Goal: Task Accomplishment & Management: Complete application form

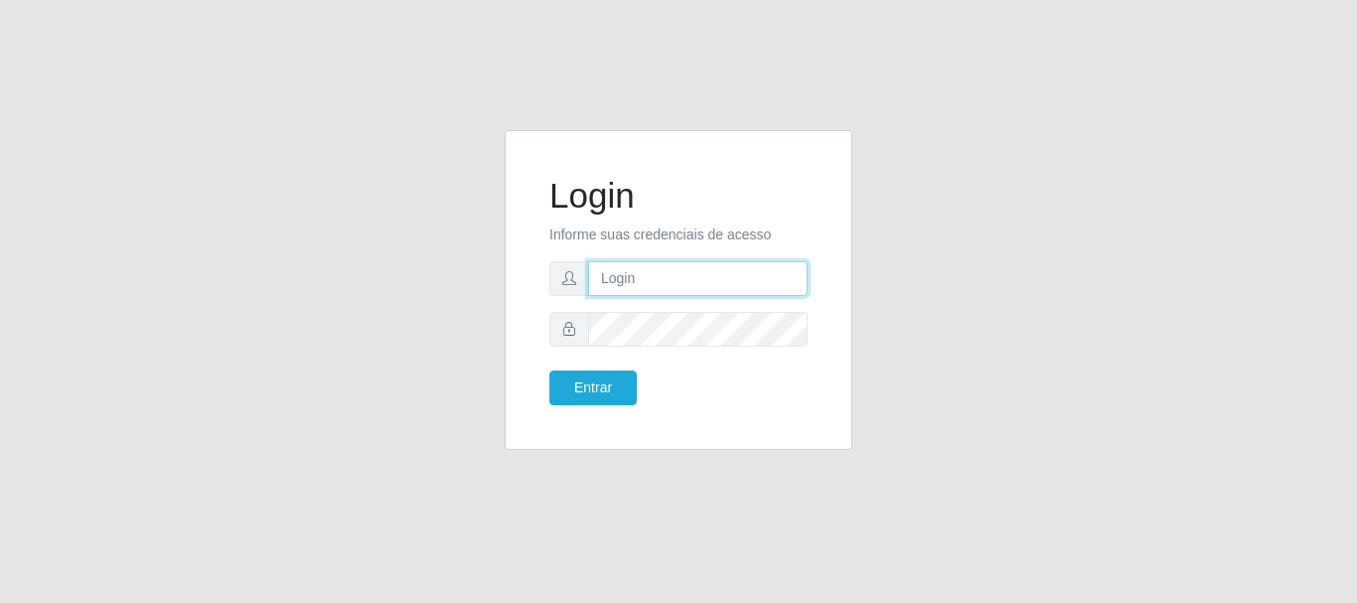
click at [669, 261] on input "text" at bounding box center [698, 278] width 220 height 35
drag, startPoint x: 681, startPoint y: 277, endPoint x: 769, endPoint y: 278, distance: 88.4
click at [769, 278] on input "ian@galiottoAa123456" at bounding box center [698, 278] width 220 height 35
click at [735, 287] on input "ian@galiottoAa123456" at bounding box center [698, 278] width 220 height 35
click at [738, 285] on input "ian@galiottoAa123456" at bounding box center [698, 278] width 220 height 35
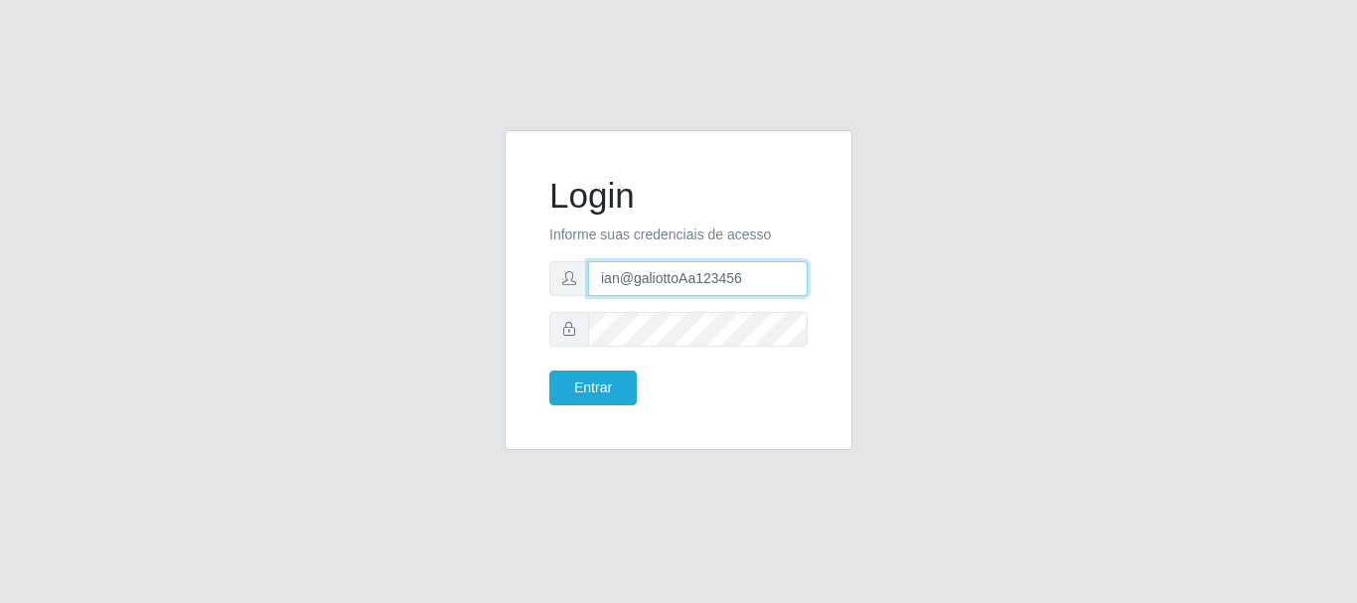
click at [738, 285] on input "ian@galiottoAa123456" at bounding box center [698, 278] width 220 height 35
type input "[PERSON_NAME]"
click at [549, 371] on button "Entrar" at bounding box center [592, 388] width 87 height 35
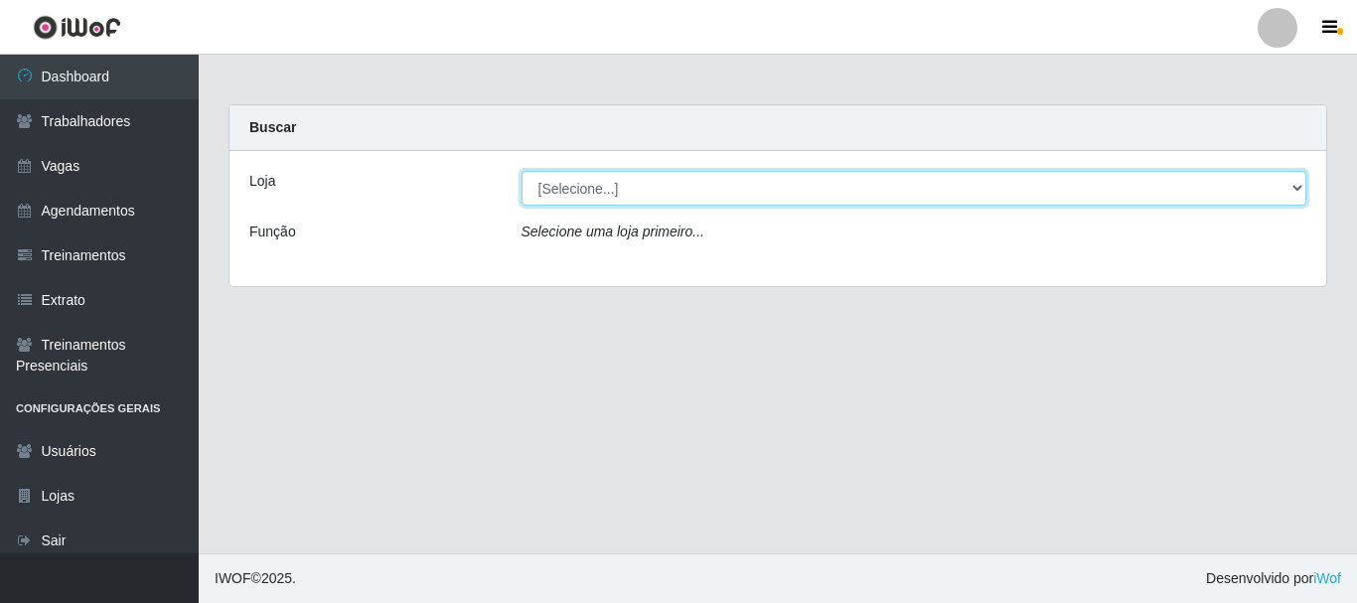
click at [599, 197] on select "[Selecione...] [GEOGRAPHIC_DATA]" at bounding box center [915, 188] width 786 height 35
select select "279"
click at [522, 171] on select "[Selecione...] [GEOGRAPHIC_DATA]" at bounding box center [915, 188] width 786 height 35
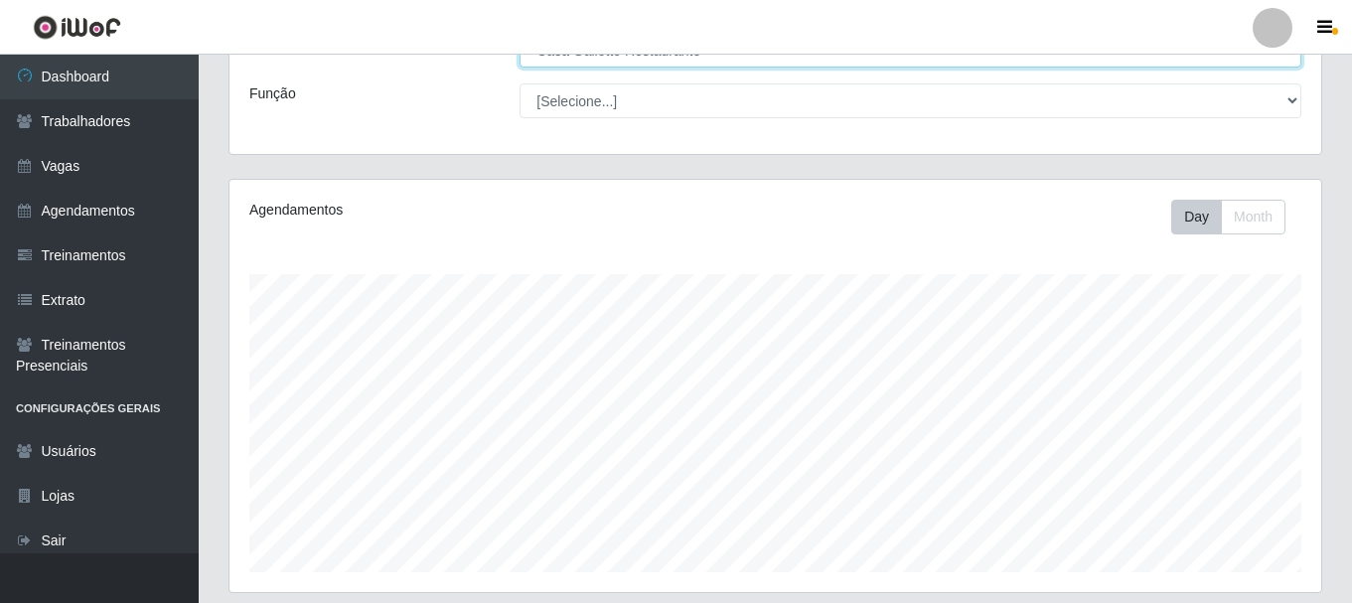
scroll to position [451, 0]
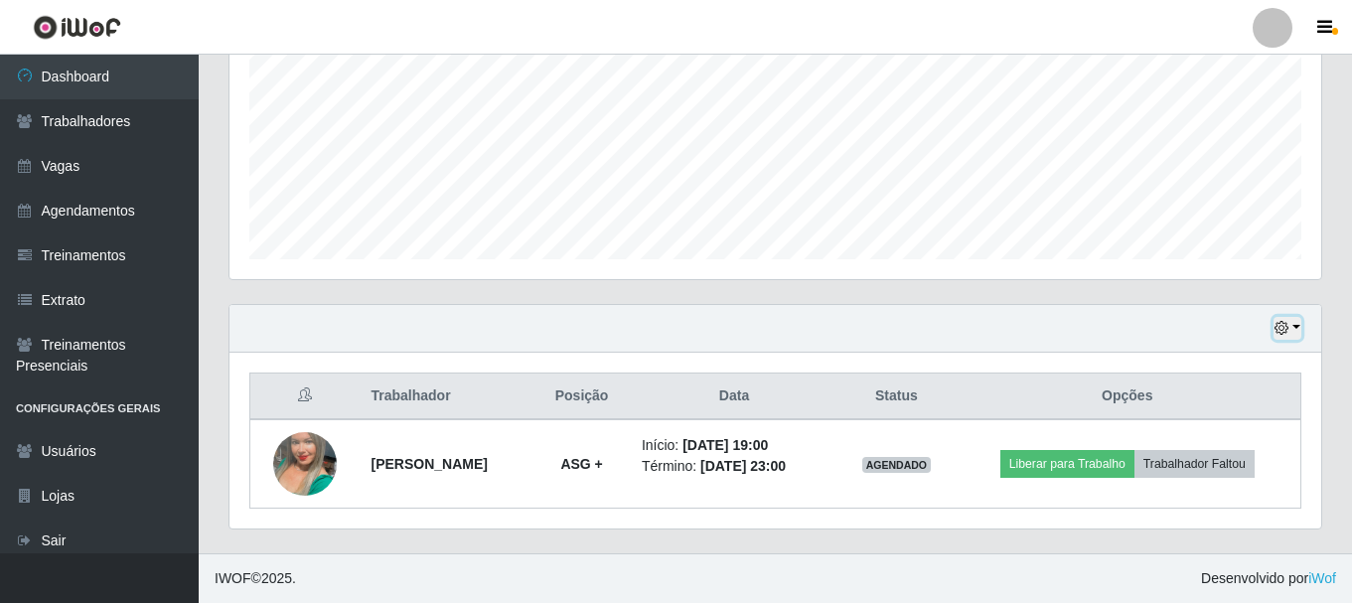
click at [1300, 321] on button "button" at bounding box center [1288, 328] width 28 height 23
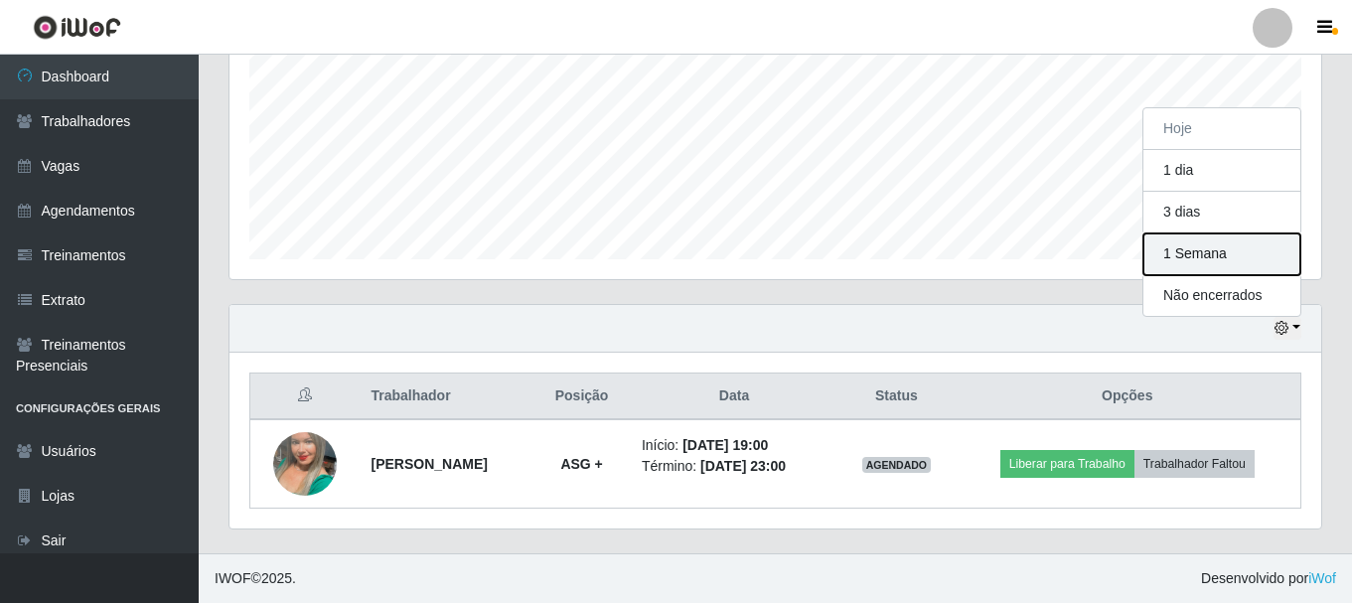
click at [1197, 256] on button "1 Semana" at bounding box center [1222, 254] width 157 height 42
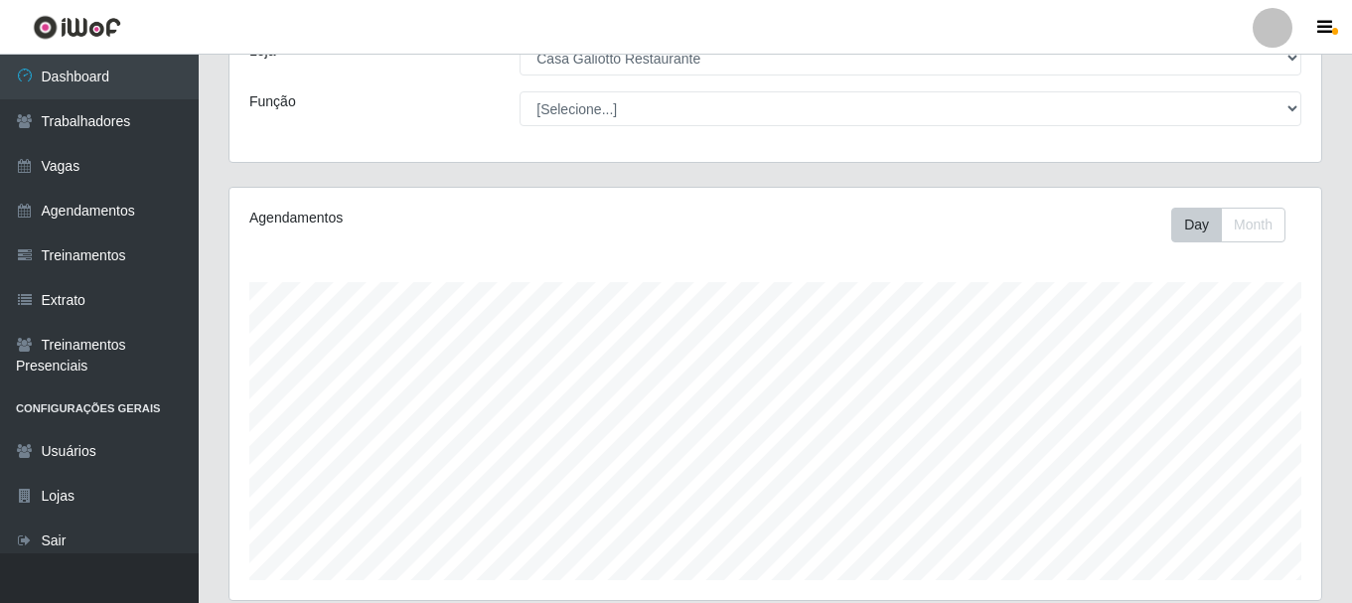
scroll to position [0, 0]
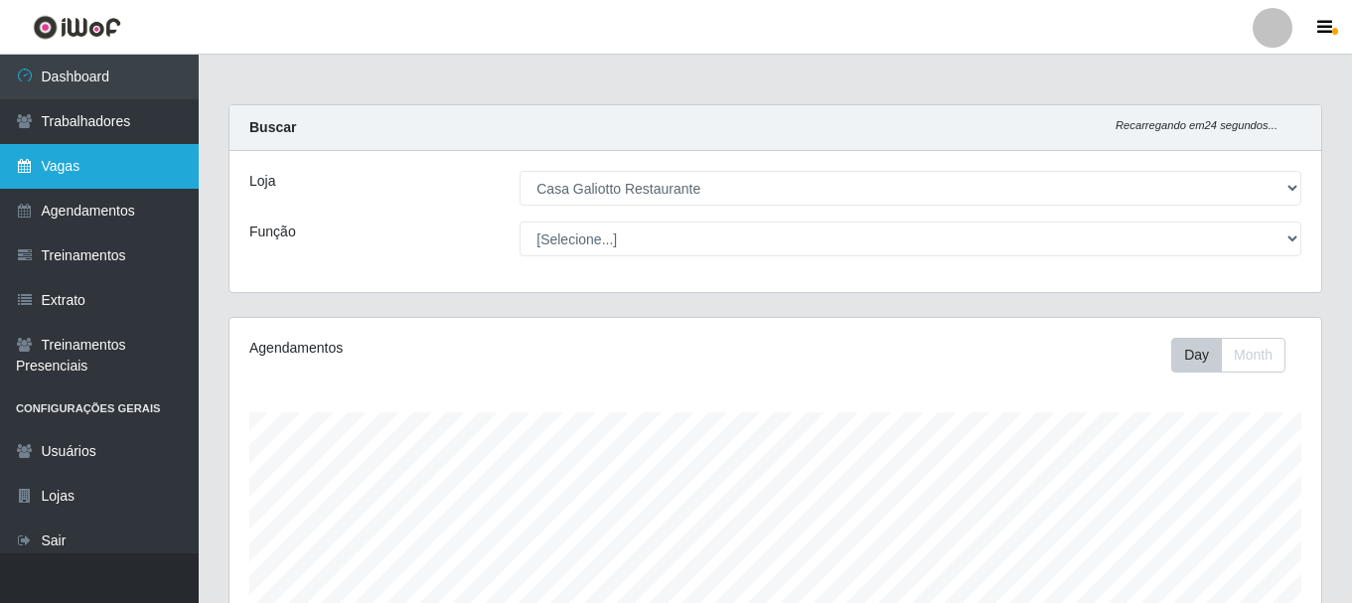
click at [100, 155] on link "Vagas" at bounding box center [99, 166] width 199 height 45
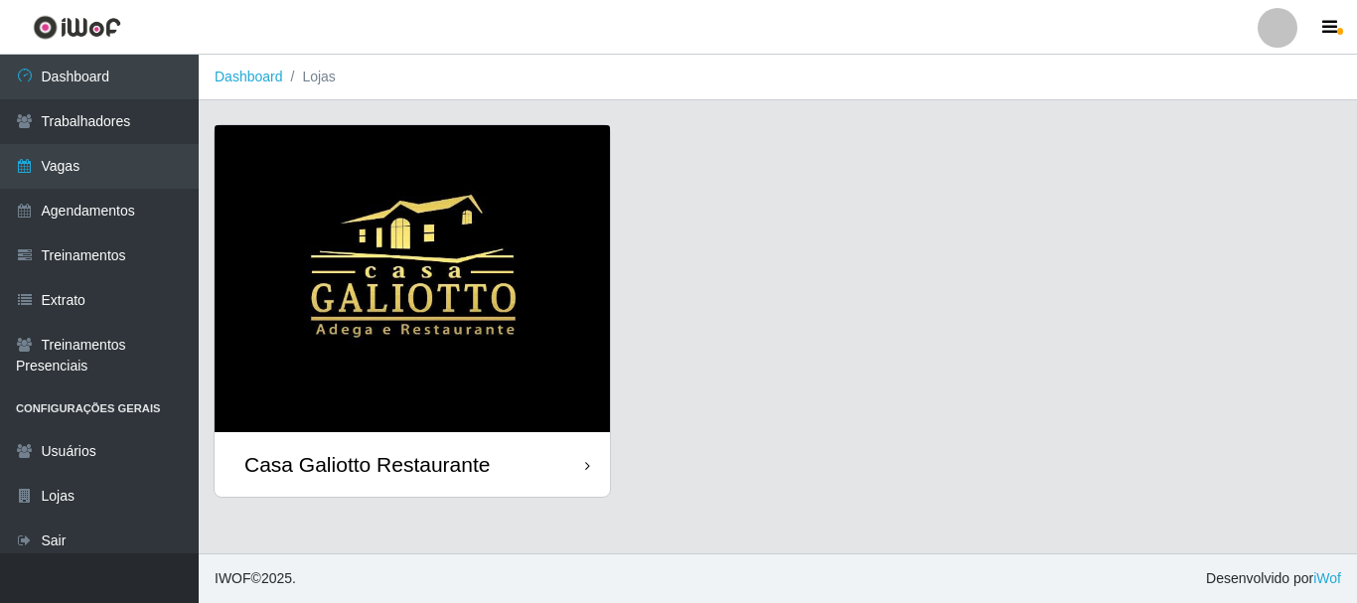
click at [536, 483] on div "Casa Galiotto Restaurante" at bounding box center [412, 464] width 395 height 65
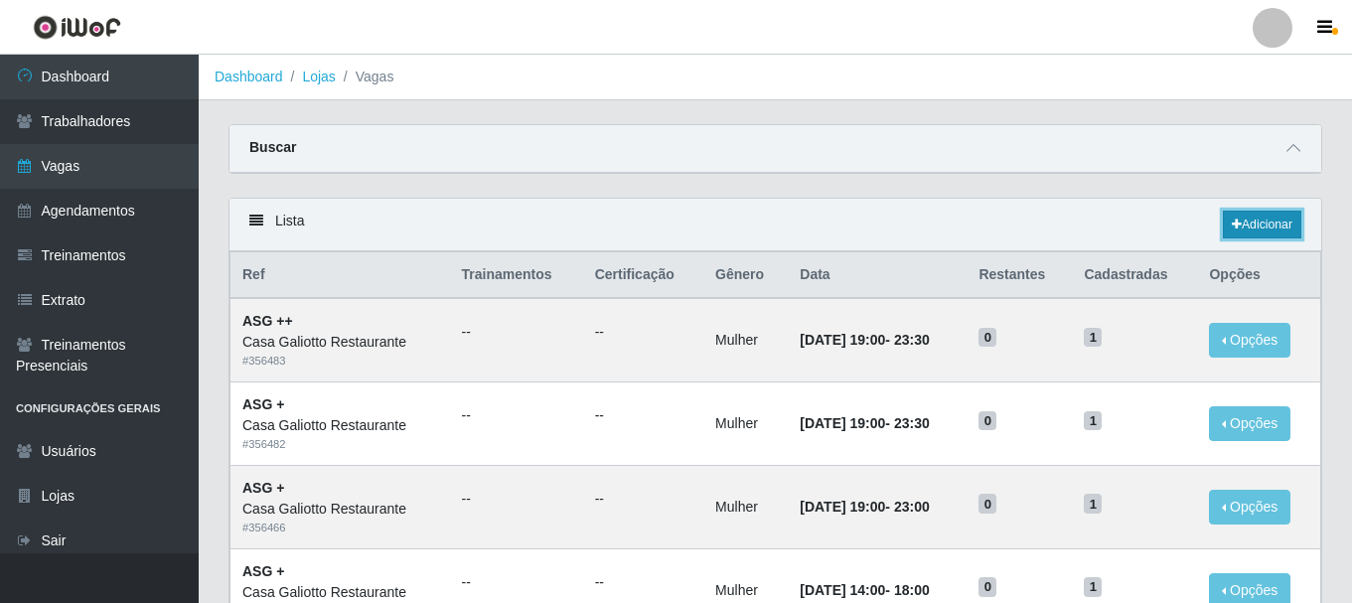
click at [1240, 227] on link "Adicionar" at bounding box center [1262, 225] width 78 height 28
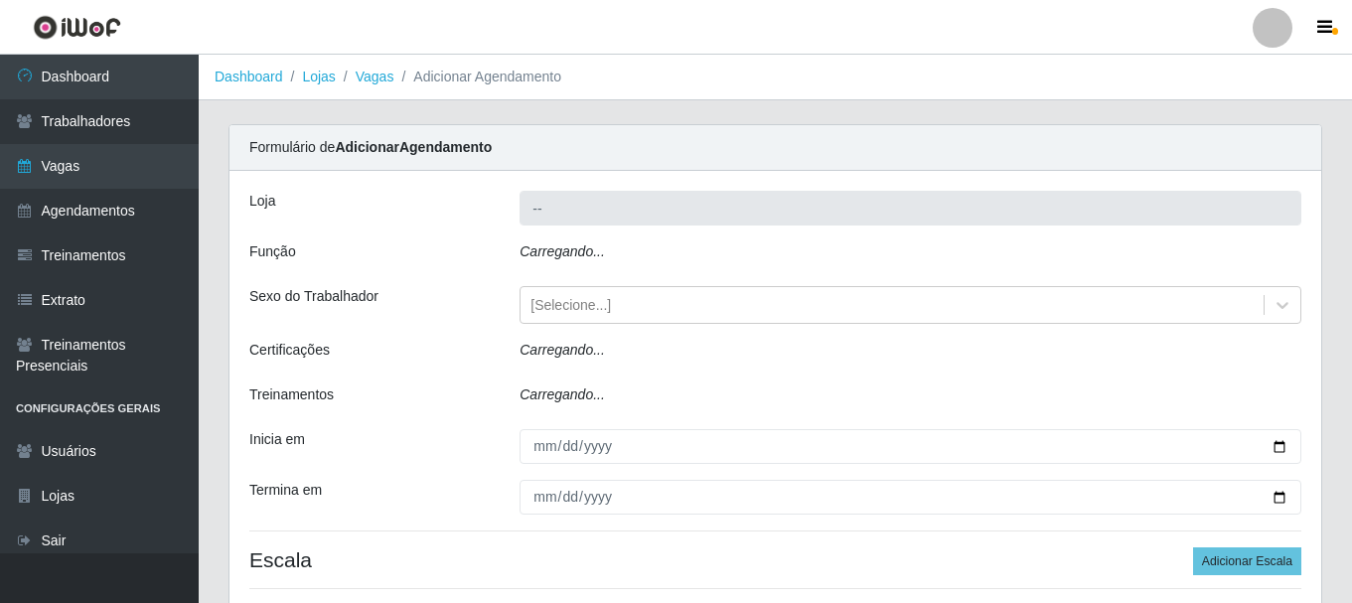
type input "Casa Galiotto Restaurante"
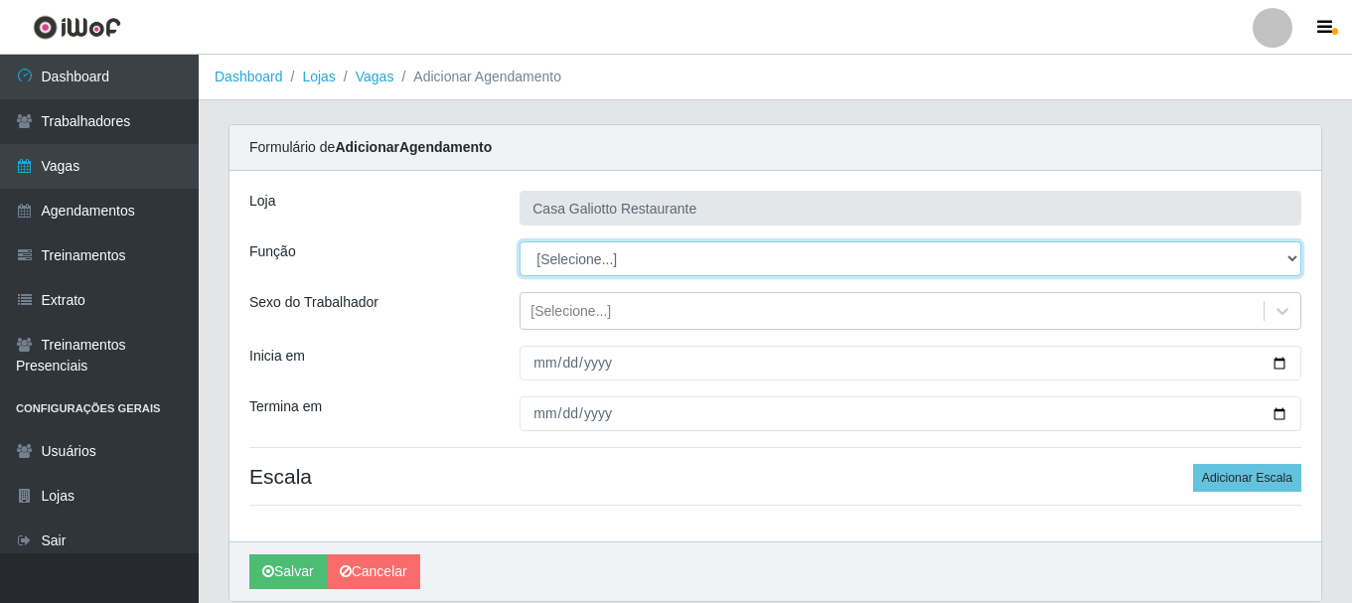
click at [832, 253] on select "[Selecione...] ASG ASG + ASG ++ Auxiliar de Cozinha Auxiliar de Cozinha + Auxil…" at bounding box center [911, 258] width 782 height 35
click at [520, 241] on select "[Selecione...] ASG ASG + ASG ++ Auxiliar de Cozinha Auxiliar de Cozinha + Auxil…" at bounding box center [911, 258] width 782 height 35
click at [679, 258] on select "[Selecione...] ASG ASG + ASG ++ Auxiliar de Cozinha Auxiliar de Cozinha + Auxil…" at bounding box center [911, 258] width 782 height 35
click at [520, 241] on select "[Selecione...] ASG ASG + ASG ++ Auxiliar de Cozinha Auxiliar de Cozinha + Auxil…" at bounding box center [911, 258] width 782 height 35
click at [723, 260] on select "[Selecione...] ASG ASG + ASG ++ Auxiliar de Cozinha Auxiliar de Cozinha + Auxil…" at bounding box center [911, 258] width 782 height 35
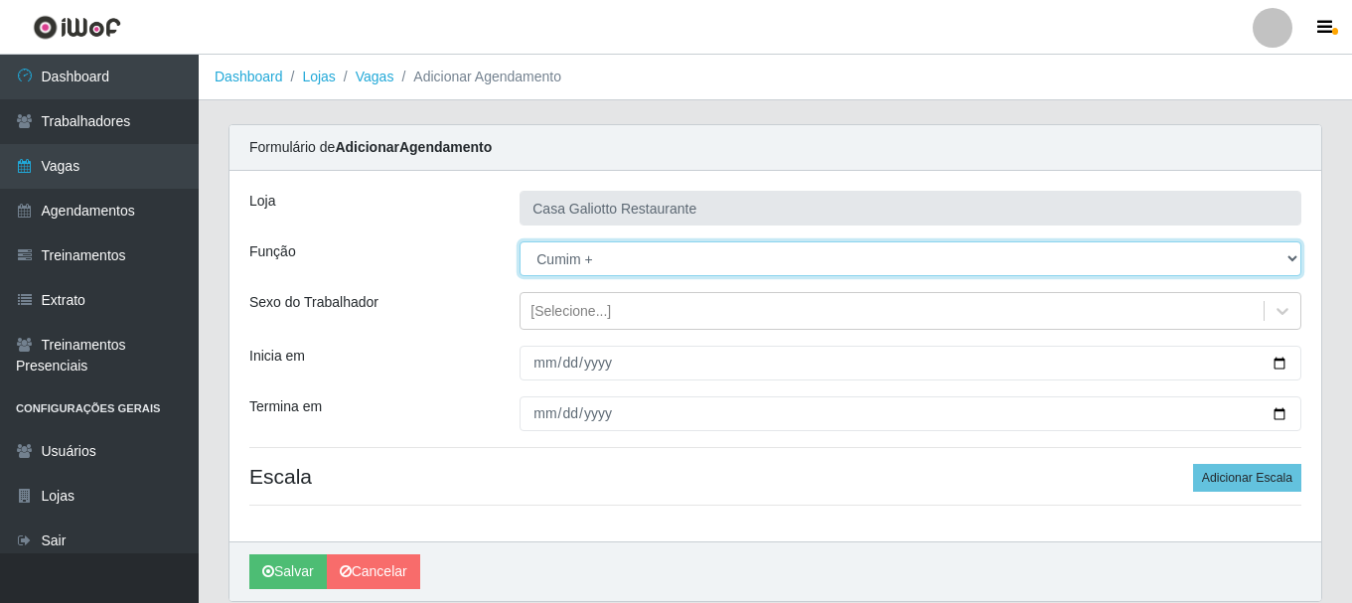
select select "92"
click at [520, 241] on select "[Selecione...] ASG ASG + ASG ++ Auxiliar de Cozinha Auxiliar de Cozinha + Auxil…" at bounding box center [911, 258] width 782 height 35
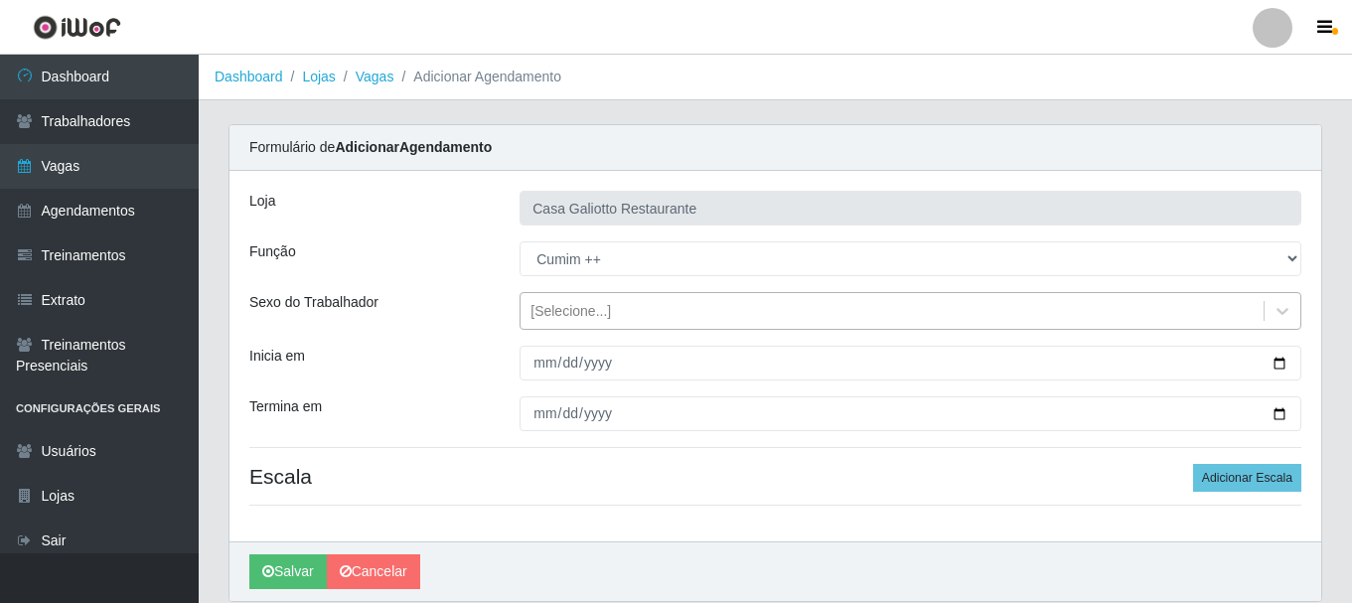
click at [696, 300] on div "[Selecione...]" at bounding box center [892, 311] width 743 height 33
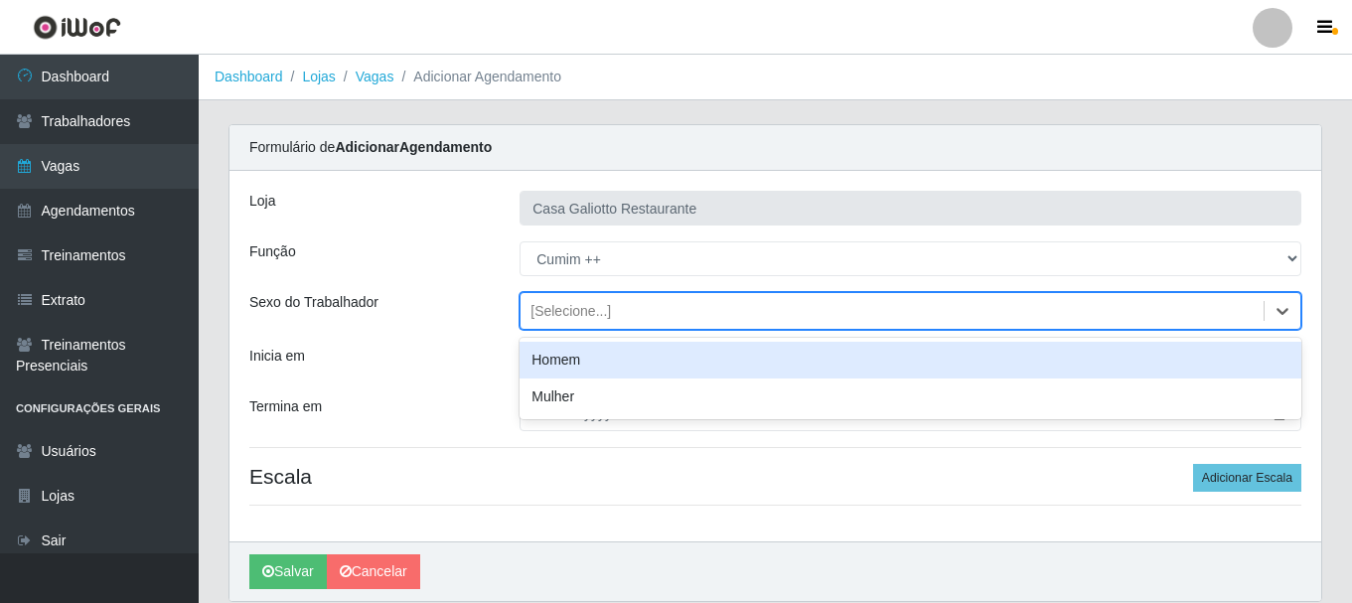
click at [696, 300] on div "[Selecione...]" at bounding box center [892, 311] width 743 height 33
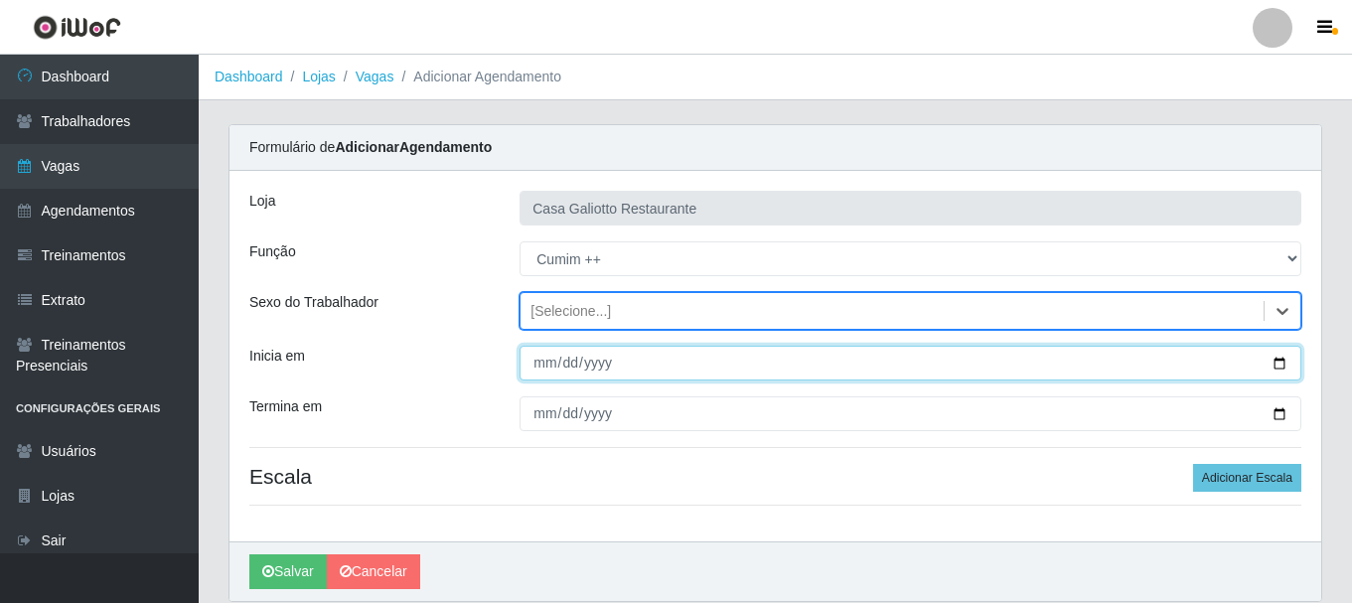
click at [1276, 364] on input "Inicia em" at bounding box center [911, 363] width 782 height 35
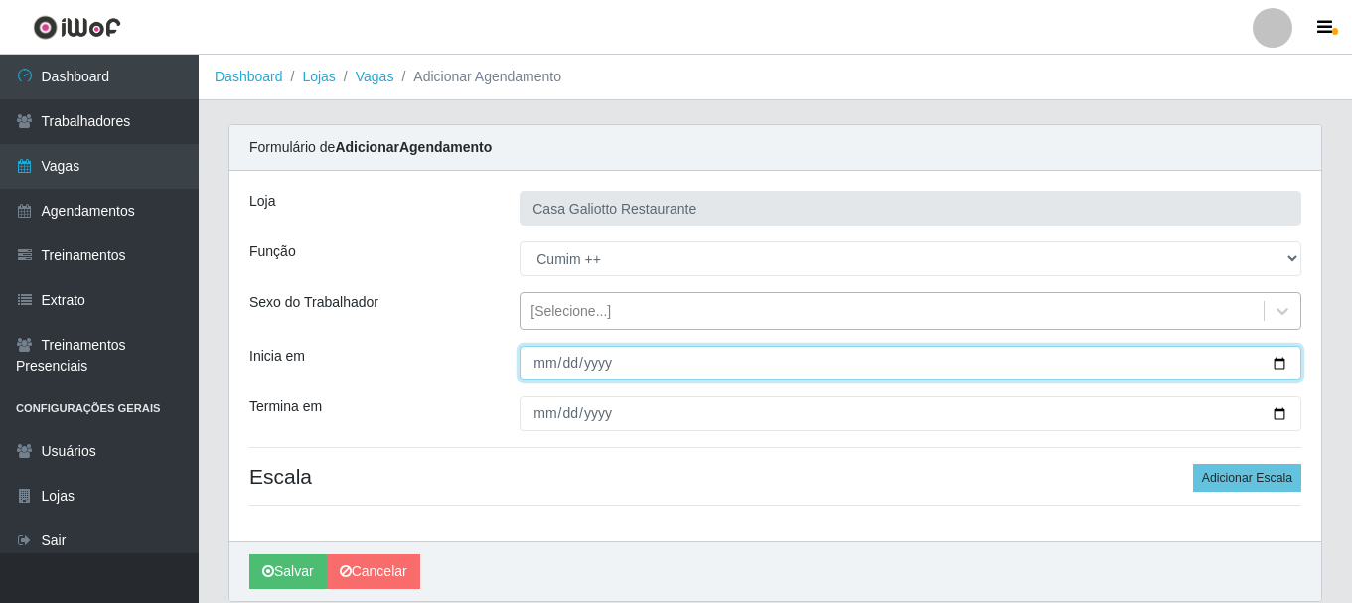
type input "[DATE]"
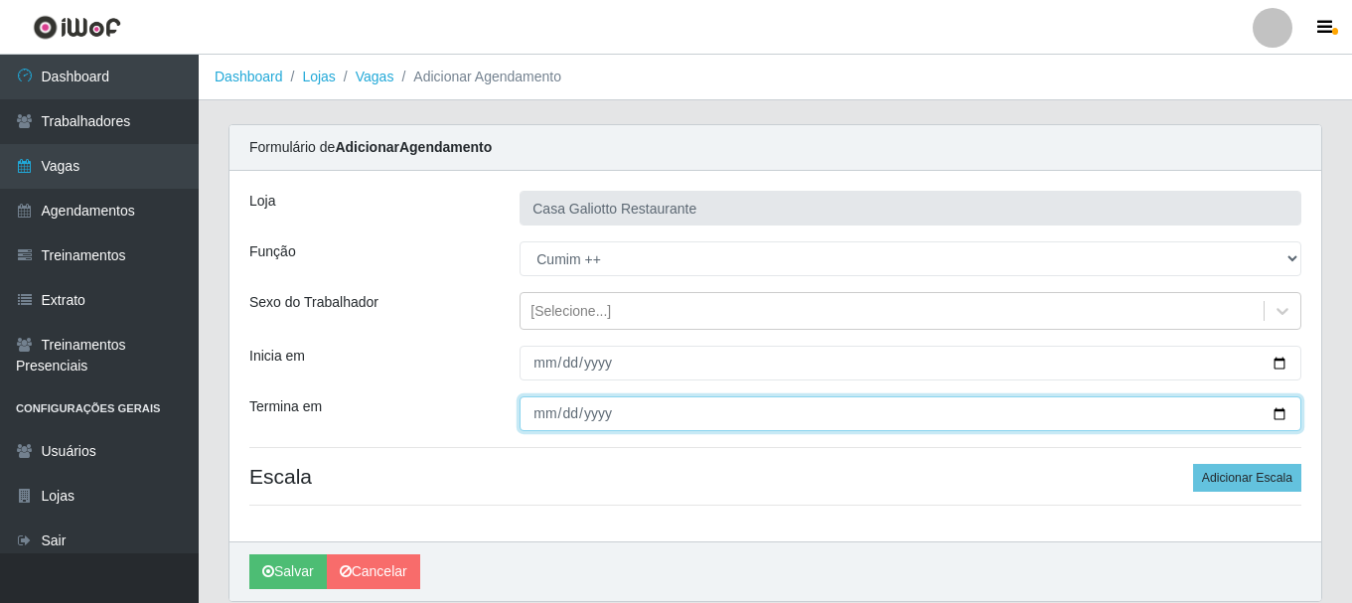
click at [1290, 419] on input "Termina em" at bounding box center [911, 413] width 782 height 35
click at [1277, 413] on input "Termina em" at bounding box center [911, 413] width 782 height 35
type input "[DATE]"
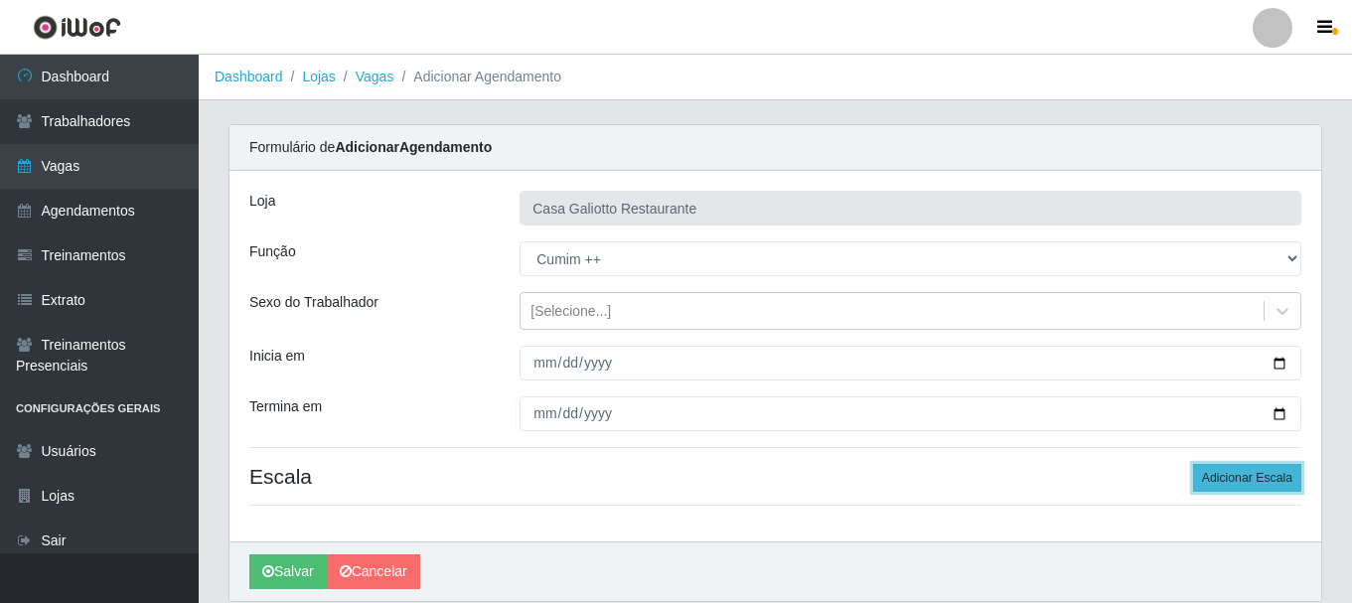
click at [1213, 476] on button "Adicionar Escala" at bounding box center [1247, 478] width 108 height 28
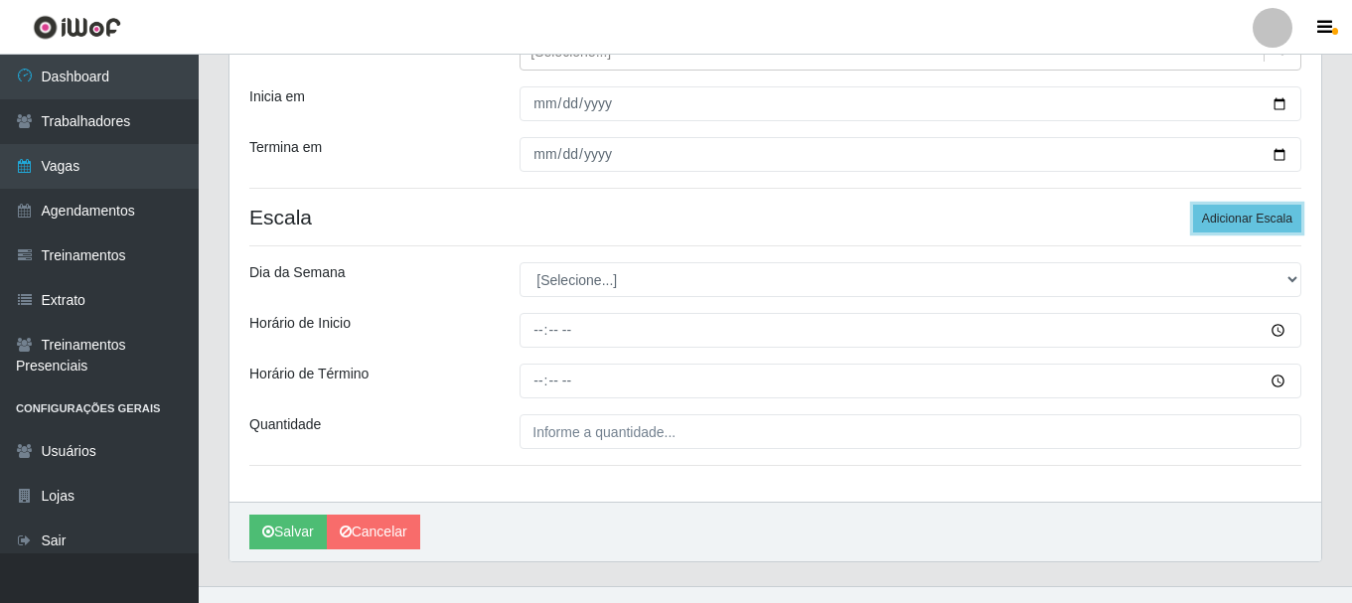
scroll to position [292, 0]
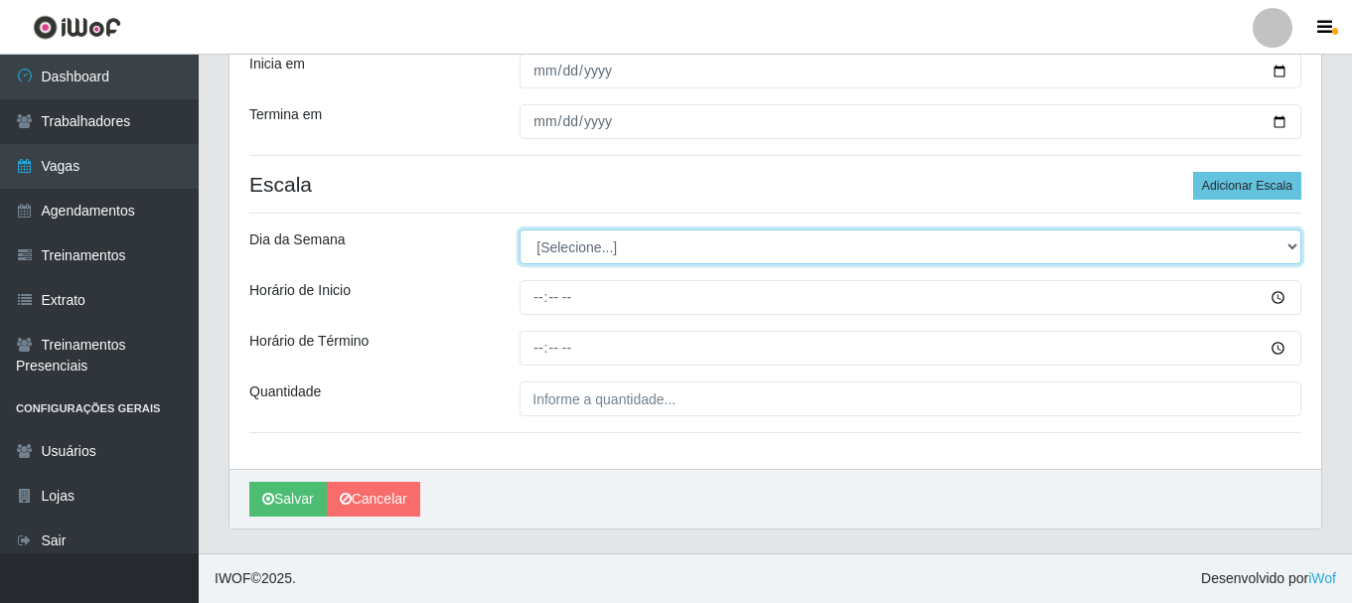
click at [611, 240] on select "[Selecione...] Segunda Terça Quarta Quinta Sexta Sábado Domingo" at bounding box center [911, 247] width 782 height 35
select select "4"
click at [520, 230] on select "[Selecione...] Segunda Terça Quarta Quinta Sexta Sábado Domingo" at bounding box center [911, 247] width 782 height 35
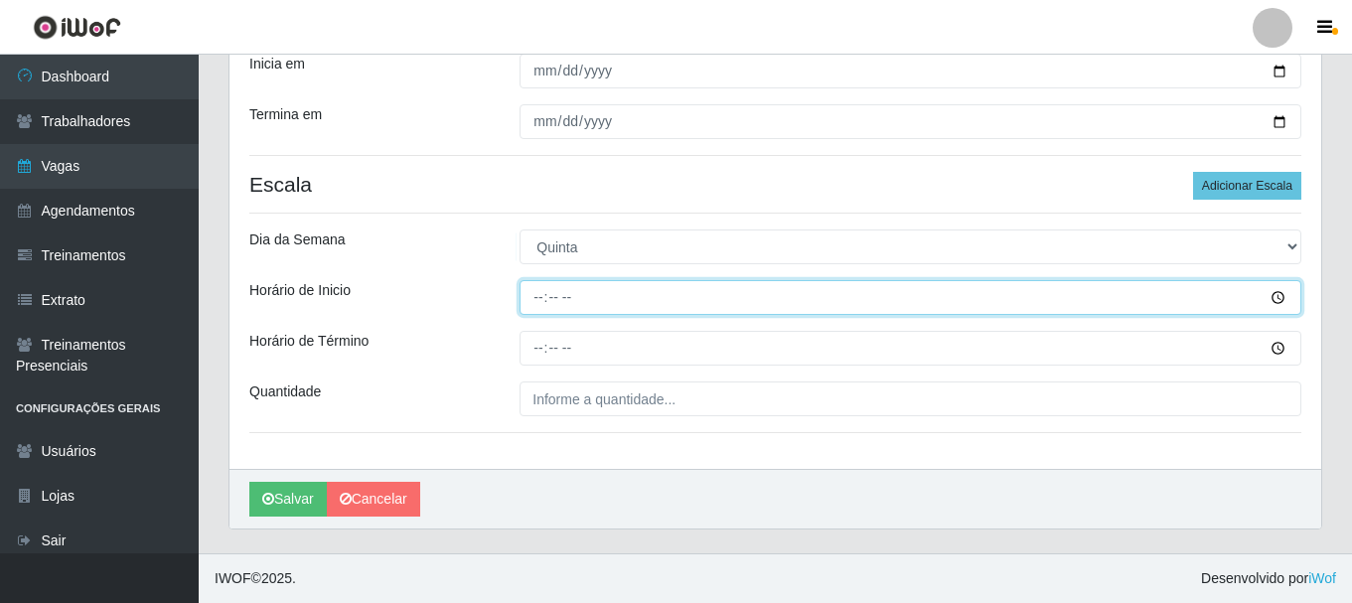
click at [538, 295] on input "Horário de Inicio" at bounding box center [911, 297] width 782 height 35
type input "19:00"
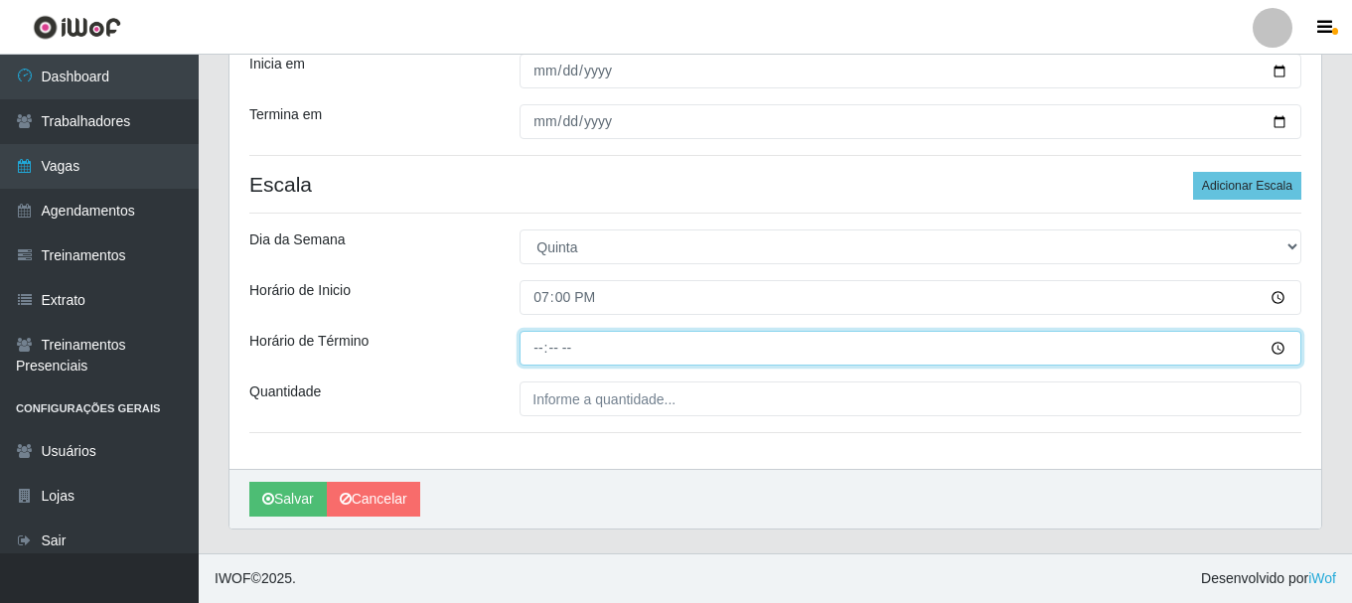
click at [538, 341] on input "Horário de Término" at bounding box center [911, 348] width 782 height 35
type input "23:00"
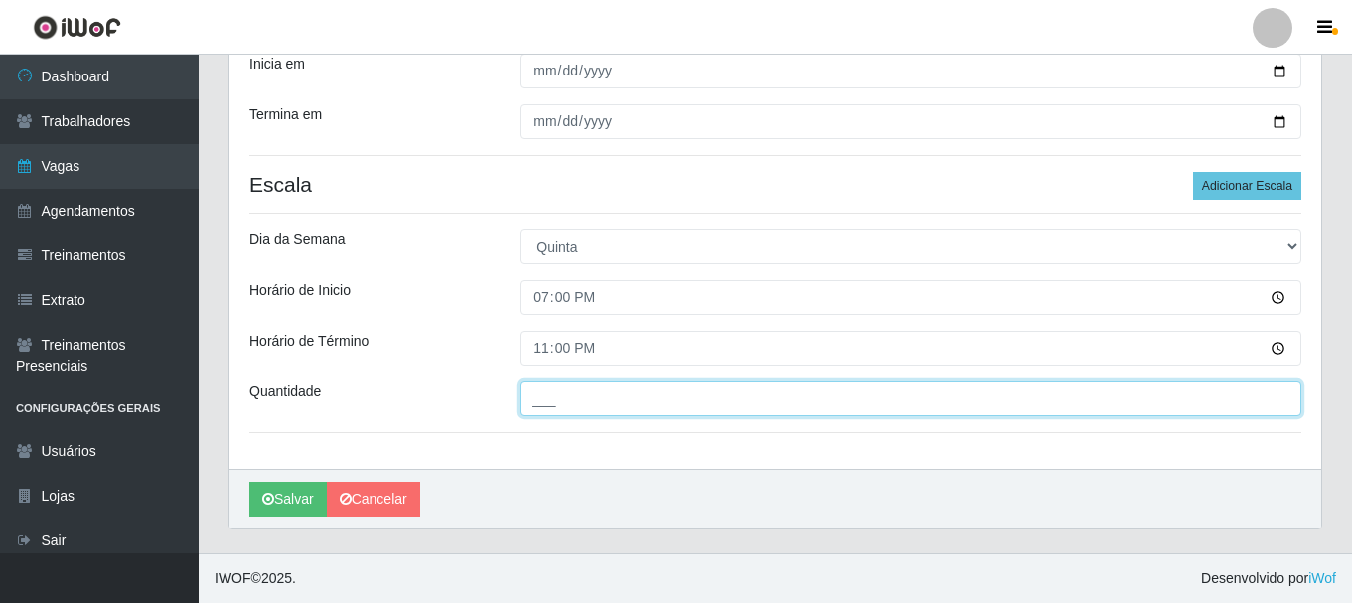
click at [587, 412] on input "___" at bounding box center [911, 399] width 782 height 35
type input "1__"
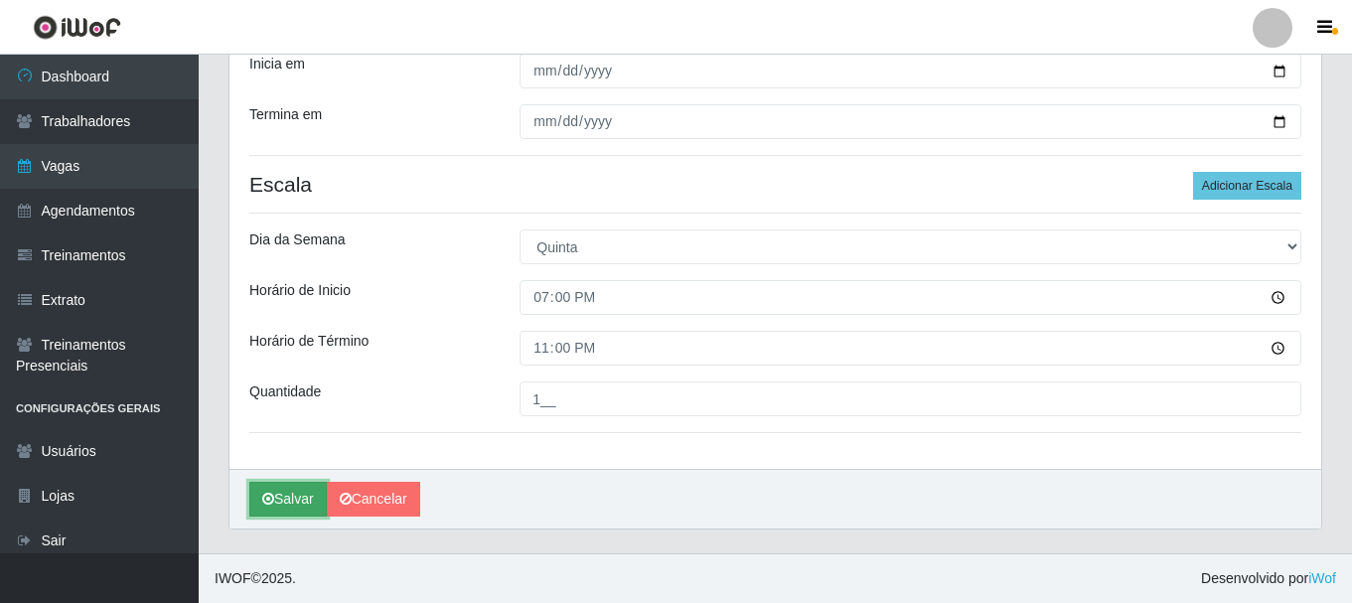
click at [264, 499] on icon "submit" at bounding box center [268, 499] width 12 height 14
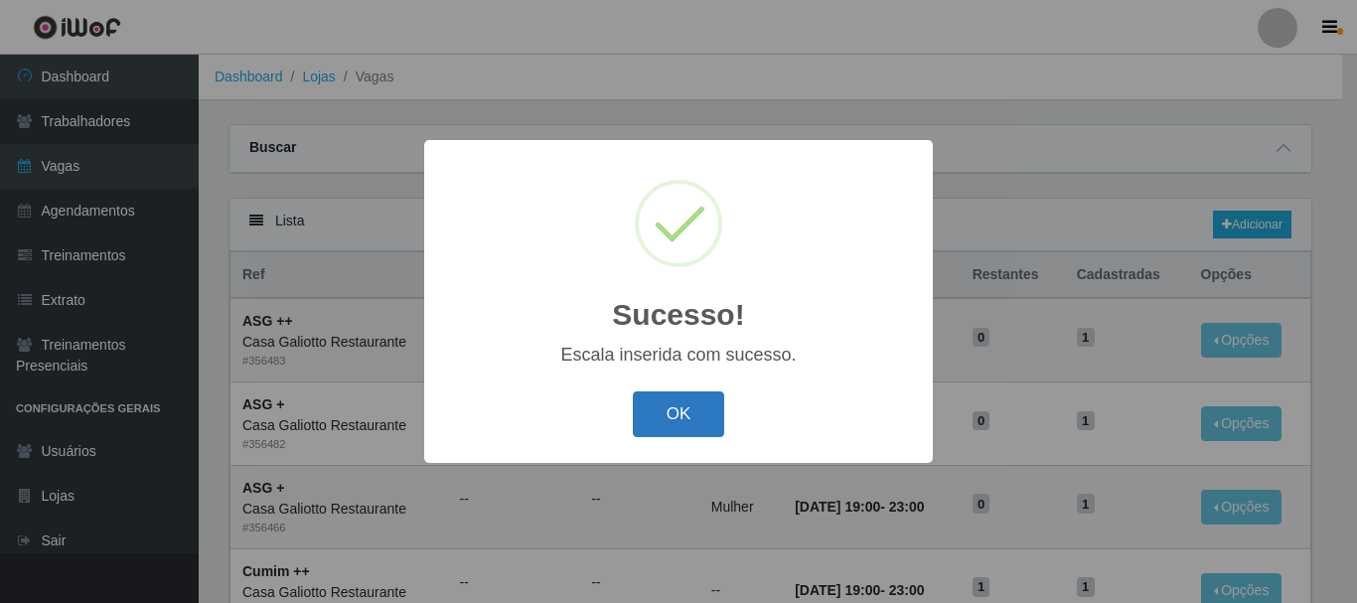
click at [663, 427] on button "OK" at bounding box center [679, 414] width 92 height 47
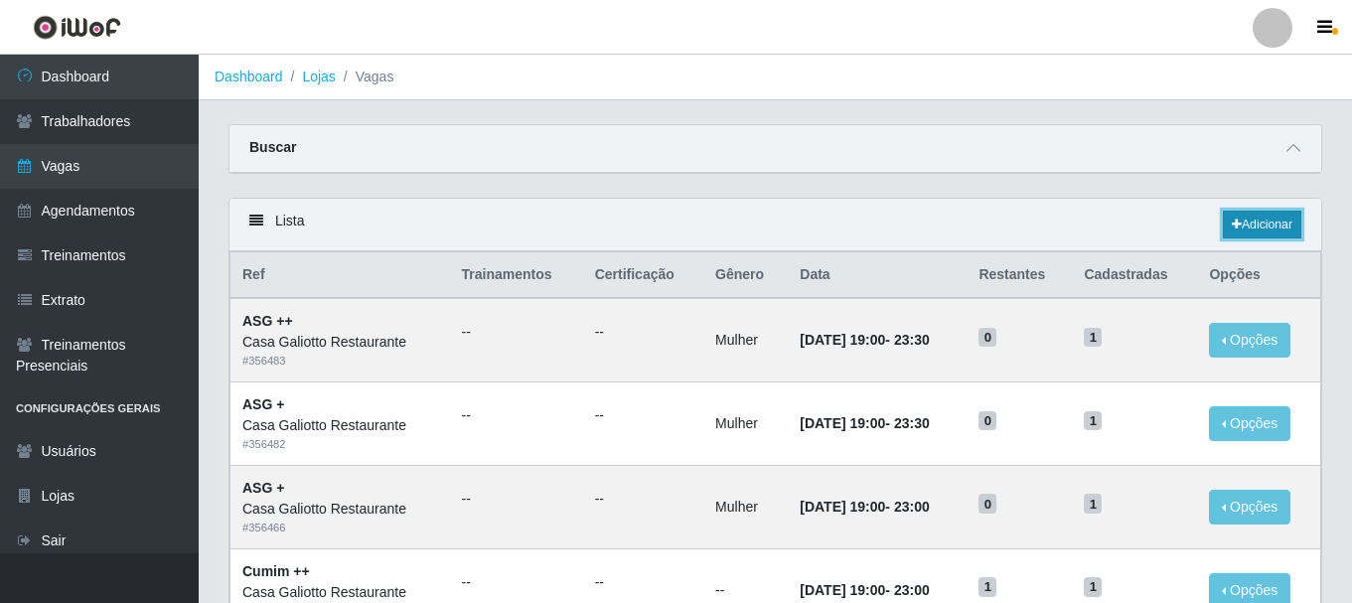
click at [1260, 224] on link "Adicionar" at bounding box center [1262, 225] width 78 height 28
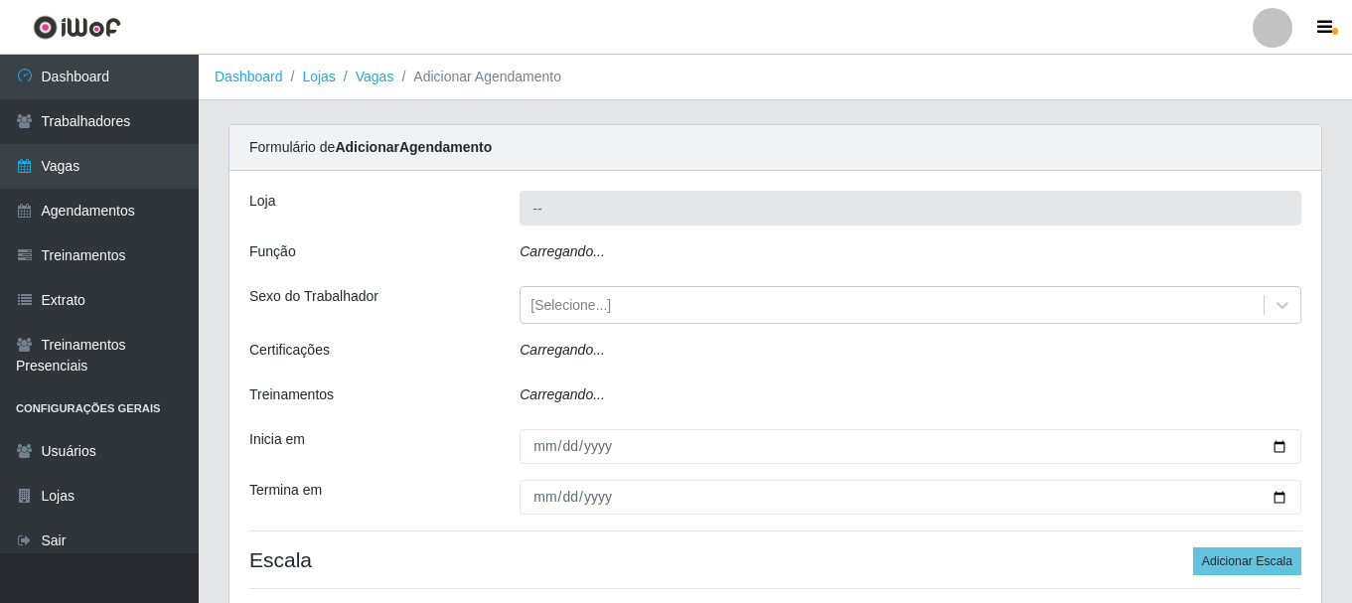
type input "Casa Galiotto Restaurante"
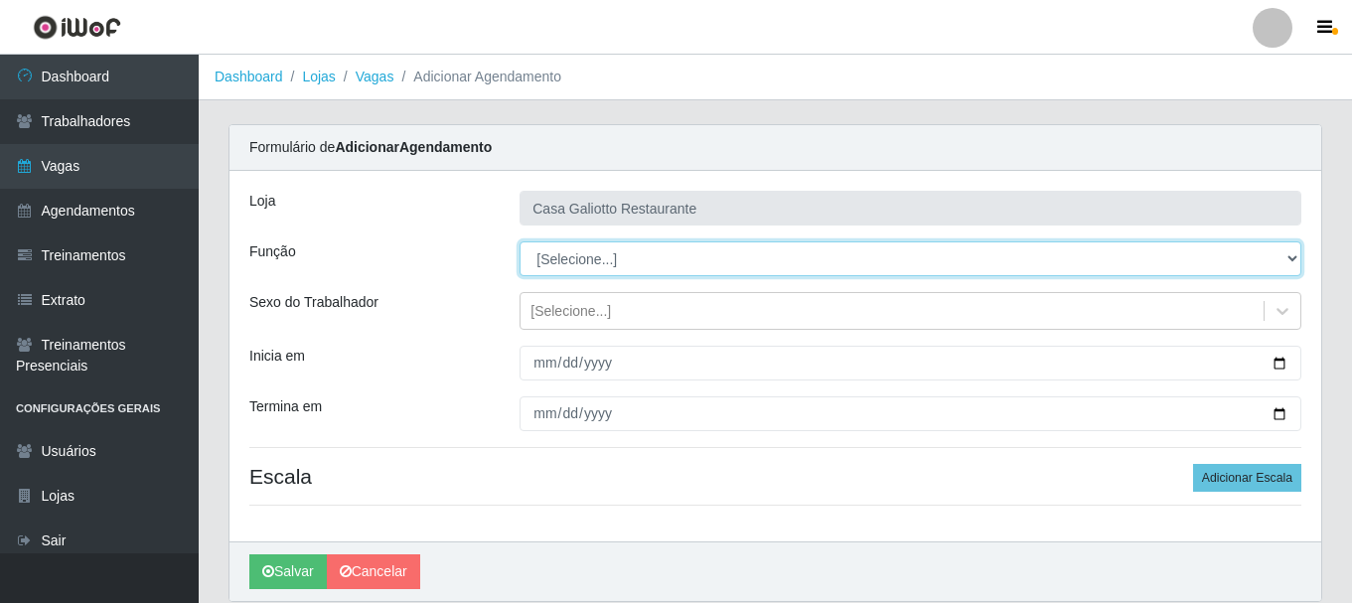
click at [643, 259] on select "[Selecione...] ASG ASG + ASG ++ Auxiliar de Cozinha Auxiliar de Cozinha + Auxil…" at bounding box center [911, 258] width 782 height 35
select select "92"
click at [520, 241] on select "[Selecione...] ASG ASG + ASG ++ Auxiliar de Cozinha Auxiliar de Cozinha + Auxil…" at bounding box center [911, 258] width 782 height 35
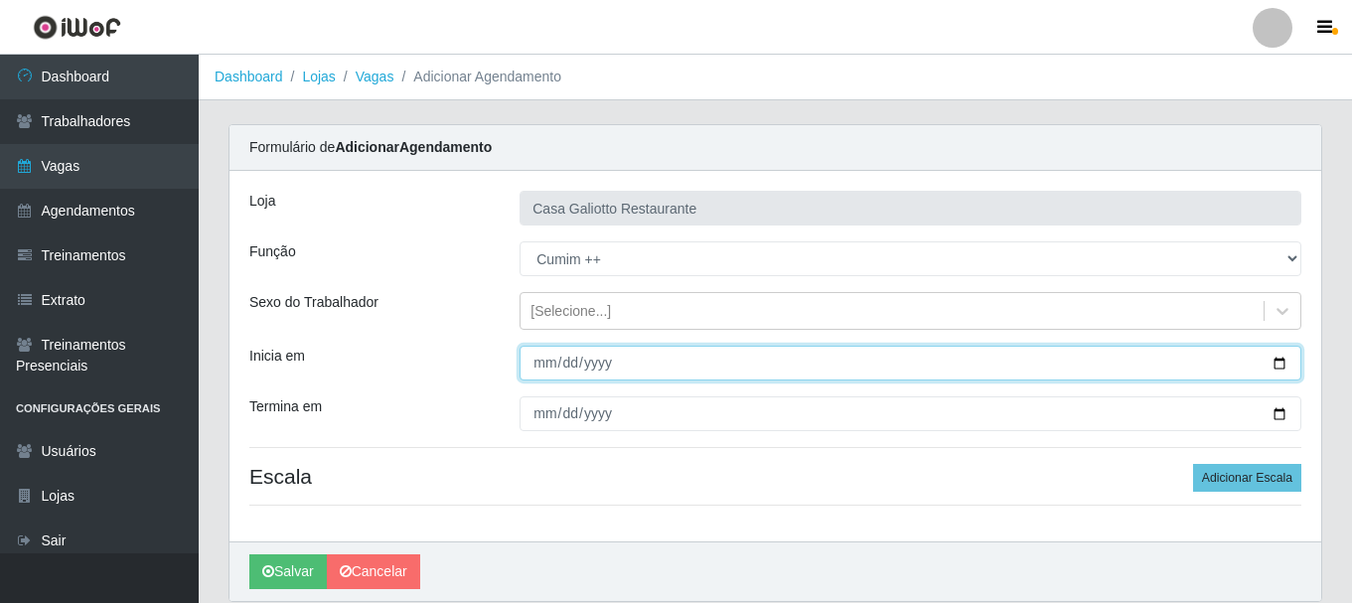
click at [1281, 358] on input "Inicia em" at bounding box center [911, 363] width 782 height 35
type input "[DATE]"
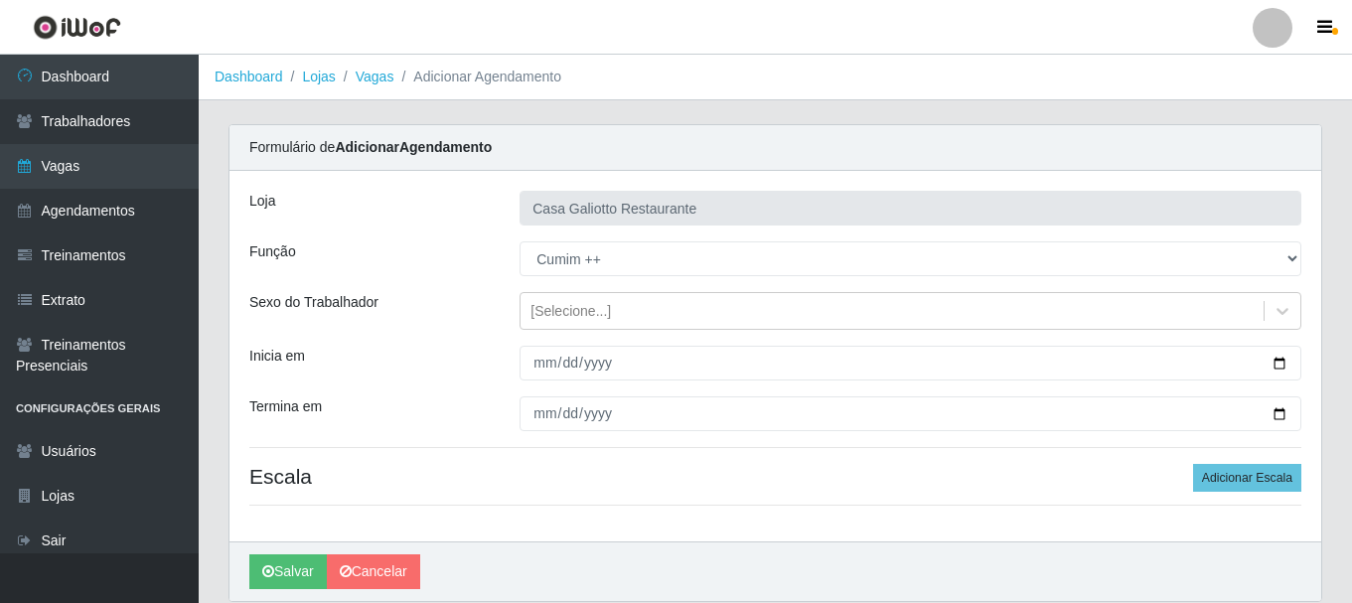
click at [687, 190] on div "Loja Casa Galiotto Restaurante Função [Selecione...] ASG ASG + ASG ++ Auxiliar …" at bounding box center [776, 356] width 1092 height 371
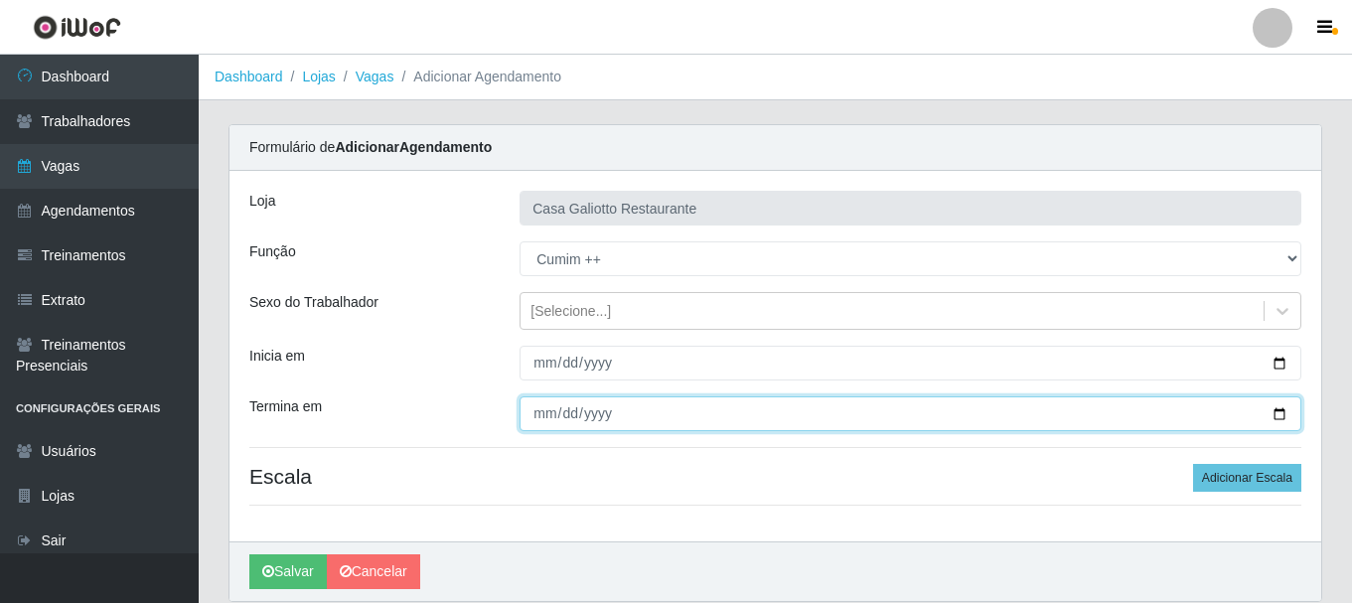
click at [1282, 408] on input "Termina em" at bounding box center [911, 413] width 782 height 35
type input "[DATE]"
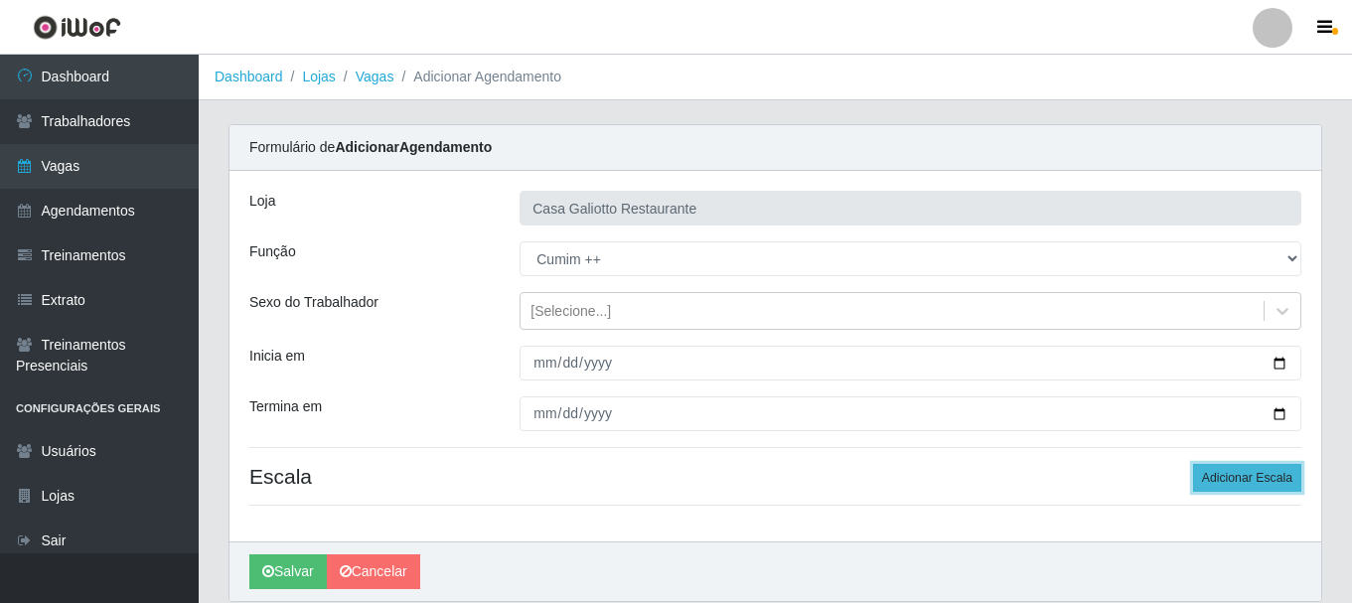
click at [1205, 482] on button "Adicionar Escala" at bounding box center [1247, 478] width 108 height 28
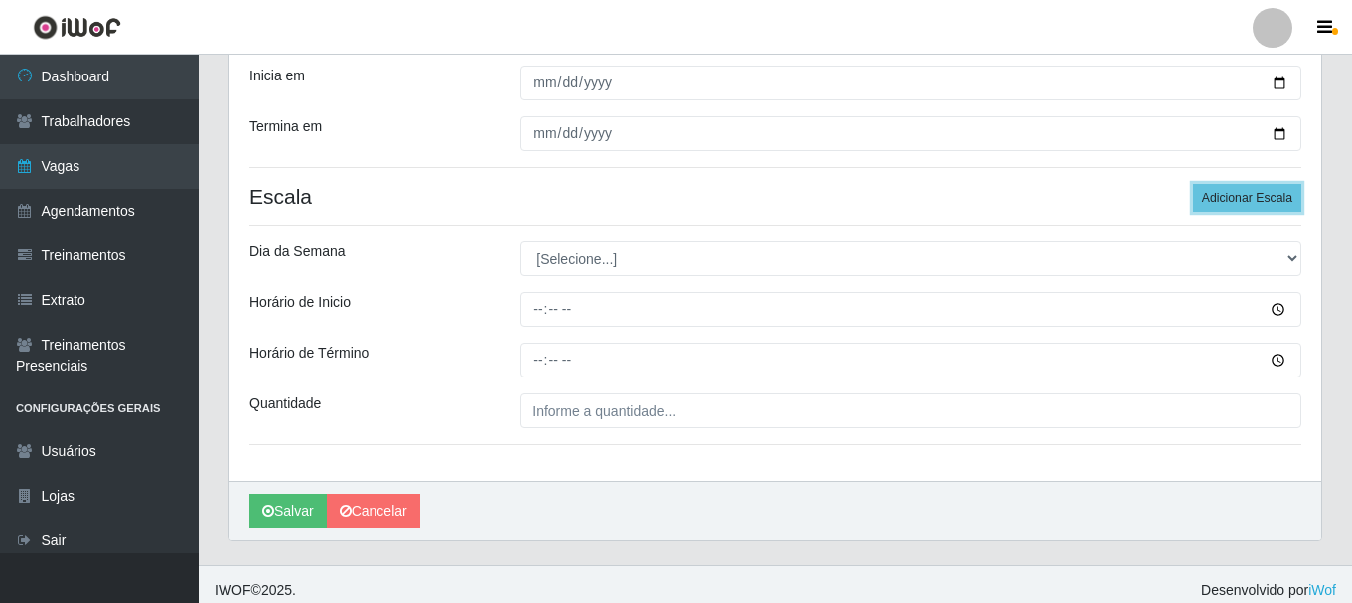
scroll to position [292, 0]
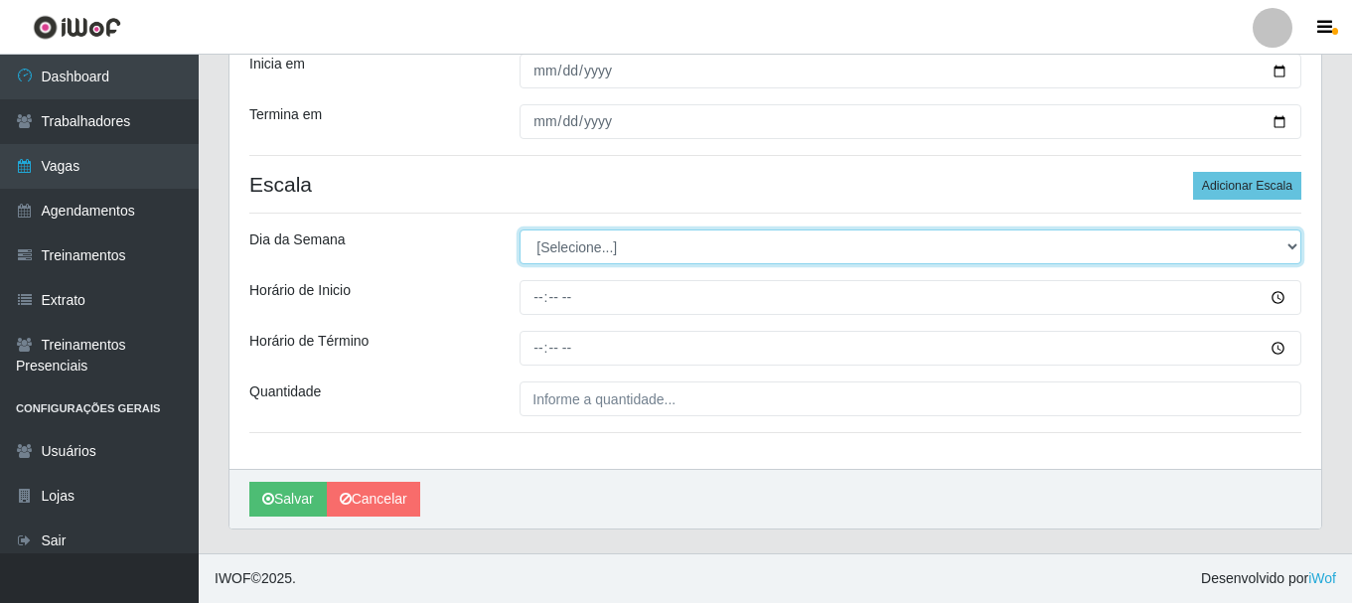
click at [794, 248] on select "[Selecione...] Segunda Terça Quarta Quinta Sexta Sábado Domingo" at bounding box center [911, 247] width 782 height 35
select select "5"
click at [520, 230] on select "[Selecione...] Segunda Terça Quarta Quinta Sexta Sábado Domingo" at bounding box center [911, 247] width 782 height 35
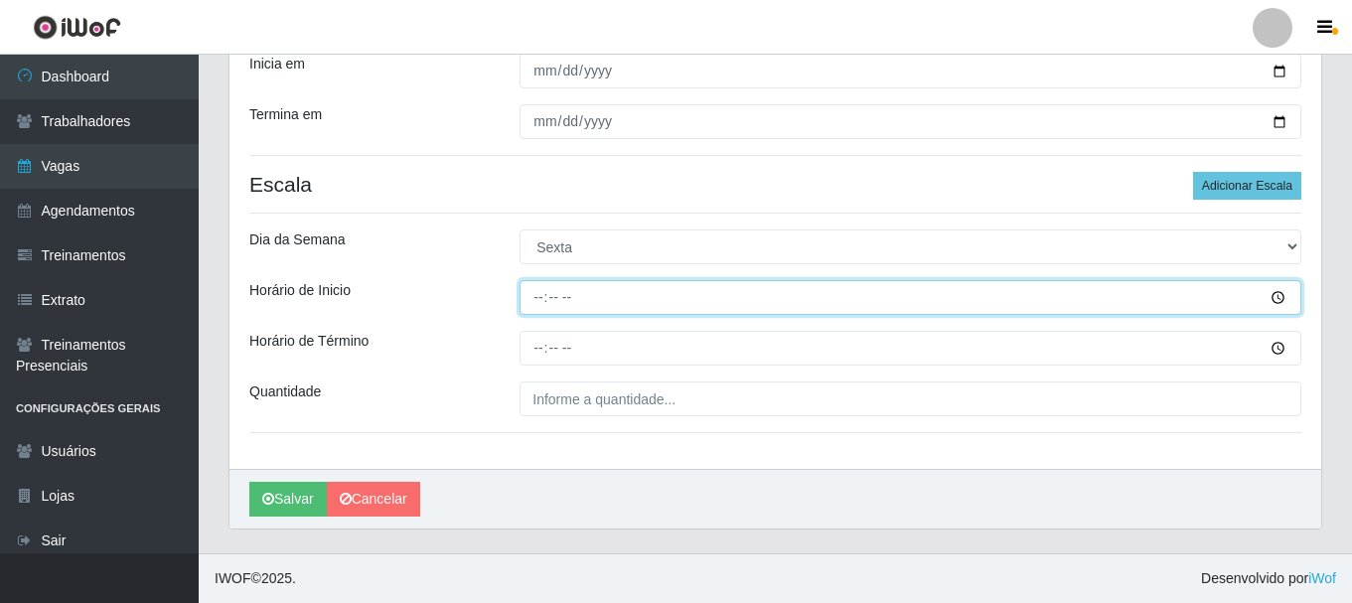
click at [539, 290] on input "Horário de Inicio" at bounding box center [911, 297] width 782 height 35
type input "19:00"
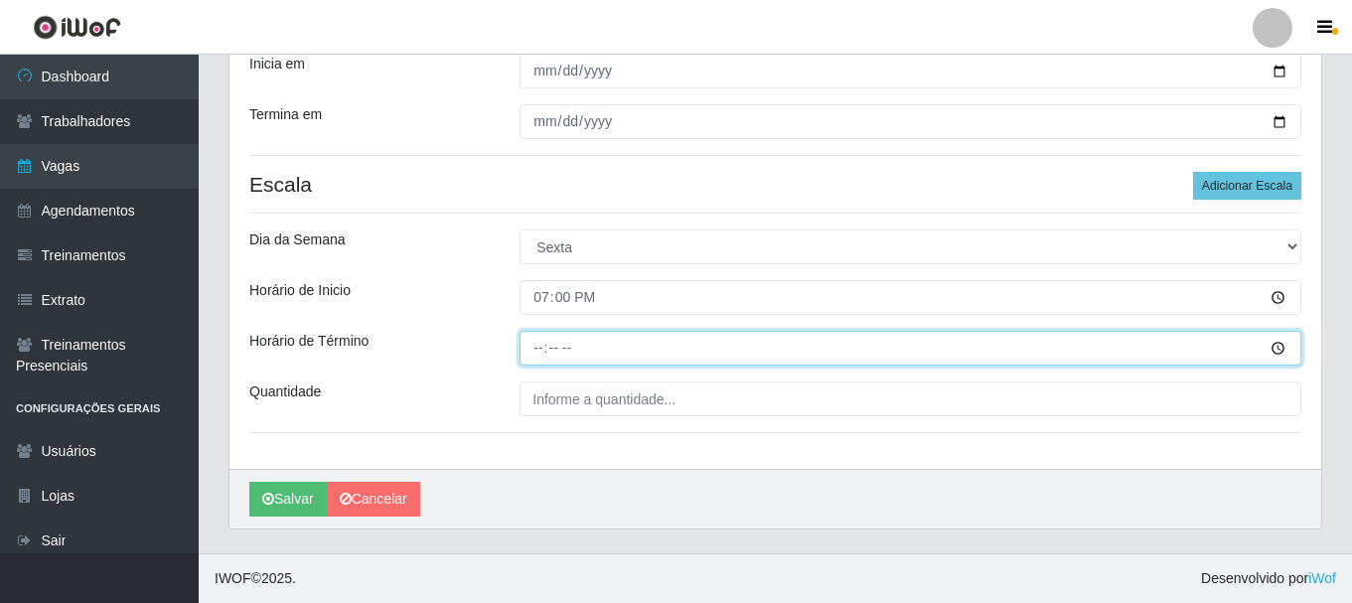
click at [542, 342] on input "Horário de Término" at bounding box center [911, 348] width 782 height 35
type input "23:00"
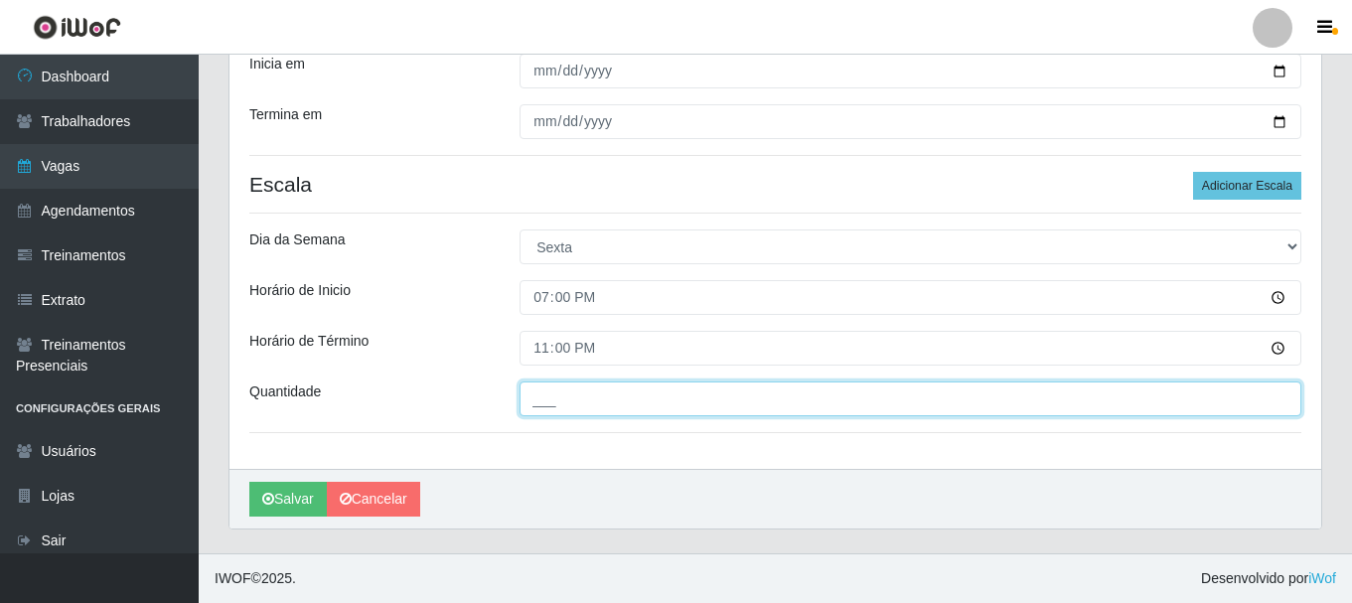
click at [693, 399] on input "___" at bounding box center [911, 399] width 782 height 35
type input "1__"
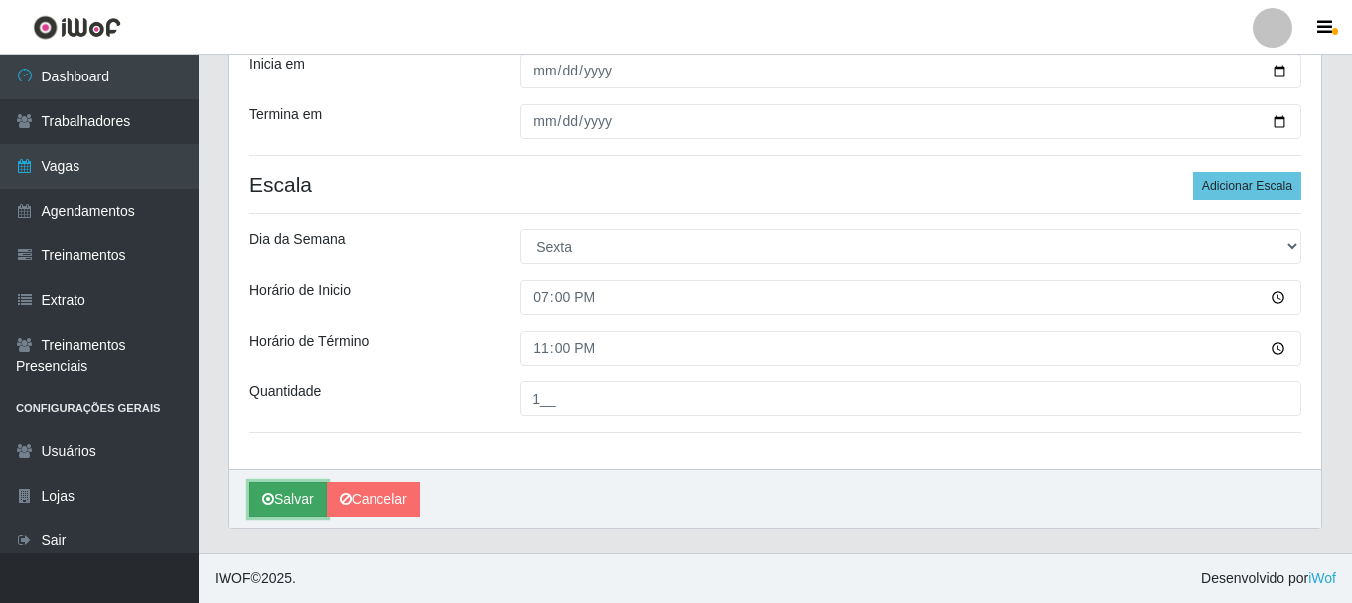
click at [288, 506] on button "Salvar" at bounding box center [287, 499] width 77 height 35
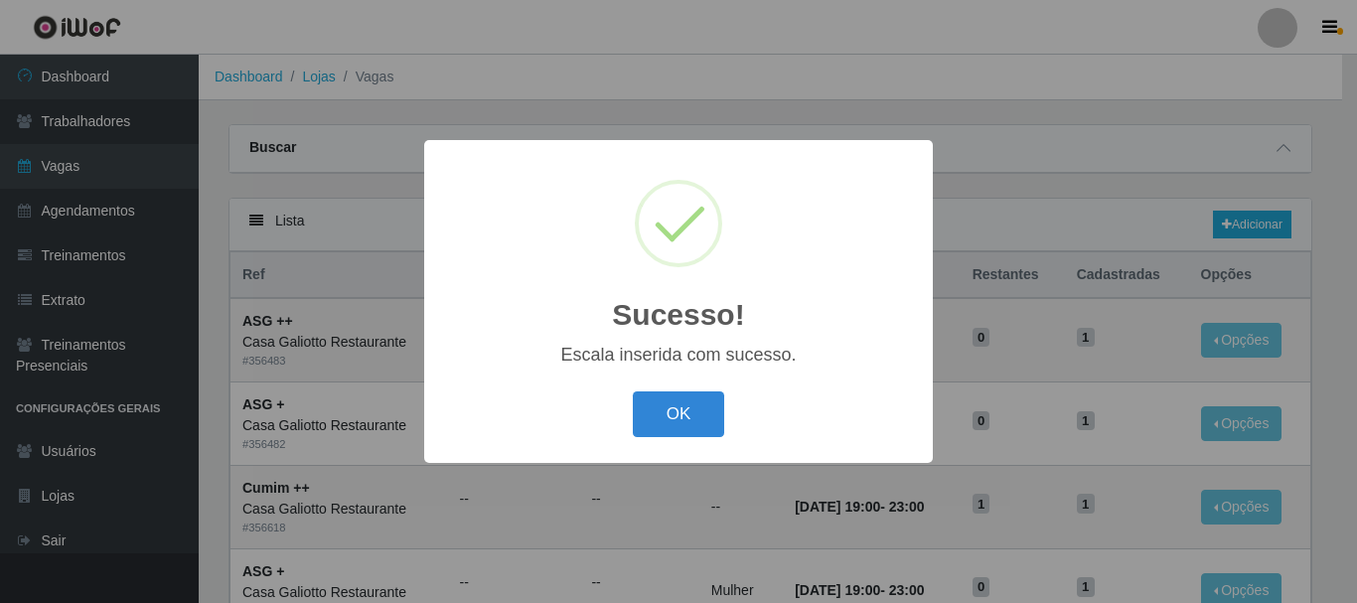
click at [726, 409] on div "OK Cancel" at bounding box center [678, 413] width 469 height 57
click at [707, 404] on button "OK" at bounding box center [679, 414] width 92 height 47
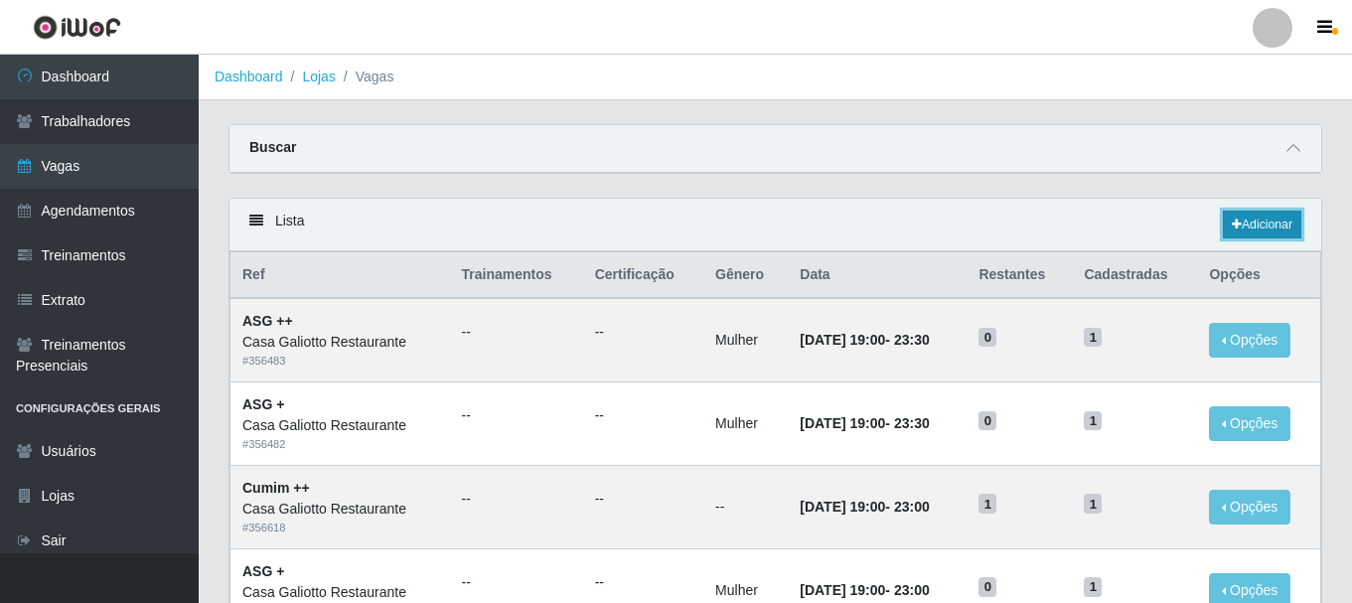
click at [1262, 224] on link "Adicionar" at bounding box center [1262, 225] width 78 height 28
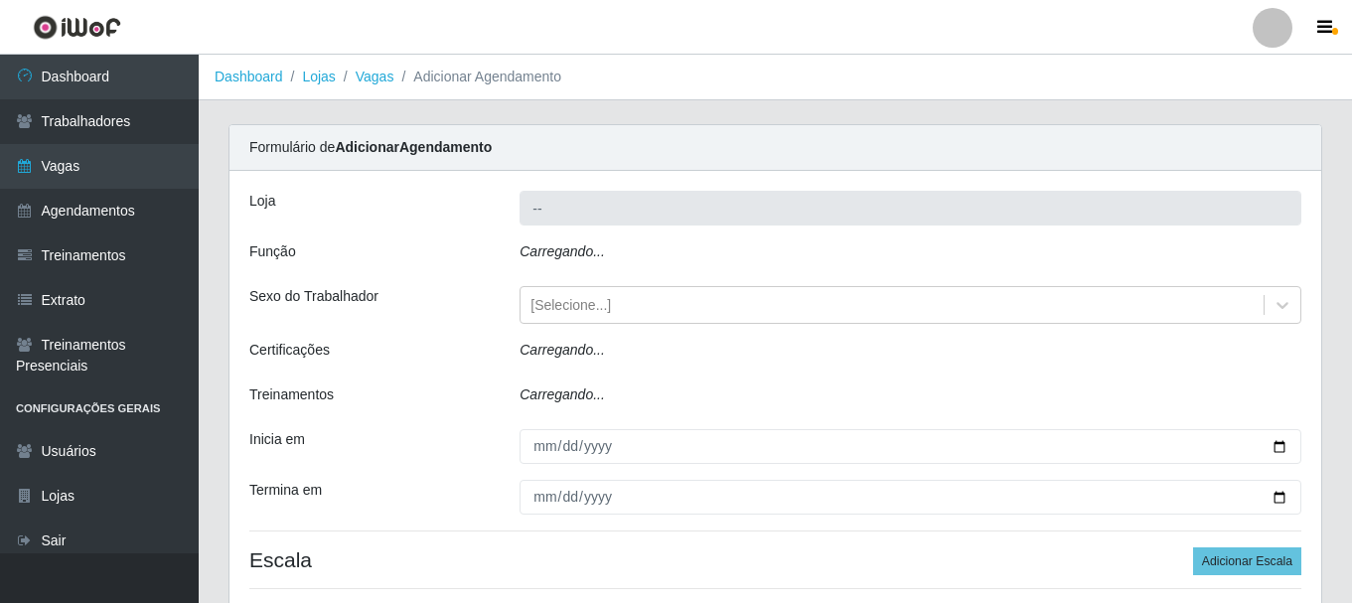
type input "Casa Galiotto Restaurante"
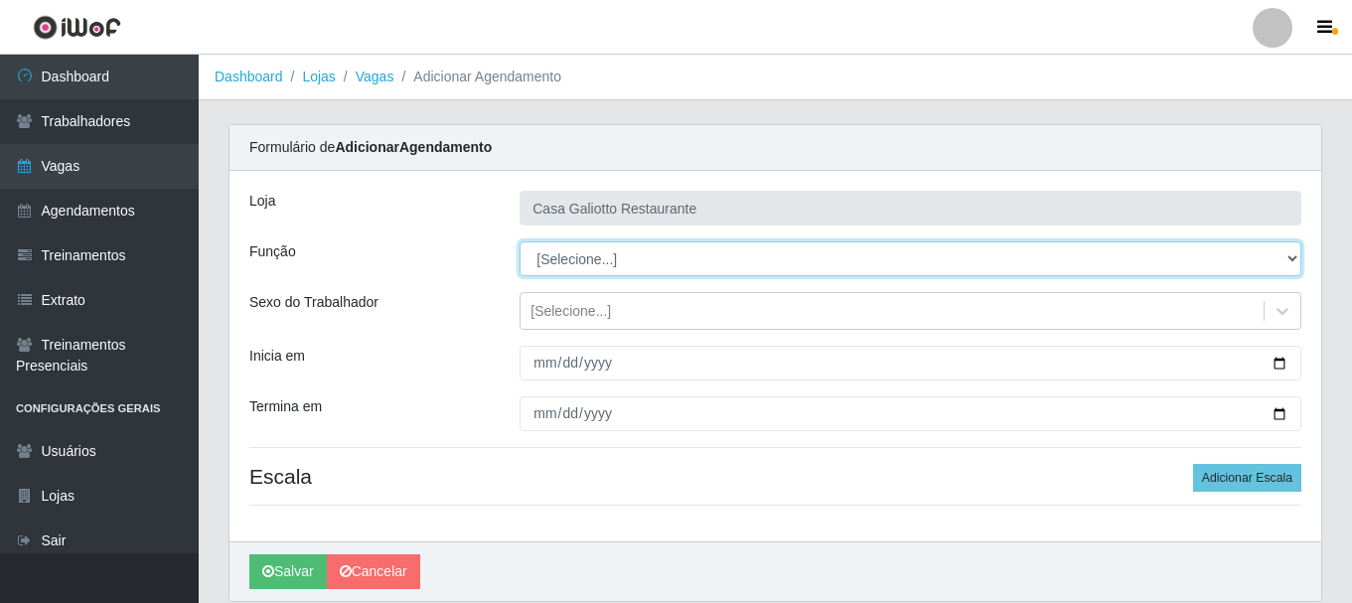
click at [738, 264] on select "[Selecione...] ASG ASG + ASG ++ Auxiliar de Cozinha Auxiliar de Cozinha + Auxil…" at bounding box center [911, 258] width 782 height 35
select select "92"
click at [520, 241] on select "[Selecione...] ASG ASG + ASG ++ Auxiliar de Cozinha Auxiliar de Cozinha + Auxil…" at bounding box center [911, 258] width 782 height 35
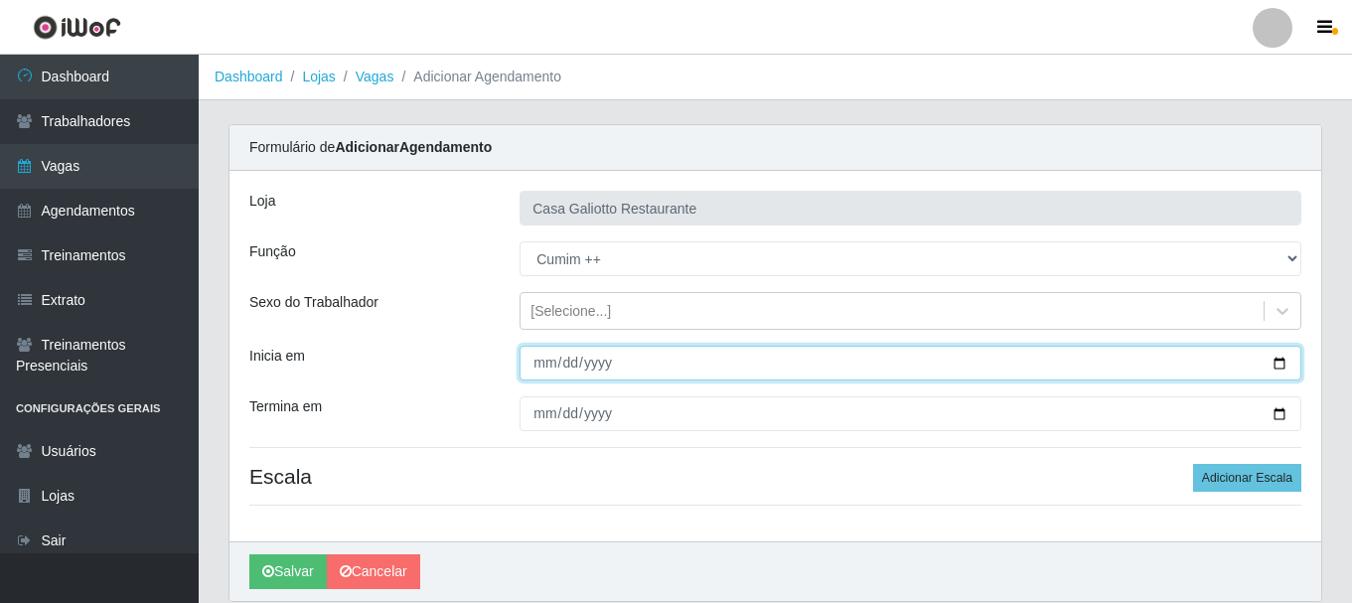
click at [1294, 360] on input "Inicia em" at bounding box center [911, 363] width 782 height 35
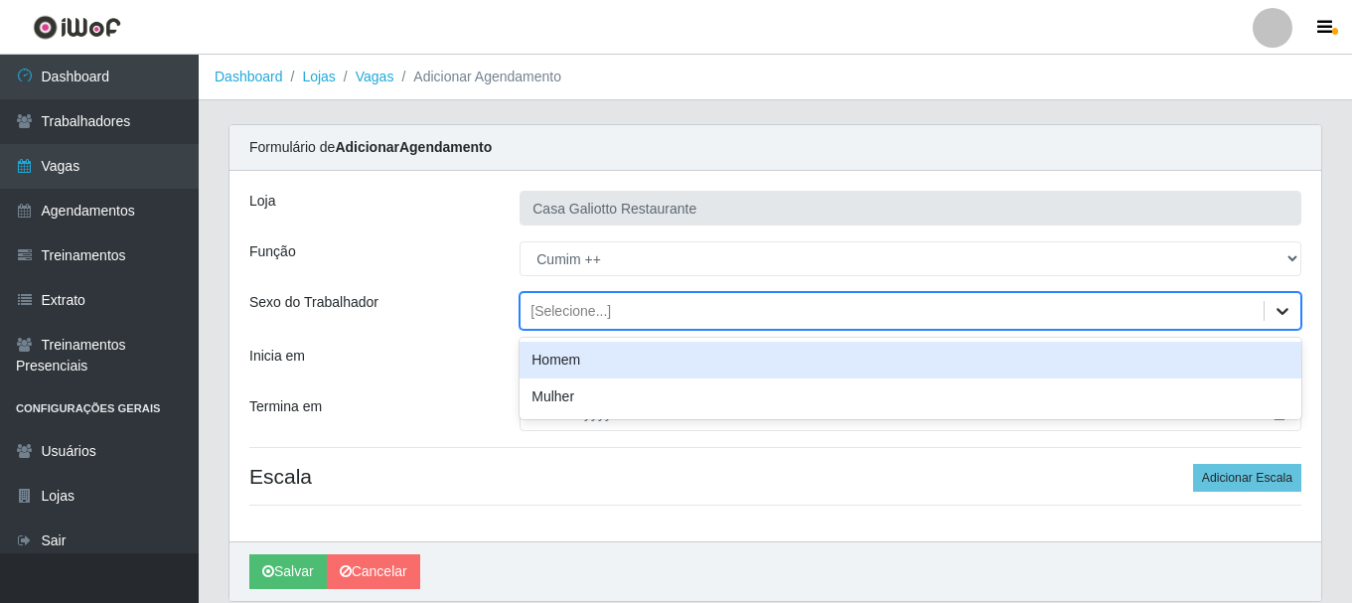
click at [1288, 308] on icon at bounding box center [1283, 311] width 20 height 20
click at [837, 376] on div "Homem" at bounding box center [911, 360] width 782 height 37
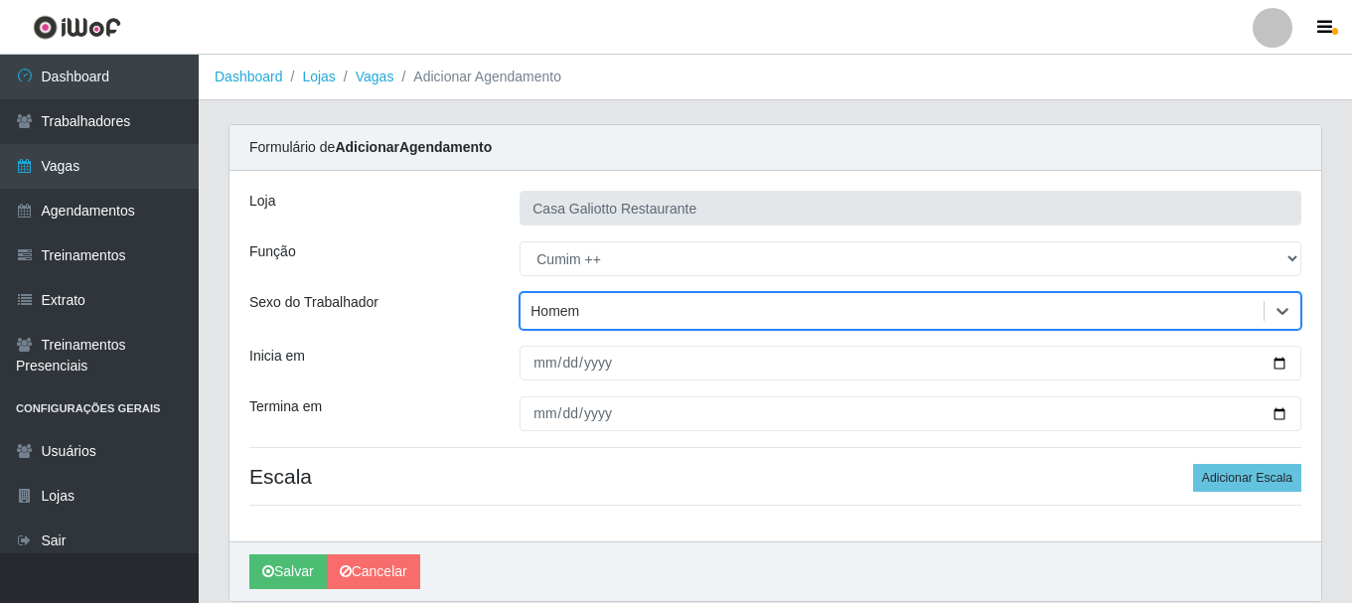
click at [964, 319] on div "Homem" at bounding box center [892, 311] width 743 height 33
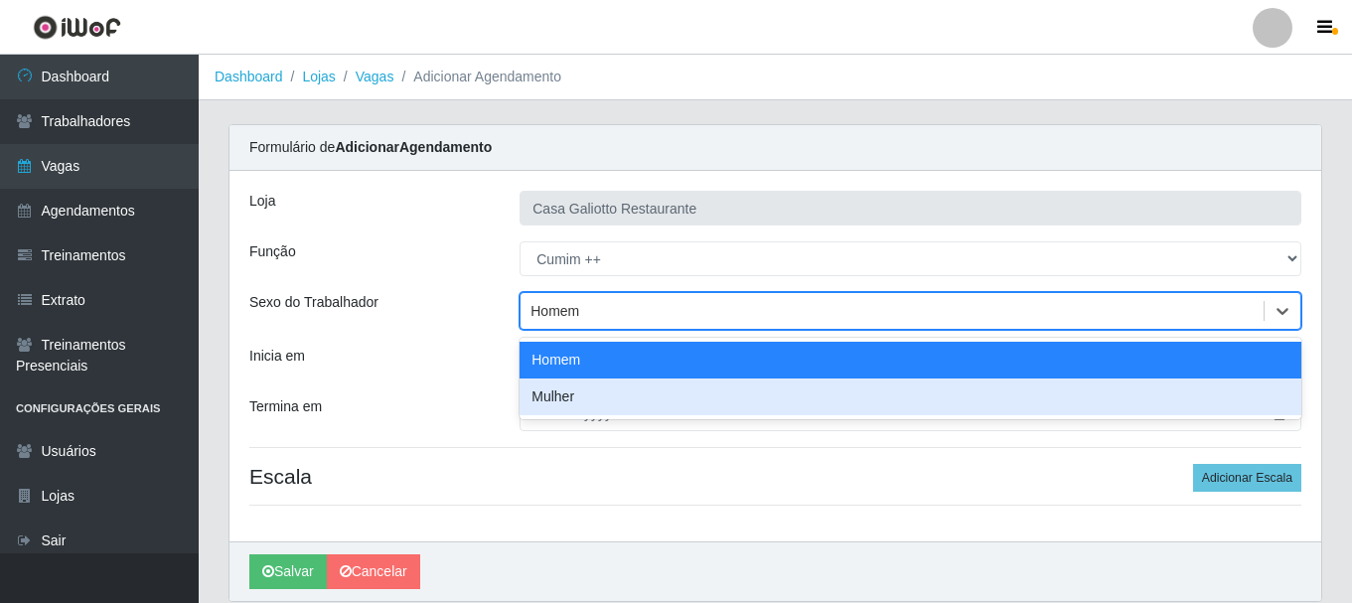
click at [923, 404] on div "Mulher" at bounding box center [911, 397] width 782 height 37
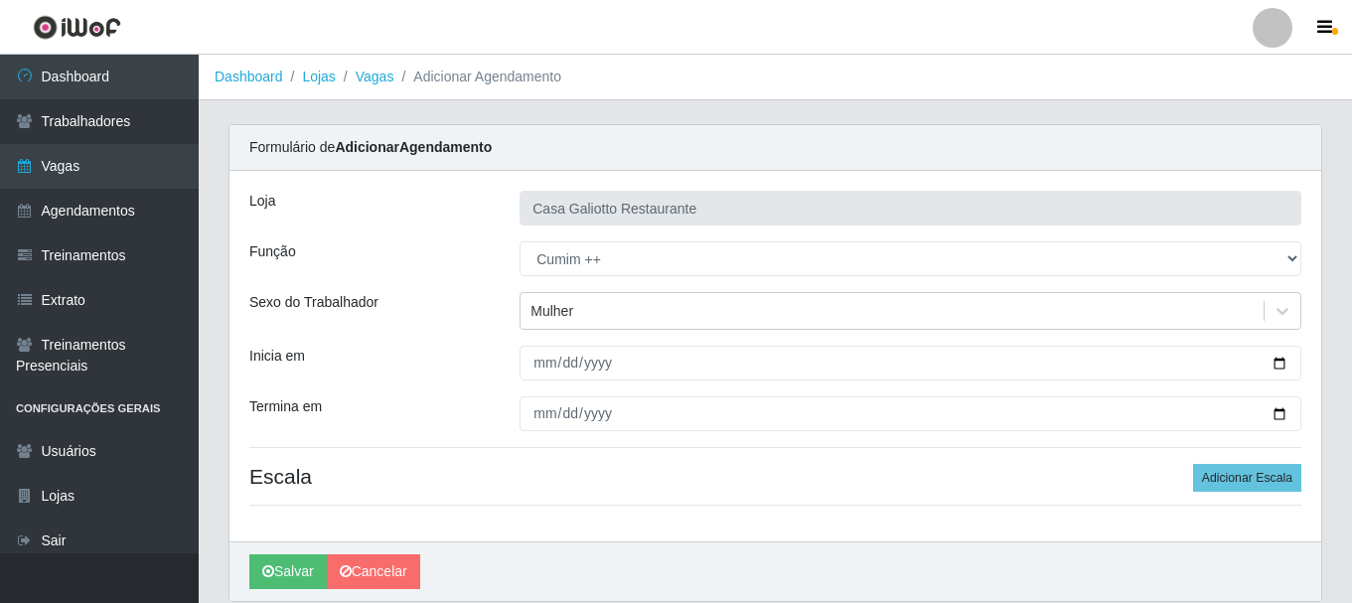
click at [856, 342] on div "Loja Casa Galiotto Restaurante Função [Selecione...] ASG ASG + ASG ++ Auxiliar …" at bounding box center [776, 356] width 1092 height 371
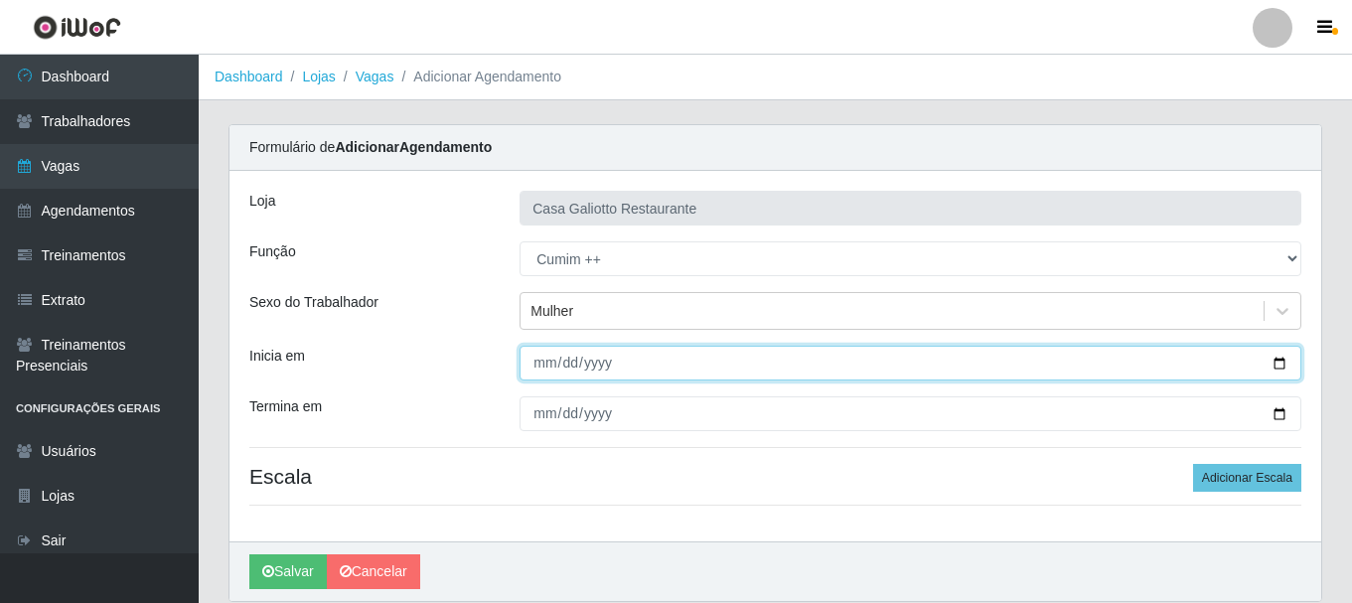
click at [1282, 361] on input "Inicia em" at bounding box center [911, 363] width 782 height 35
type input "[DATE]"
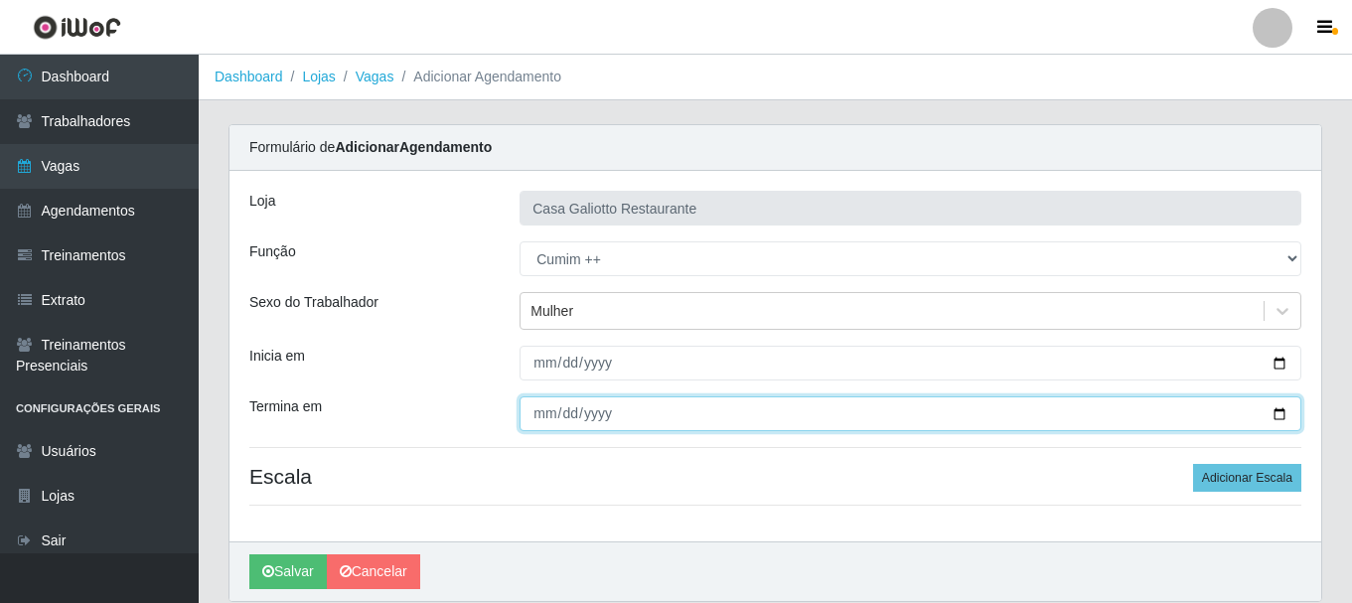
click at [1276, 423] on input "Termina em" at bounding box center [911, 413] width 782 height 35
click at [1280, 416] on input "Termina em" at bounding box center [911, 413] width 782 height 35
type input "[DATE]"
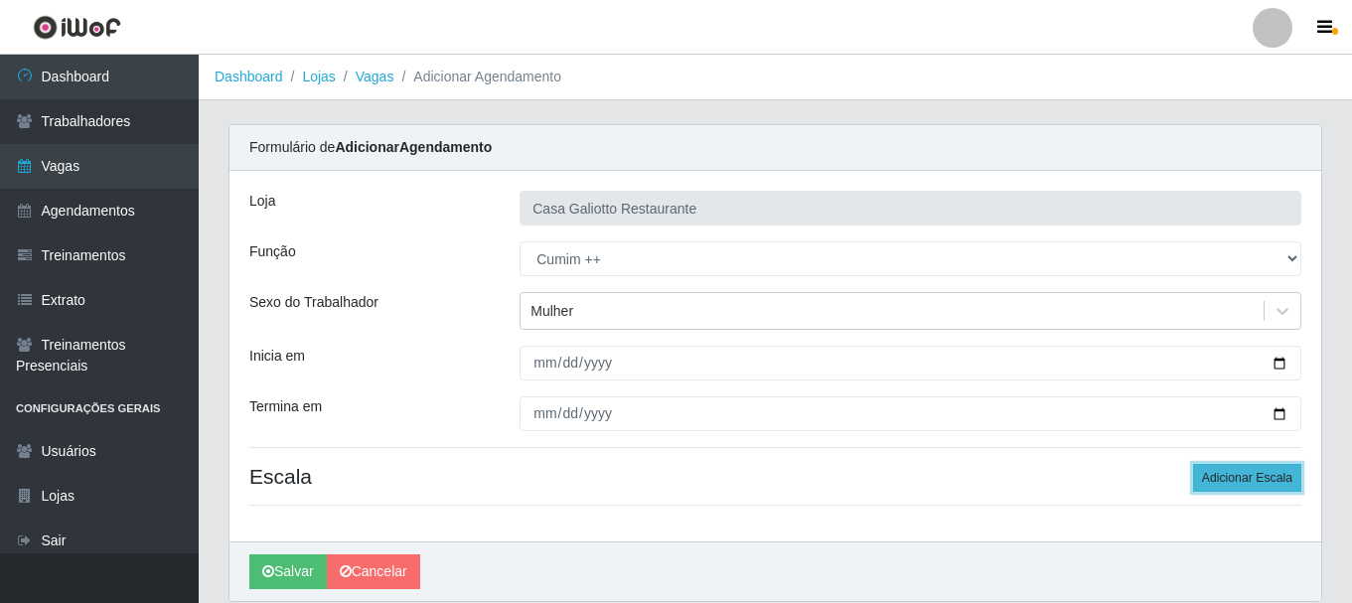
click at [1253, 478] on button "Adicionar Escala" at bounding box center [1247, 478] width 108 height 28
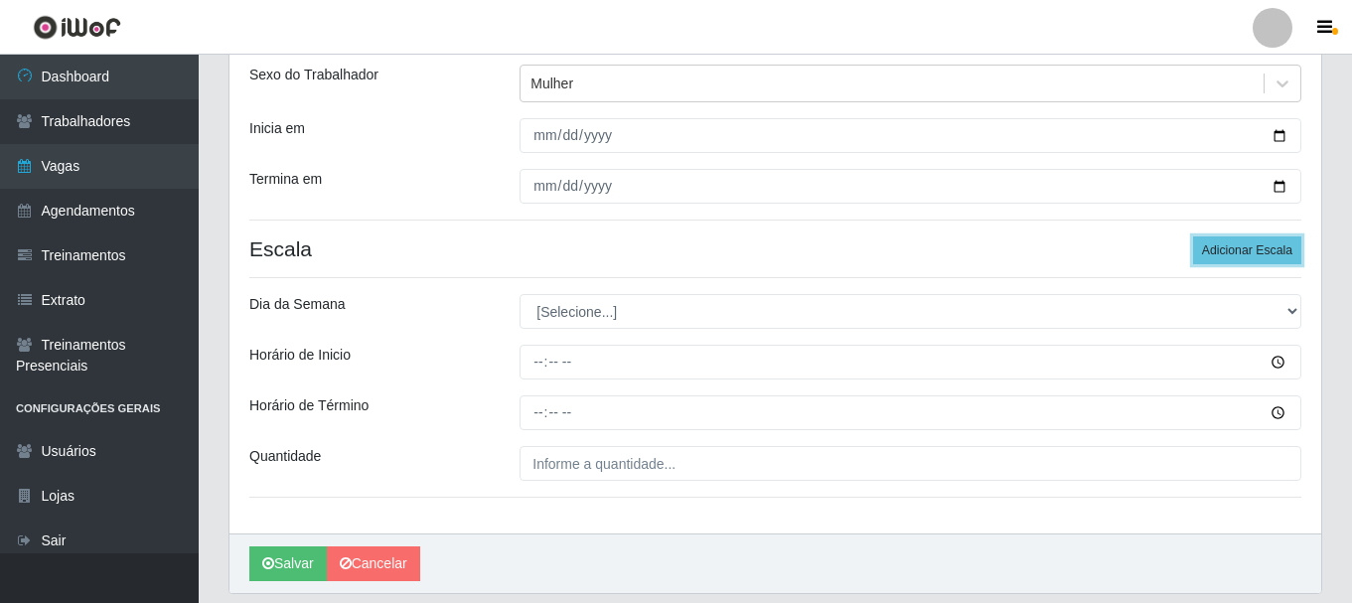
scroll to position [292, 0]
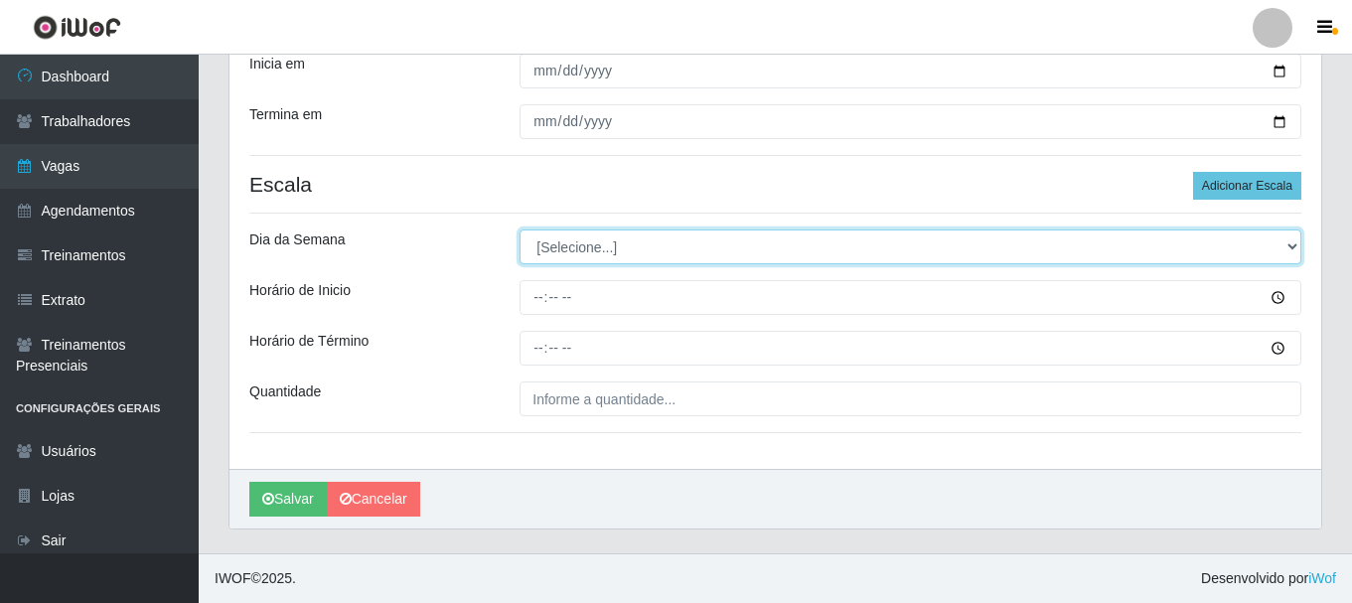
click at [583, 251] on select "[Selecione...] Segunda Terça Quarta Quinta Sexta Sábado Domingo" at bounding box center [911, 247] width 782 height 35
select select "6"
click at [520, 230] on select "[Selecione...] Segunda Terça Quarta Quinta Sexta Sábado Domingo" at bounding box center [911, 247] width 782 height 35
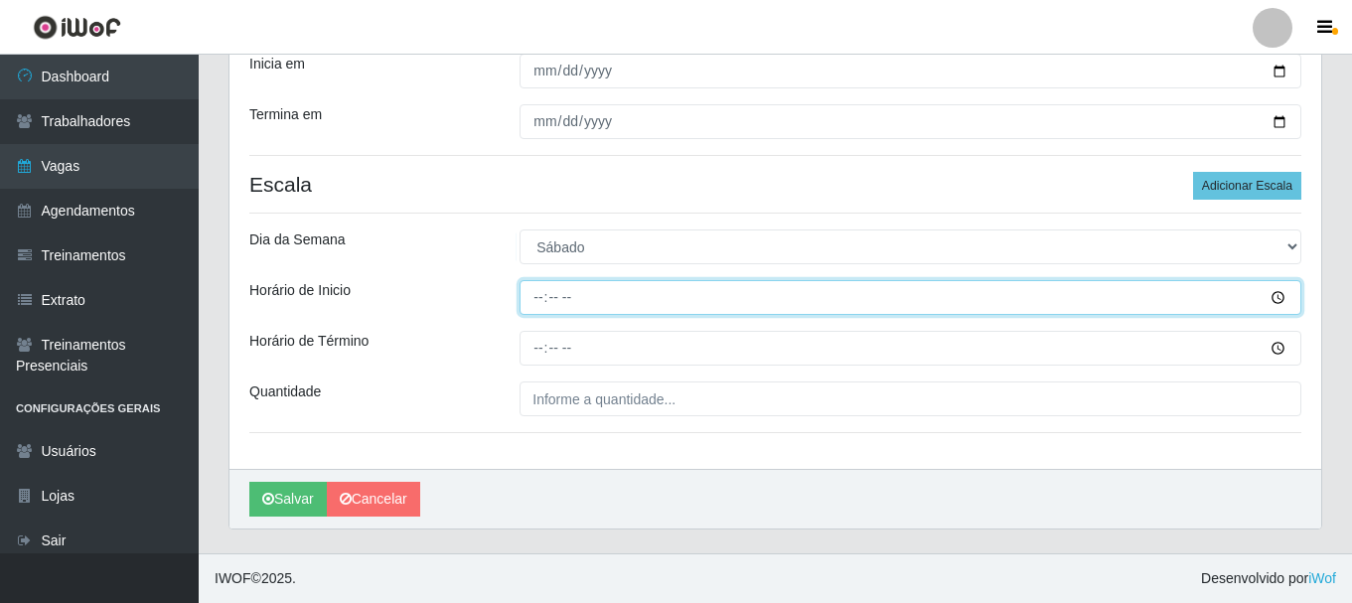
click at [544, 296] on input "Horário de Inicio" at bounding box center [911, 297] width 782 height 35
type input "11:00"
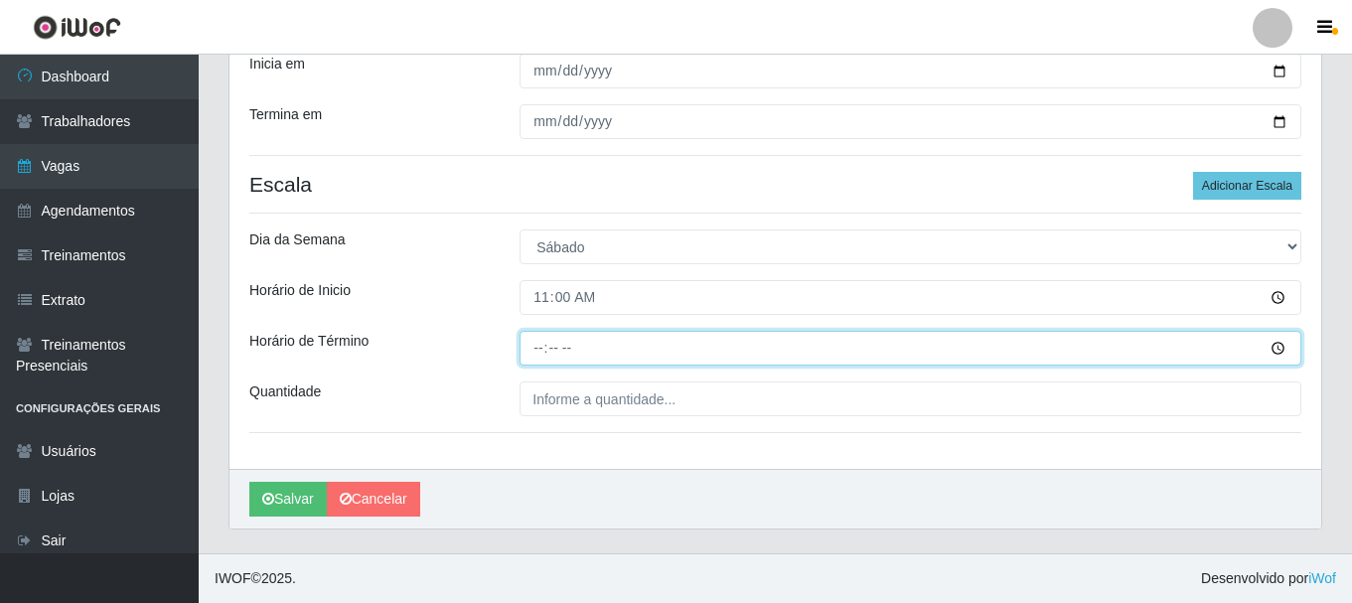
click at [542, 353] on input "Horário de Término" at bounding box center [911, 348] width 782 height 35
type input "16:00"
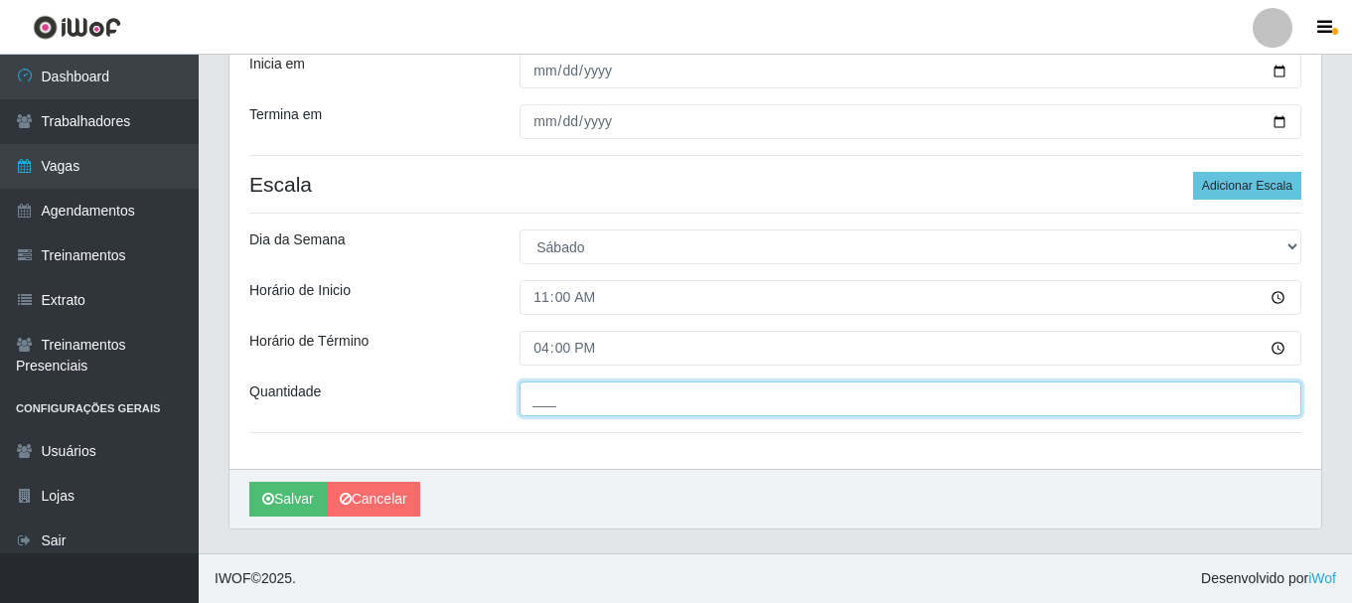
click at [566, 387] on input "___" at bounding box center [911, 399] width 782 height 35
type input "1__"
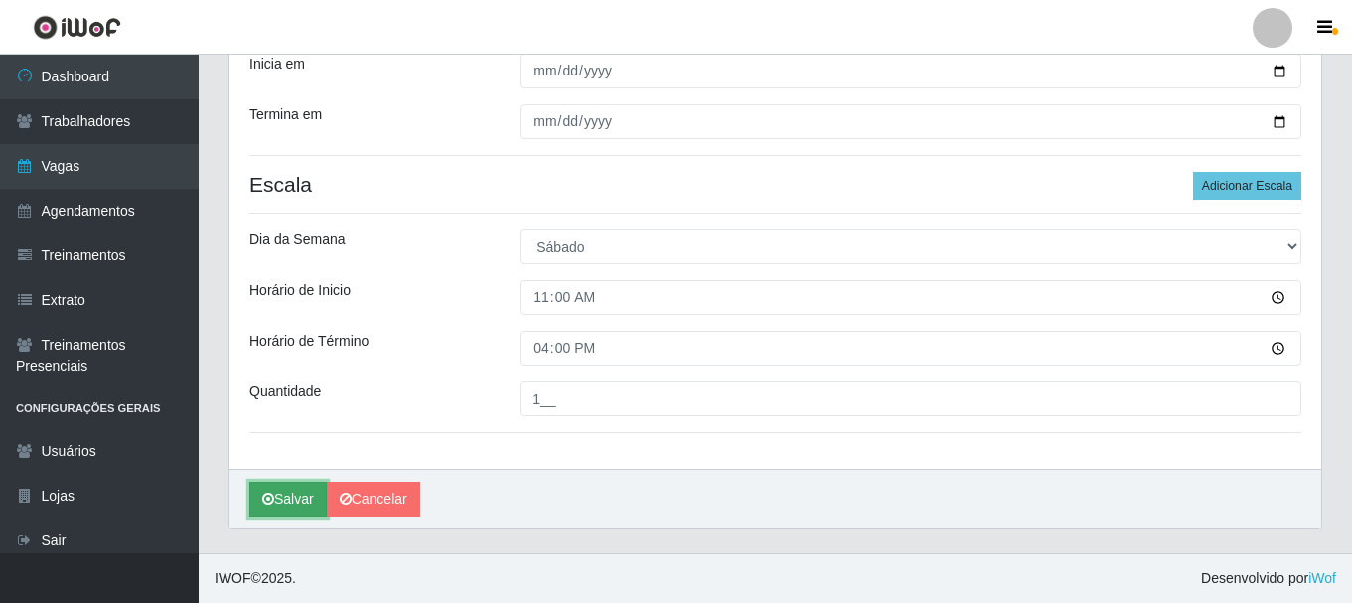
click at [295, 503] on button "Salvar" at bounding box center [287, 499] width 77 height 35
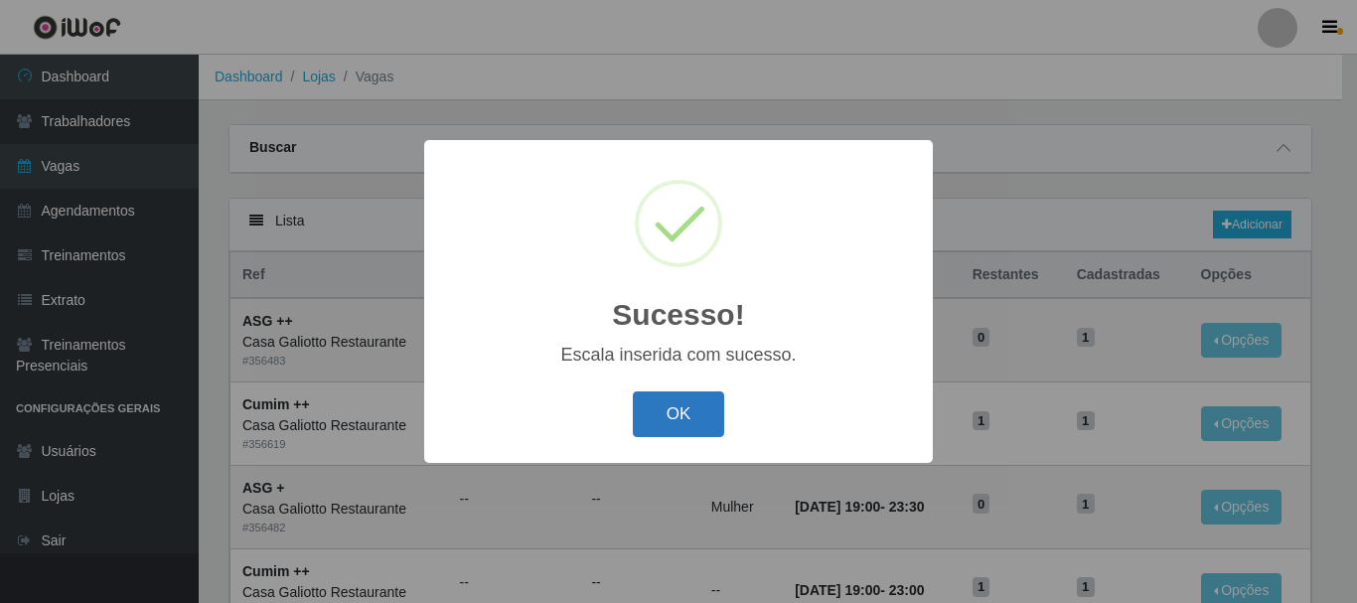
click at [649, 423] on button "OK" at bounding box center [679, 414] width 92 height 47
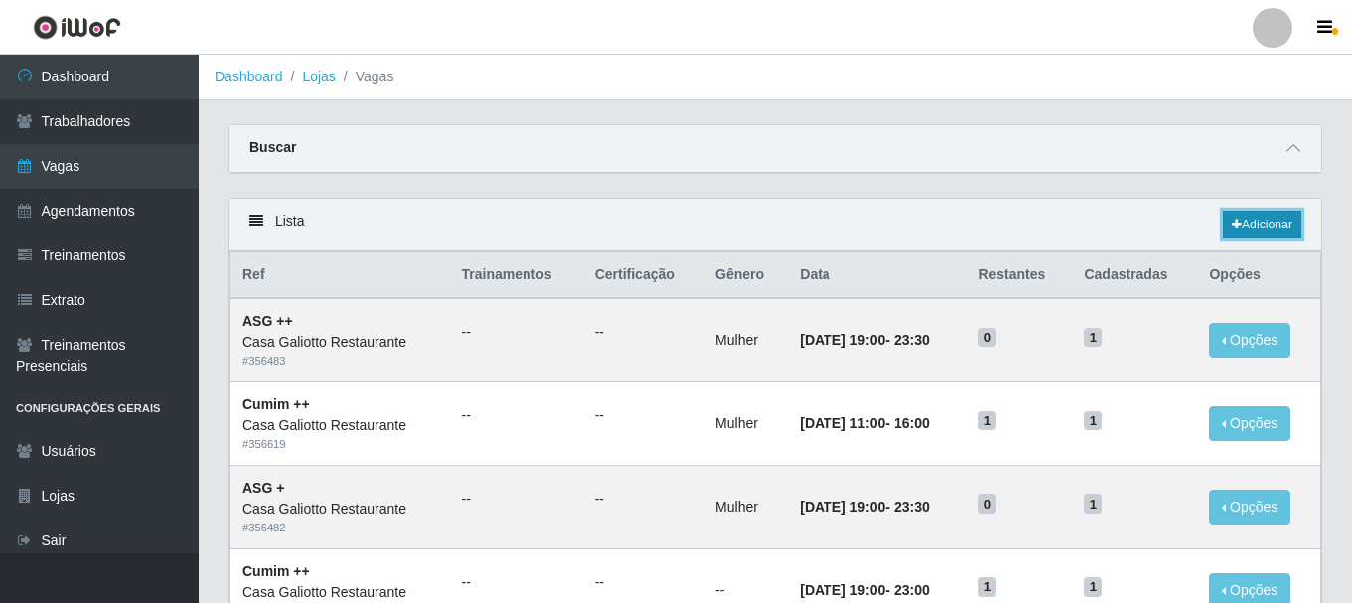
click at [1253, 230] on link "Adicionar" at bounding box center [1262, 225] width 78 height 28
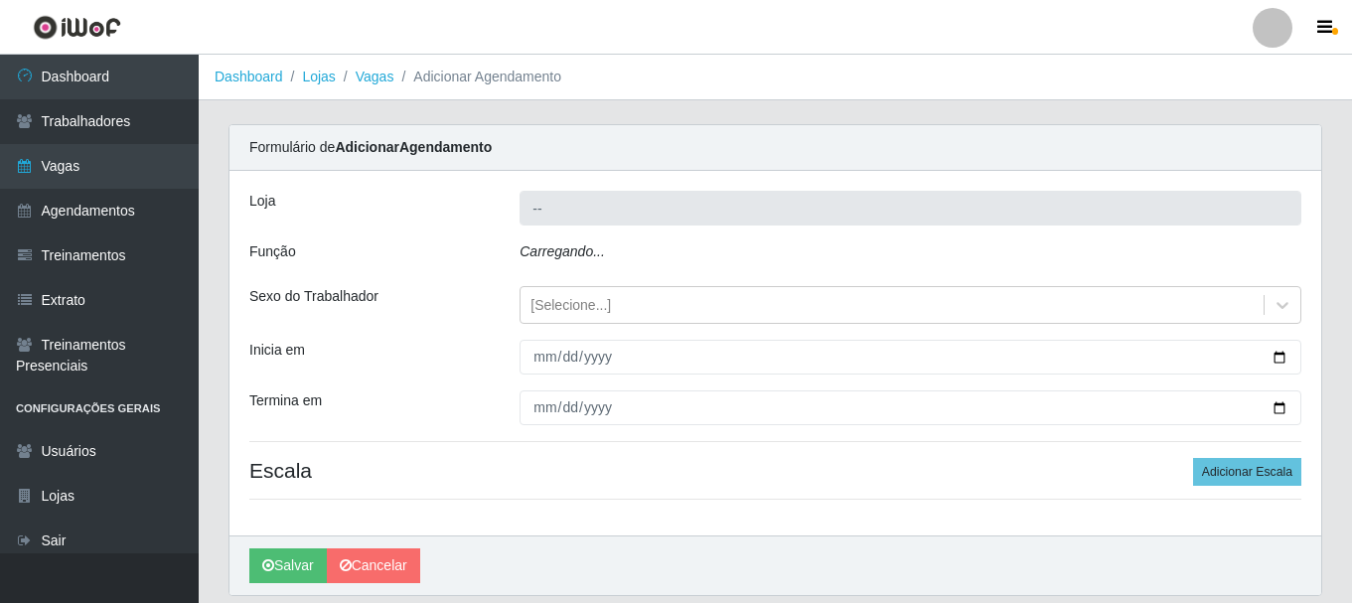
type input "Casa Galiotto Restaurante"
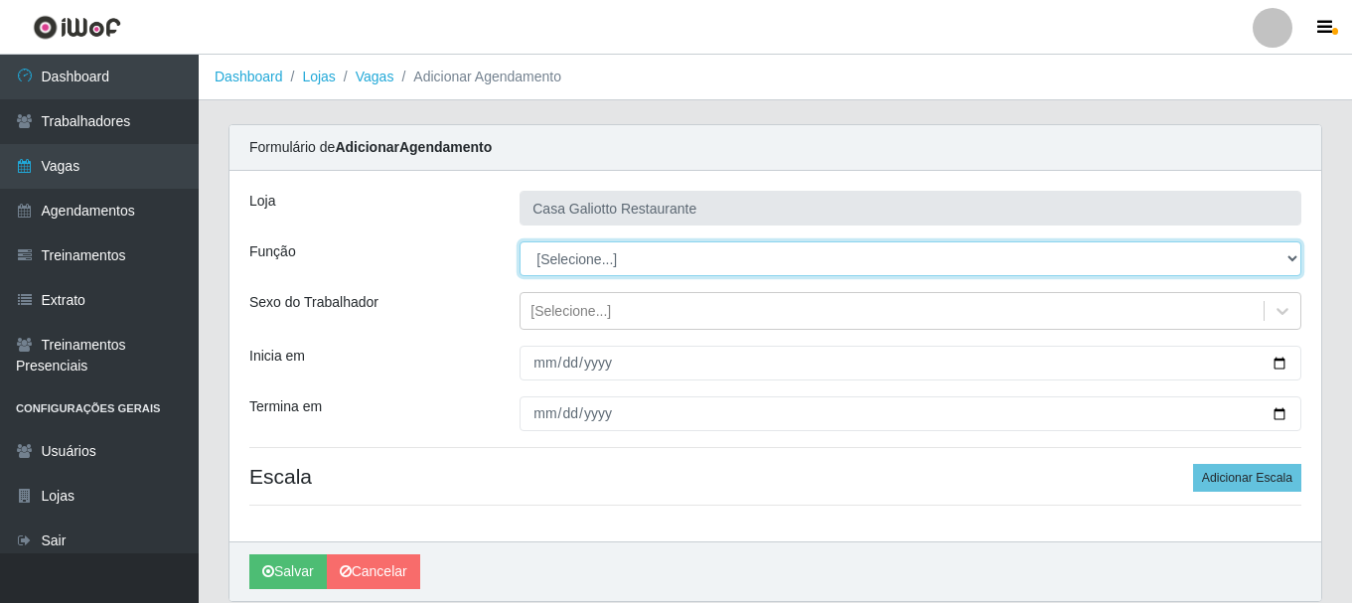
click at [678, 255] on select "[Selecione...] ASG ASG + ASG ++ Auxiliar de Cozinha Auxiliar de Cozinha + Auxil…" at bounding box center [911, 258] width 782 height 35
select select "92"
click at [520, 241] on select "[Selecione...] ASG ASG + ASG ++ Auxiliar de Cozinha Auxiliar de Cozinha + Auxil…" at bounding box center [911, 258] width 782 height 35
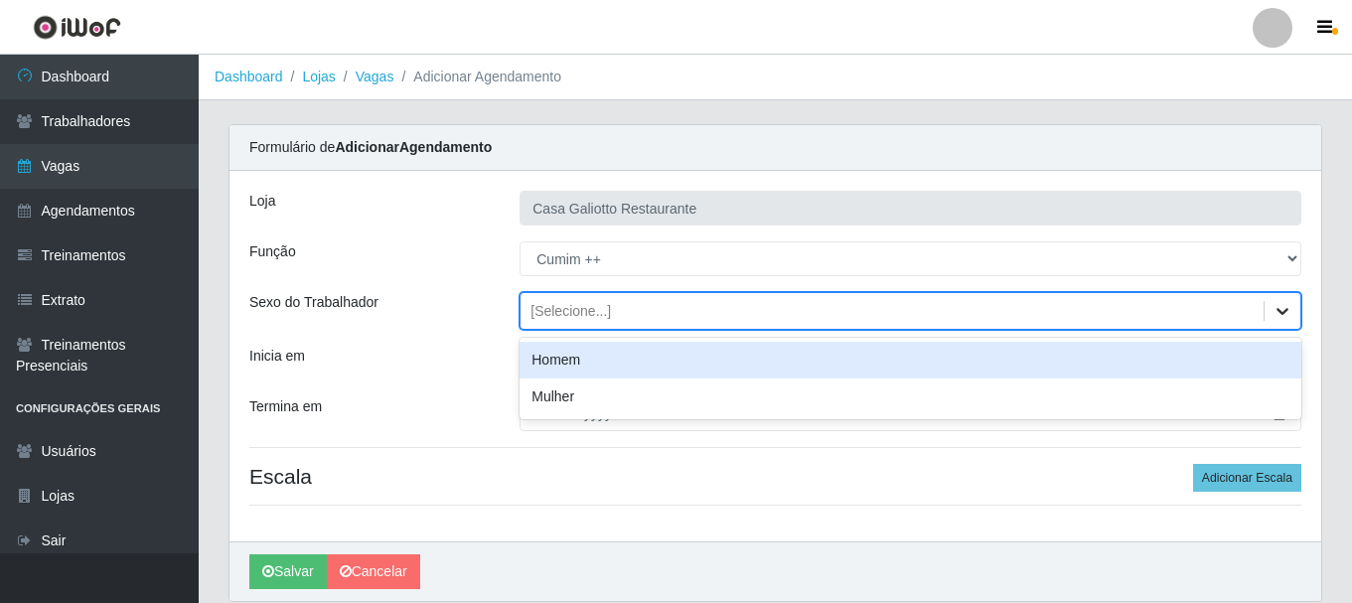
click at [1287, 311] on icon at bounding box center [1283, 311] width 12 height 7
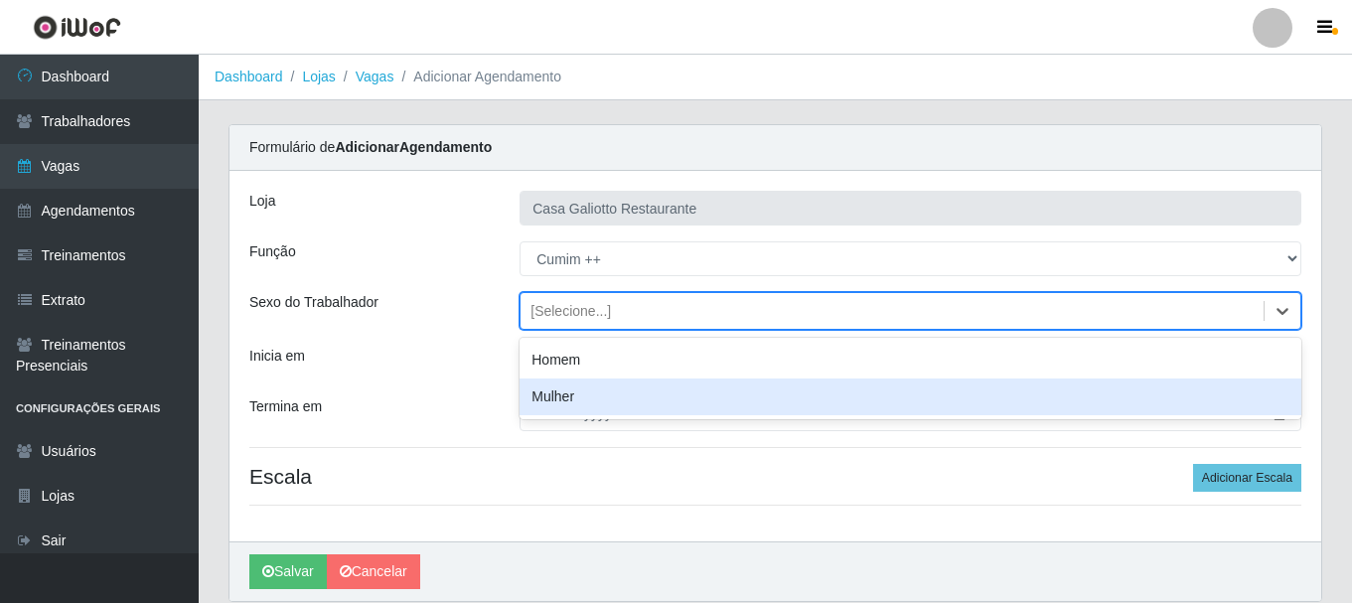
click at [1055, 386] on div "Mulher" at bounding box center [911, 397] width 782 height 37
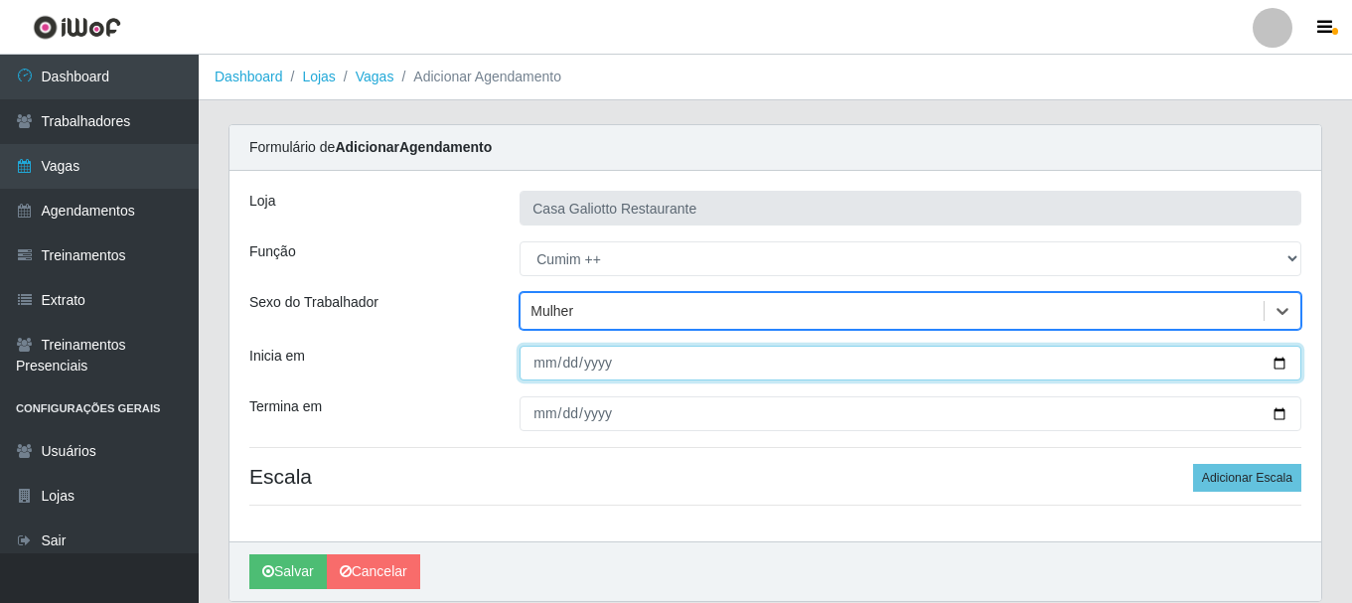
click at [1276, 364] on input "Inicia em" at bounding box center [911, 363] width 782 height 35
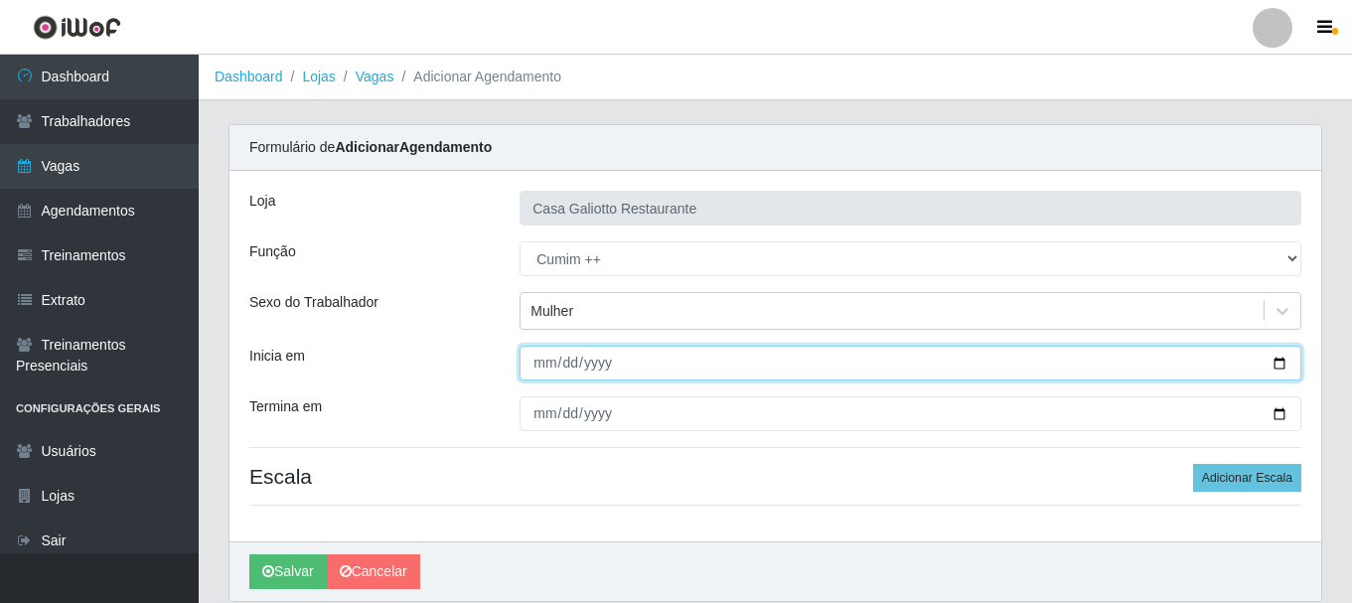
type input "[DATE]"
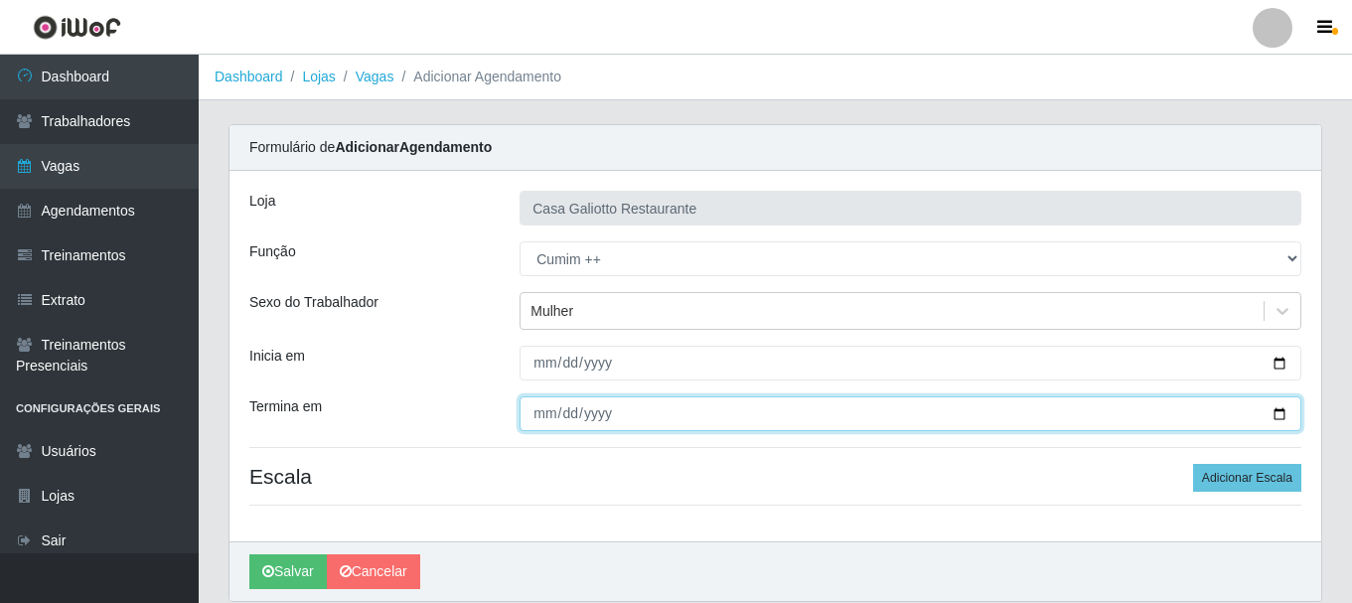
click at [1282, 409] on input "Termina em" at bounding box center [911, 413] width 782 height 35
type input "[DATE]"
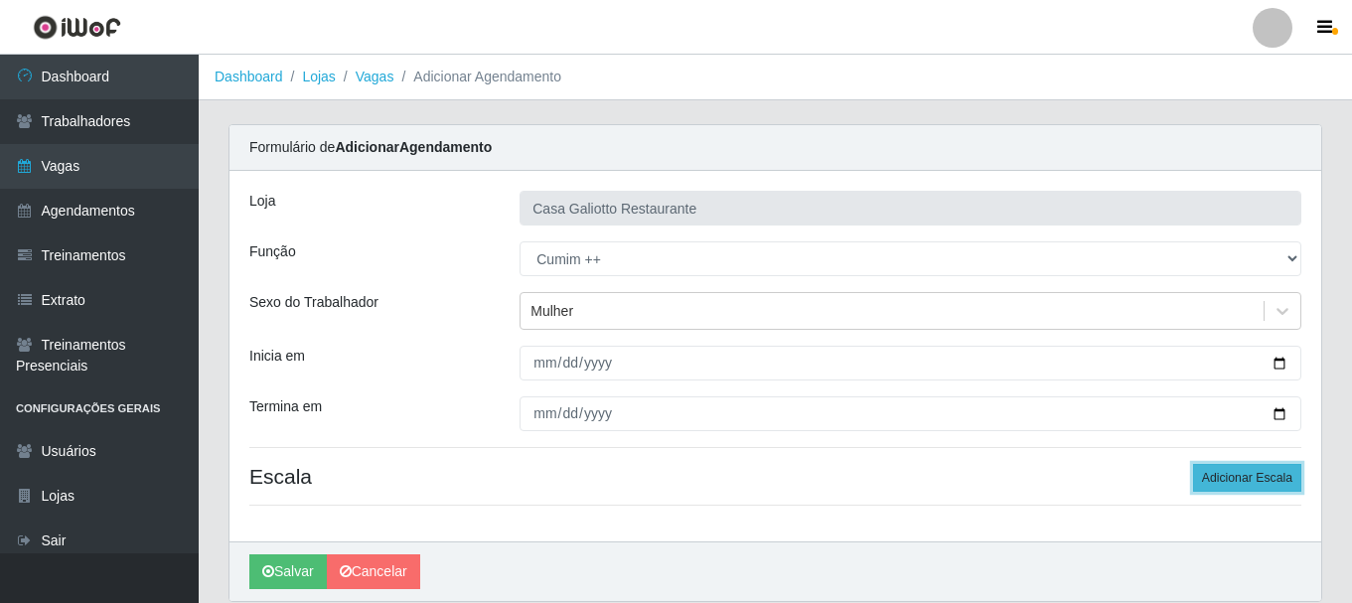
click at [1203, 475] on button "Adicionar Escala" at bounding box center [1247, 478] width 108 height 28
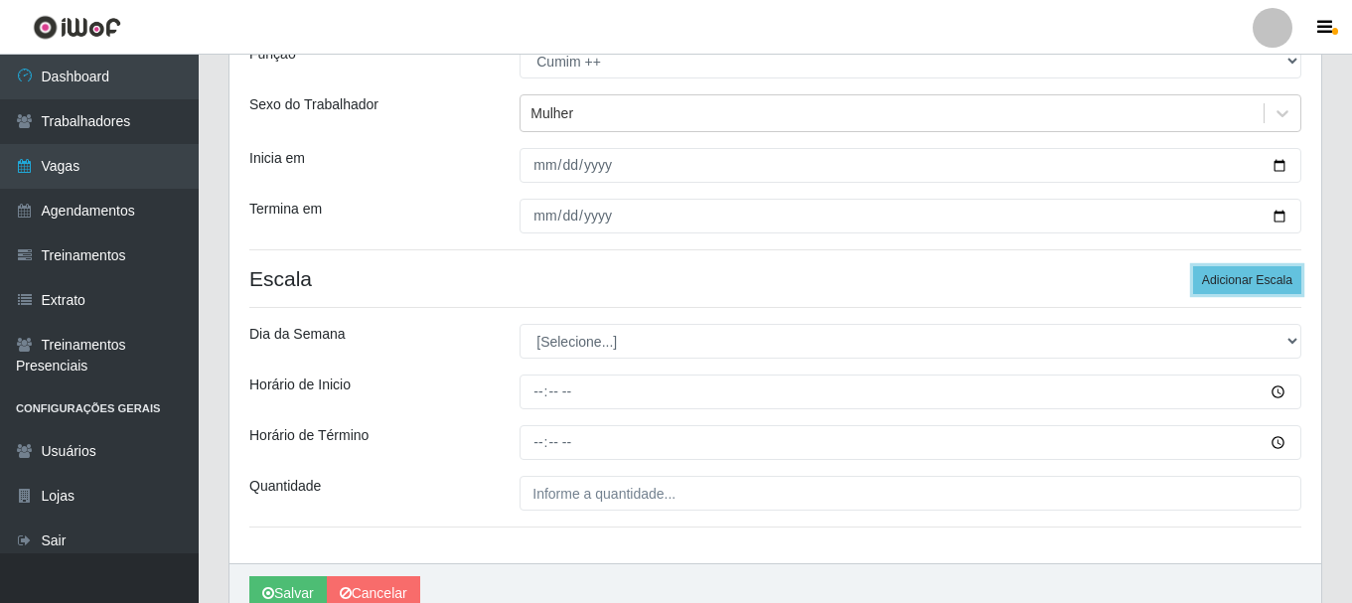
scroll to position [199, 0]
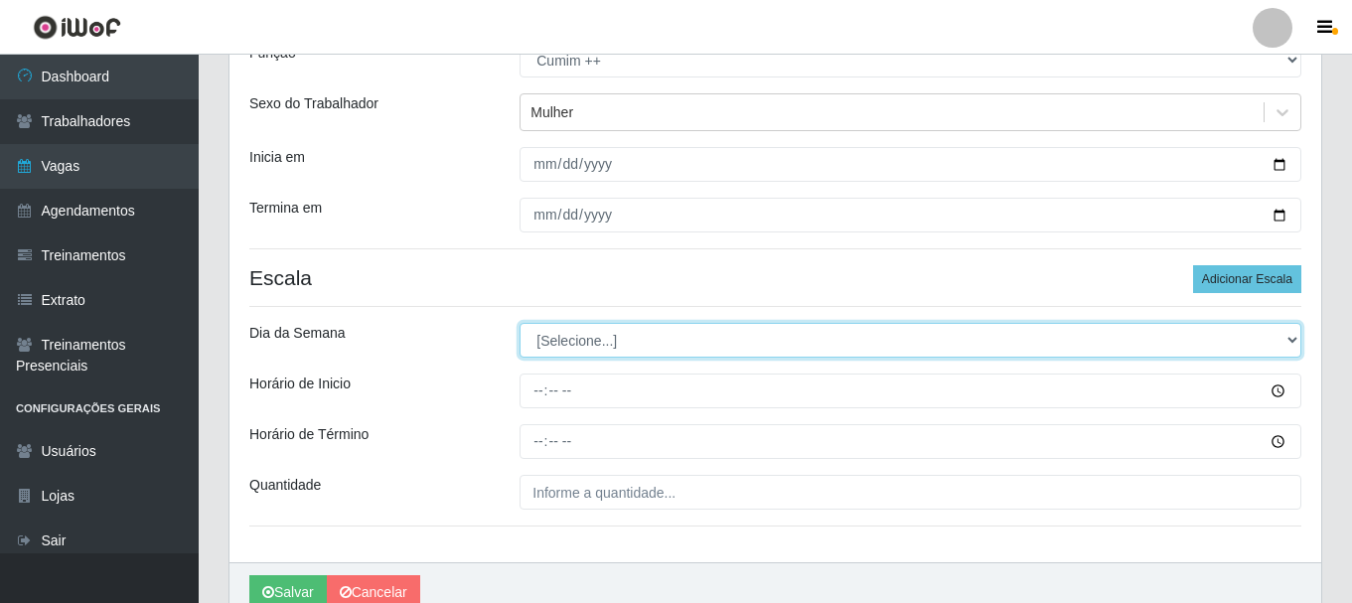
click at [663, 351] on select "[Selecione...] Segunda Terça Quarta Quinta Sexta Sábado Domingo" at bounding box center [911, 340] width 782 height 35
select select "6"
click at [520, 323] on select "[Selecione...] Segunda Terça Quarta Quinta Sexta Sábado Domingo" at bounding box center [911, 340] width 782 height 35
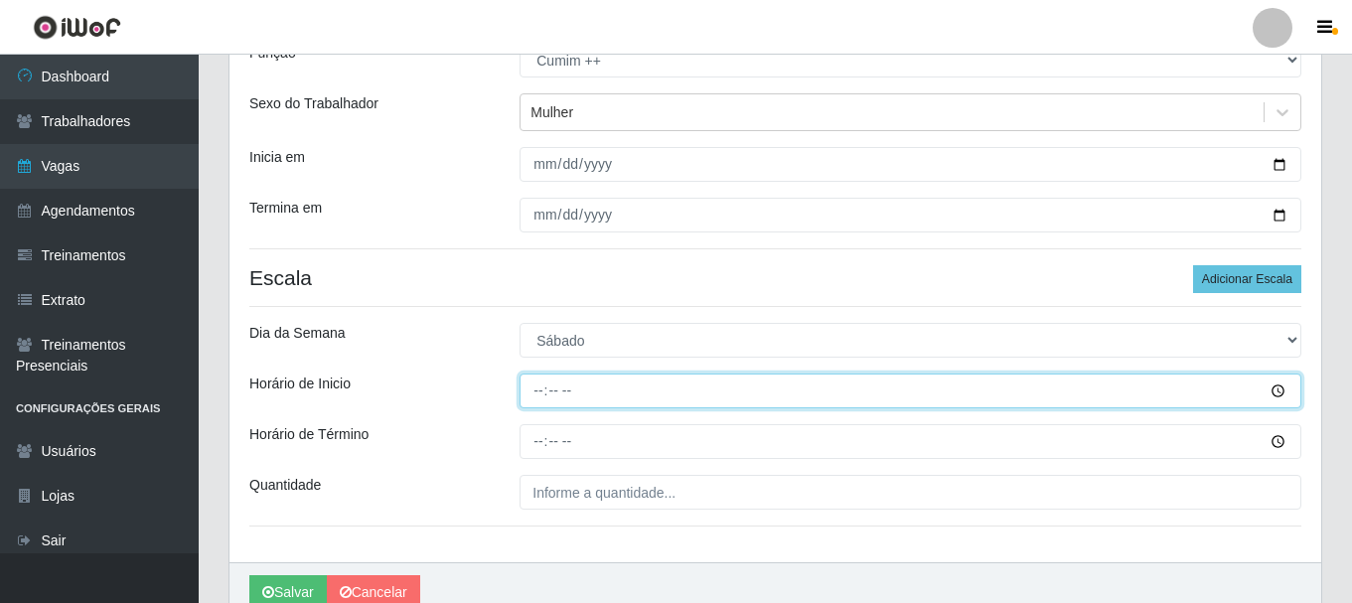
click at [532, 392] on input "Horário de Inicio" at bounding box center [911, 391] width 782 height 35
type input "12:00"
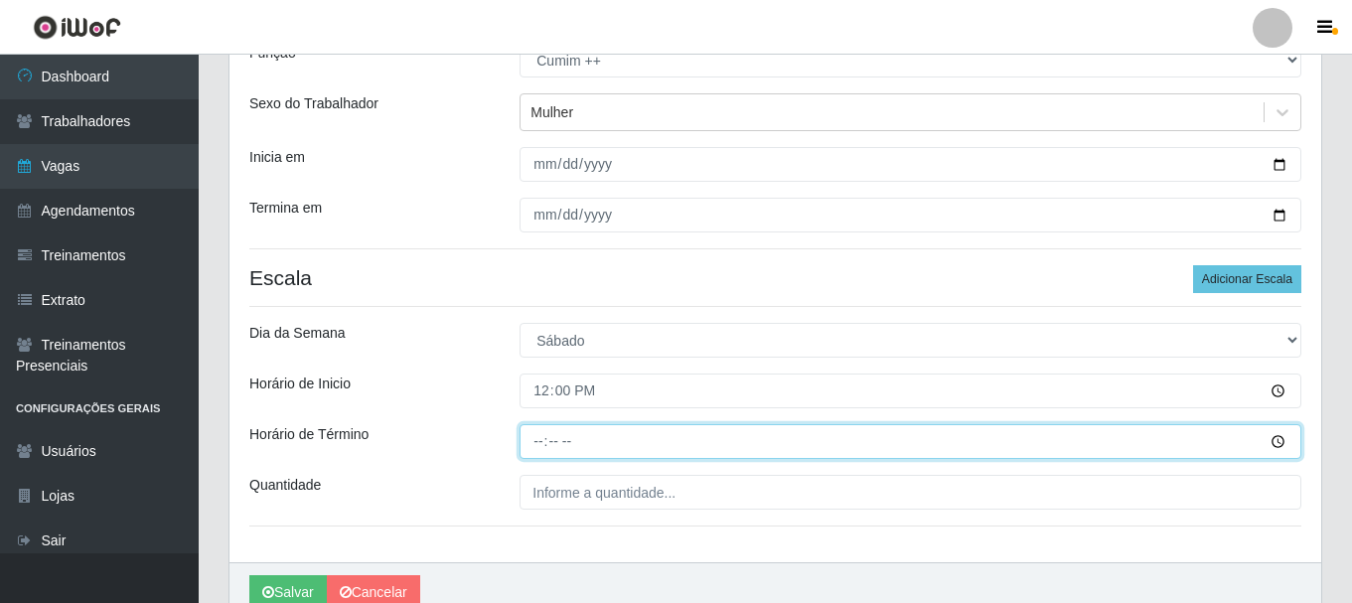
click at [536, 443] on input "Horário de Término" at bounding box center [911, 441] width 782 height 35
type input "17:00"
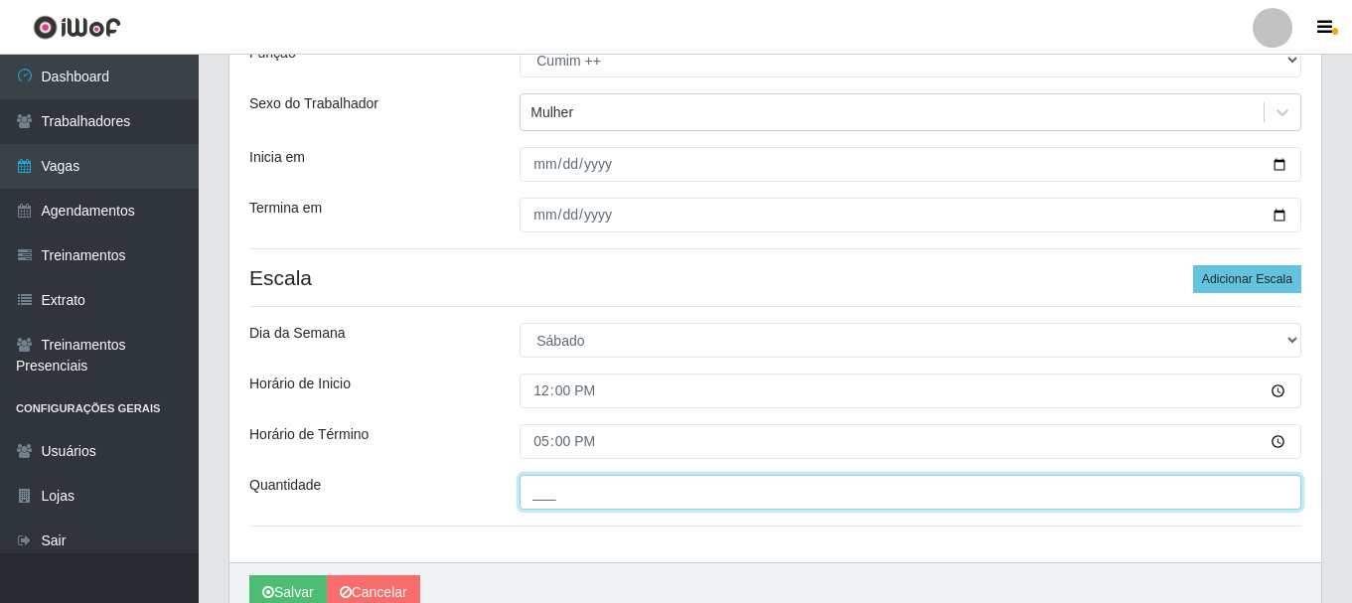
click at [577, 497] on input "___" at bounding box center [911, 492] width 782 height 35
type input "1__"
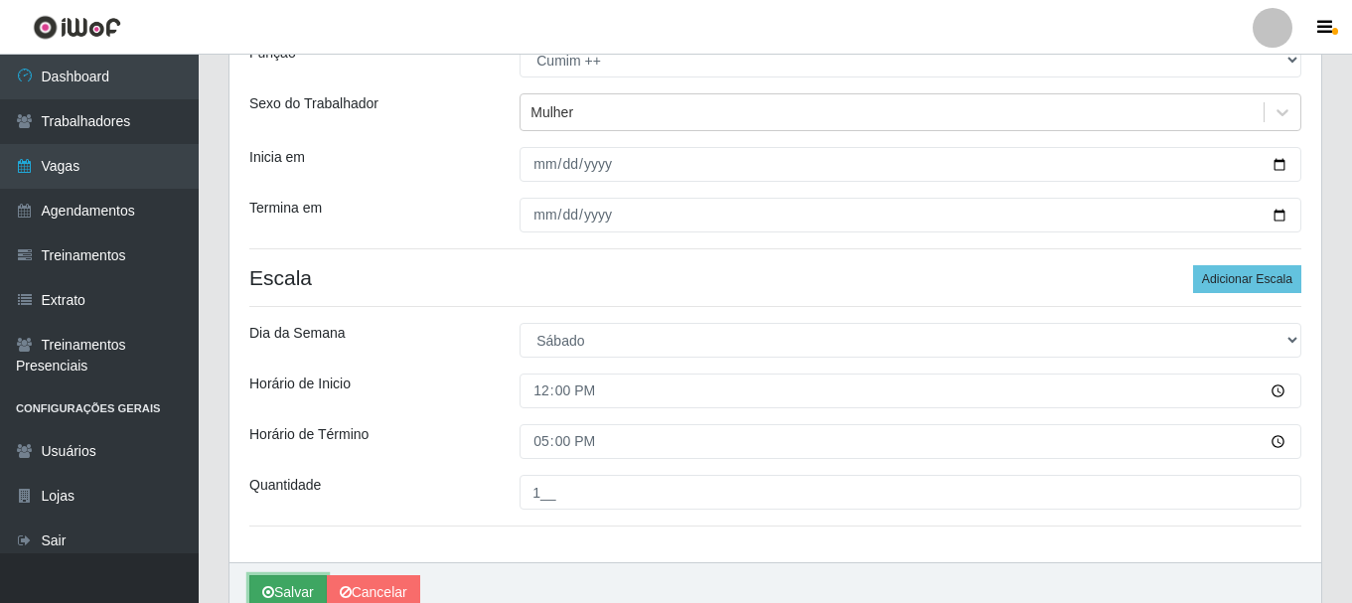
click at [299, 578] on button "Salvar" at bounding box center [287, 592] width 77 height 35
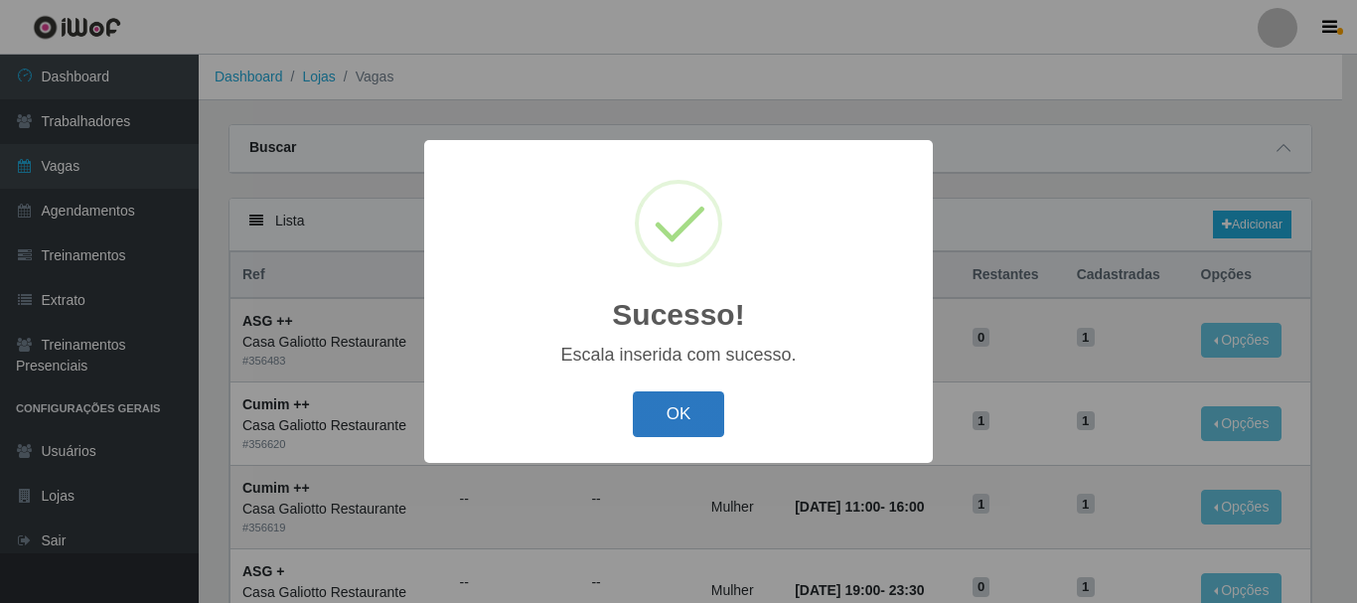
click at [682, 413] on button "OK" at bounding box center [679, 414] width 92 height 47
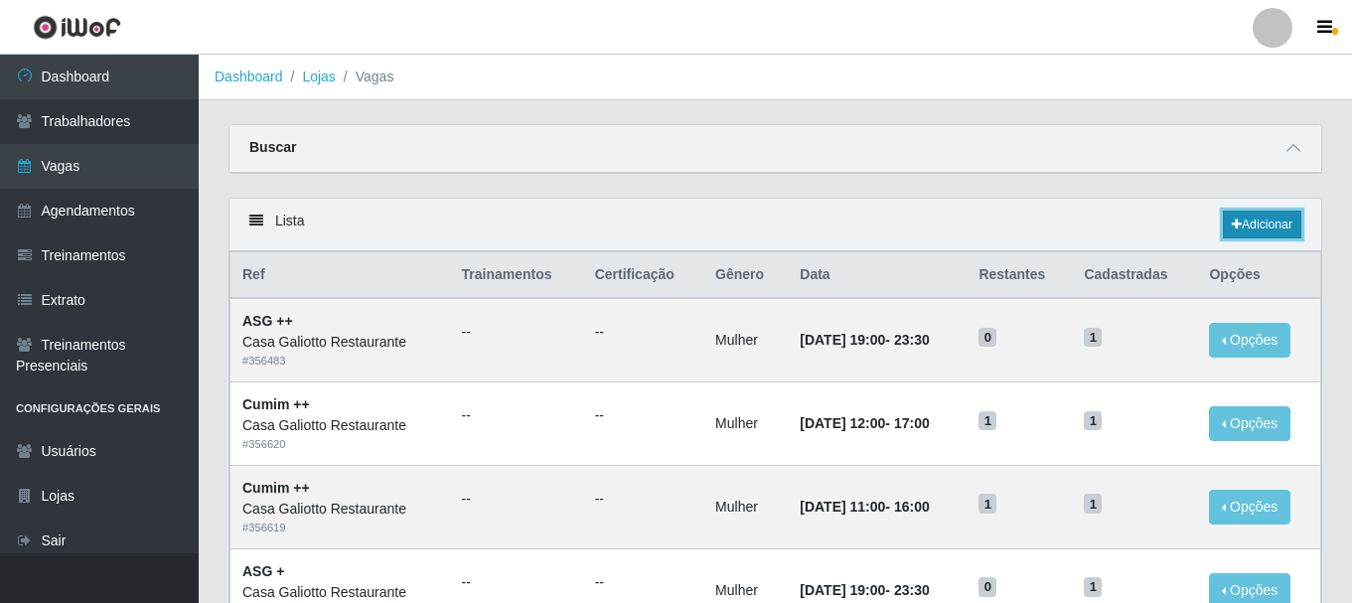
click at [1269, 217] on link "Adicionar" at bounding box center [1262, 225] width 78 height 28
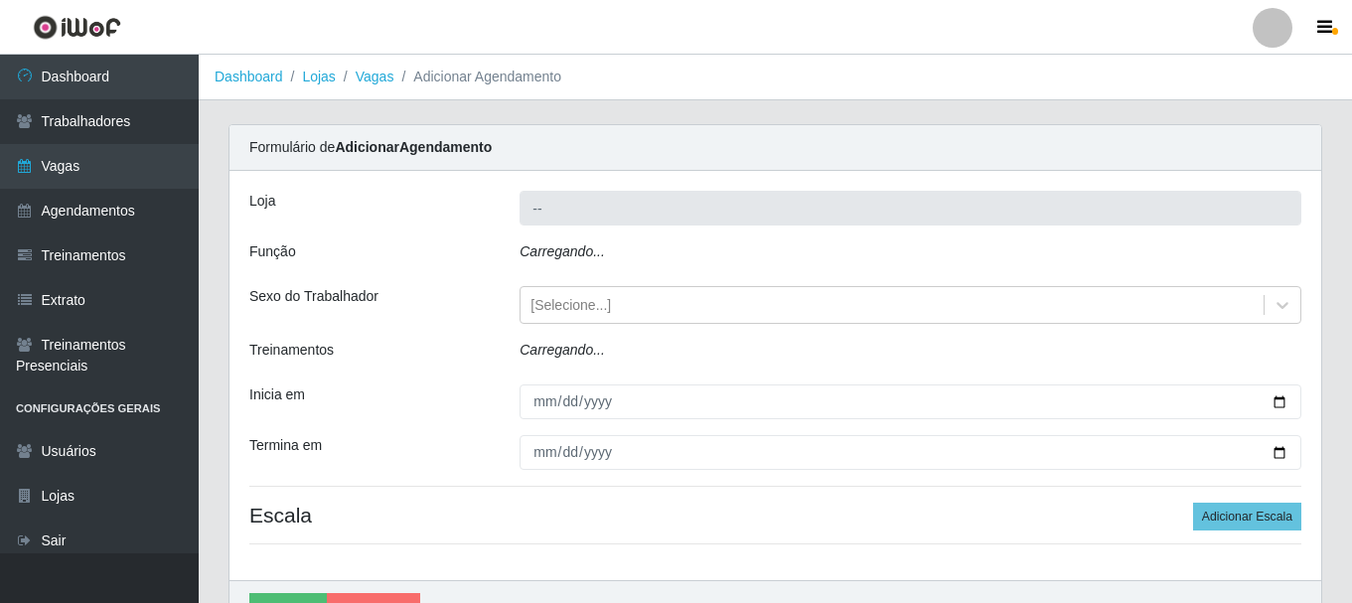
type input "Casa Galiotto Restaurante"
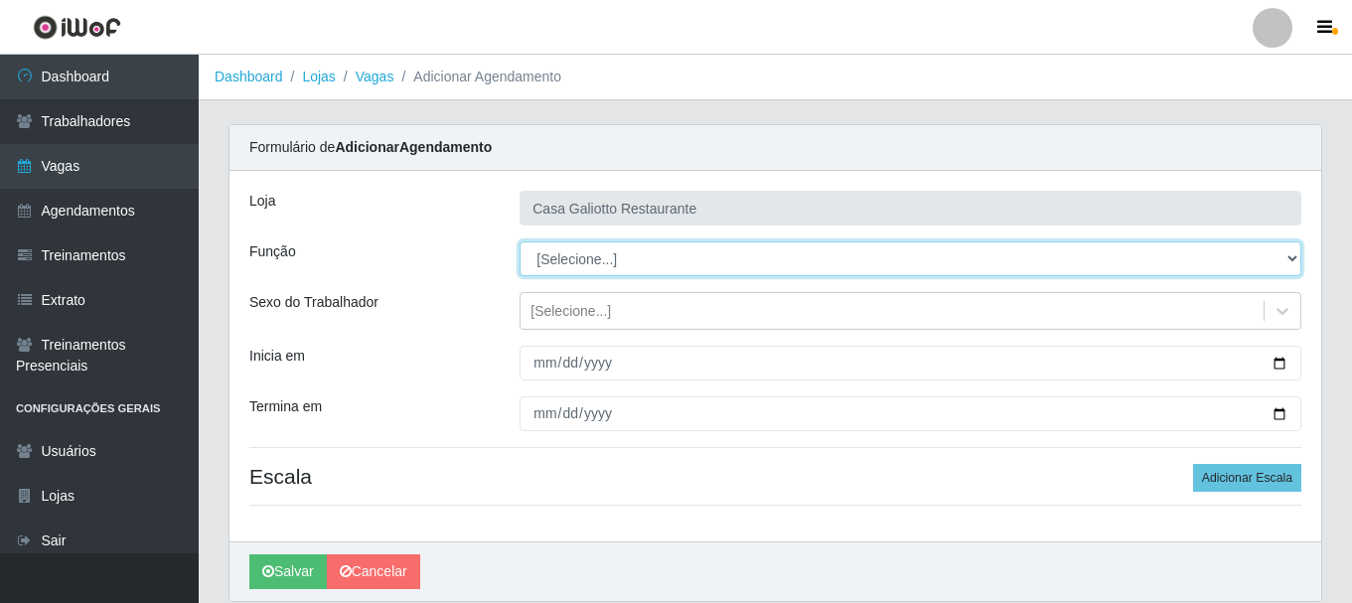
click at [721, 261] on select "[Selecione...] ASG ASG + ASG ++ Auxiliar de Cozinha Auxiliar de Cozinha + Auxil…" at bounding box center [911, 258] width 782 height 35
select select "92"
click at [520, 241] on select "[Selecione...] ASG ASG + ASG ++ Auxiliar de Cozinha Auxiliar de Cozinha + Auxil…" at bounding box center [911, 258] width 782 height 35
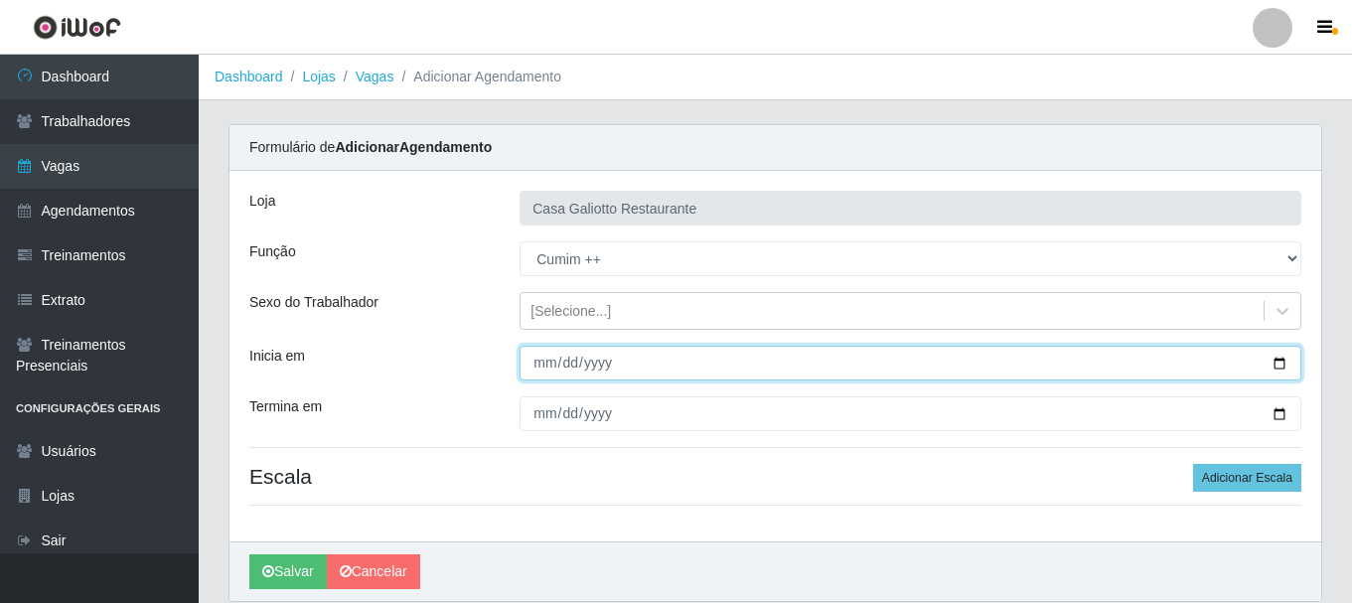
click at [1278, 364] on input "Inicia em" at bounding box center [911, 363] width 782 height 35
type input "[DATE]"
click at [1282, 364] on input "[DATE]" at bounding box center [911, 363] width 782 height 35
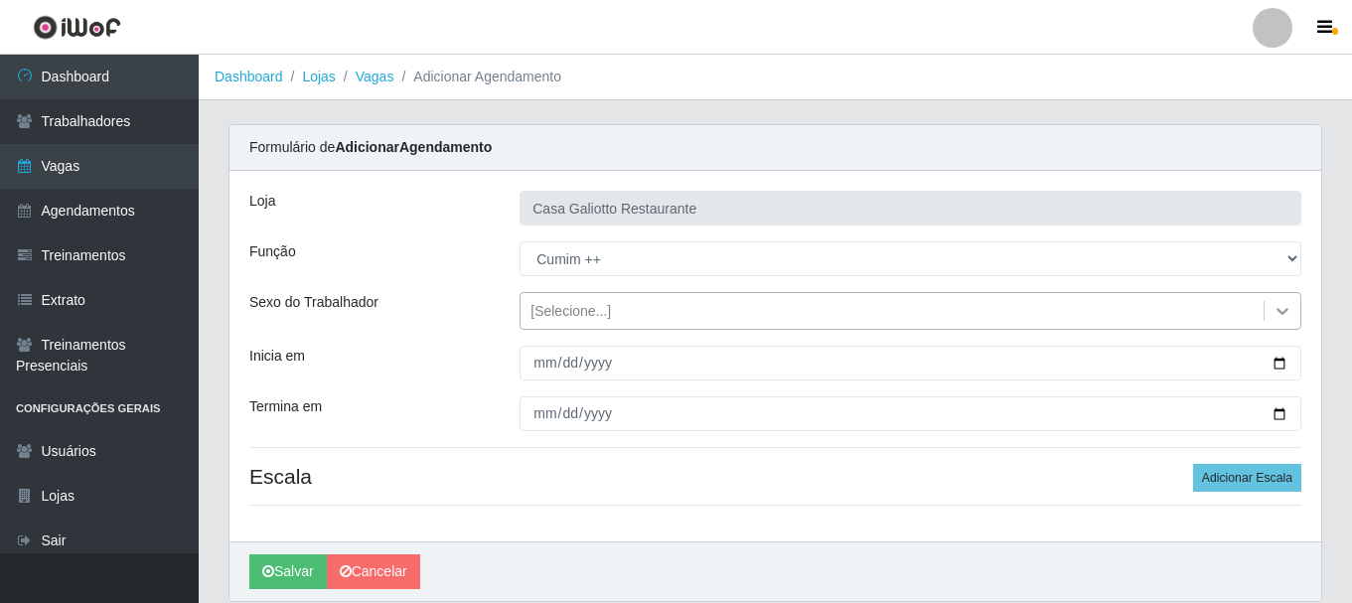
click at [1288, 312] on icon at bounding box center [1283, 311] width 20 height 20
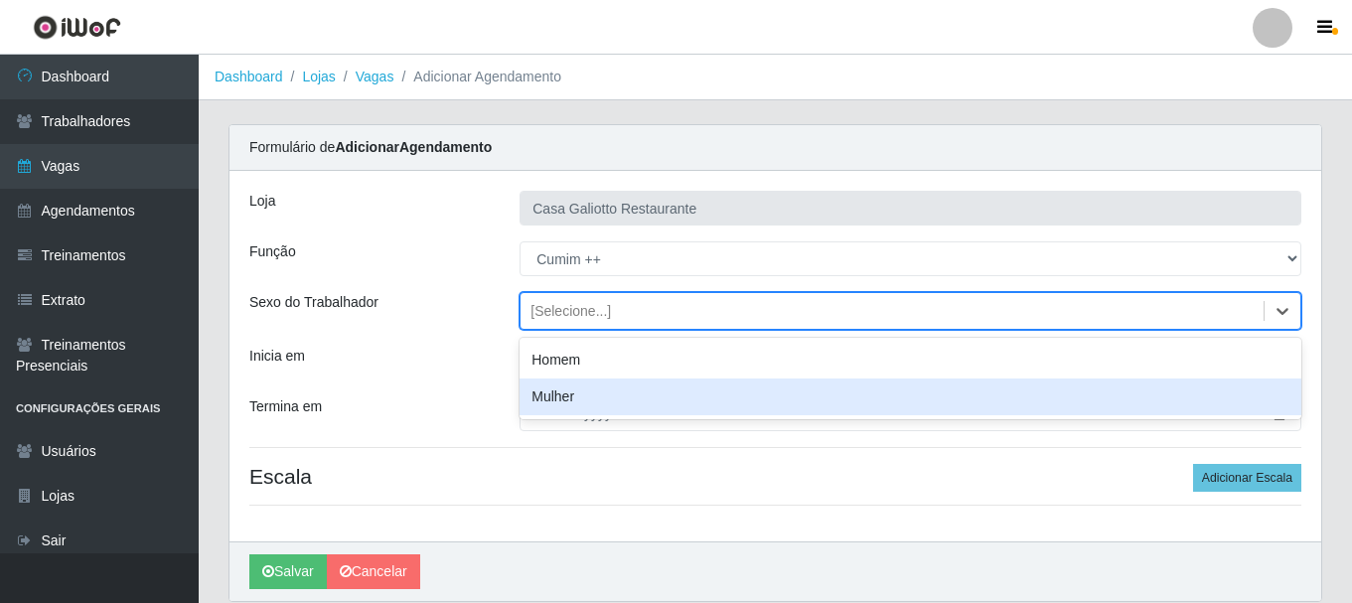
click at [886, 394] on div "Mulher" at bounding box center [911, 397] width 782 height 37
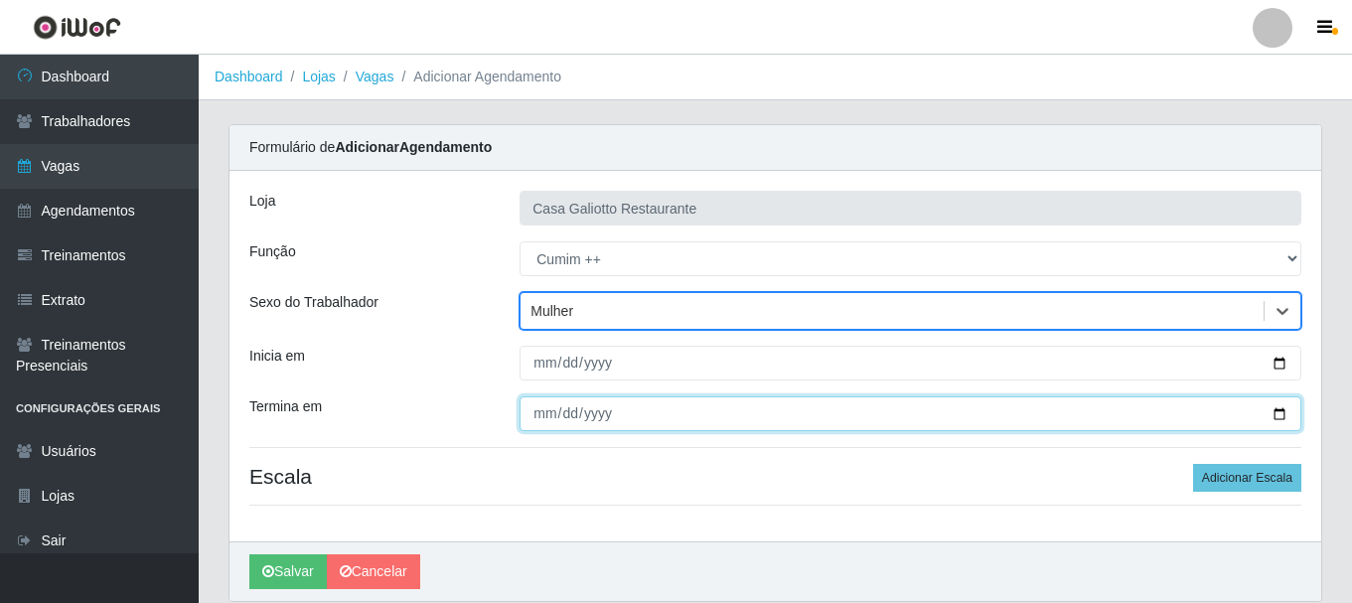
click at [1284, 413] on input "Termina em" at bounding box center [911, 413] width 782 height 35
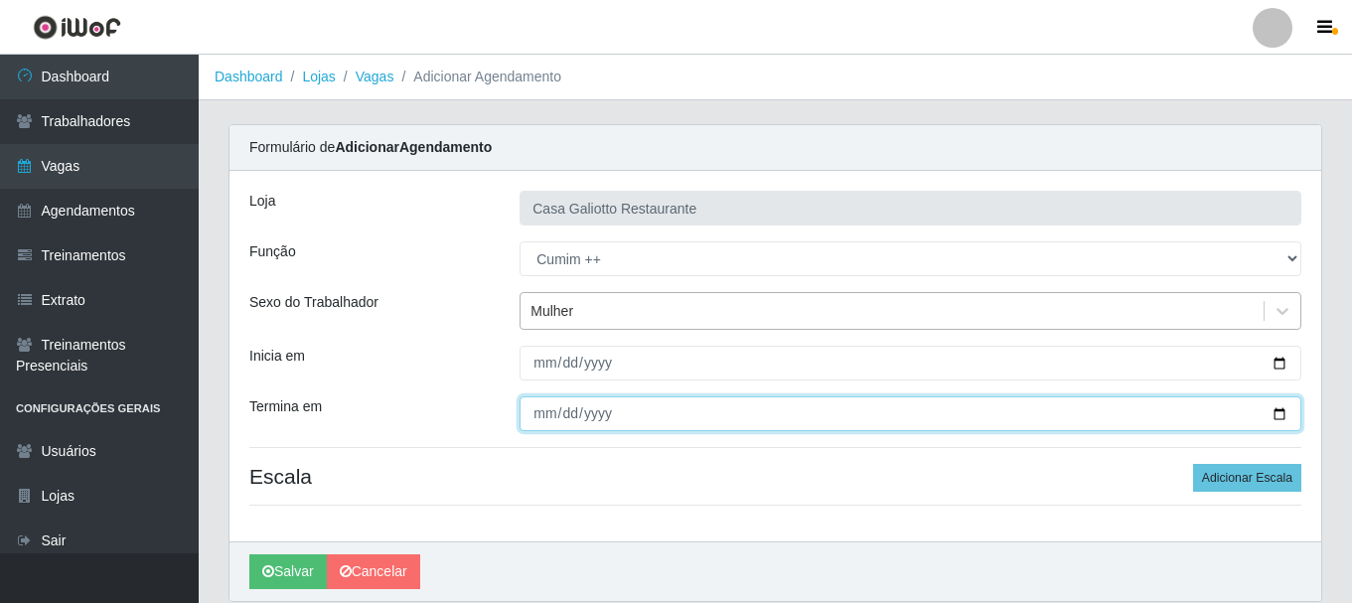
type input "[DATE]"
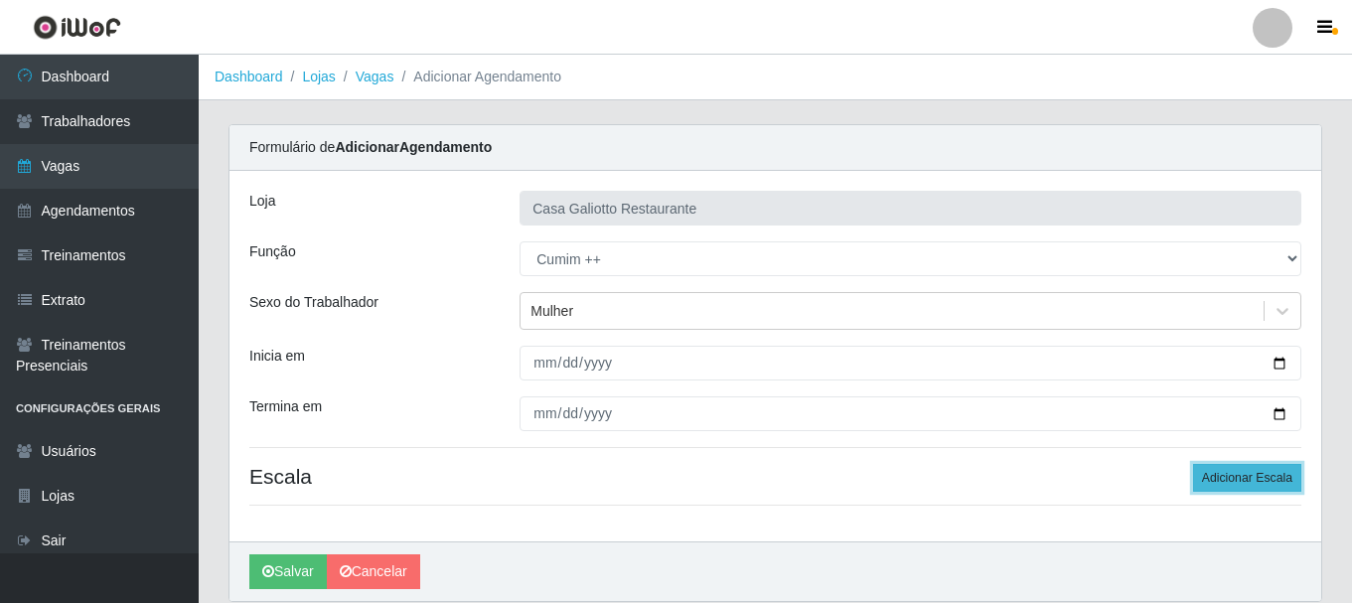
click at [1285, 484] on button "Adicionar Escala" at bounding box center [1247, 478] width 108 height 28
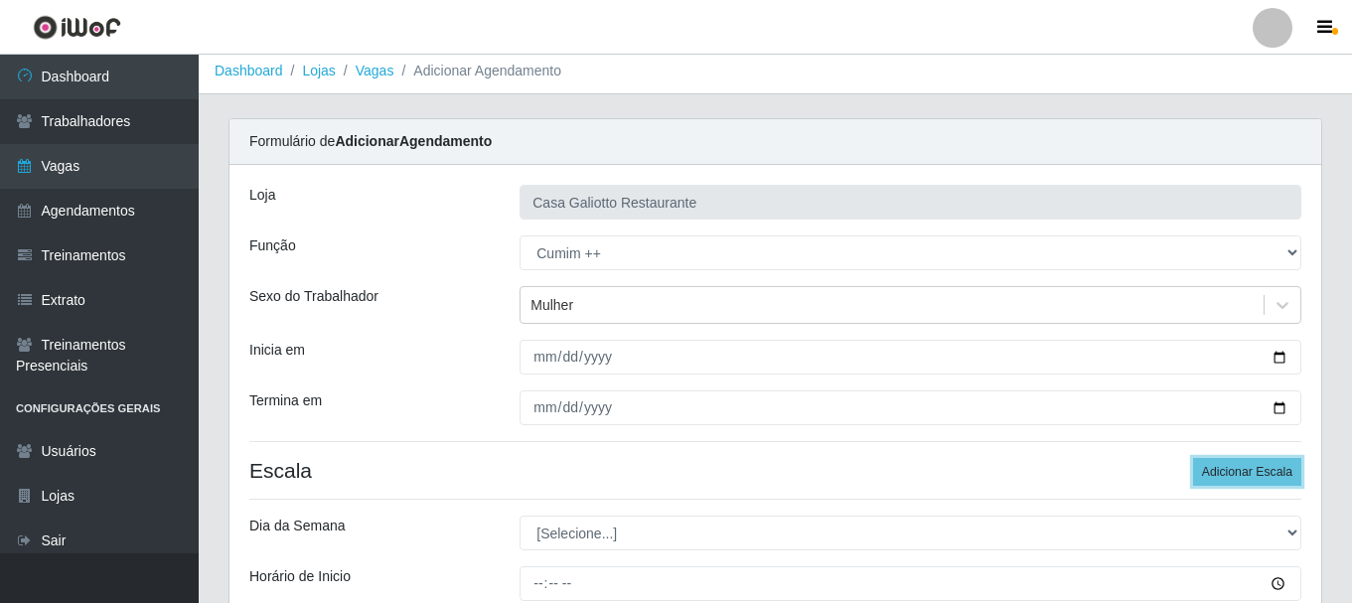
scroll to position [292, 0]
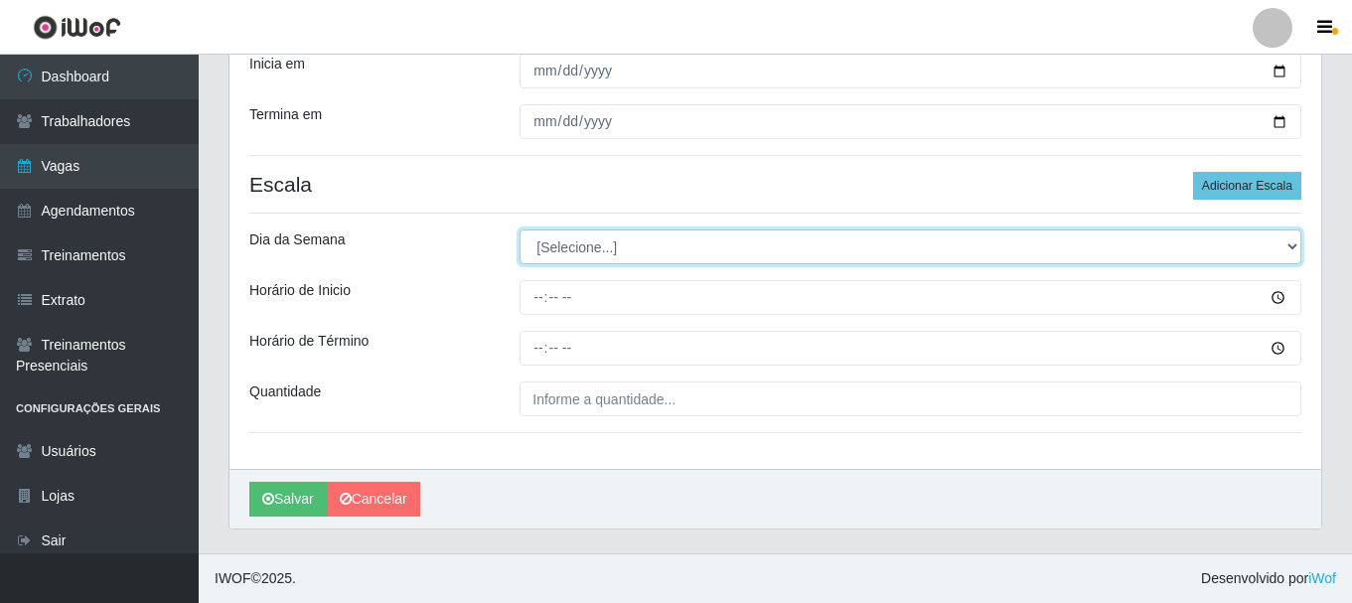
click at [650, 254] on select "[Selecione...] Segunda Terça Quarta Quinta Sexta Sábado Domingo" at bounding box center [911, 247] width 782 height 35
select select "0"
click at [520, 230] on select "[Selecione...] Segunda Terça Quarta Quinta Sexta Sábado Domingo" at bounding box center [911, 247] width 782 height 35
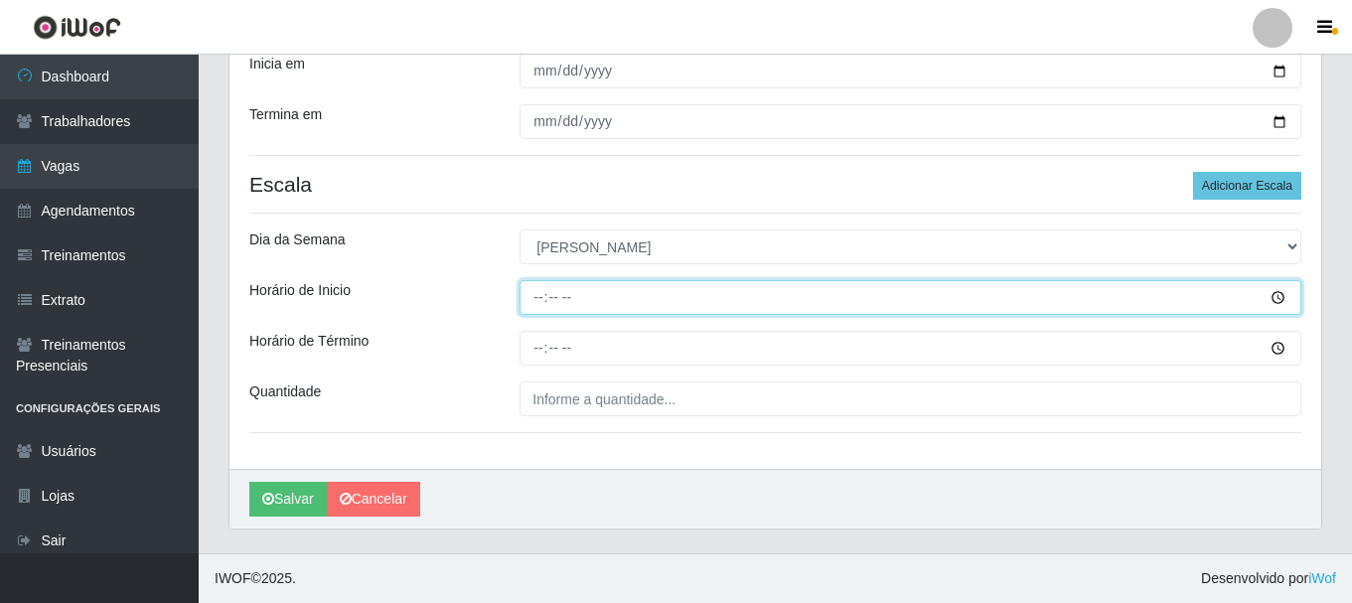
click at [538, 290] on input "Horário de Inicio" at bounding box center [911, 297] width 782 height 35
type input "11:00"
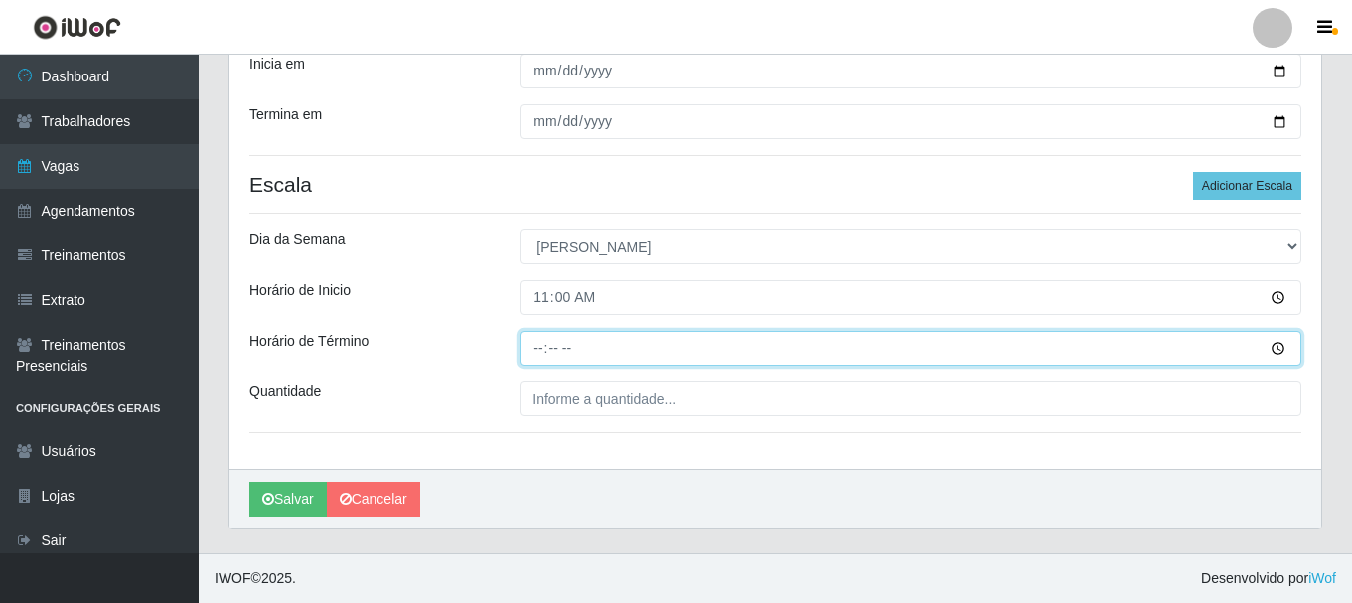
click at [543, 348] on input "Horário de Término" at bounding box center [911, 348] width 782 height 35
type input "16:00"
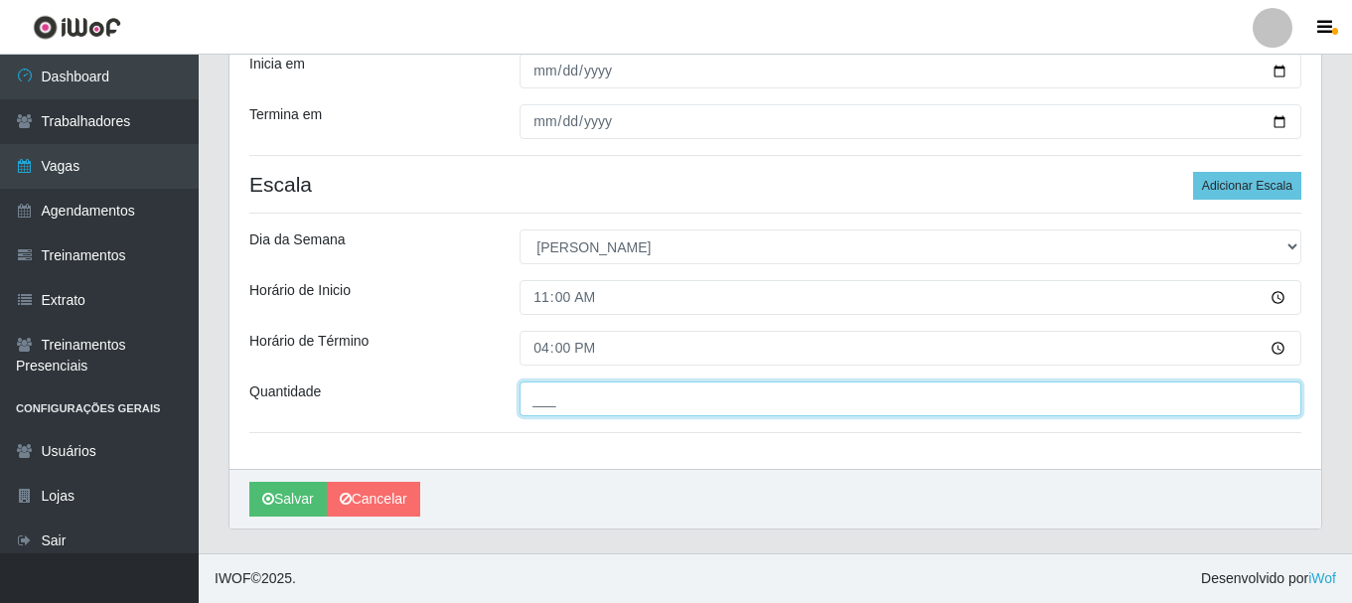
click at [543, 404] on input "___" at bounding box center [911, 399] width 782 height 35
type input "1__"
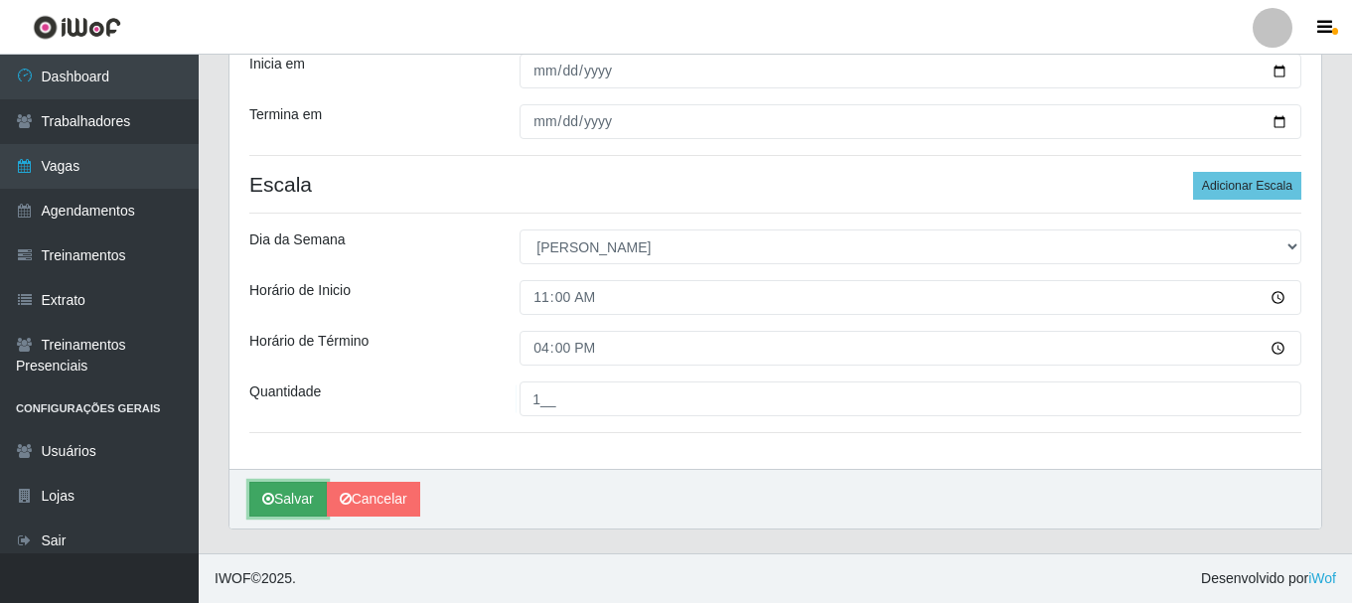
click at [268, 509] on button "Salvar" at bounding box center [287, 499] width 77 height 35
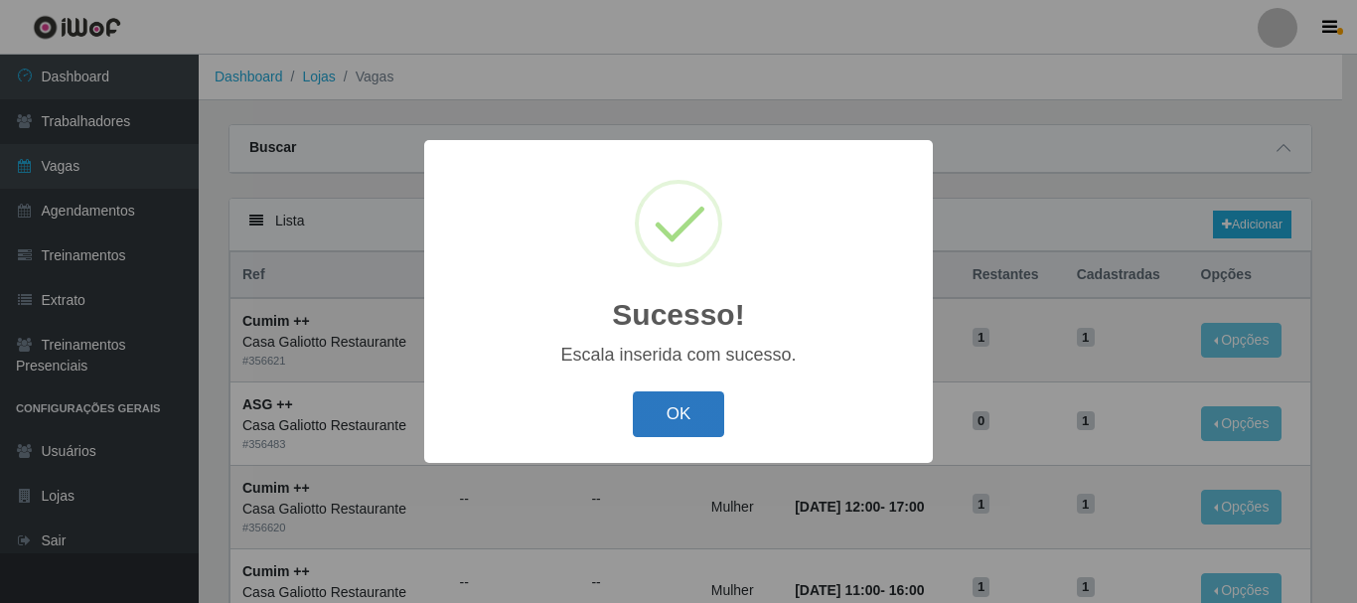
click at [667, 430] on button "OK" at bounding box center [679, 414] width 92 height 47
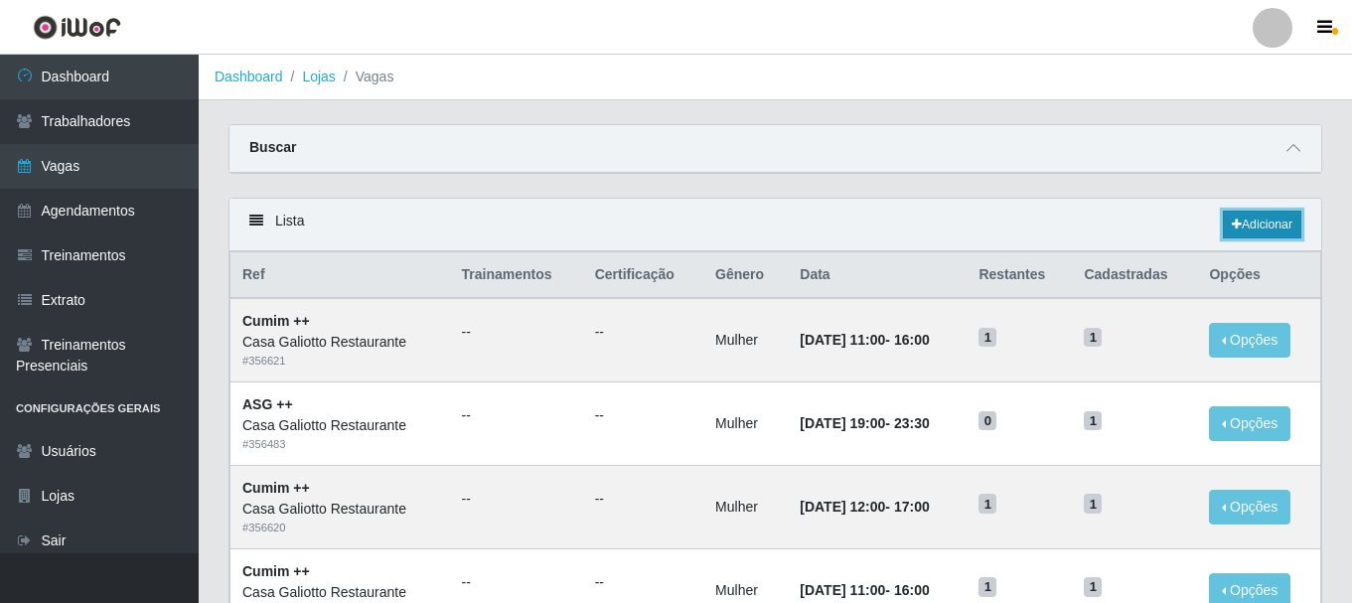
click at [1284, 231] on link "Adicionar" at bounding box center [1262, 225] width 78 height 28
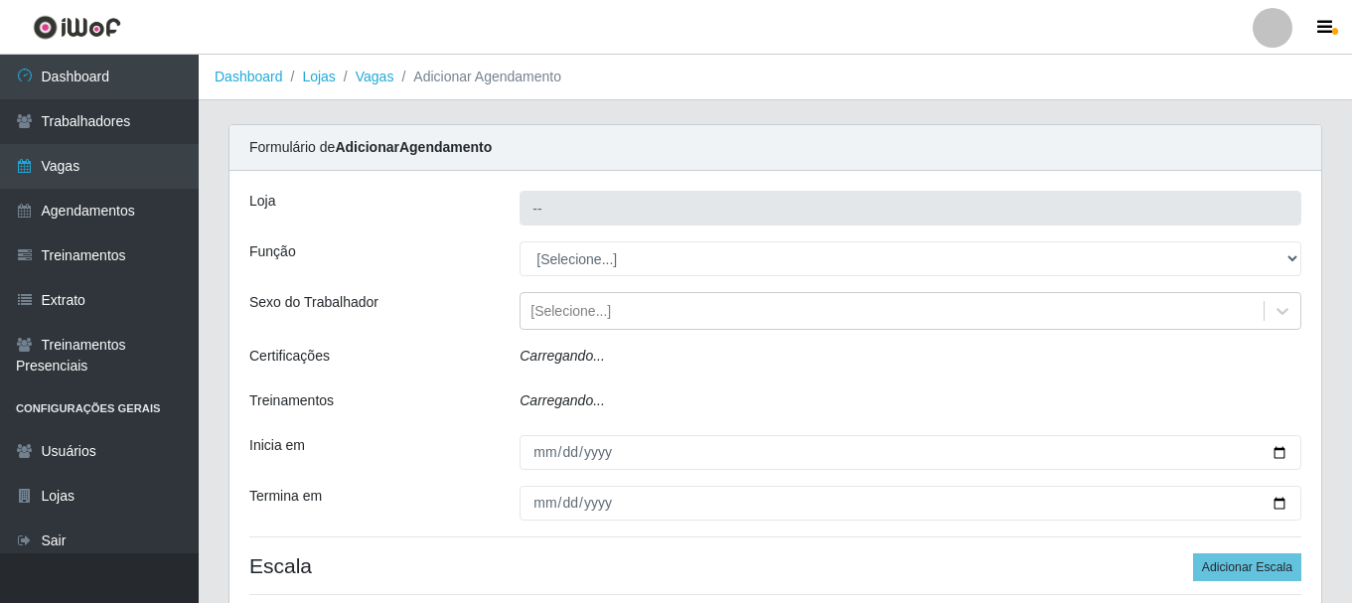
type input "Casa Galiotto Restaurante"
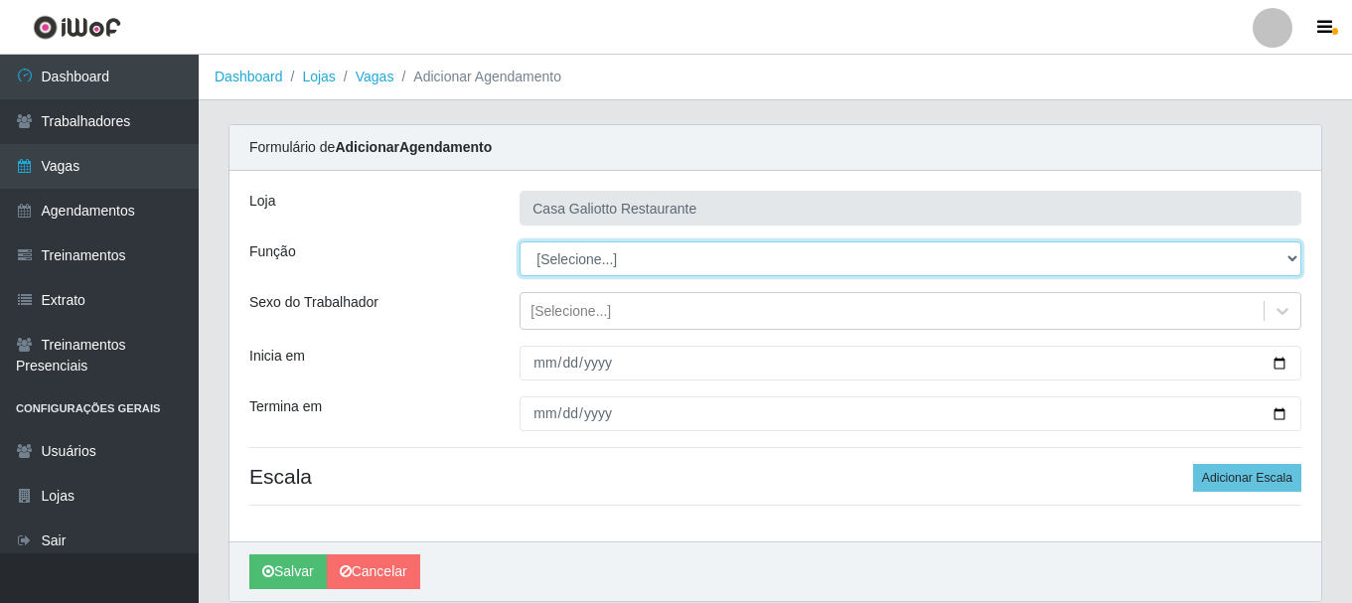
click at [763, 266] on select "[Selecione...] ASG ASG + ASG ++ Auxiliar de Cozinha Auxiliar de Cozinha + Auxil…" at bounding box center [911, 258] width 782 height 35
select select "92"
click at [520, 241] on select "[Selecione...] ASG ASG + ASG ++ Auxiliar de Cozinha Auxiliar de Cozinha + Auxil…" at bounding box center [911, 258] width 782 height 35
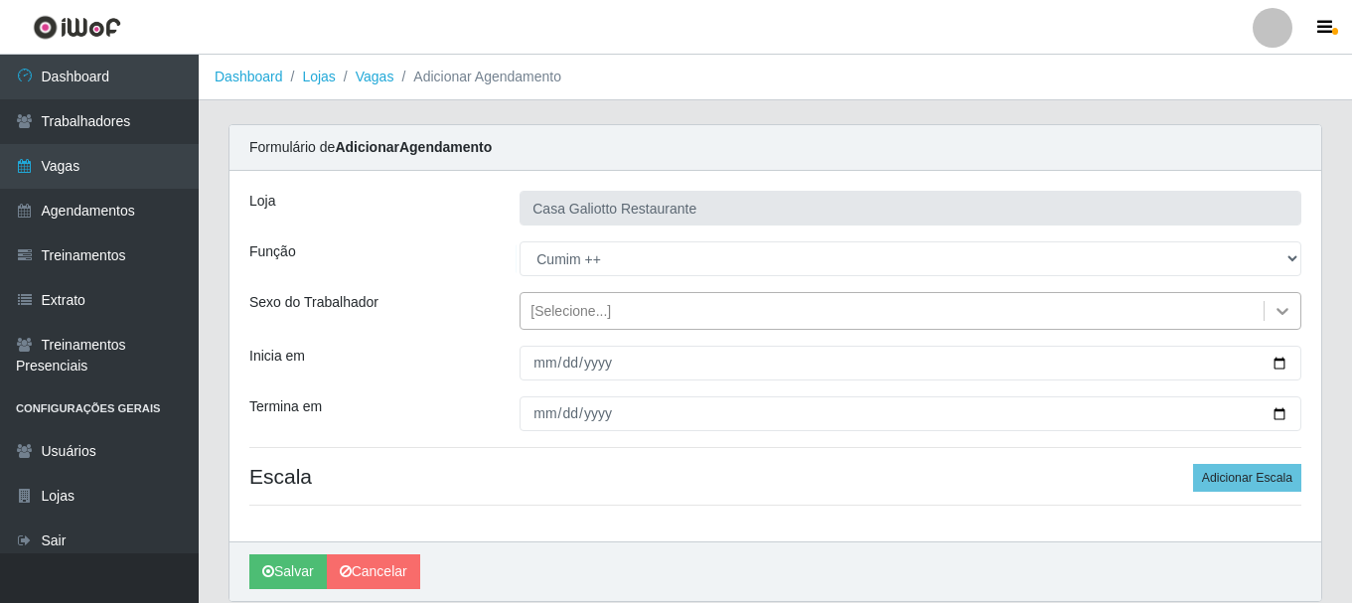
click at [1281, 318] on icon at bounding box center [1283, 311] width 20 height 20
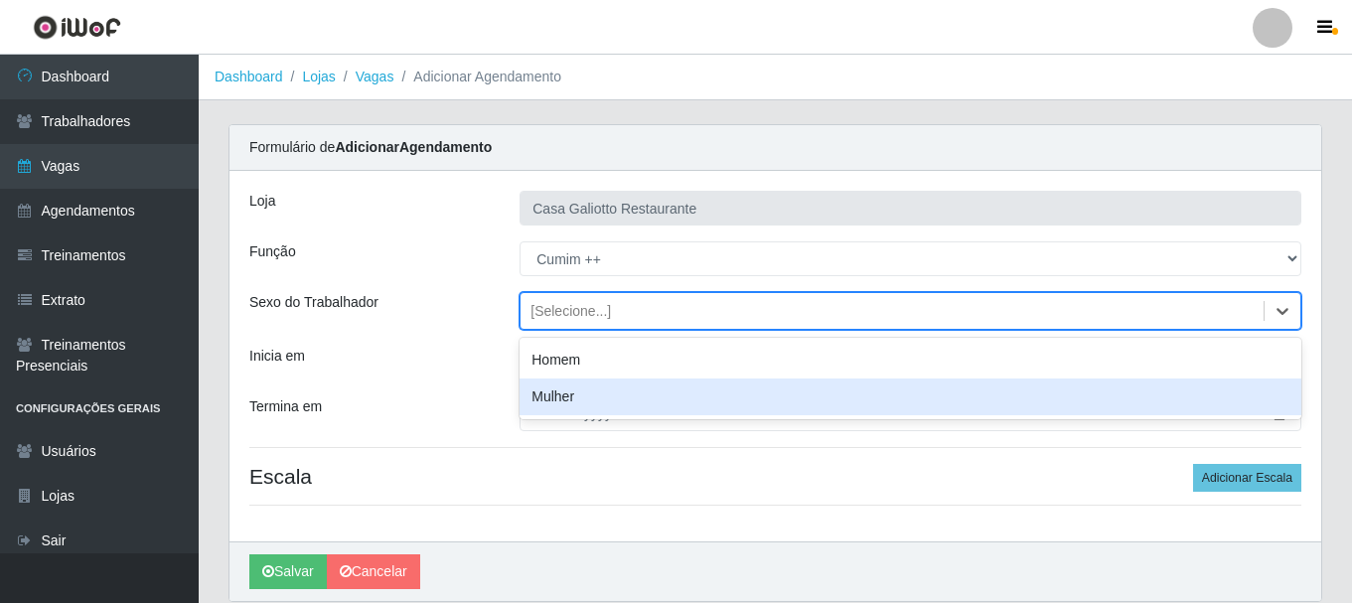
click at [1108, 384] on div "Mulher" at bounding box center [911, 397] width 782 height 37
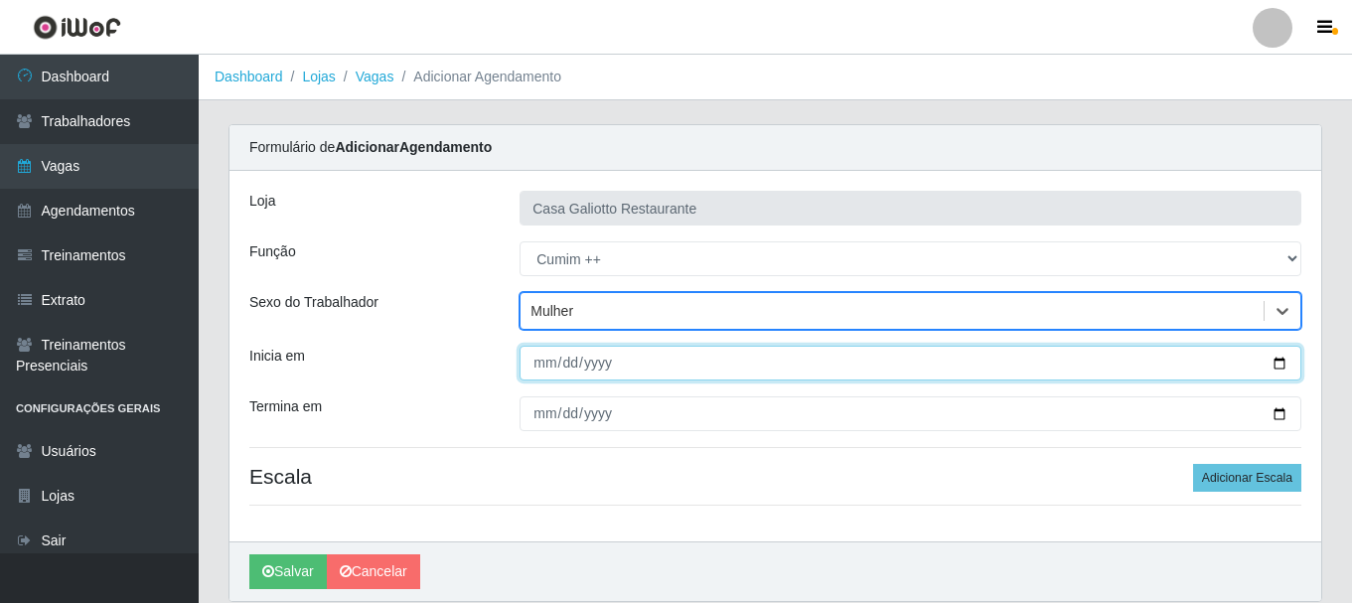
click at [1279, 361] on input "Inicia em" at bounding box center [911, 363] width 782 height 35
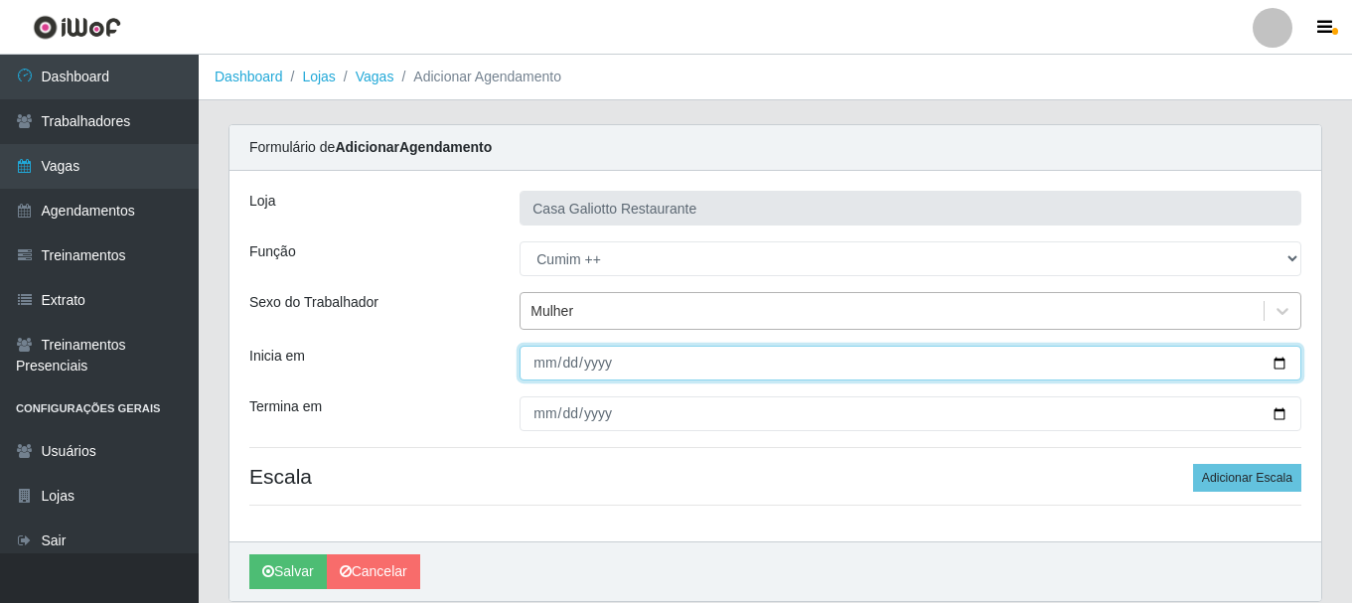
type input "[DATE]"
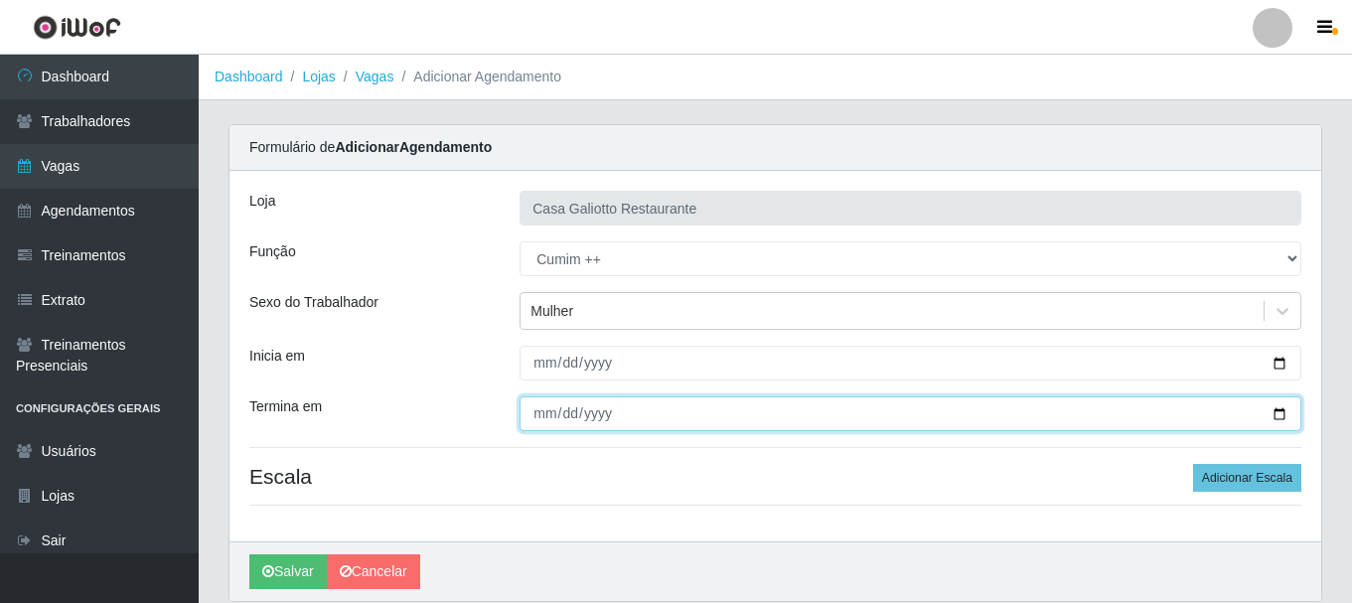
click at [1282, 418] on input "Termina em" at bounding box center [911, 413] width 782 height 35
type input "[DATE]"
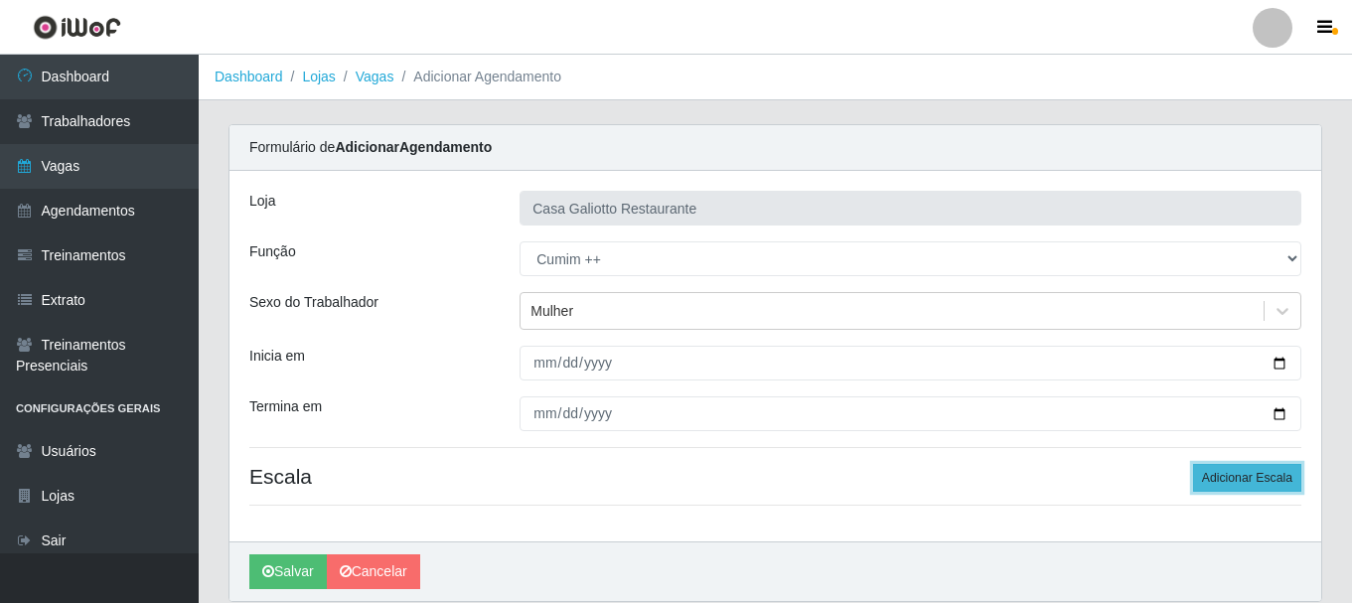
click at [1250, 469] on button "Adicionar Escala" at bounding box center [1247, 478] width 108 height 28
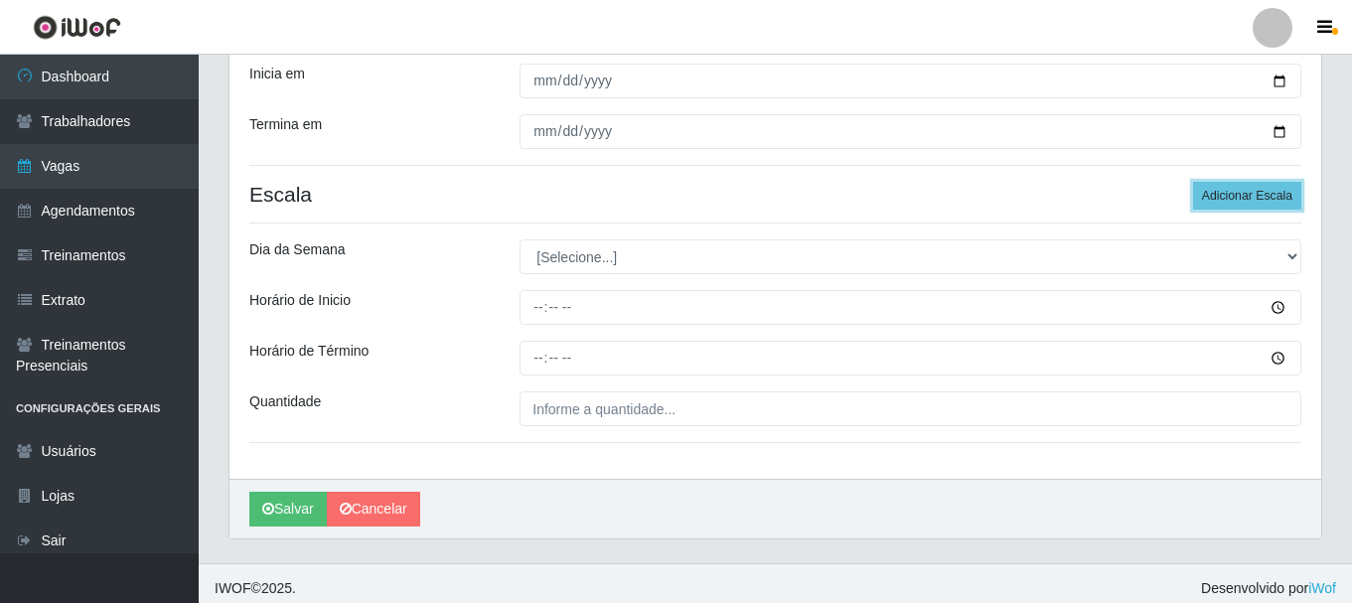
scroll to position [292, 0]
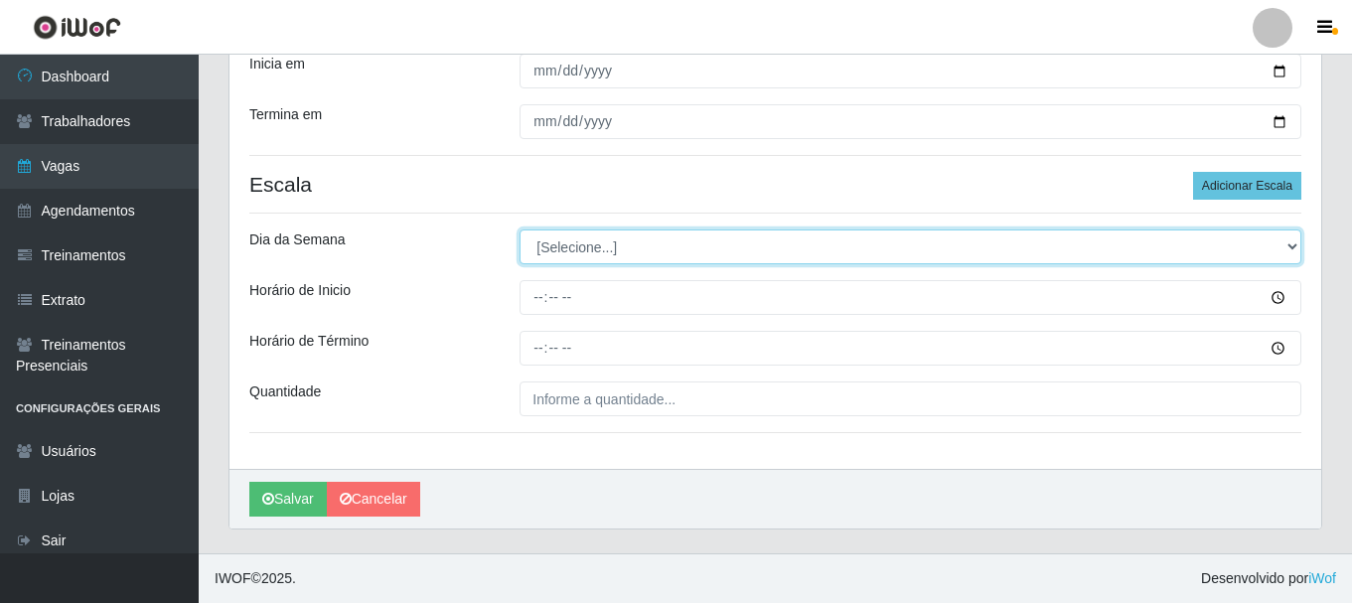
click at [648, 244] on select "[Selecione...] Segunda Terça Quarta Quinta Sexta Sábado Domingo" at bounding box center [911, 247] width 782 height 35
select select "0"
click at [520, 230] on select "[Selecione...] Segunda Terça Quarta Quinta Sexta Sábado Domingo" at bounding box center [911, 247] width 782 height 35
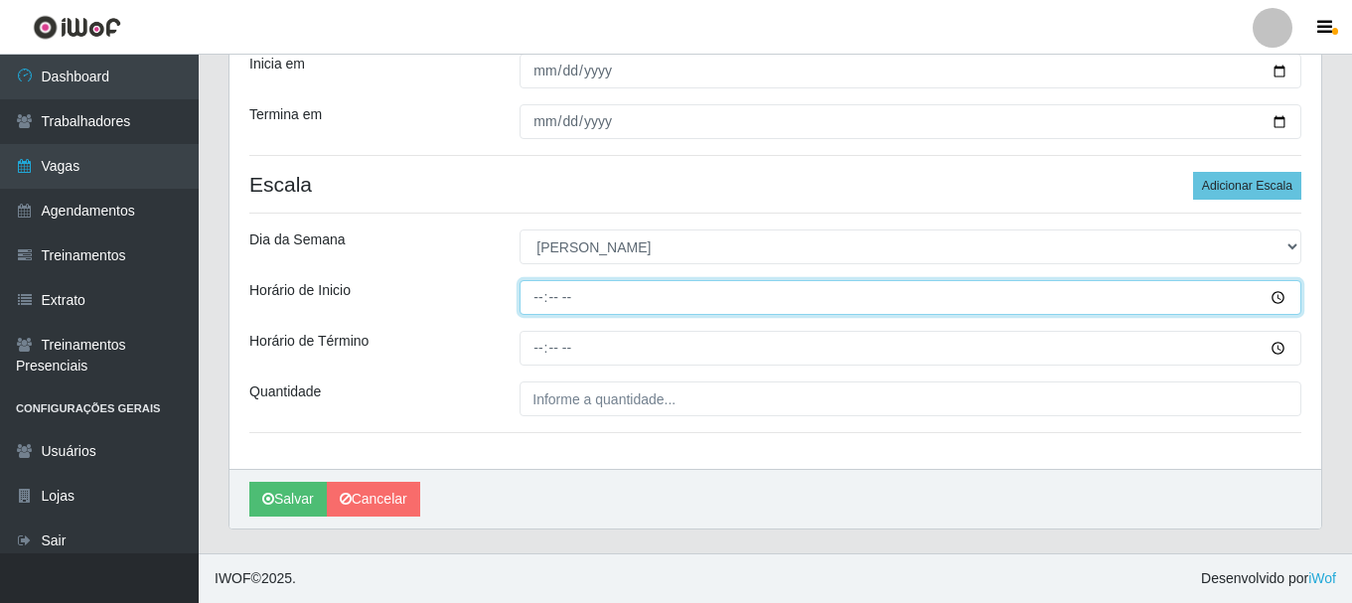
click at [545, 298] on input "Horário de Inicio" at bounding box center [911, 297] width 782 height 35
type input "12:00"
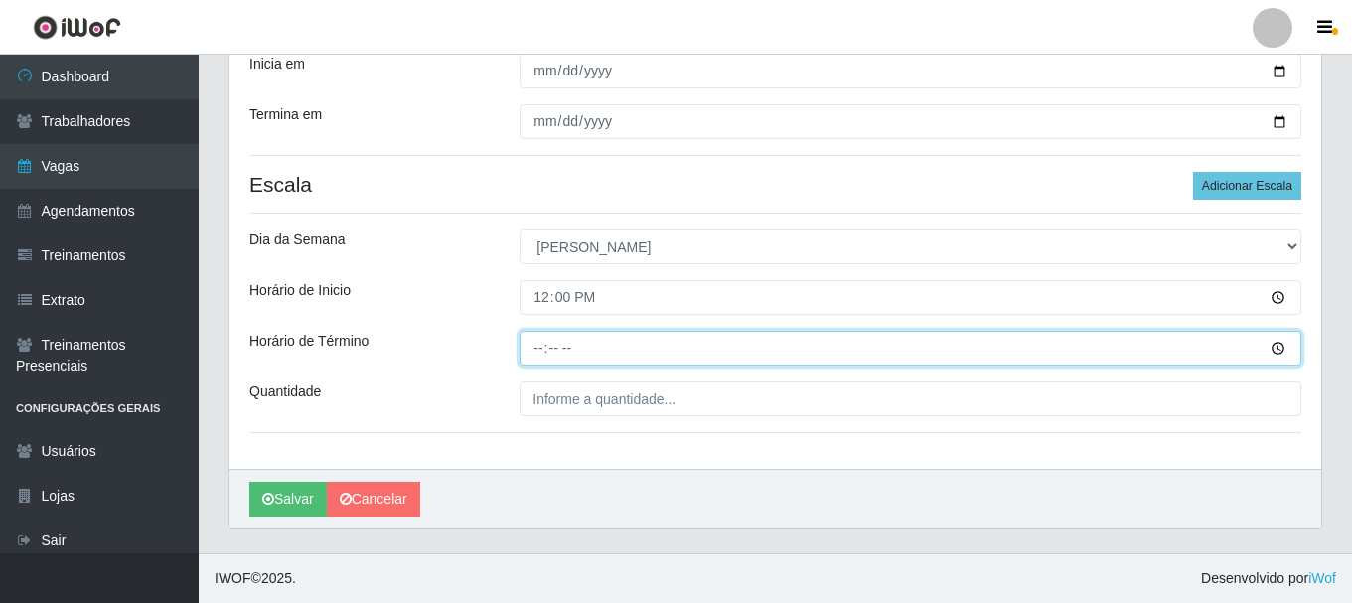
click at [544, 353] on input "Horário de Término" at bounding box center [911, 348] width 782 height 35
type input "17:00"
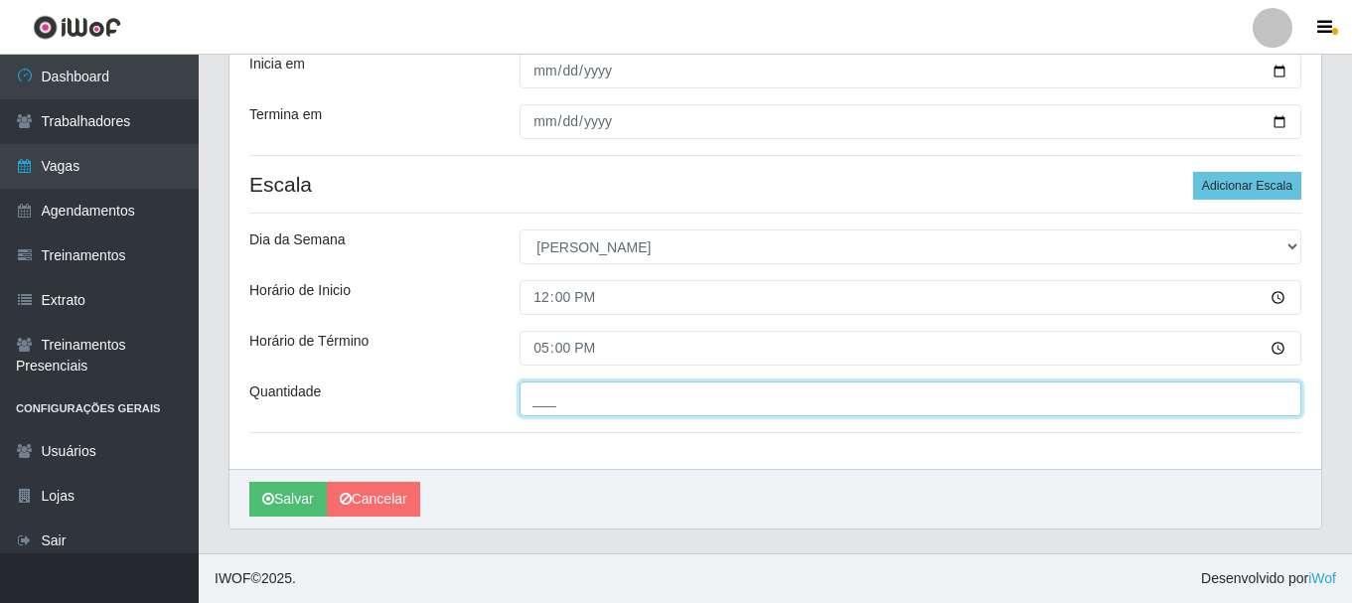
click at [545, 388] on input "___" at bounding box center [911, 399] width 782 height 35
type input "1__"
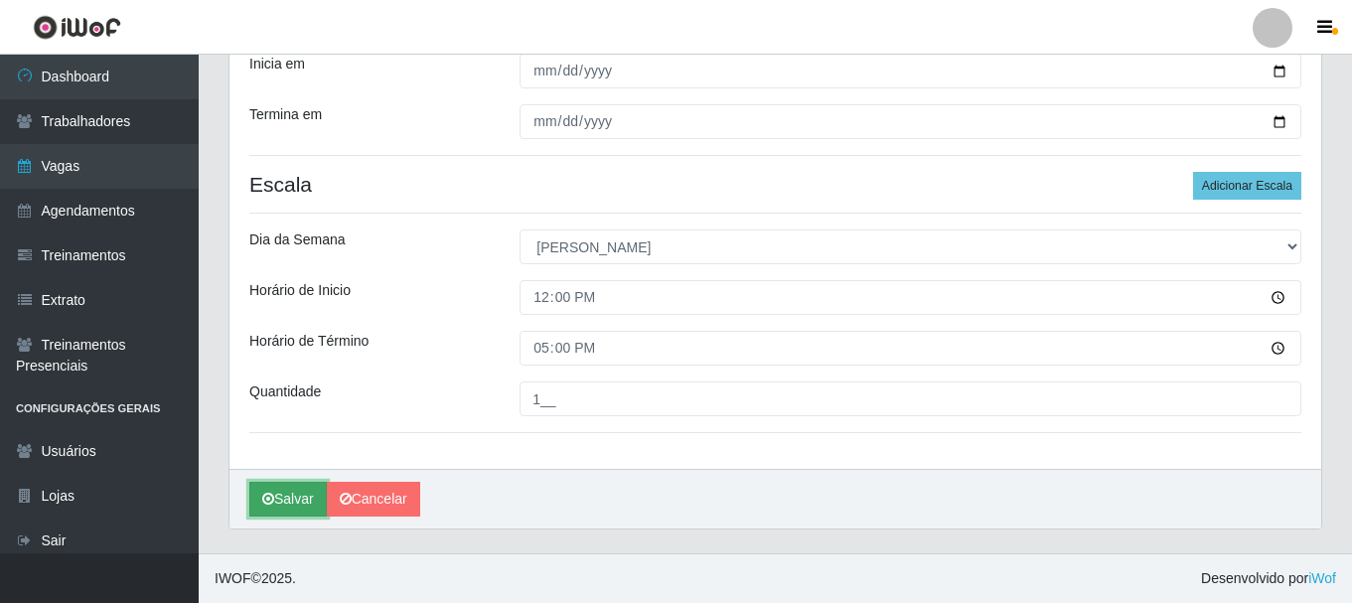
click at [284, 495] on button "Salvar" at bounding box center [287, 499] width 77 height 35
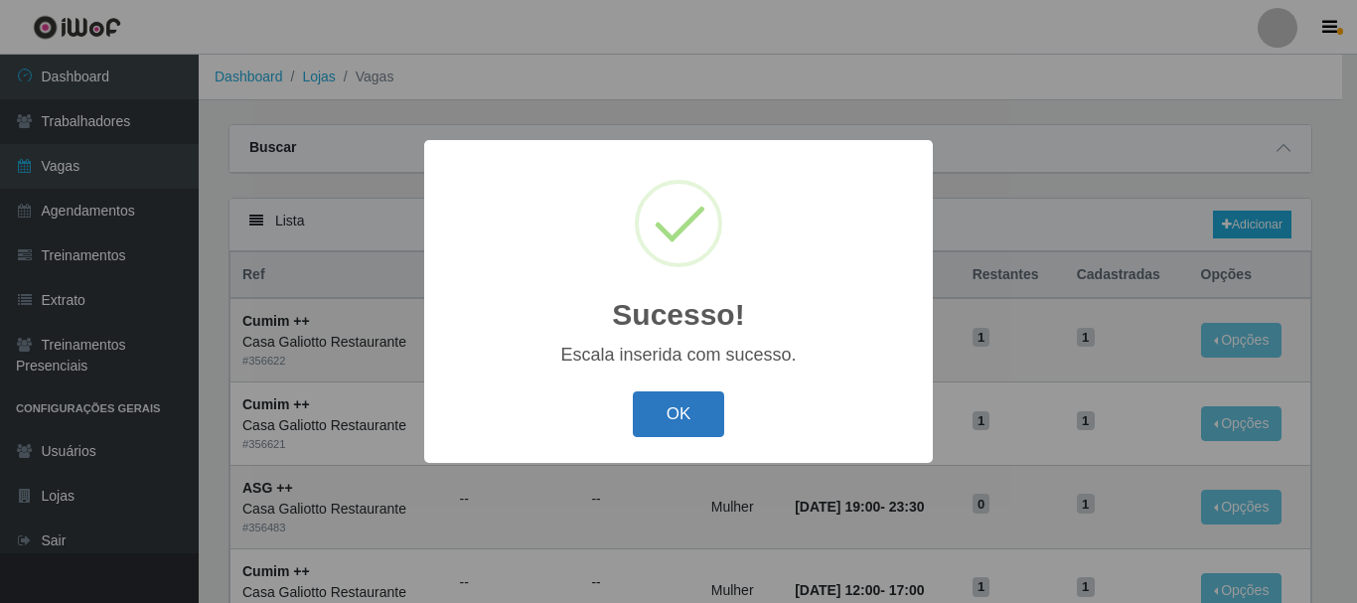
click at [662, 421] on button "OK" at bounding box center [679, 414] width 92 height 47
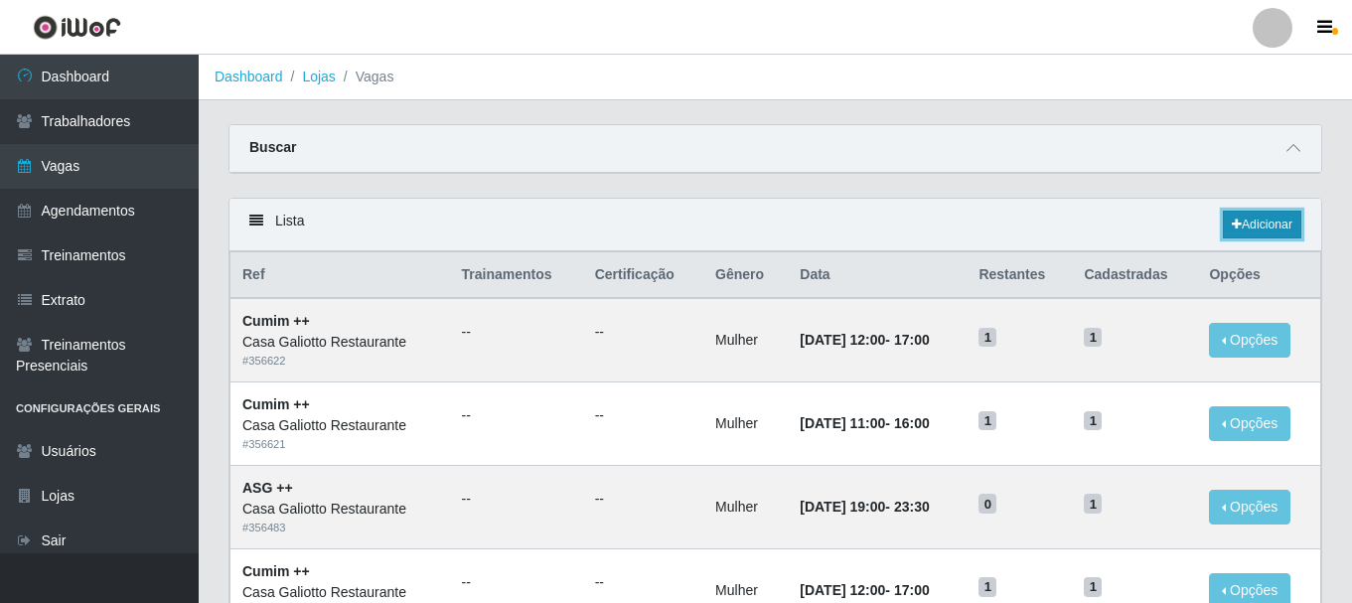
click at [1272, 223] on link "Adicionar" at bounding box center [1262, 225] width 78 height 28
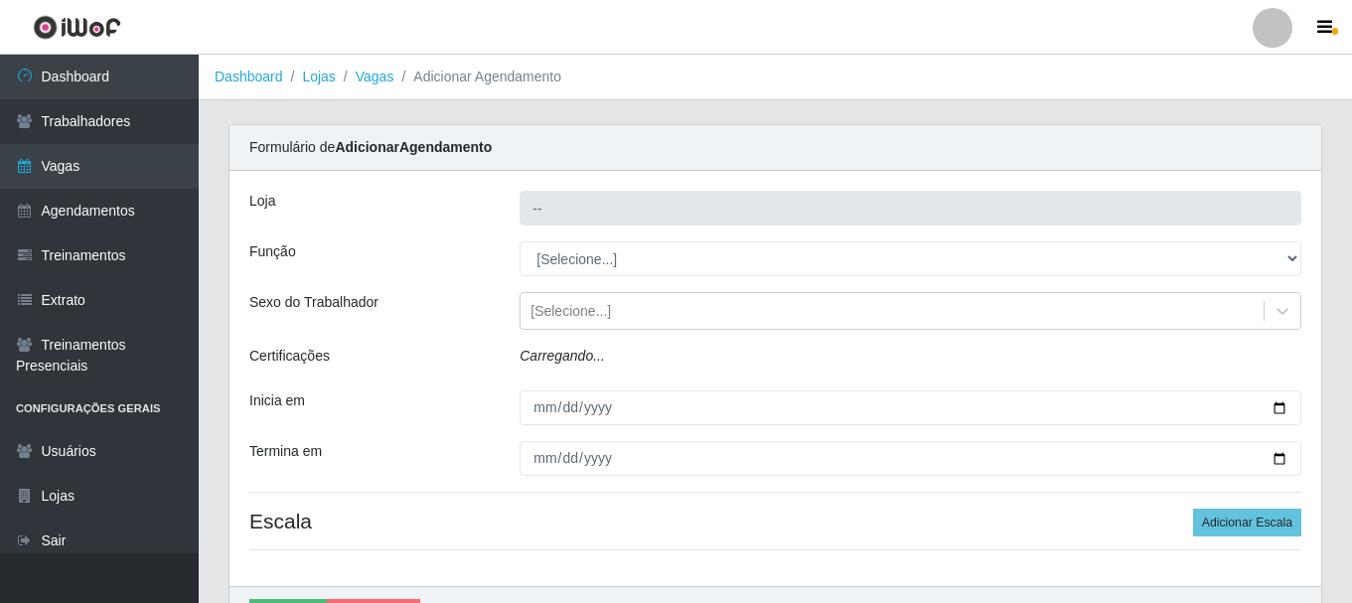
type input "Casa Galiotto Restaurante"
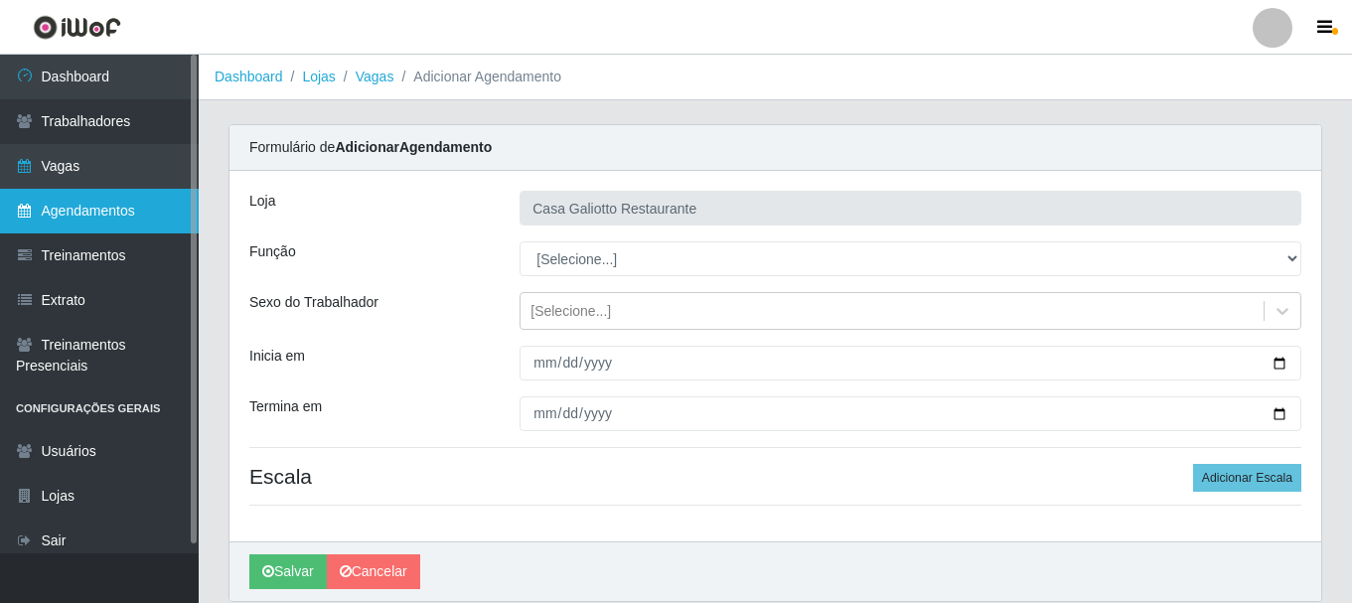
click at [76, 215] on link "Agendamentos" at bounding box center [99, 211] width 199 height 45
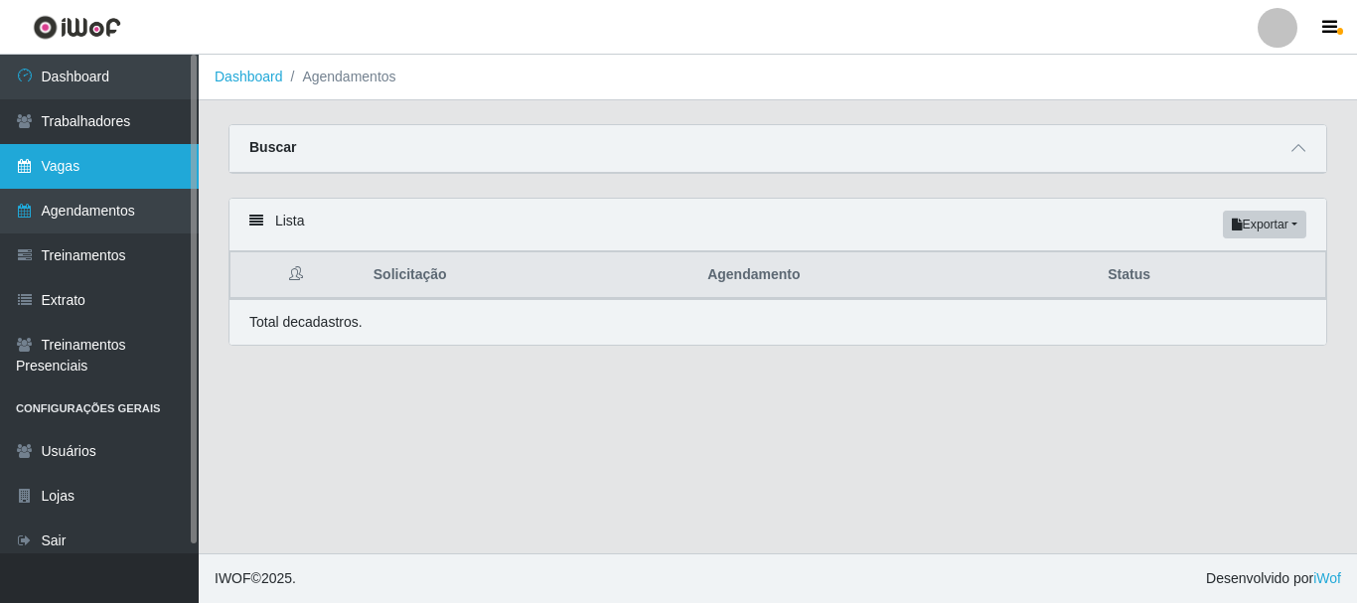
click at [98, 156] on link "Vagas" at bounding box center [99, 166] width 199 height 45
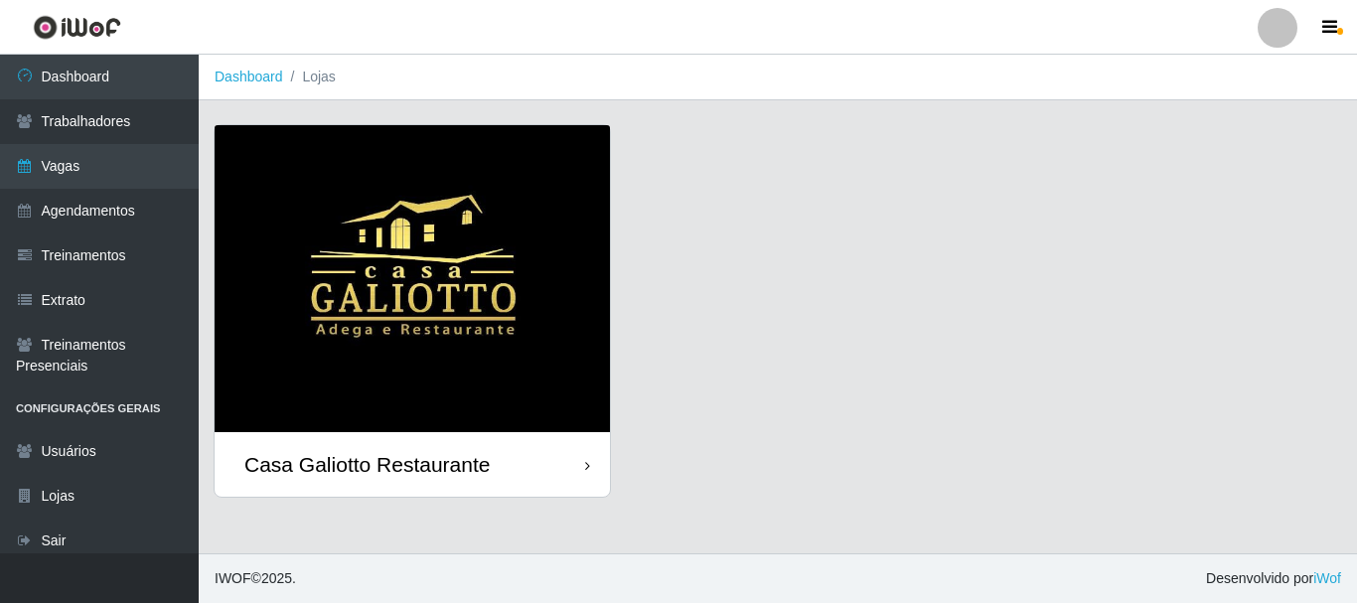
click at [568, 458] on div "Casa Galiotto Restaurante" at bounding box center [412, 464] width 395 height 65
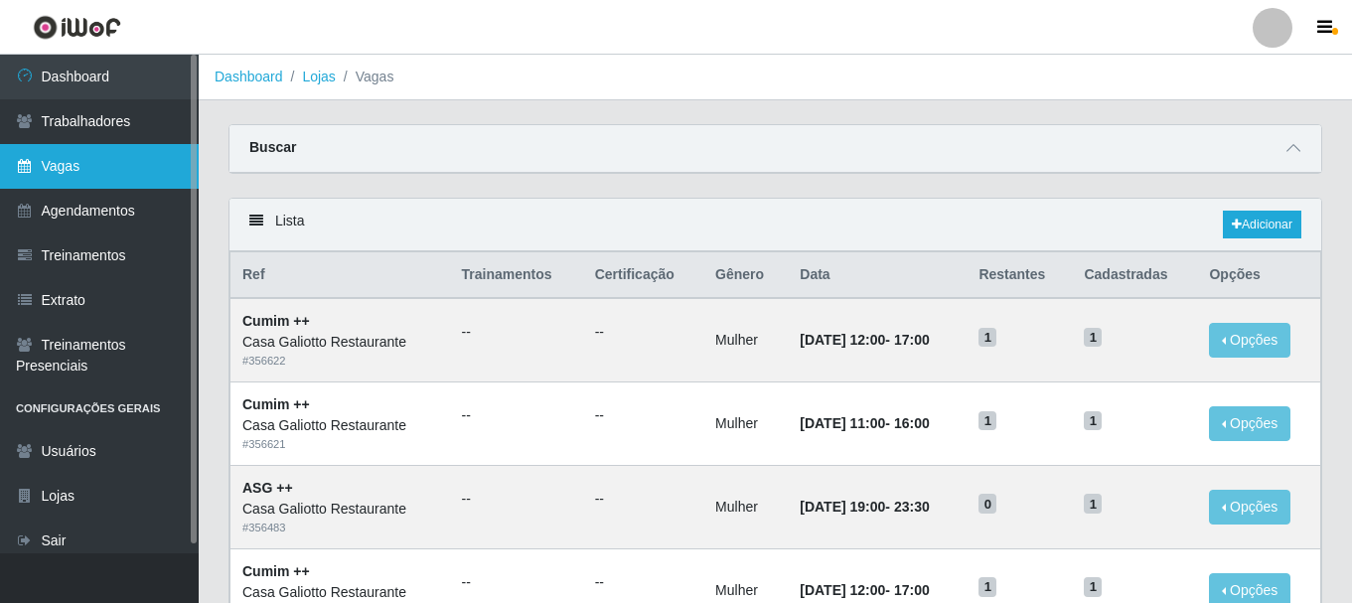
click at [103, 153] on link "Vagas" at bounding box center [99, 166] width 199 height 45
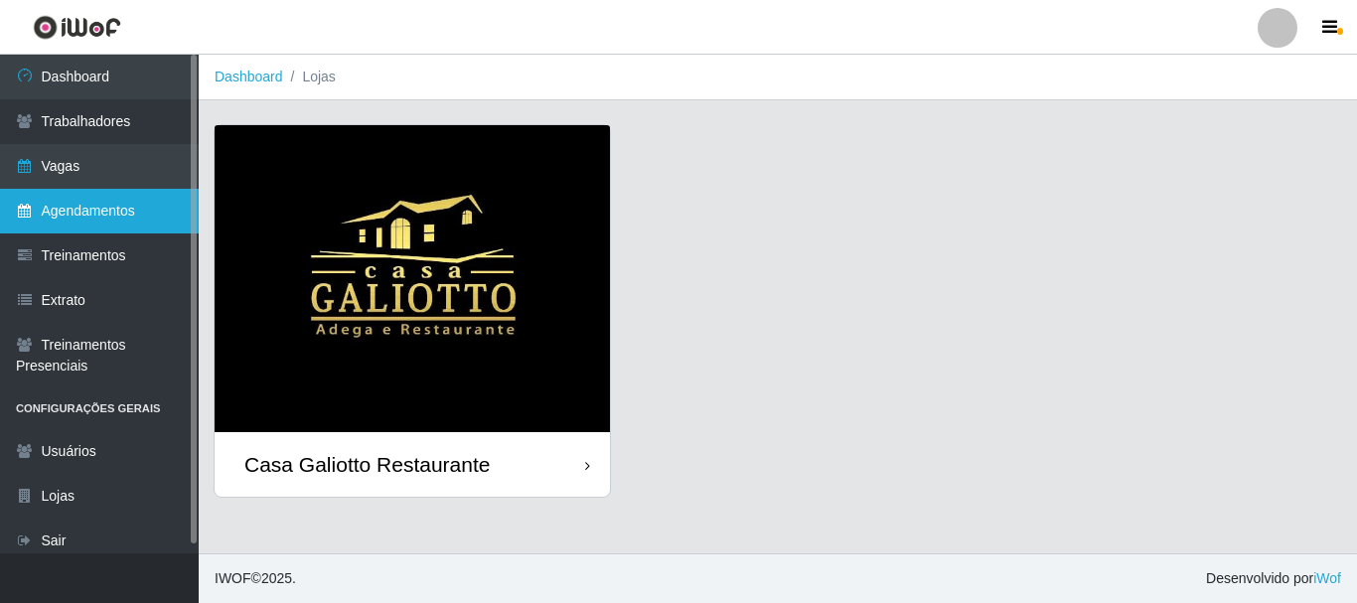
click at [116, 211] on link "Agendamentos" at bounding box center [99, 211] width 199 height 45
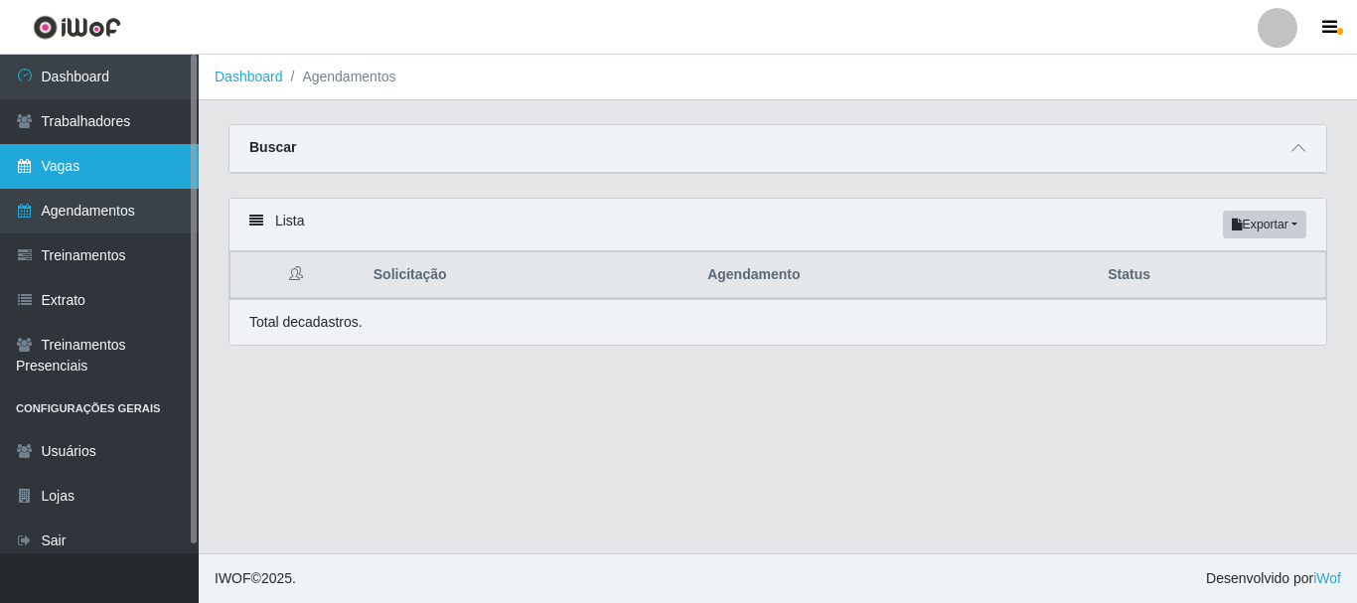
click at [117, 153] on link "Vagas" at bounding box center [99, 166] width 199 height 45
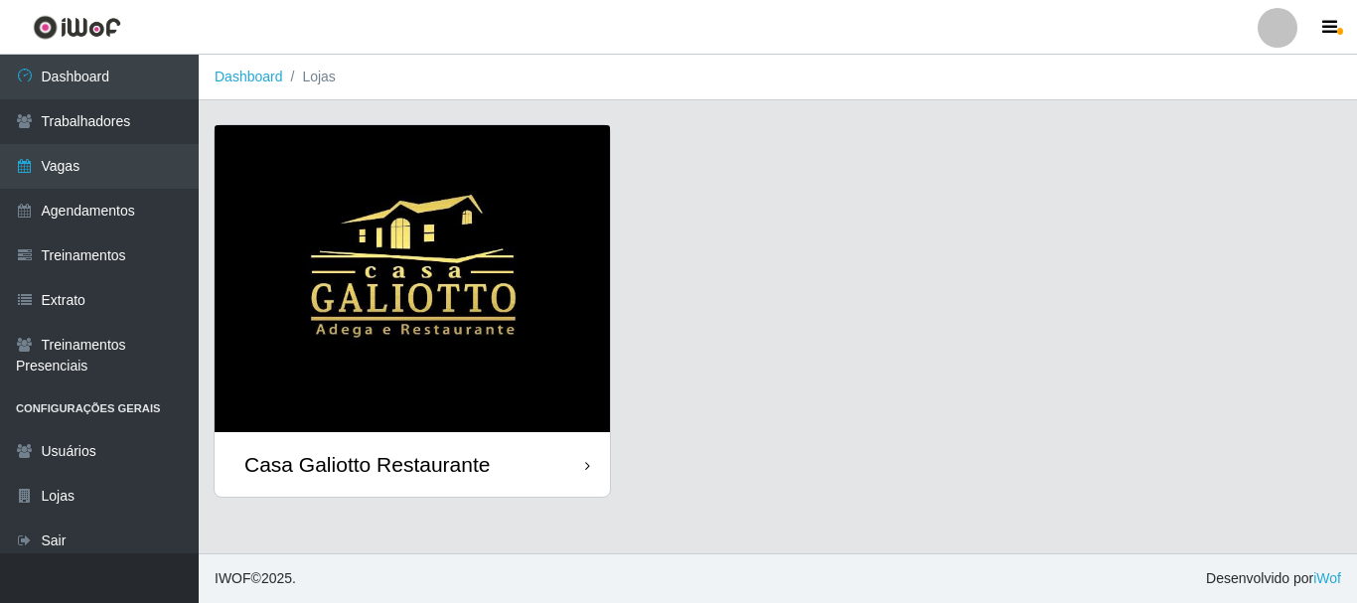
click at [558, 460] on div "Casa Galiotto Restaurante" at bounding box center [412, 464] width 395 height 65
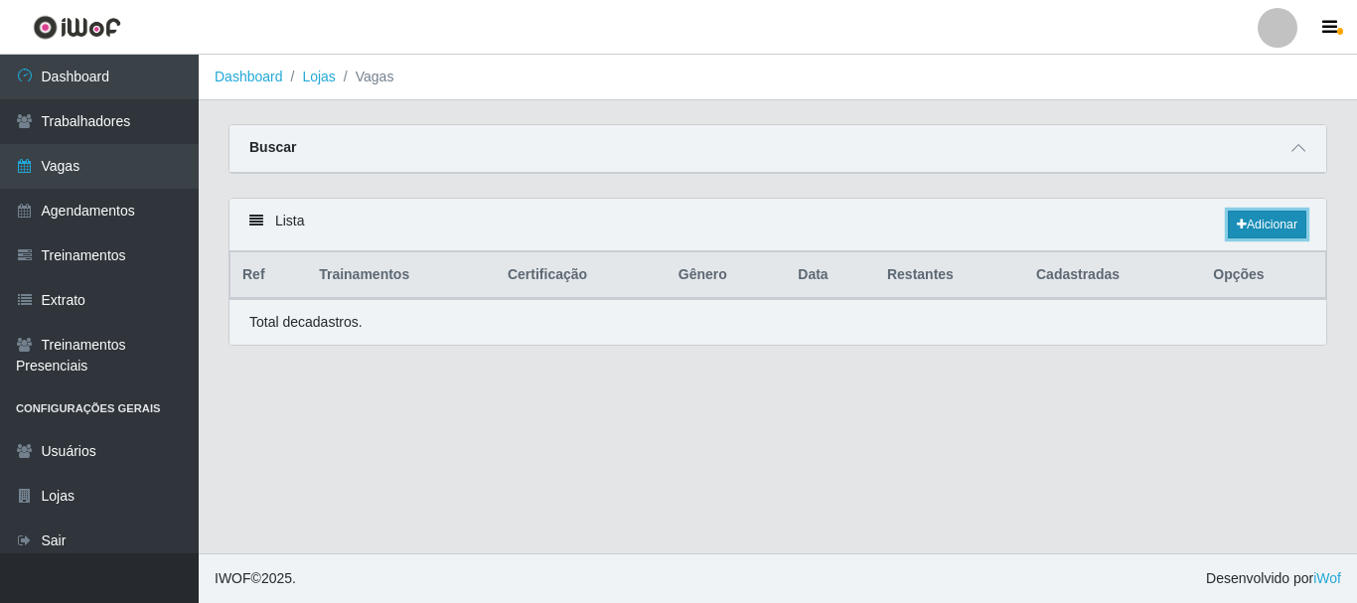
click at [1229, 221] on link "Adicionar" at bounding box center [1267, 225] width 78 height 28
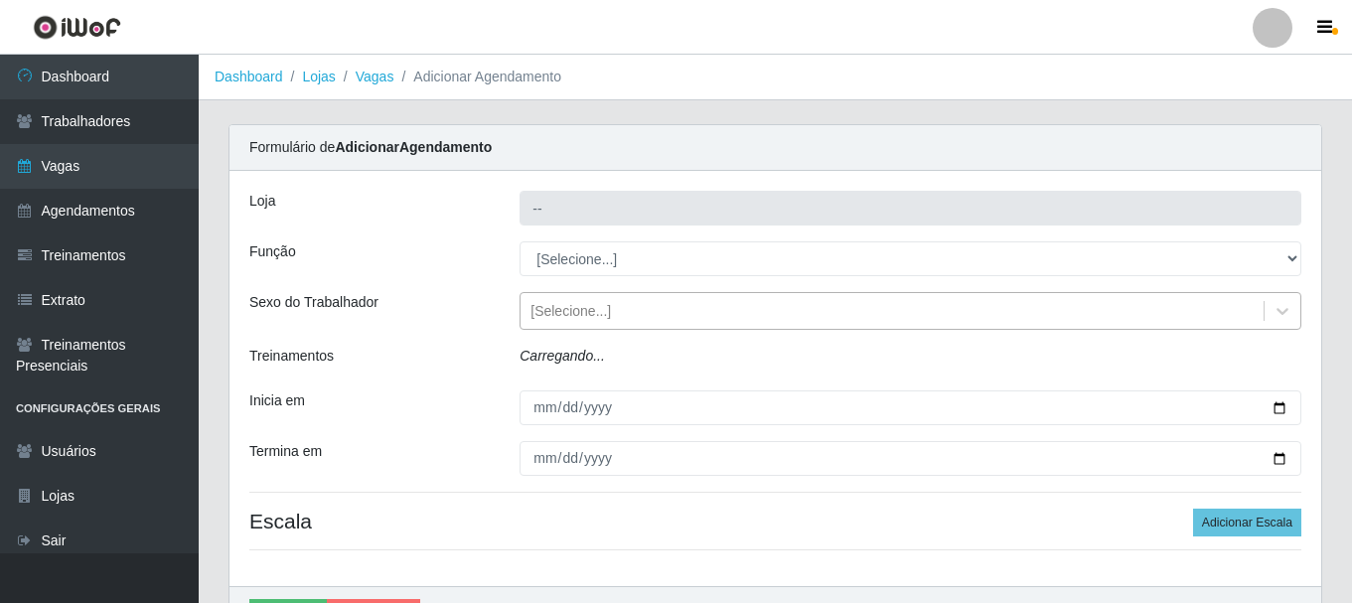
type input "Casa Galiotto Restaurante"
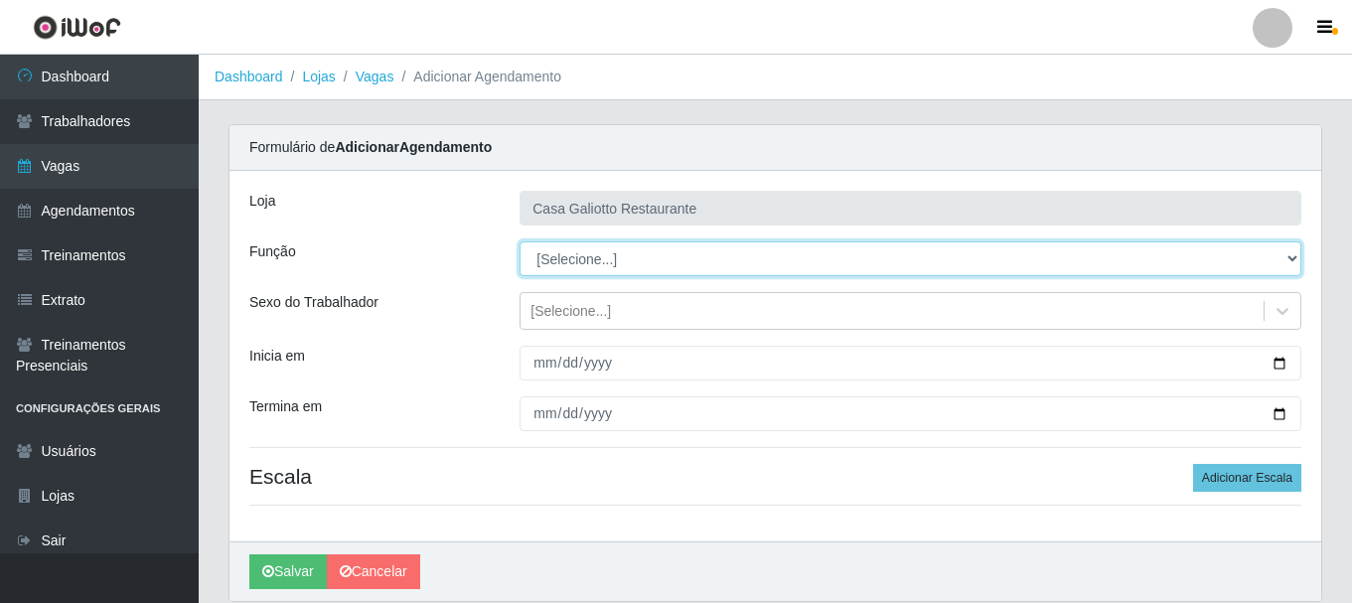
click at [635, 265] on select "[Selecione...] ASG ASG + ASG ++ Auxiliar de Cozinha Auxiliar de Cozinha + Auxil…" at bounding box center [911, 258] width 782 height 35
select select "92"
click at [520, 241] on select "[Selecione...] ASG ASG + ASG ++ Auxiliar de Cozinha Auxiliar de Cozinha + Auxil…" at bounding box center [911, 258] width 782 height 35
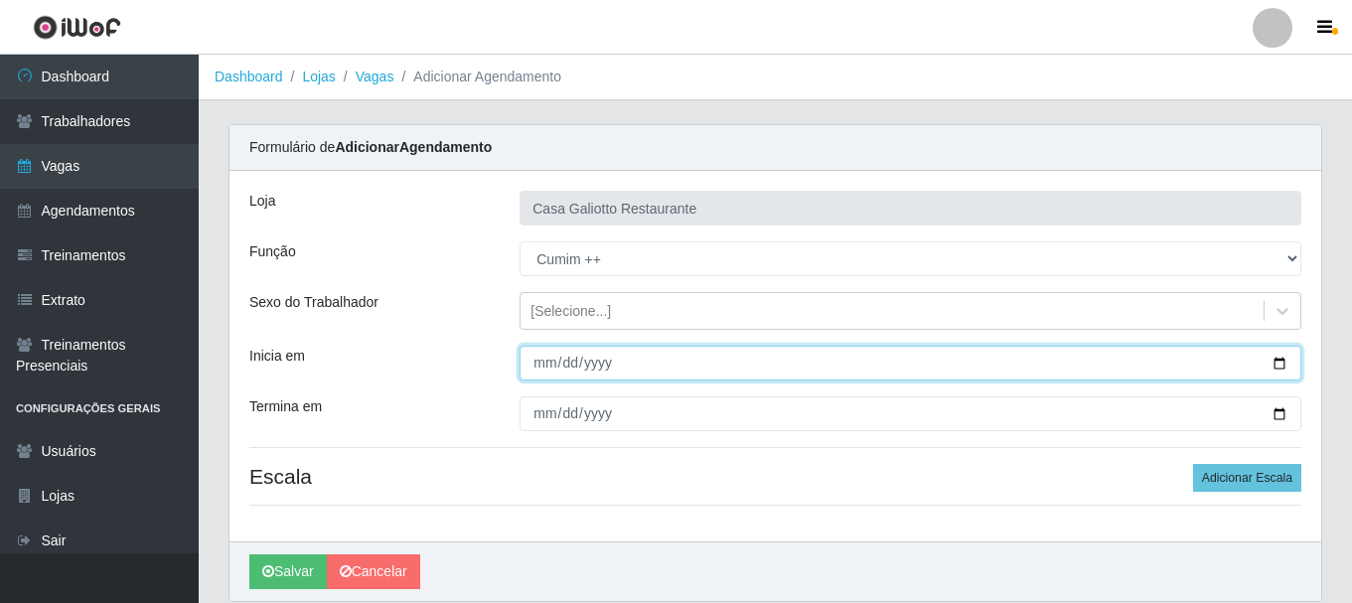
click at [1281, 363] on input "Inicia em" at bounding box center [911, 363] width 782 height 35
type input "[DATE]"
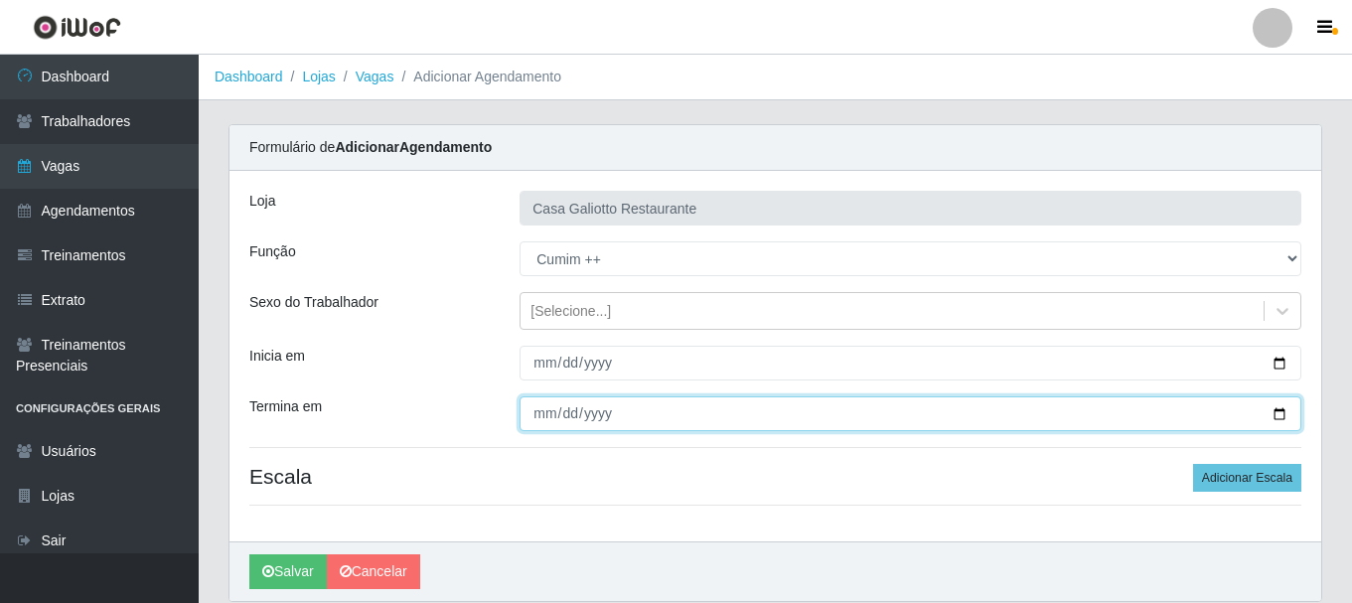
click at [1288, 412] on input "Termina em" at bounding box center [911, 413] width 782 height 35
type input "[DATE]"
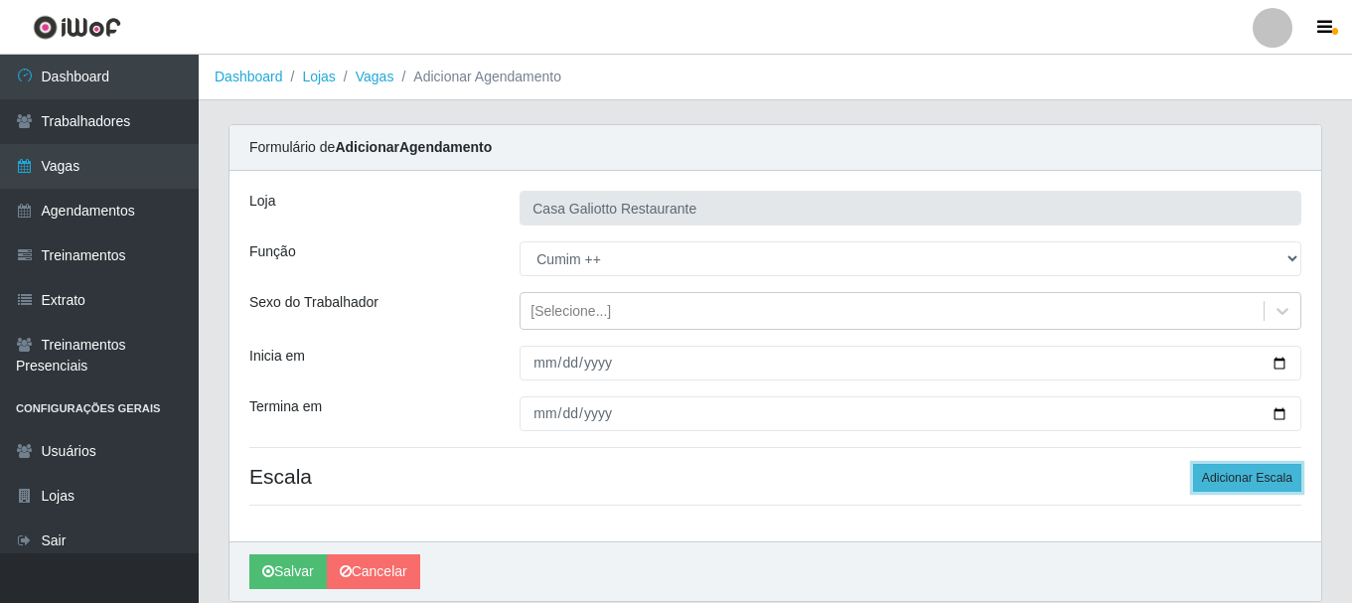
click at [1240, 475] on button "Adicionar Escala" at bounding box center [1247, 478] width 108 height 28
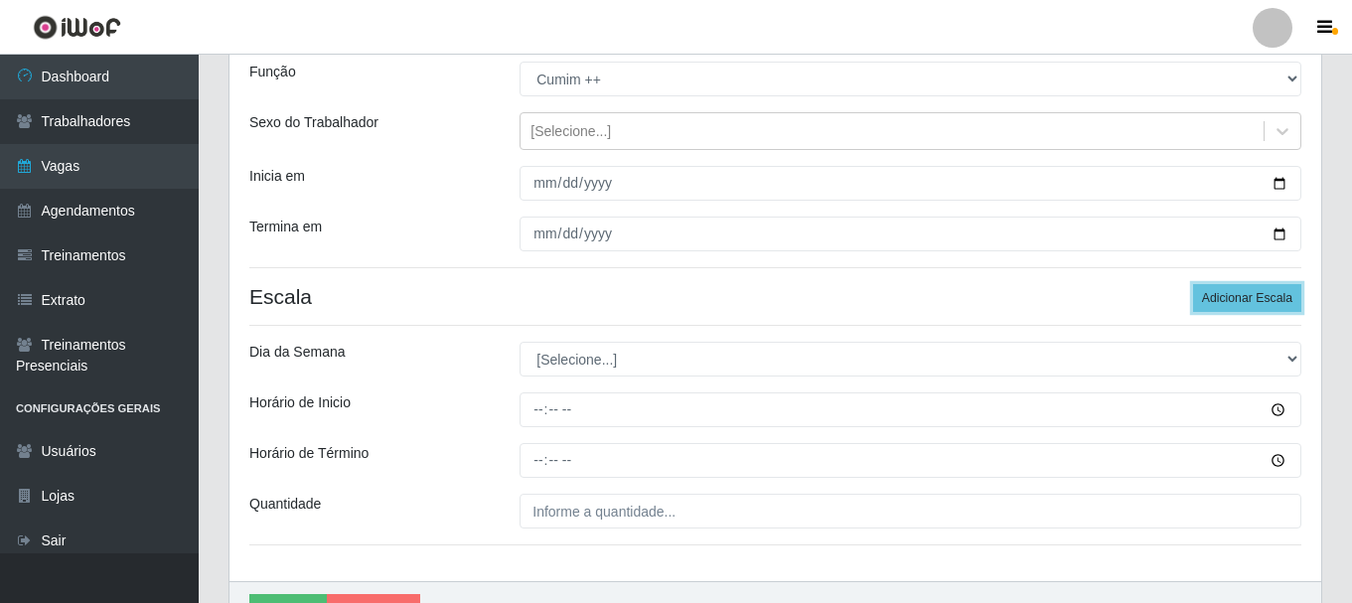
scroll to position [199, 0]
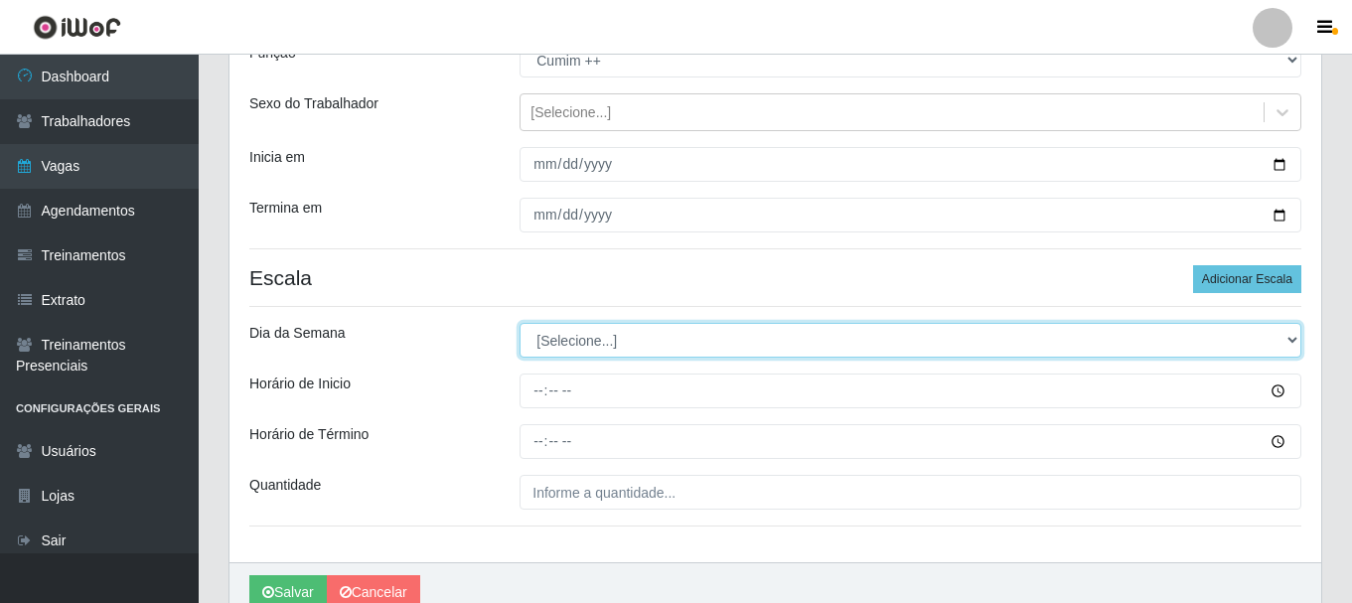
click at [600, 341] on select "[Selecione...] Segunda Terça Quarta Quinta Sexta Sábado Domingo" at bounding box center [911, 340] width 782 height 35
select select "4"
click at [520, 323] on select "[Selecione...] Segunda Terça Quarta Quinta Sexta Sábado Domingo" at bounding box center [911, 340] width 782 height 35
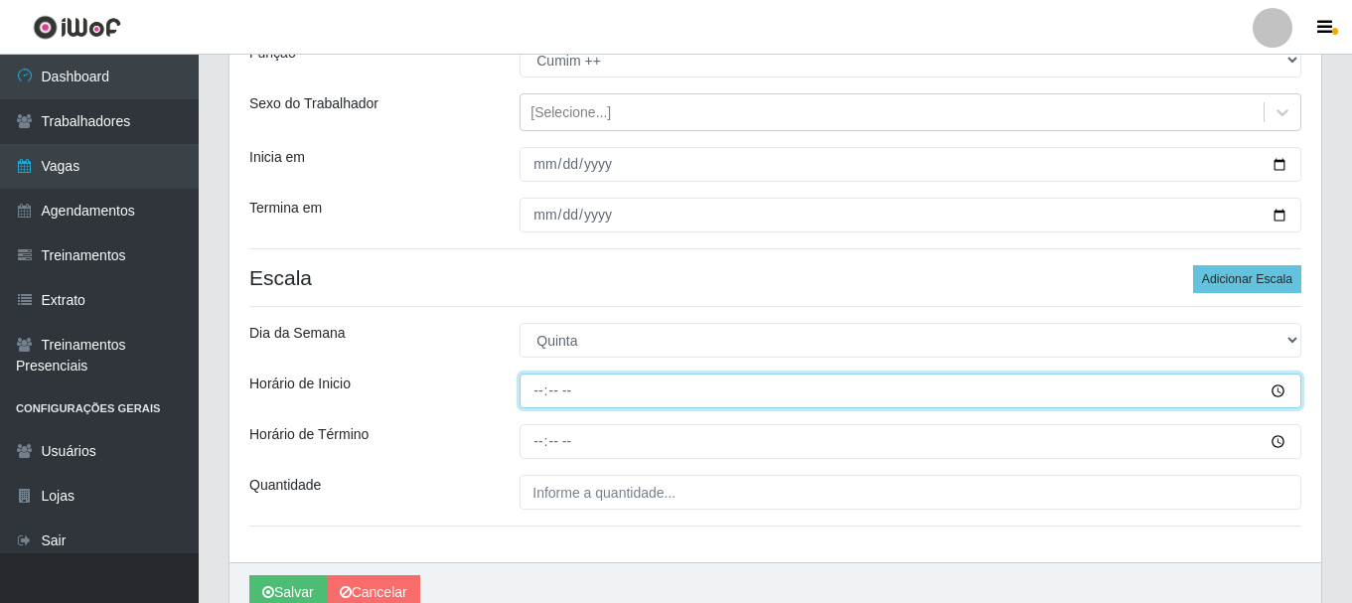
click at [537, 395] on input "Horário de Inicio" at bounding box center [911, 391] width 782 height 35
type input "19:00"
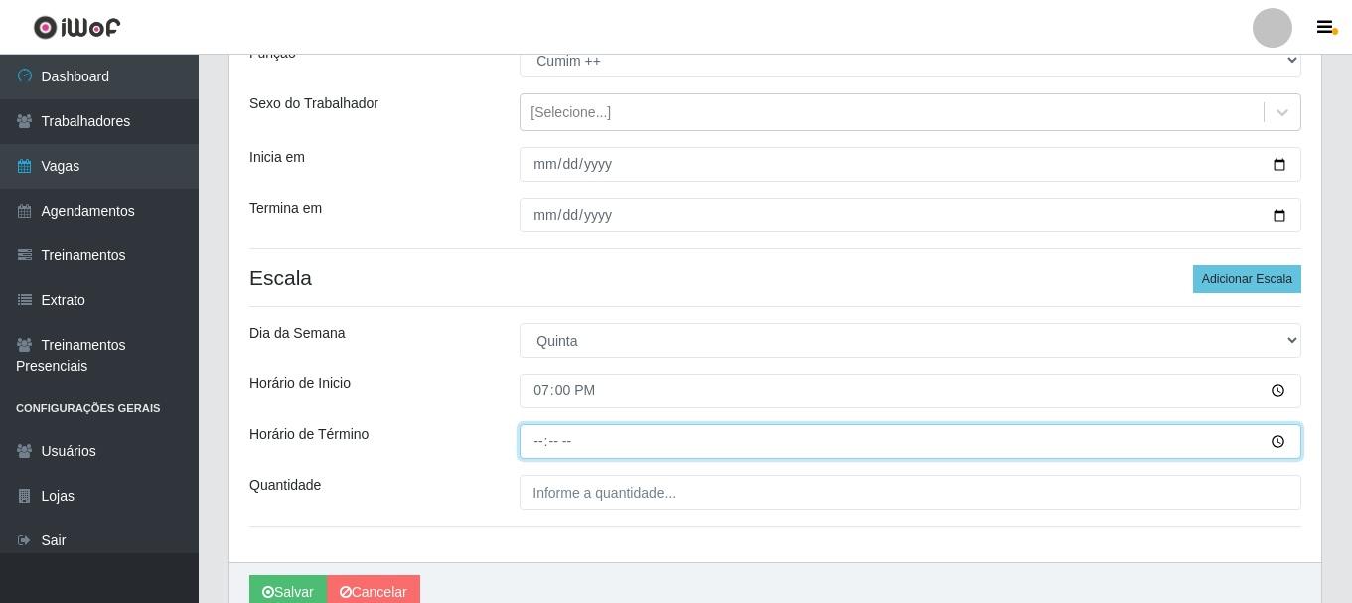
click at [538, 443] on input "Horário de Término" at bounding box center [911, 441] width 782 height 35
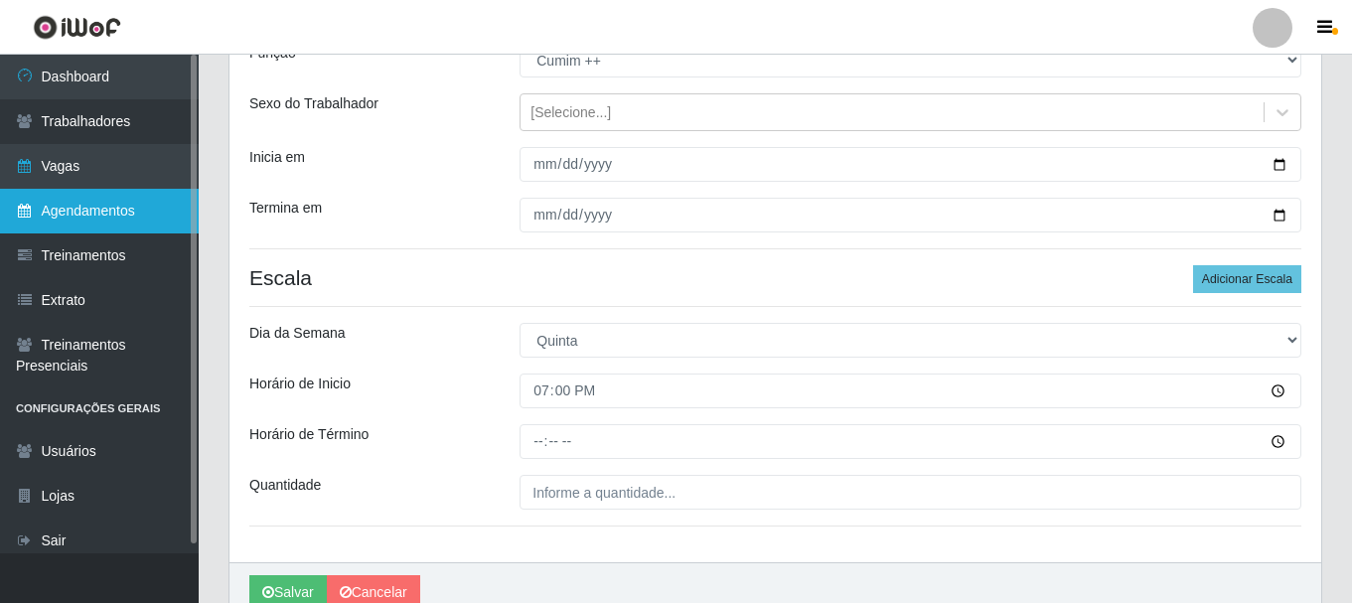
click at [121, 221] on link "Agendamentos" at bounding box center [99, 211] width 199 height 45
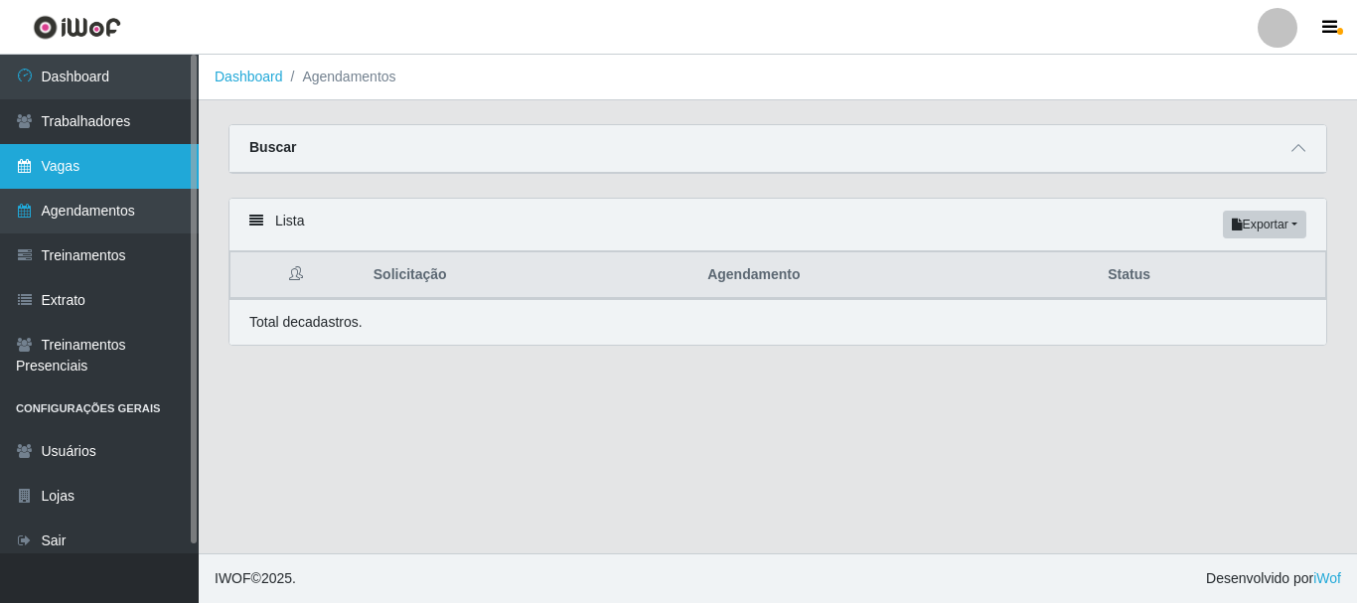
click at [88, 162] on link "Vagas" at bounding box center [99, 166] width 199 height 45
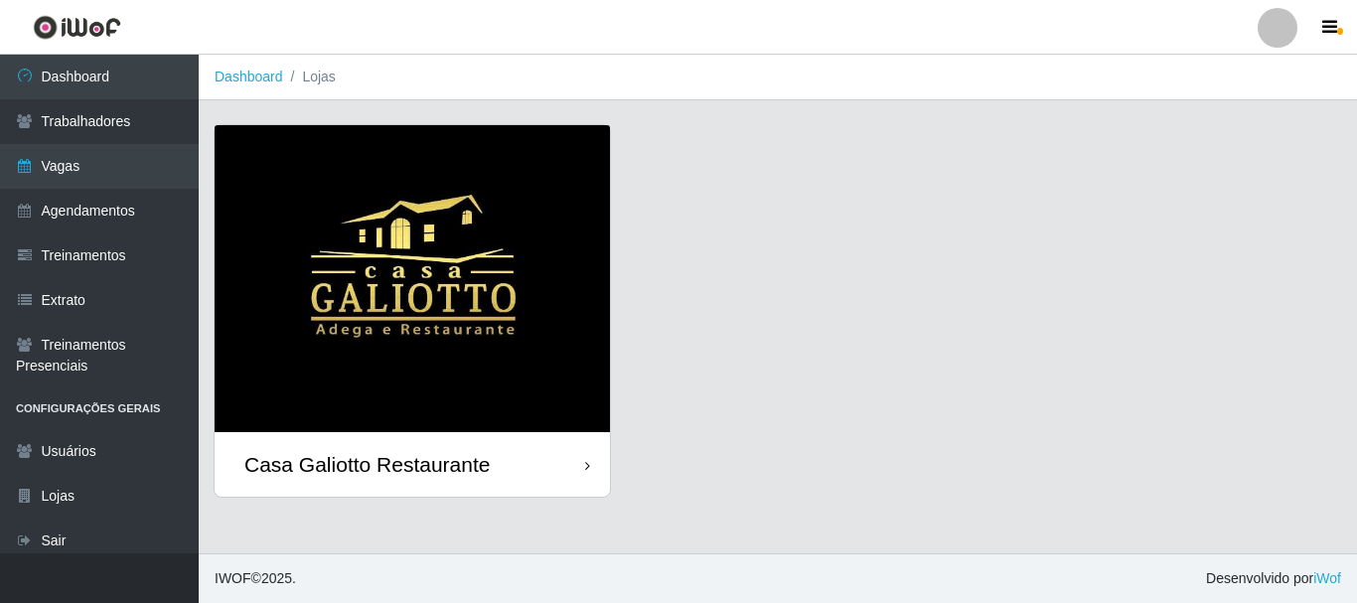
click at [502, 455] on div "Casa Galiotto Restaurante" at bounding box center [412, 464] width 395 height 65
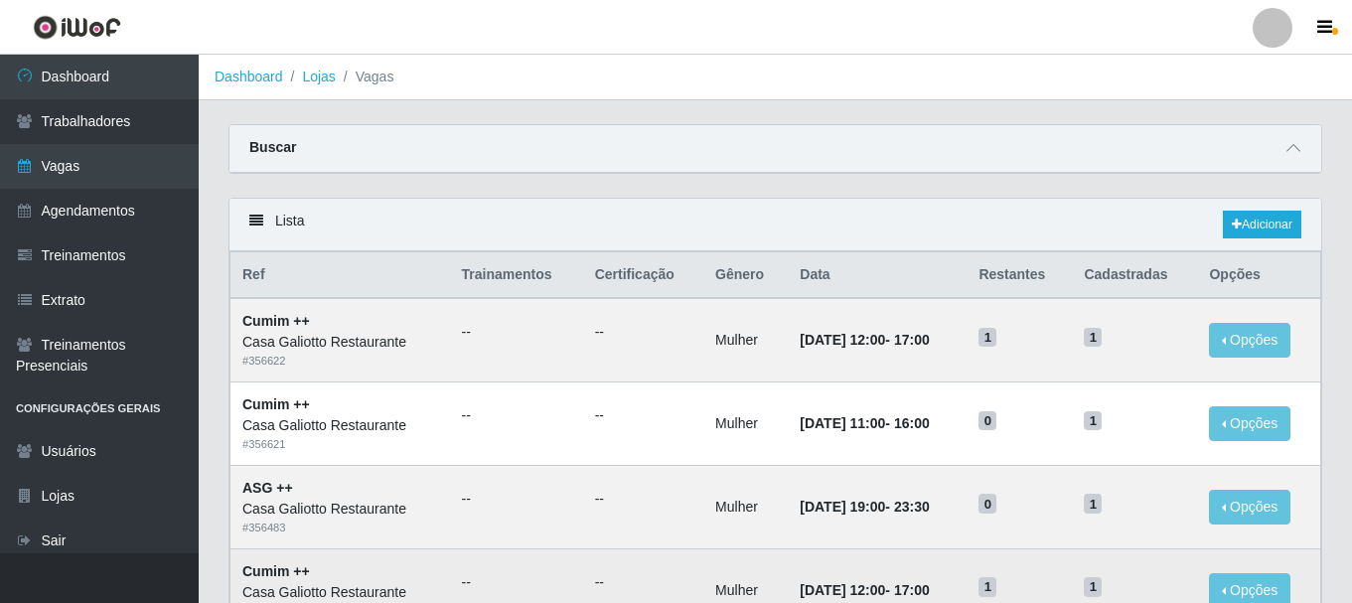
scroll to position [298, 0]
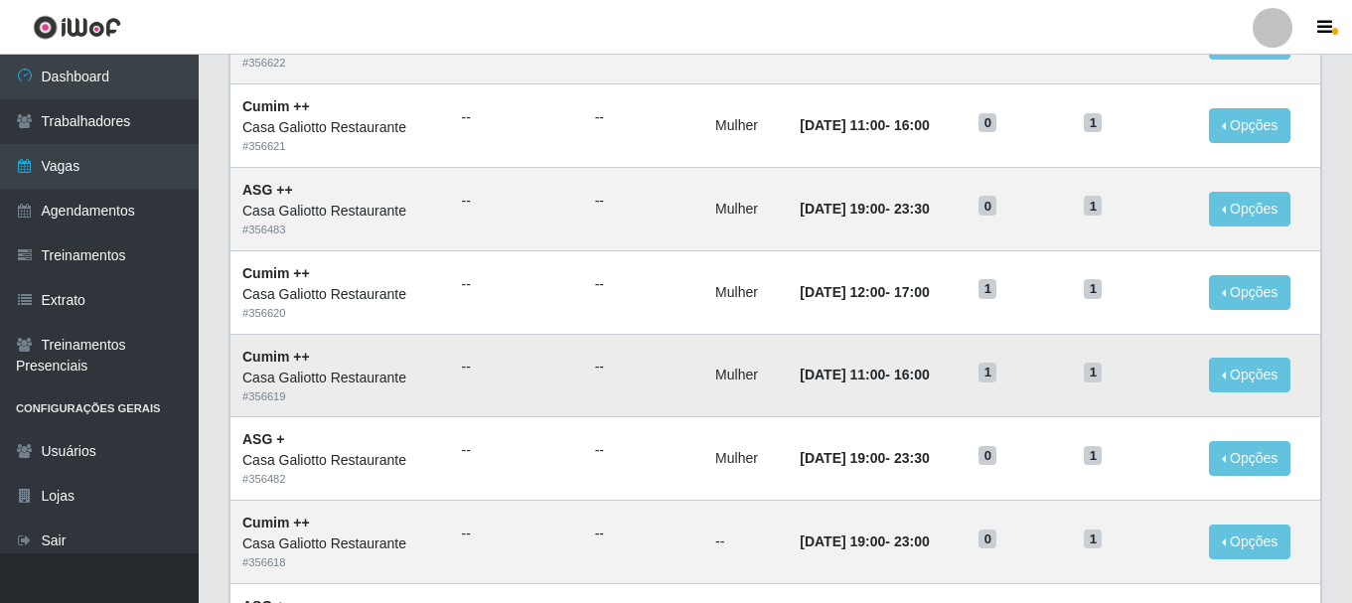
click at [887, 398] on td "[DATE] 11:00 - 16:00" at bounding box center [877, 375] width 179 height 83
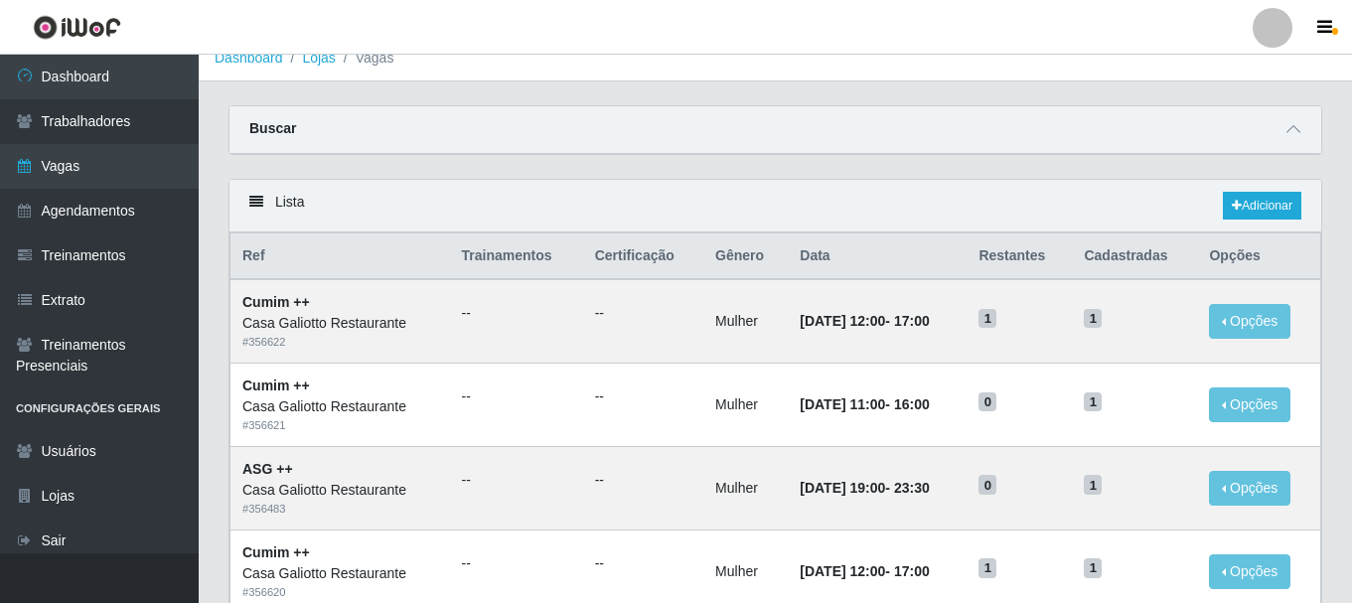
scroll to position [0, 0]
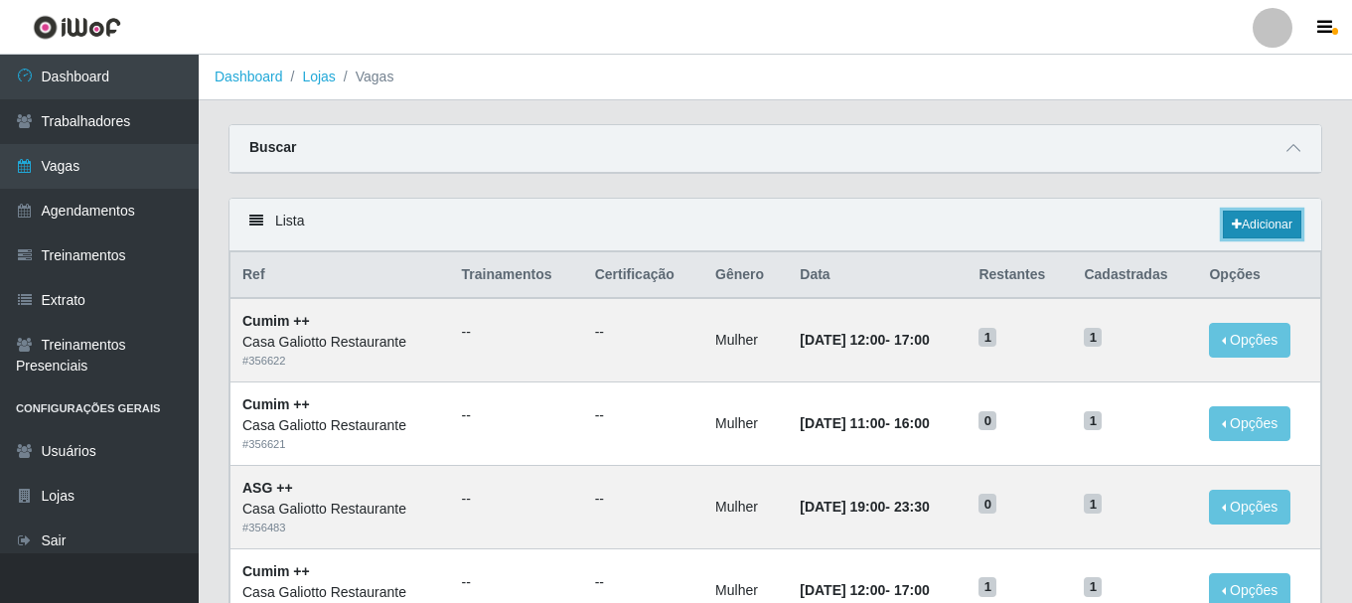
click at [1273, 215] on link "Adicionar" at bounding box center [1262, 225] width 78 height 28
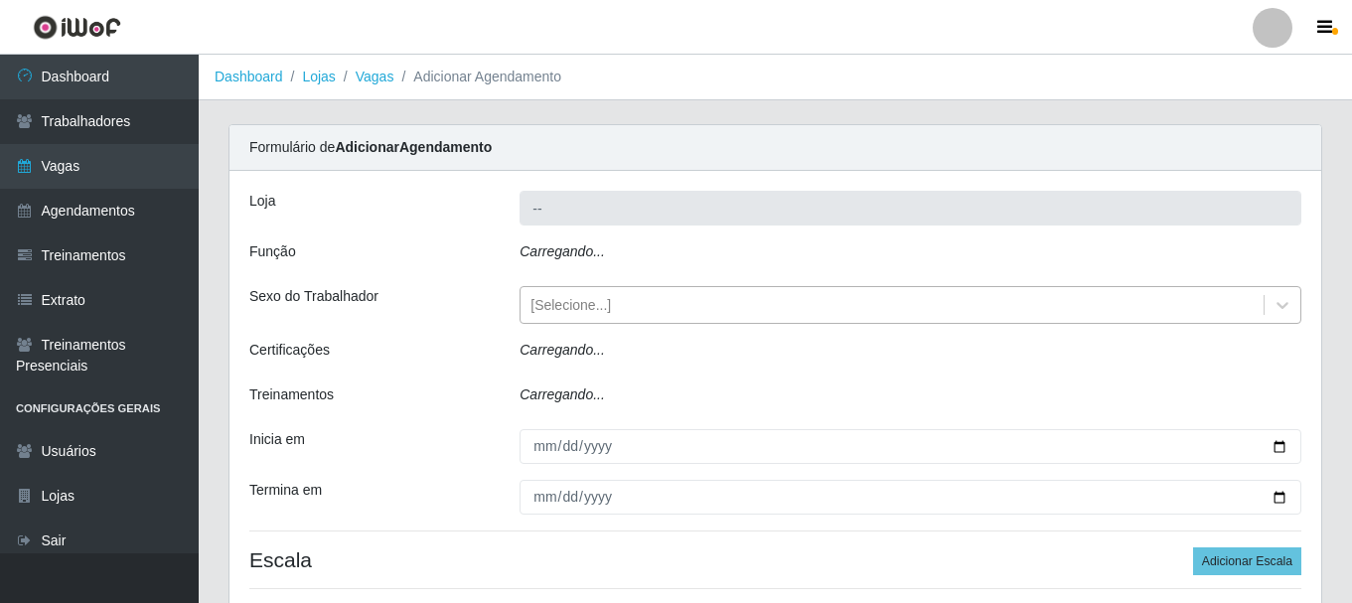
type input "Casa Galiotto Restaurante"
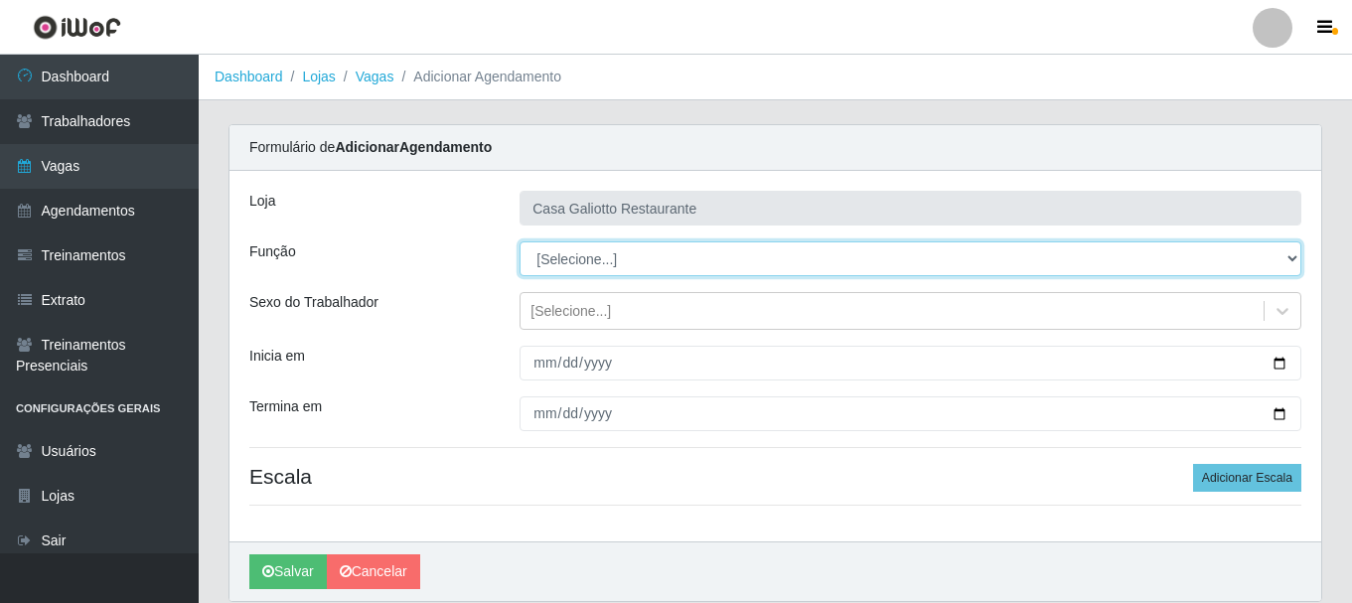
click at [1282, 265] on select "[Selecione...] ASG ASG + ASG ++ Auxiliar de Cozinha Auxiliar de Cozinha + Auxil…" at bounding box center [911, 258] width 782 height 35
select select "80"
click at [520, 241] on select "[Selecione...] ASG ASG + ASG ++ Auxiliar de Cozinha Auxiliar de Cozinha + Auxil…" at bounding box center [911, 258] width 782 height 35
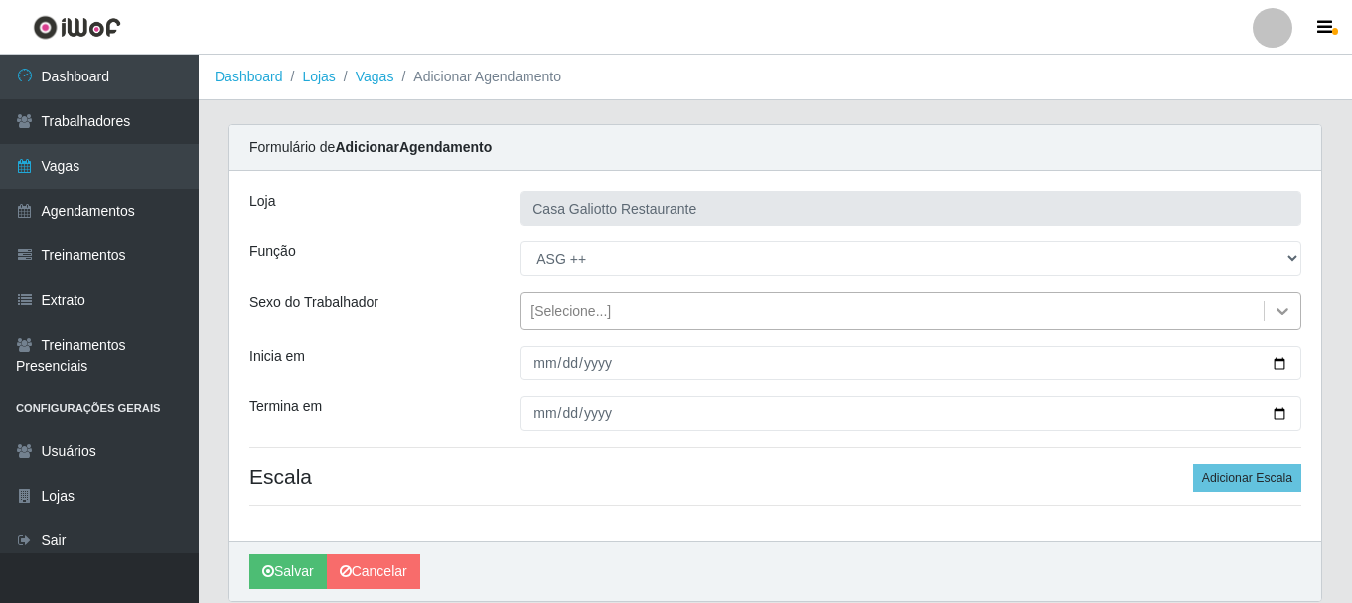
click at [1287, 310] on icon at bounding box center [1283, 311] width 12 height 7
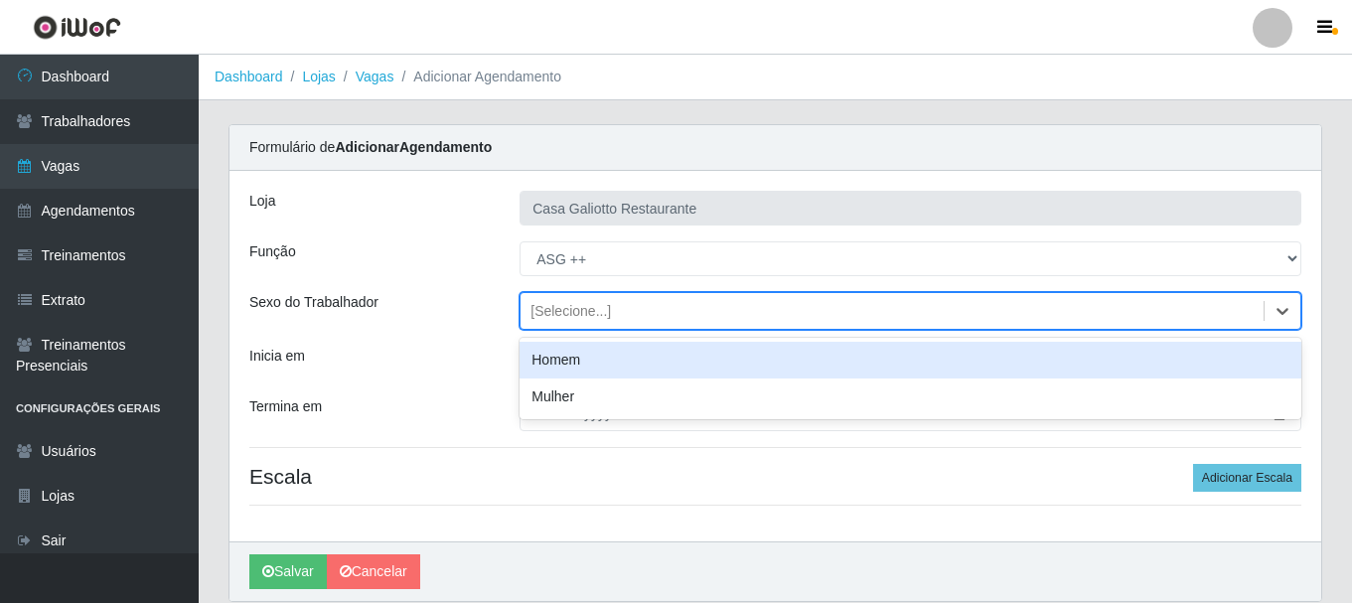
click at [1225, 363] on div "Homem" at bounding box center [911, 360] width 782 height 37
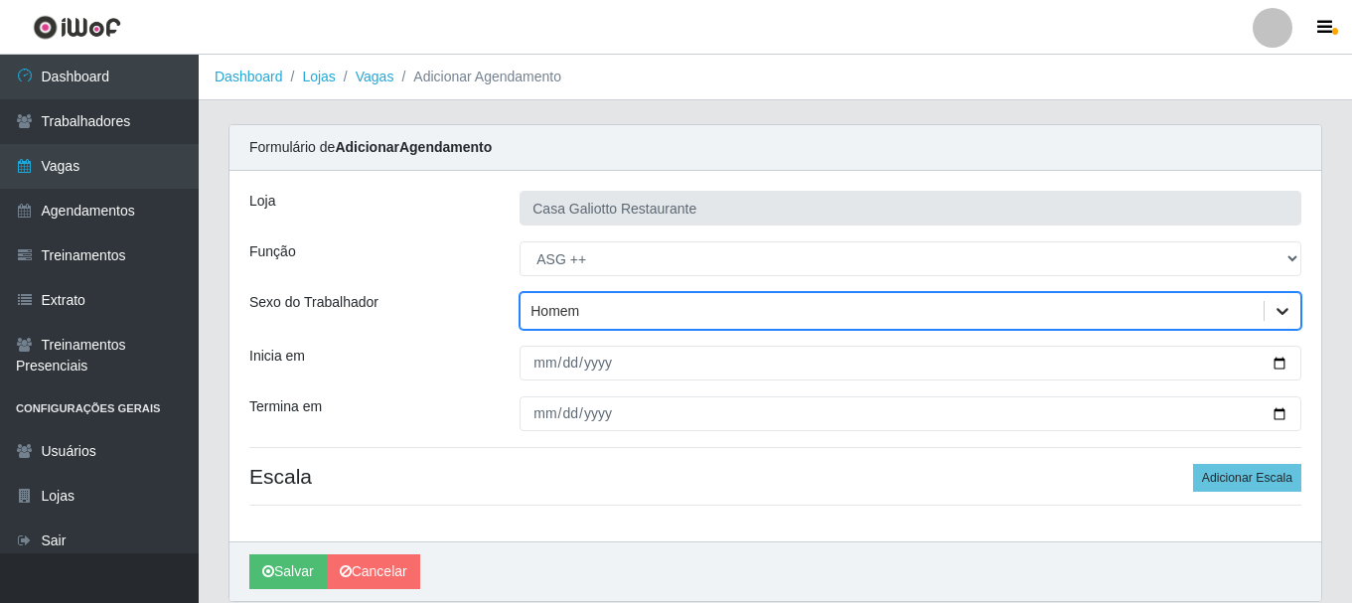
click at [1289, 317] on icon at bounding box center [1283, 311] width 20 height 20
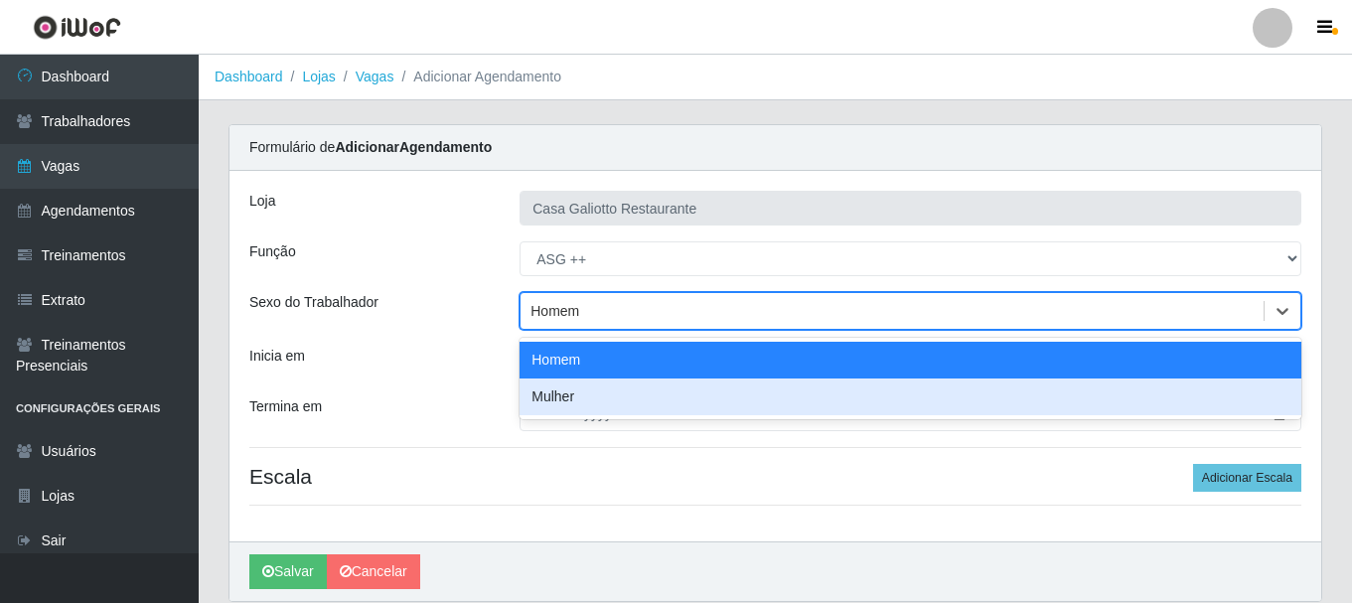
drag, startPoint x: 1217, startPoint y: 391, endPoint x: 1248, endPoint y: 385, distance: 31.4
click at [1217, 390] on div "Mulher" at bounding box center [911, 397] width 782 height 37
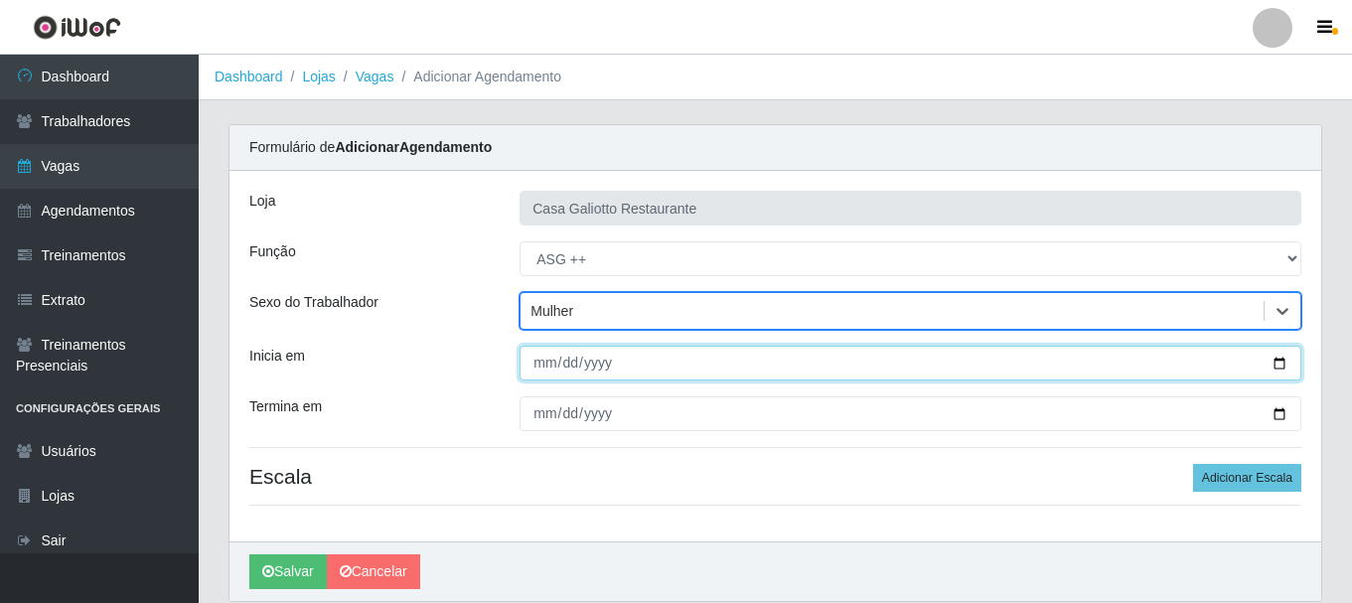
click at [1285, 369] on input "Inicia em" at bounding box center [911, 363] width 782 height 35
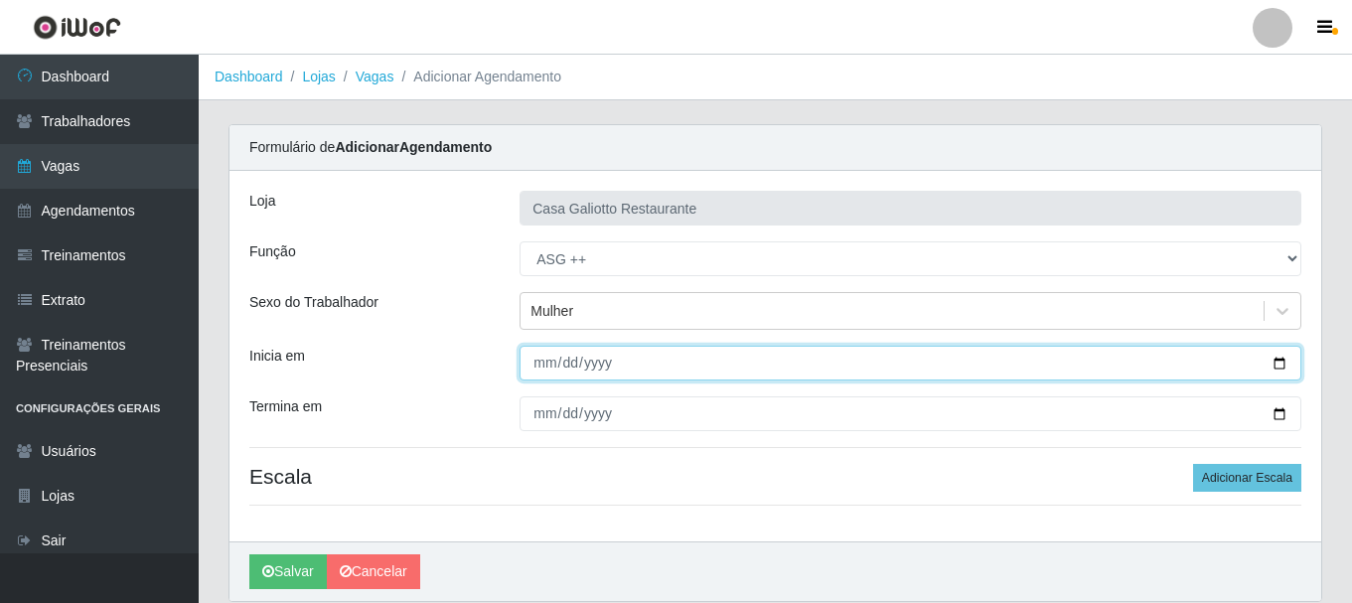
type input "[DATE]"
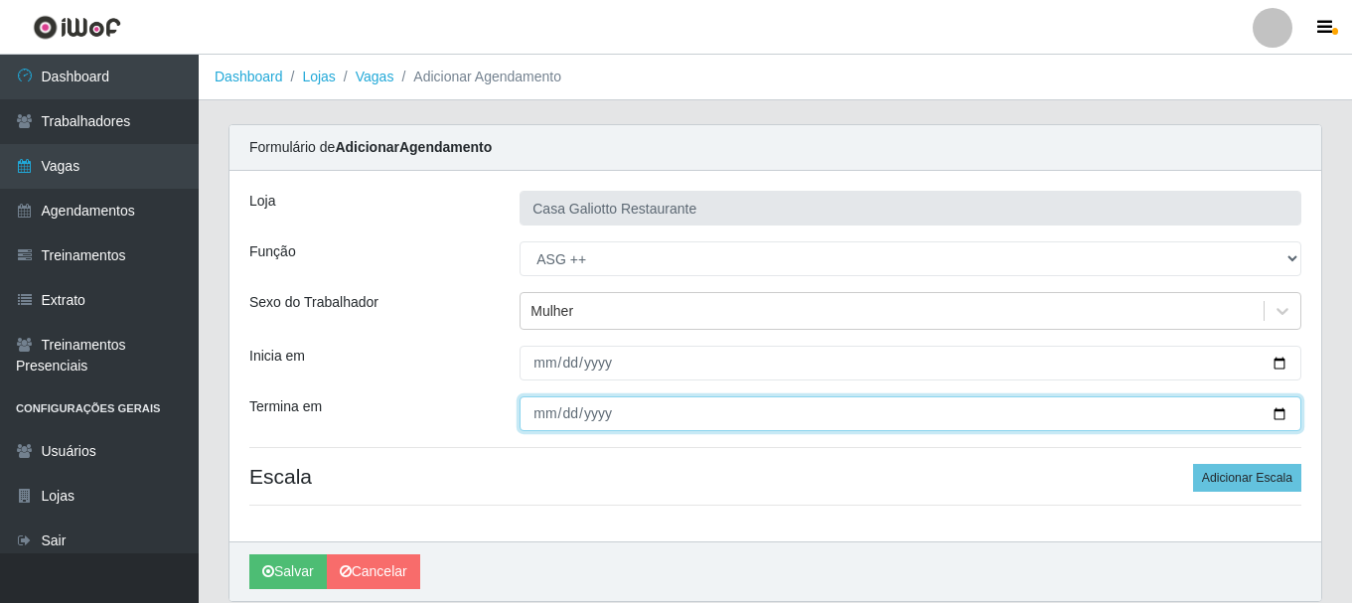
click at [1282, 411] on input "Termina em" at bounding box center [911, 413] width 782 height 35
type input "[DATE]"
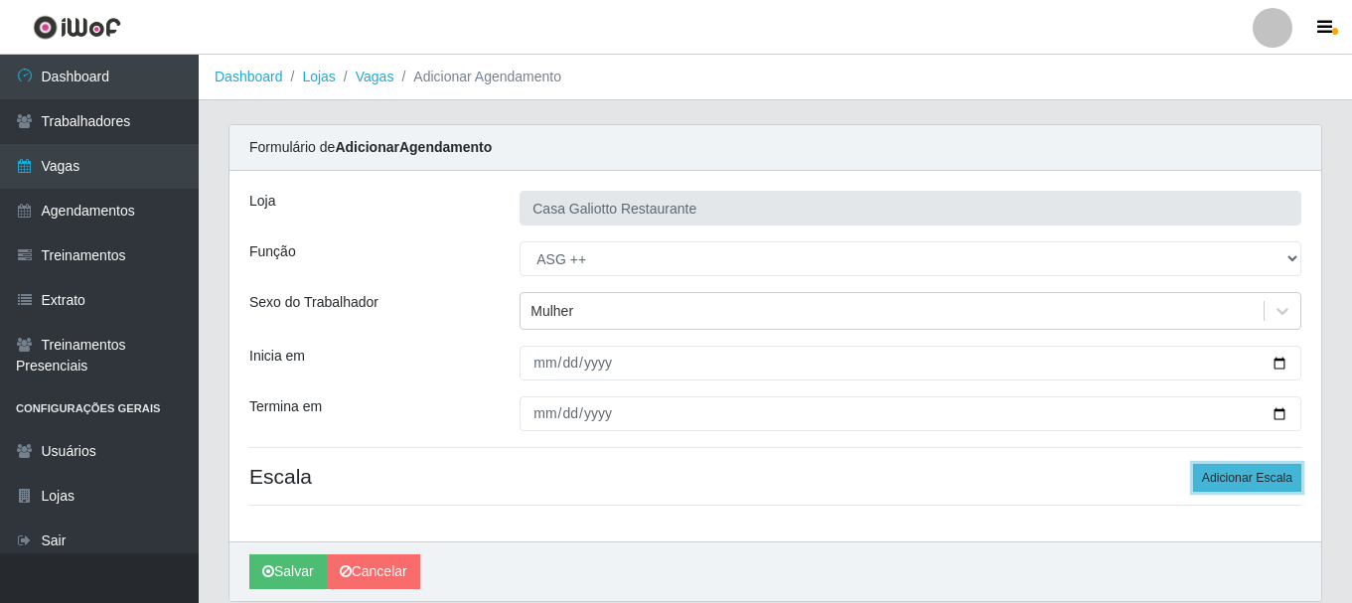
click at [1248, 481] on button "Adicionar Escala" at bounding box center [1247, 478] width 108 height 28
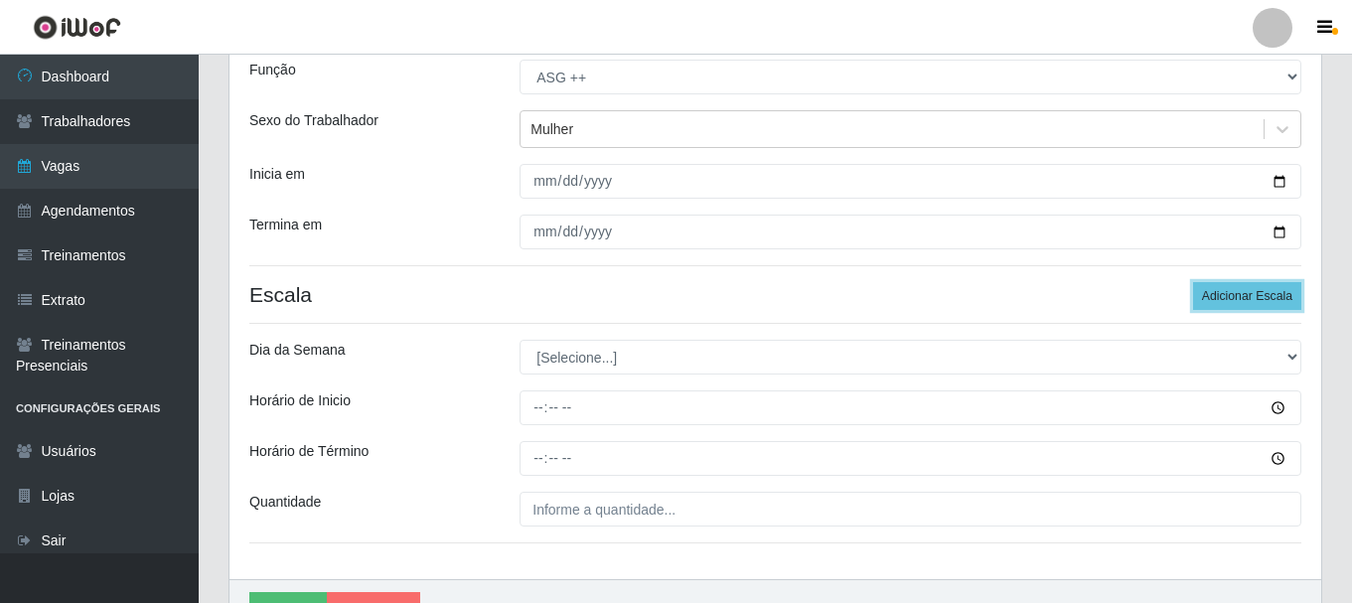
scroll to position [292, 0]
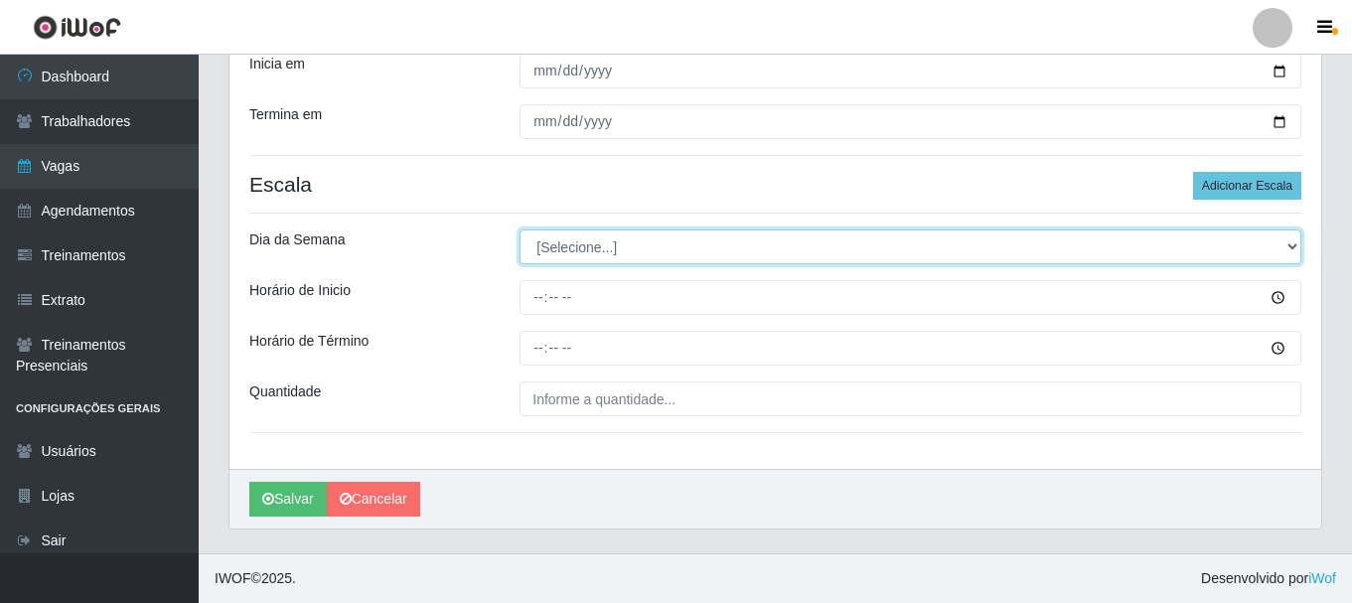
click at [583, 255] on select "[Selecione...] Segunda Terça Quarta Quinta Sexta Sábado Domingo" at bounding box center [911, 247] width 782 height 35
select select "6"
click at [520, 230] on select "[Selecione...] Segunda Terça Quarta Quinta Sexta Sábado Domingo" at bounding box center [911, 247] width 782 height 35
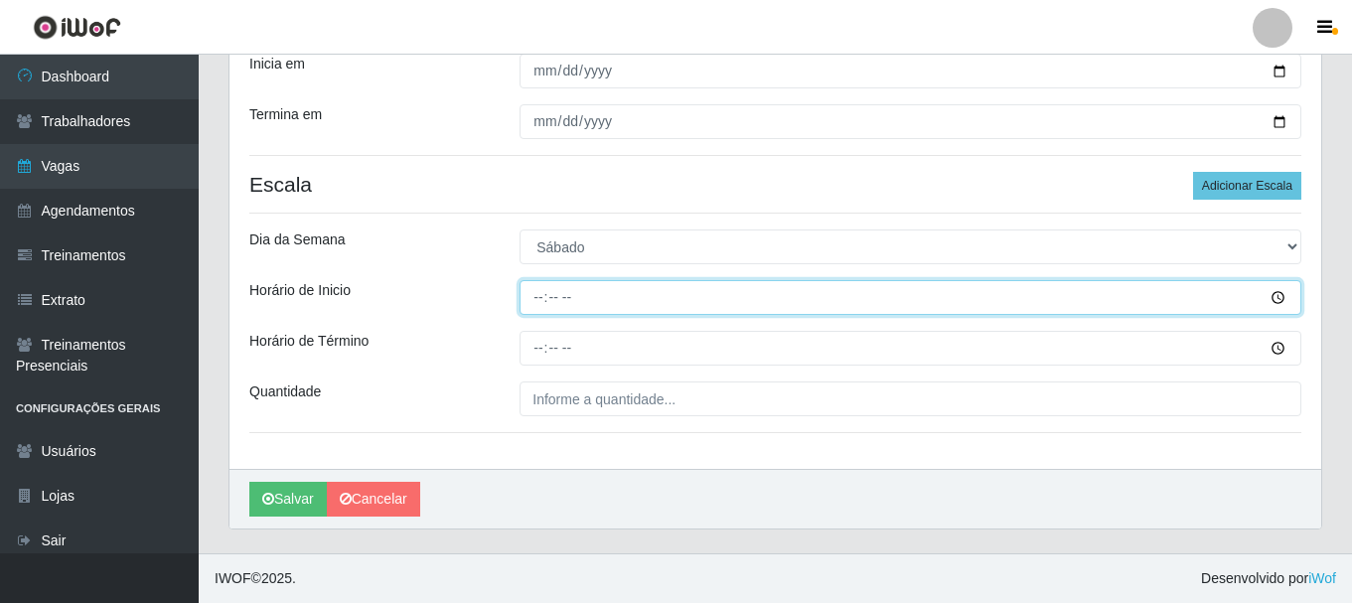
click at [533, 299] on input "Horário de Inicio" at bounding box center [911, 297] width 782 height 35
type input "15:00"
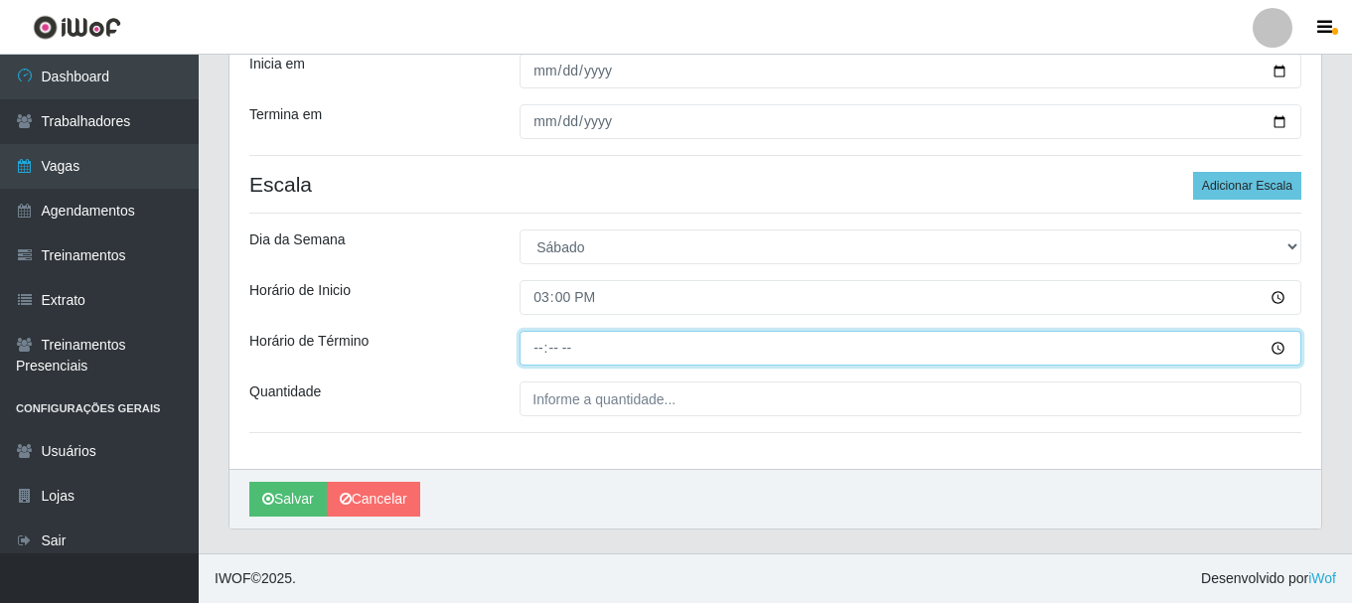
click at [537, 345] on input "Horário de Término" at bounding box center [911, 348] width 782 height 35
type input "21:00"
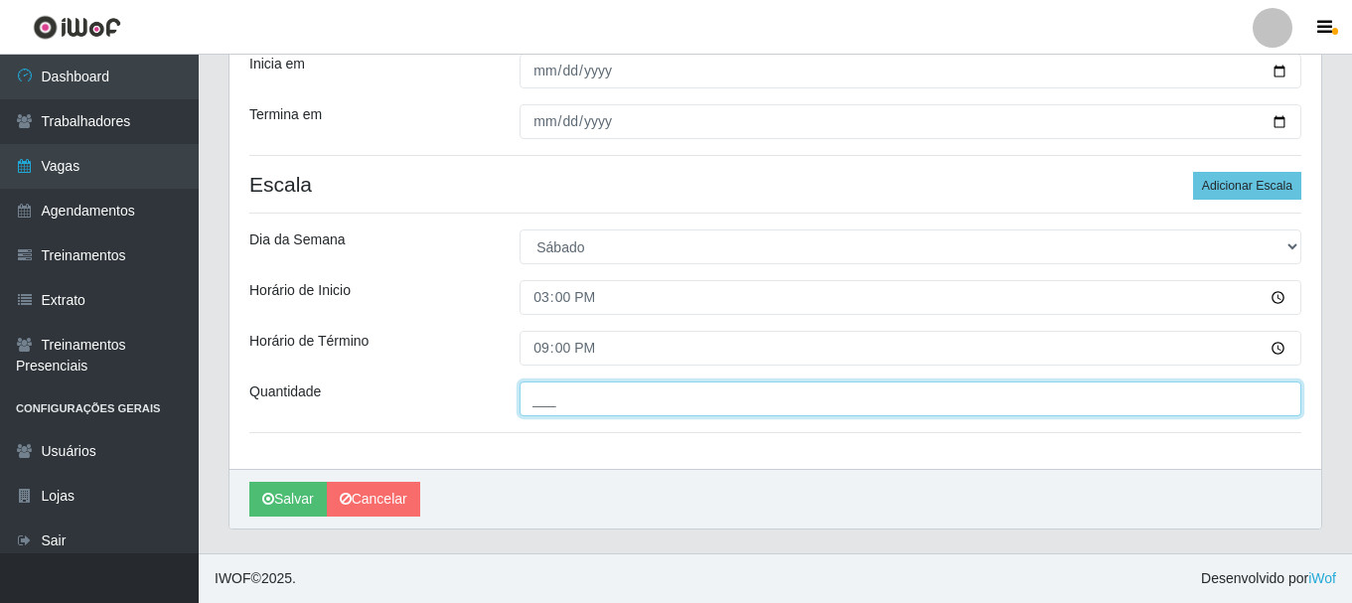
drag, startPoint x: 612, startPoint y: 387, endPoint x: 599, endPoint y: 392, distance: 13.8
click at [612, 387] on input "___" at bounding box center [911, 399] width 782 height 35
type input "1__"
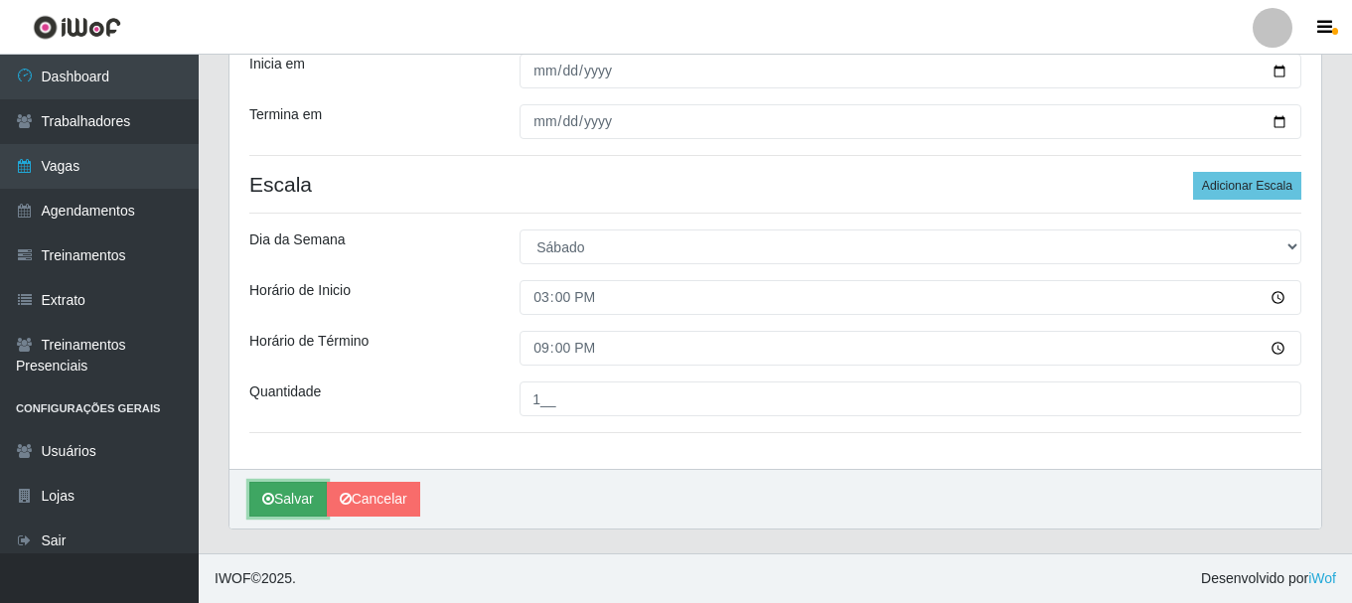
click at [309, 495] on button "Salvar" at bounding box center [287, 499] width 77 height 35
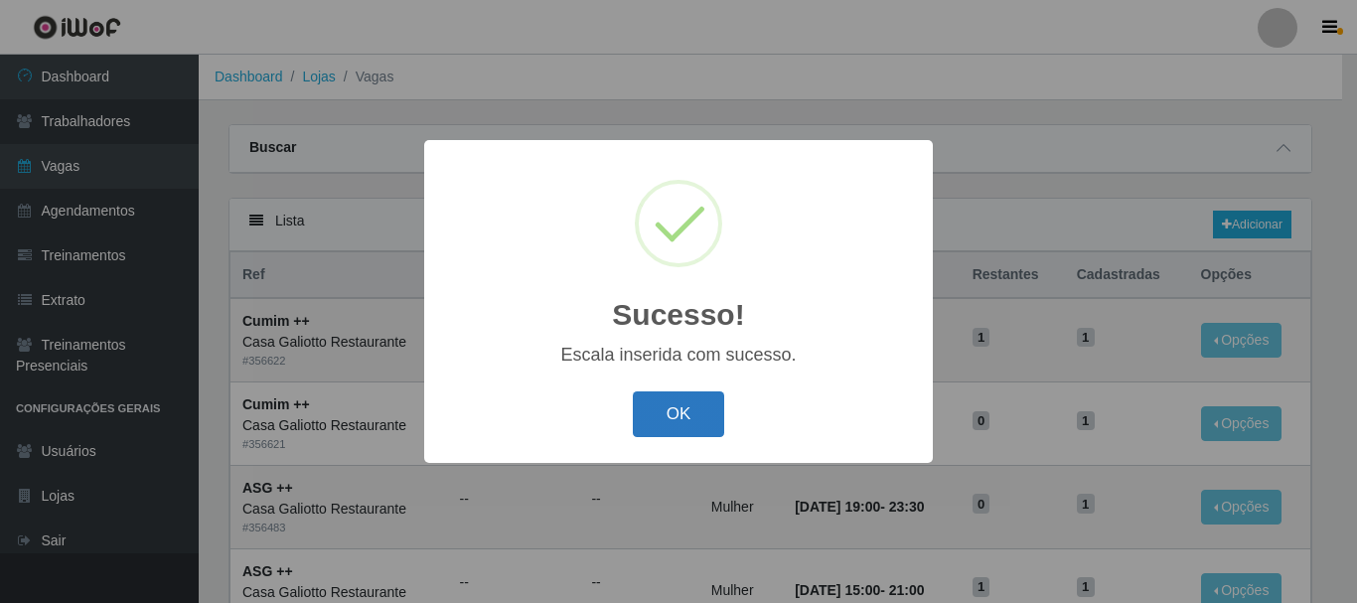
click at [691, 415] on button "OK" at bounding box center [679, 414] width 92 height 47
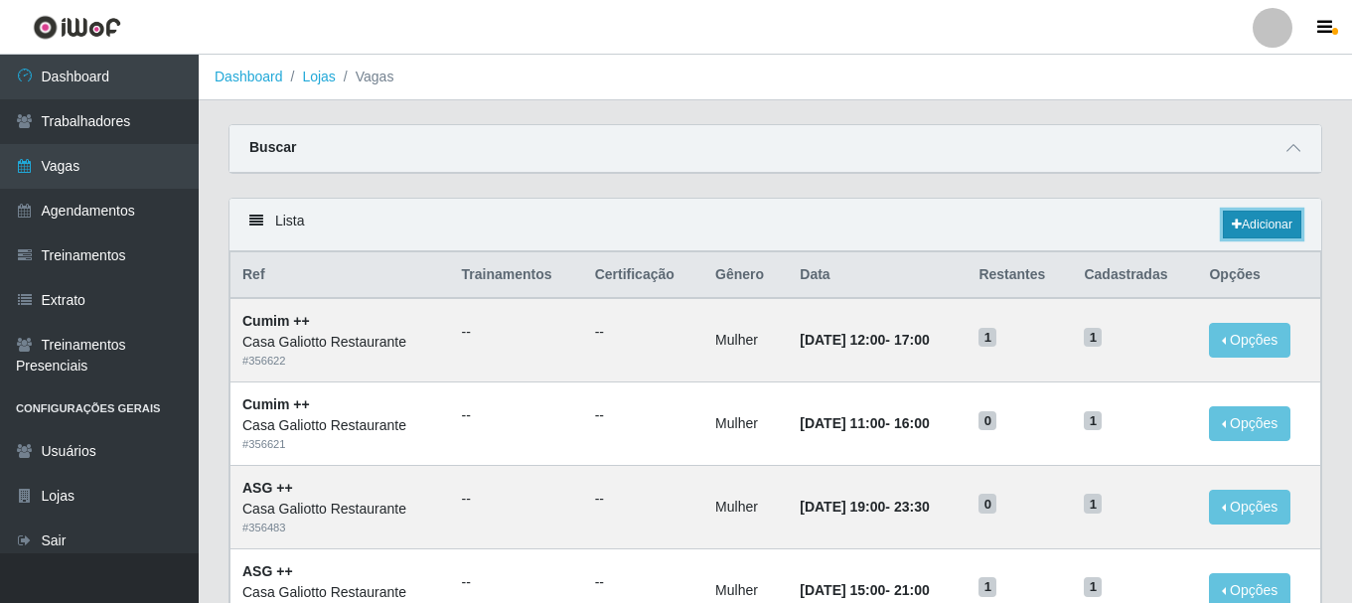
click at [1241, 233] on link "Adicionar" at bounding box center [1262, 225] width 78 height 28
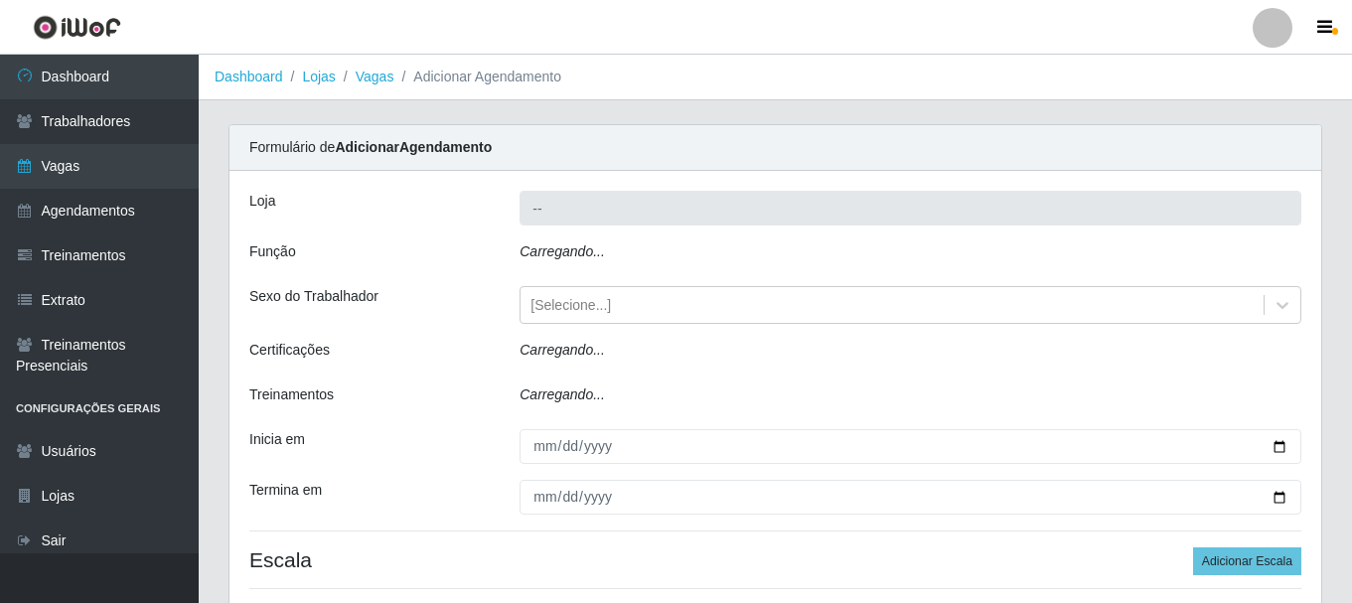
type input "Casa Galiotto Restaurante"
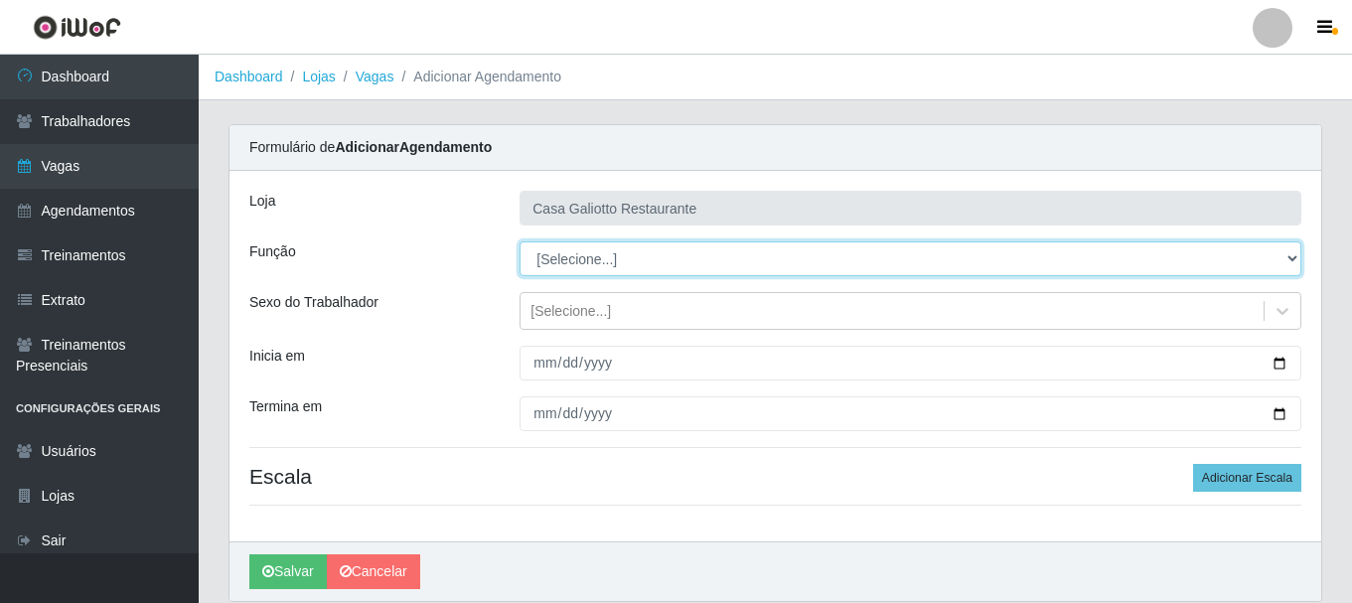
click at [621, 260] on select "[Selecione...] ASG ASG + ASG ++ Auxiliar de Cozinha Auxiliar de Cozinha + Auxil…" at bounding box center [911, 258] width 782 height 35
select select "80"
click at [520, 241] on select "[Selecione...] ASG ASG + ASG ++ Auxiliar de Cozinha Auxiliar de Cozinha + Auxil…" at bounding box center [911, 258] width 782 height 35
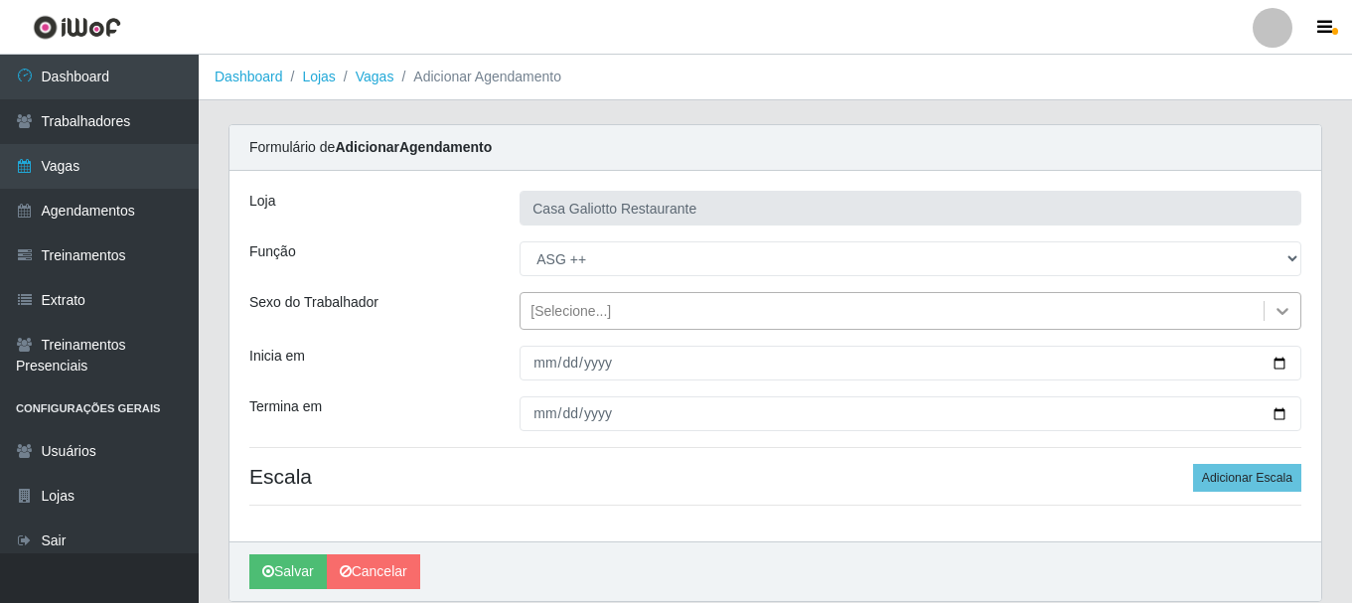
click at [1297, 308] on div at bounding box center [1283, 311] width 36 height 36
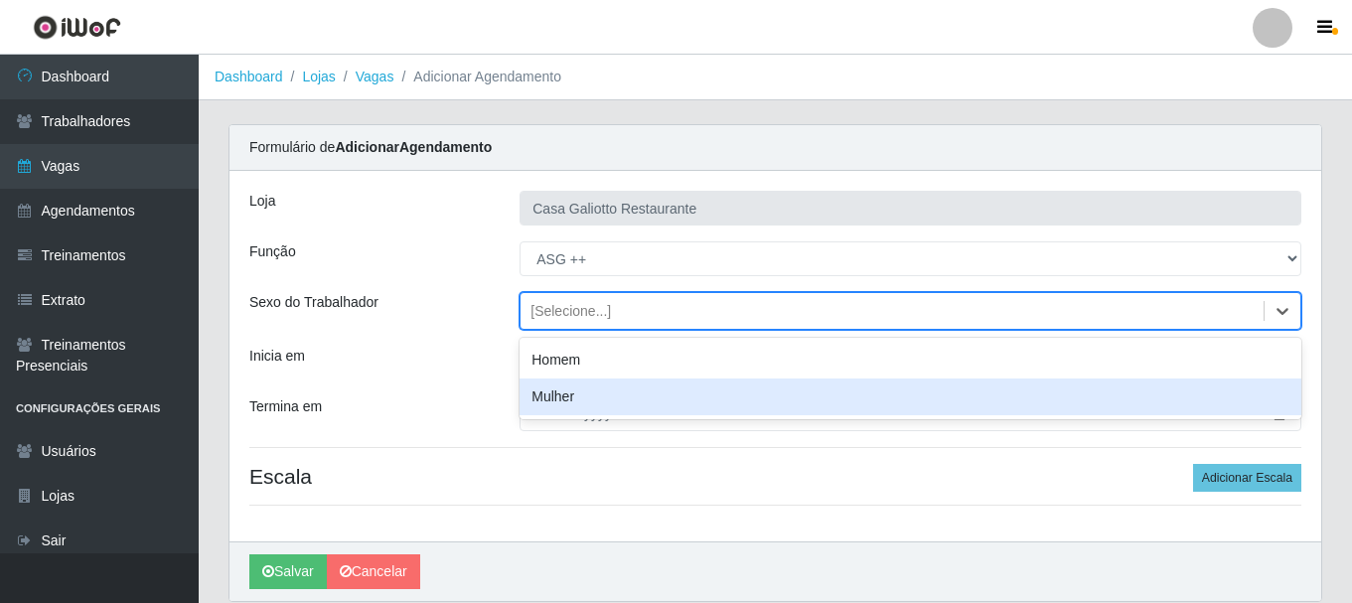
click at [1041, 382] on div "Mulher" at bounding box center [911, 397] width 782 height 37
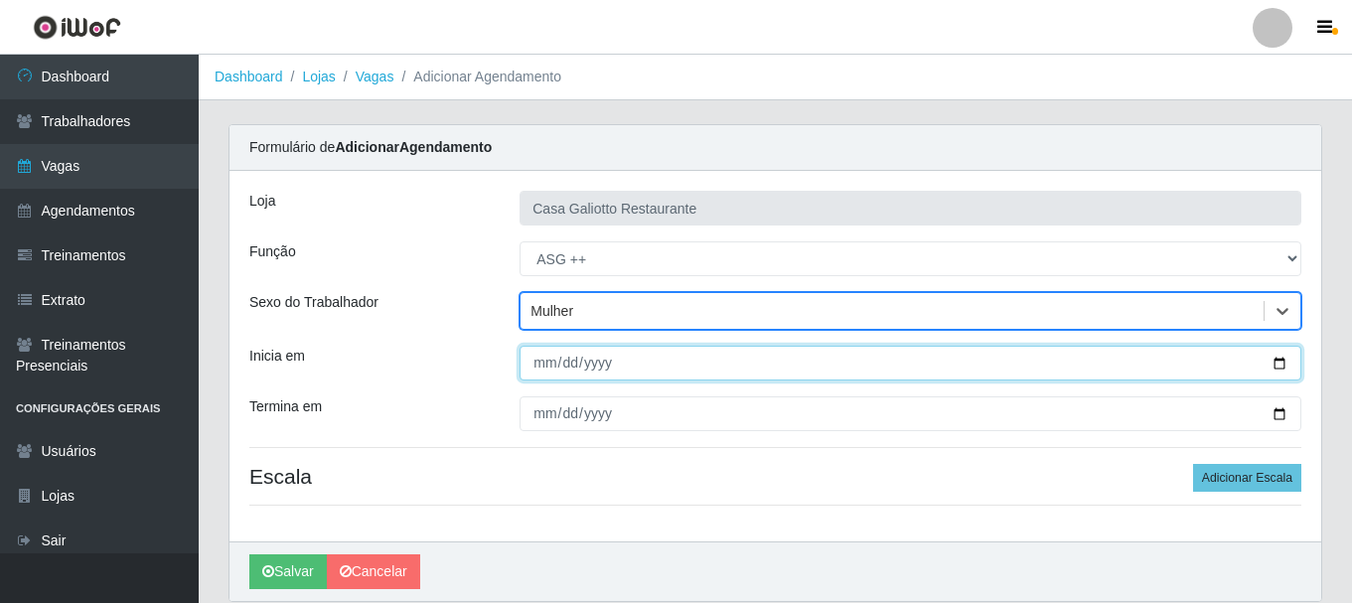
click at [1293, 358] on input "Inicia em" at bounding box center [911, 363] width 782 height 35
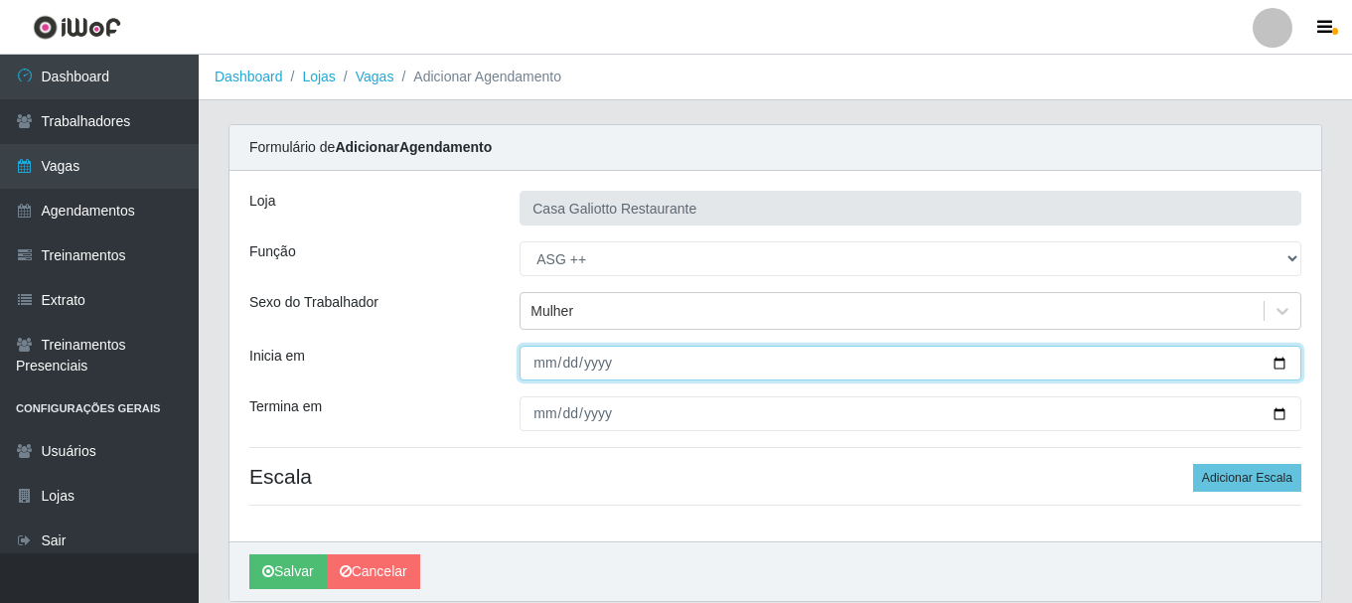
click at [1283, 362] on input "Inicia em" at bounding box center [911, 363] width 782 height 35
type input "[DATE]"
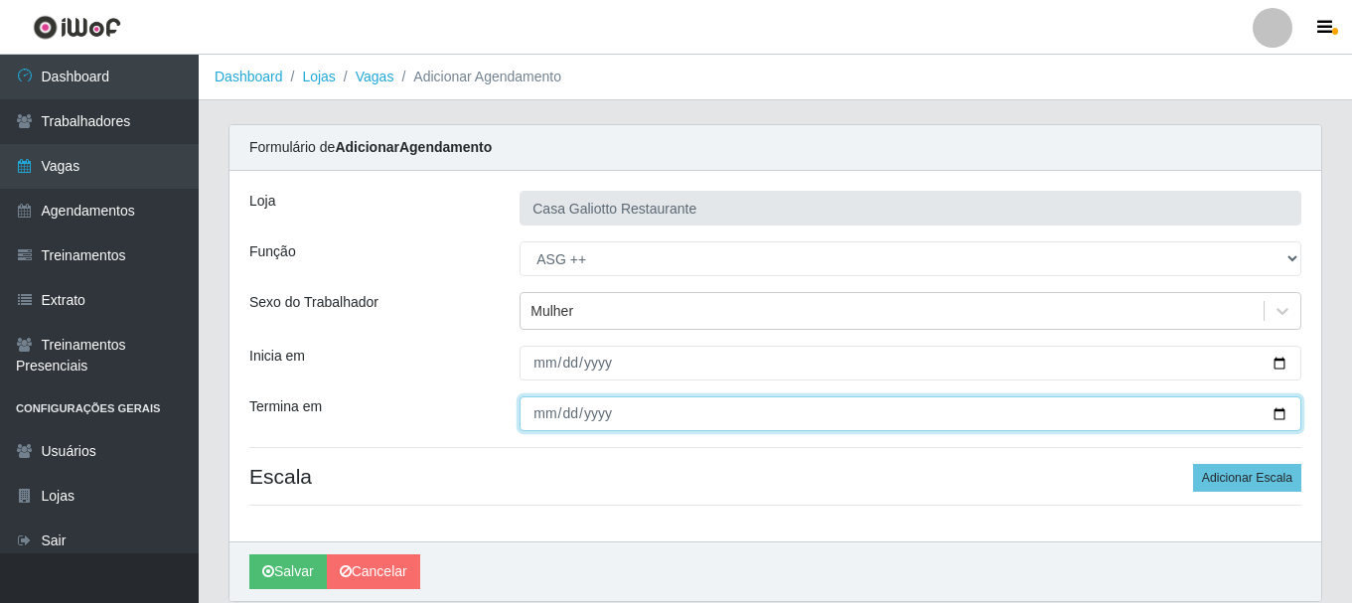
click at [1281, 416] on input "Termina em" at bounding box center [911, 413] width 782 height 35
type input "[DATE]"
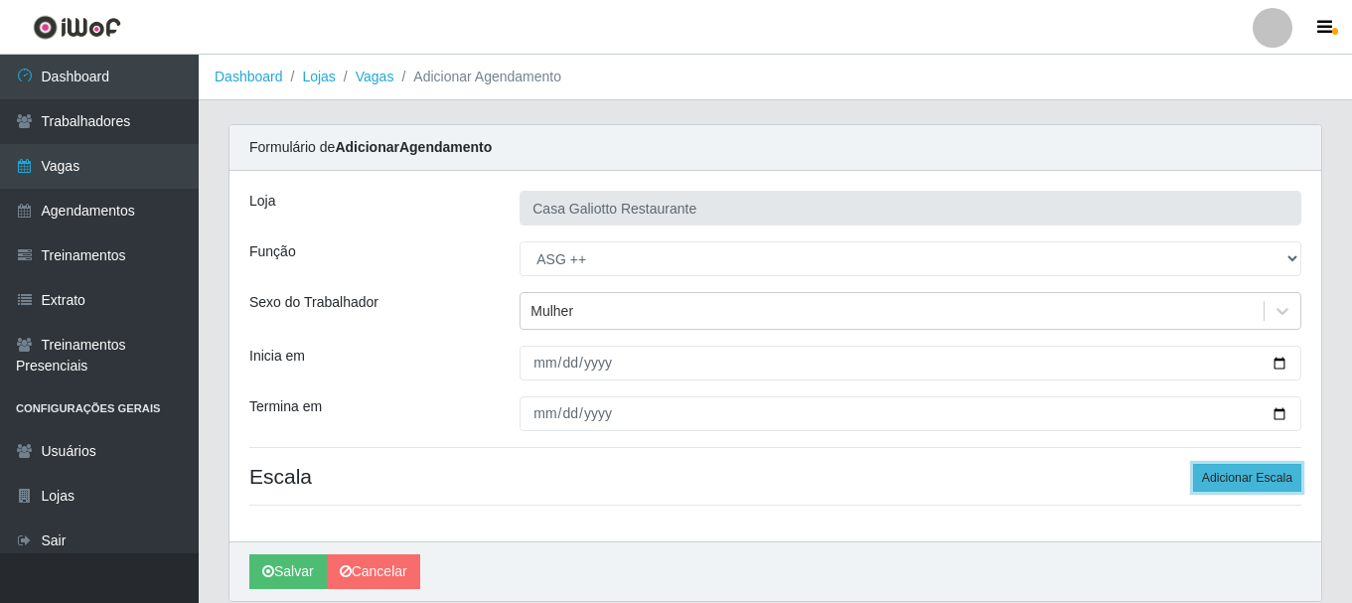
click at [1209, 479] on button "Adicionar Escala" at bounding box center [1247, 478] width 108 height 28
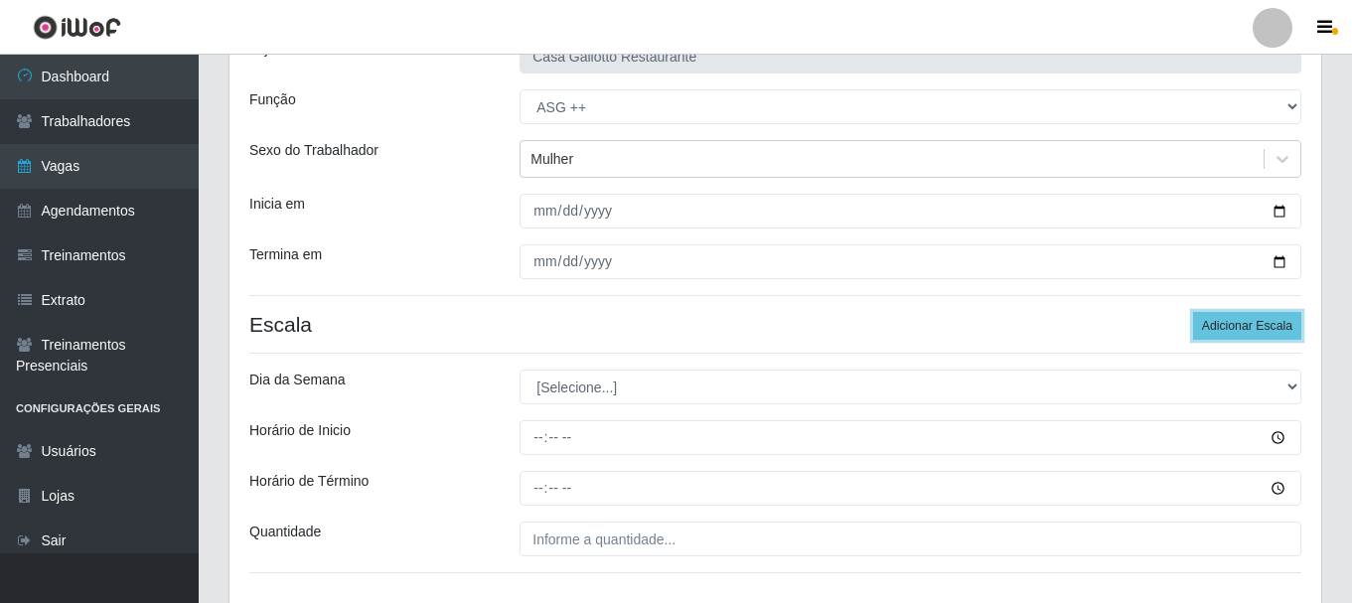
scroll to position [292, 0]
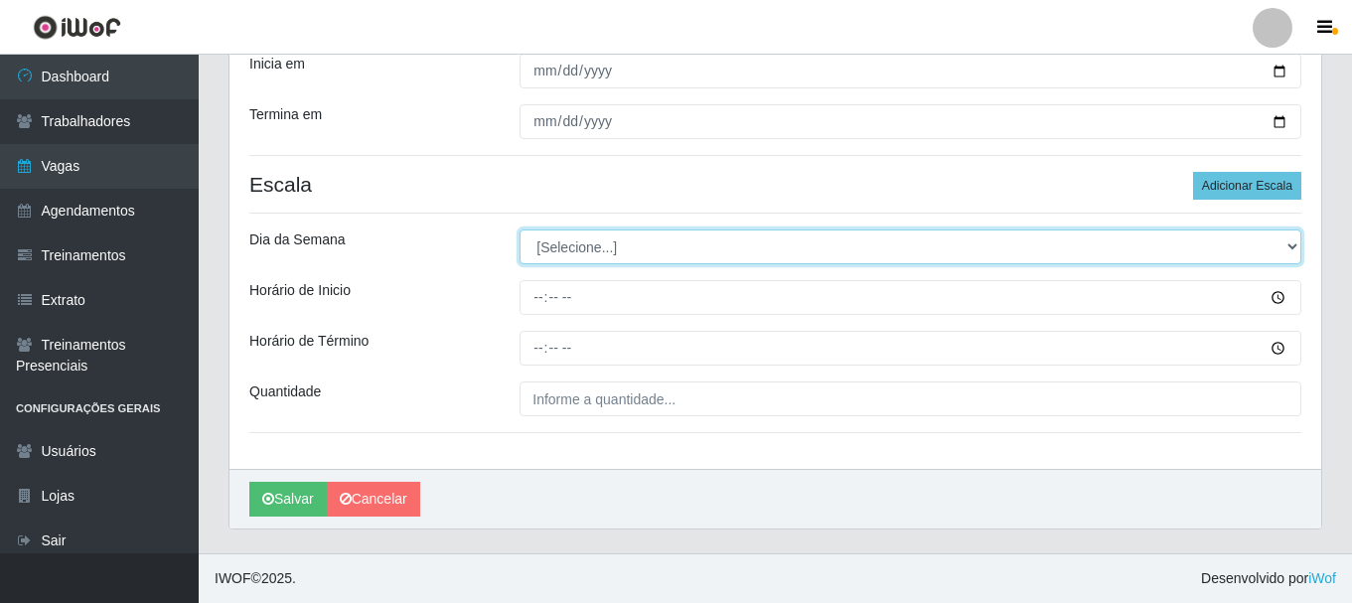
click at [561, 251] on select "[Selecione...] Segunda Terça Quarta Quinta Sexta Sábado Domingo" at bounding box center [911, 247] width 782 height 35
select select "0"
click at [520, 230] on select "[Selecione...] Segunda Terça Quarta Quinta Sexta Sábado Domingo" at bounding box center [911, 247] width 782 height 35
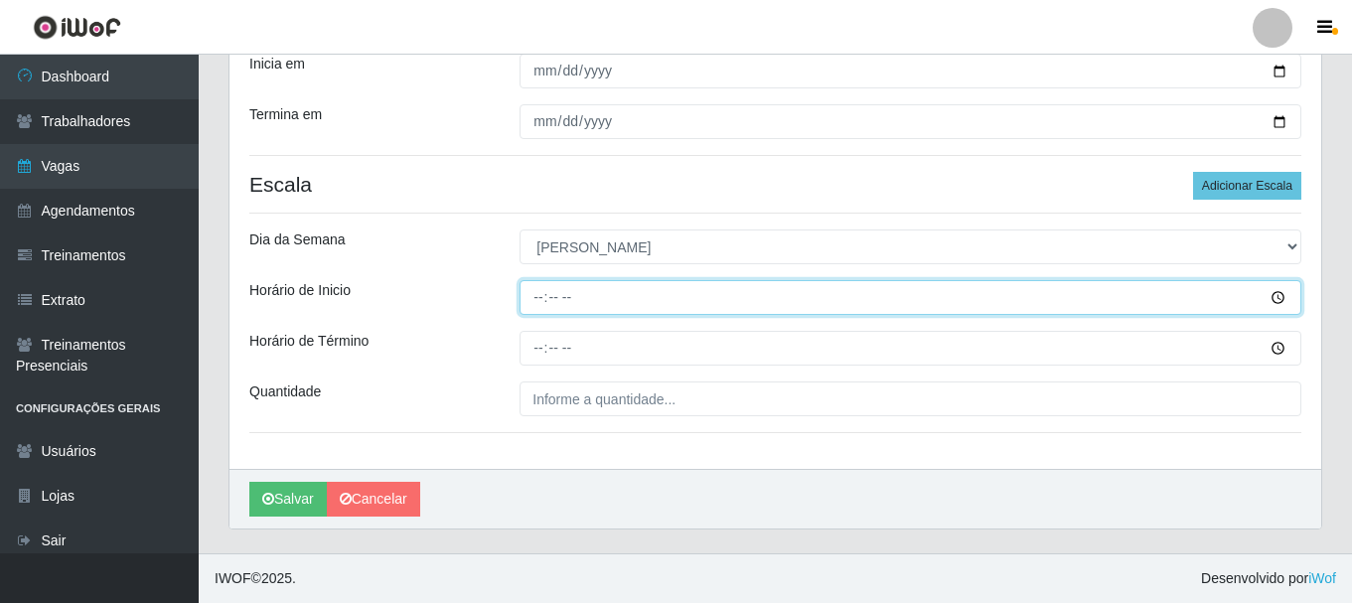
click at [529, 310] on input "Horário de Inicio" at bounding box center [911, 297] width 782 height 35
type input "15:00"
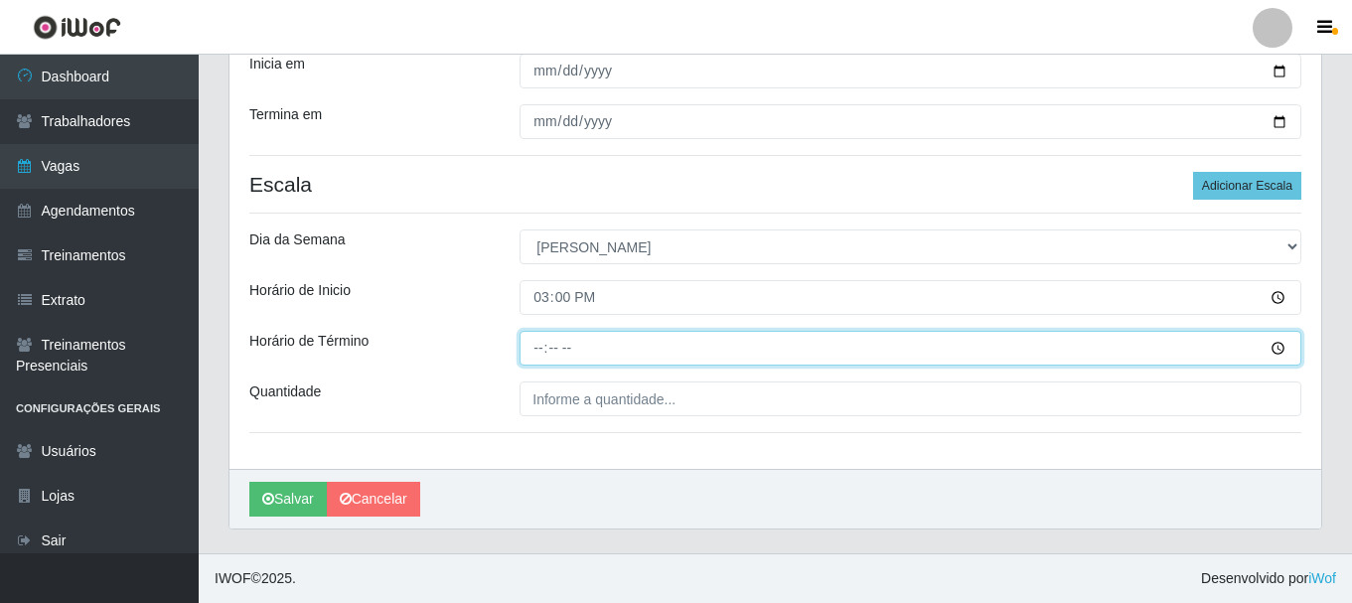
click at [534, 350] on input "Horário de Término" at bounding box center [911, 348] width 782 height 35
type input "21:00"
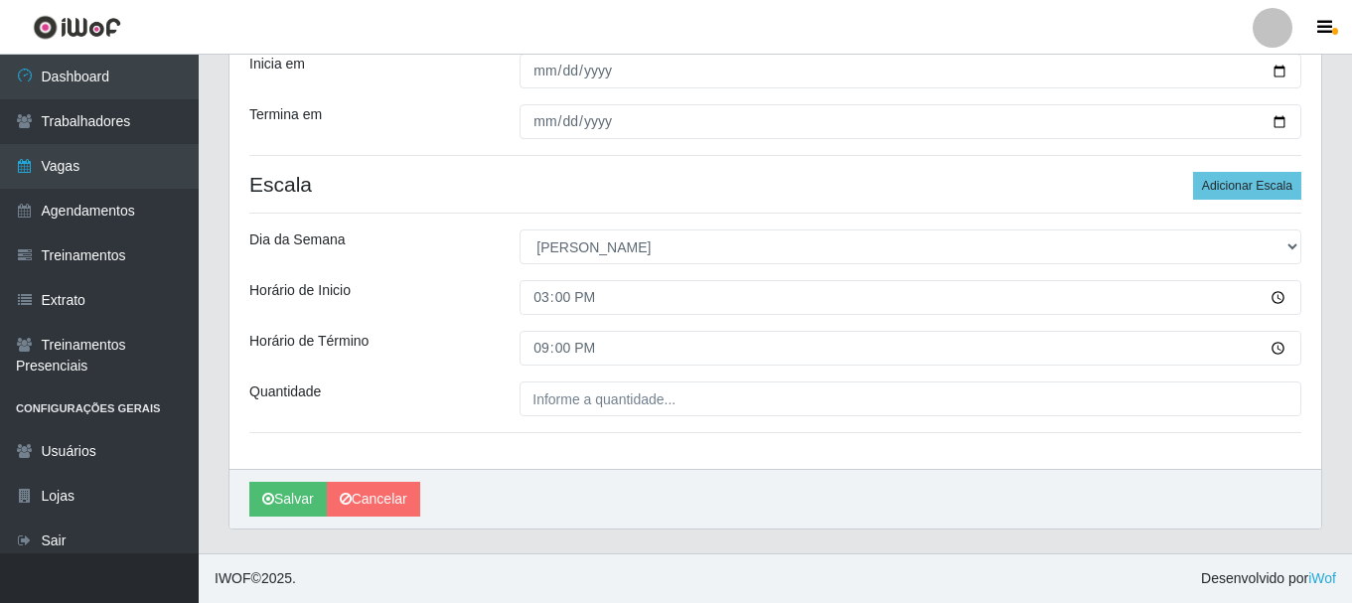
click at [573, 417] on div "Loja Casa Galiotto Restaurante Função [Selecione...] ASG ASG + ASG ++ Auxiliar …" at bounding box center [776, 174] width 1092 height 590
click at [516, 393] on div at bounding box center [911, 399] width 812 height 35
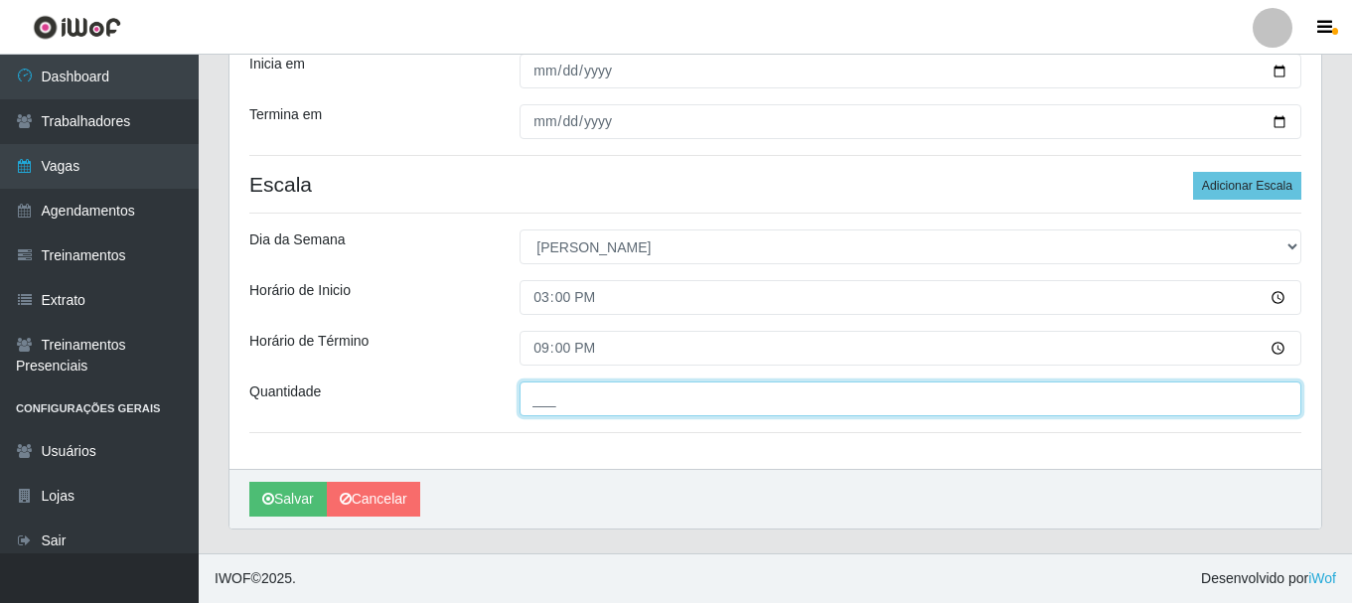
click at [567, 402] on input "___" at bounding box center [911, 399] width 782 height 35
type input "1__"
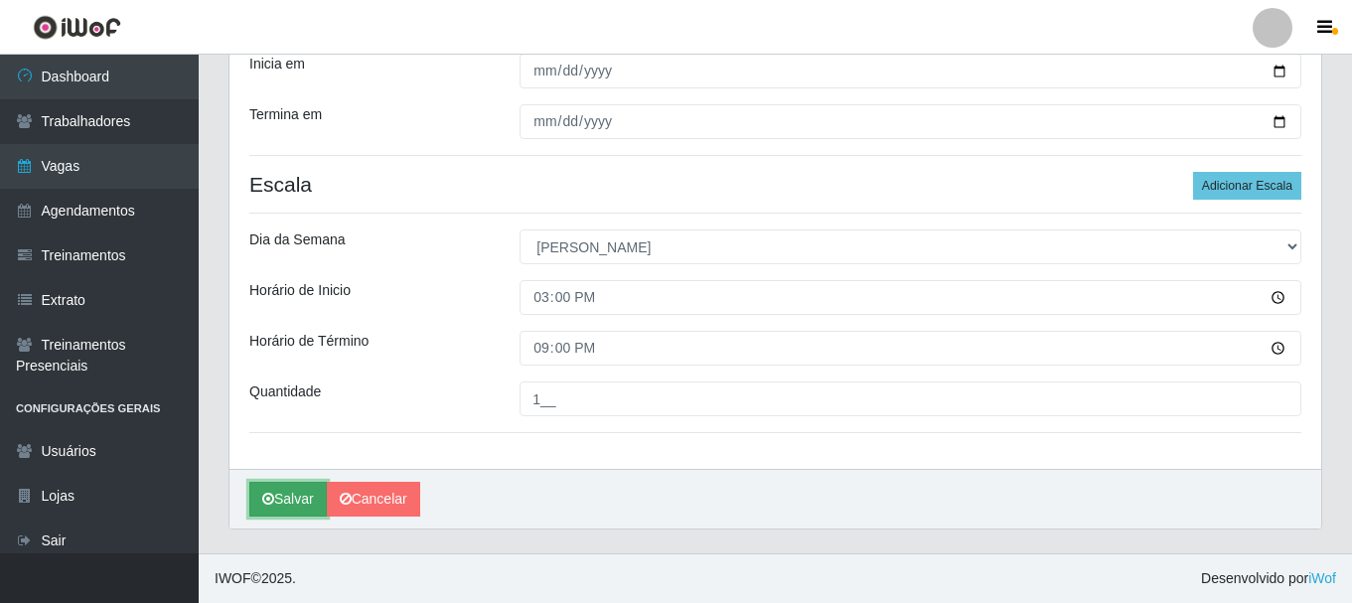
click at [281, 494] on button "Salvar" at bounding box center [287, 499] width 77 height 35
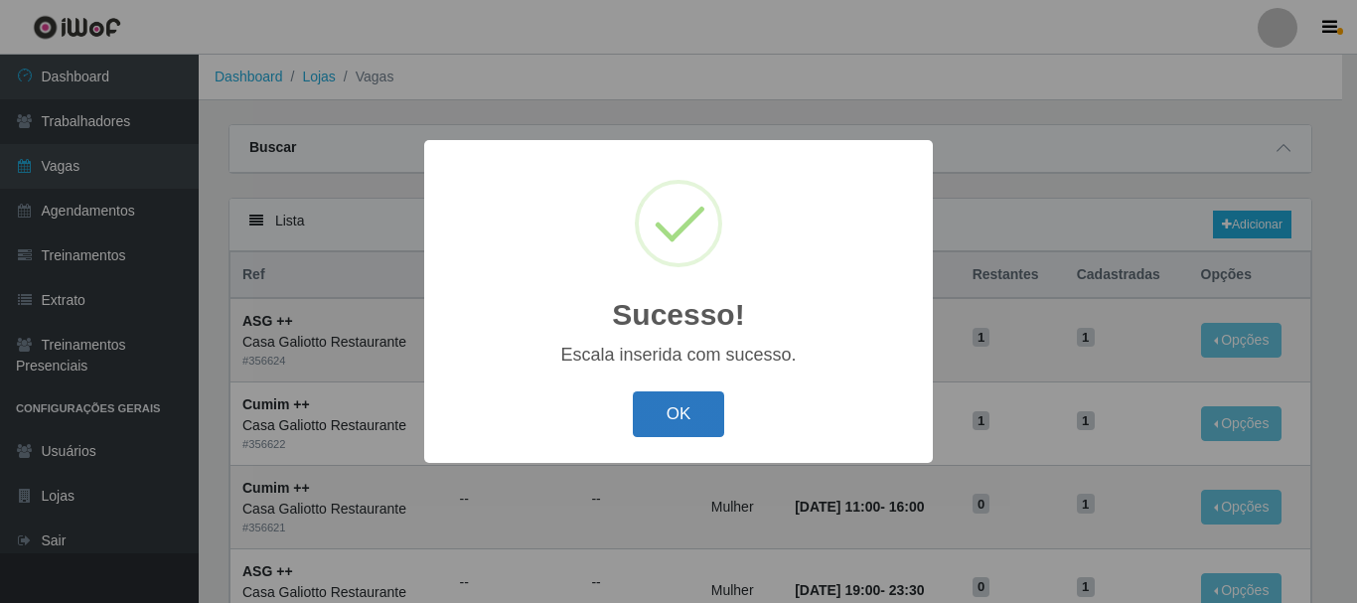
click at [663, 410] on button "OK" at bounding box center [679, 414] width 92 height 47
